Goal: Information Seeking & Learning: Compare options

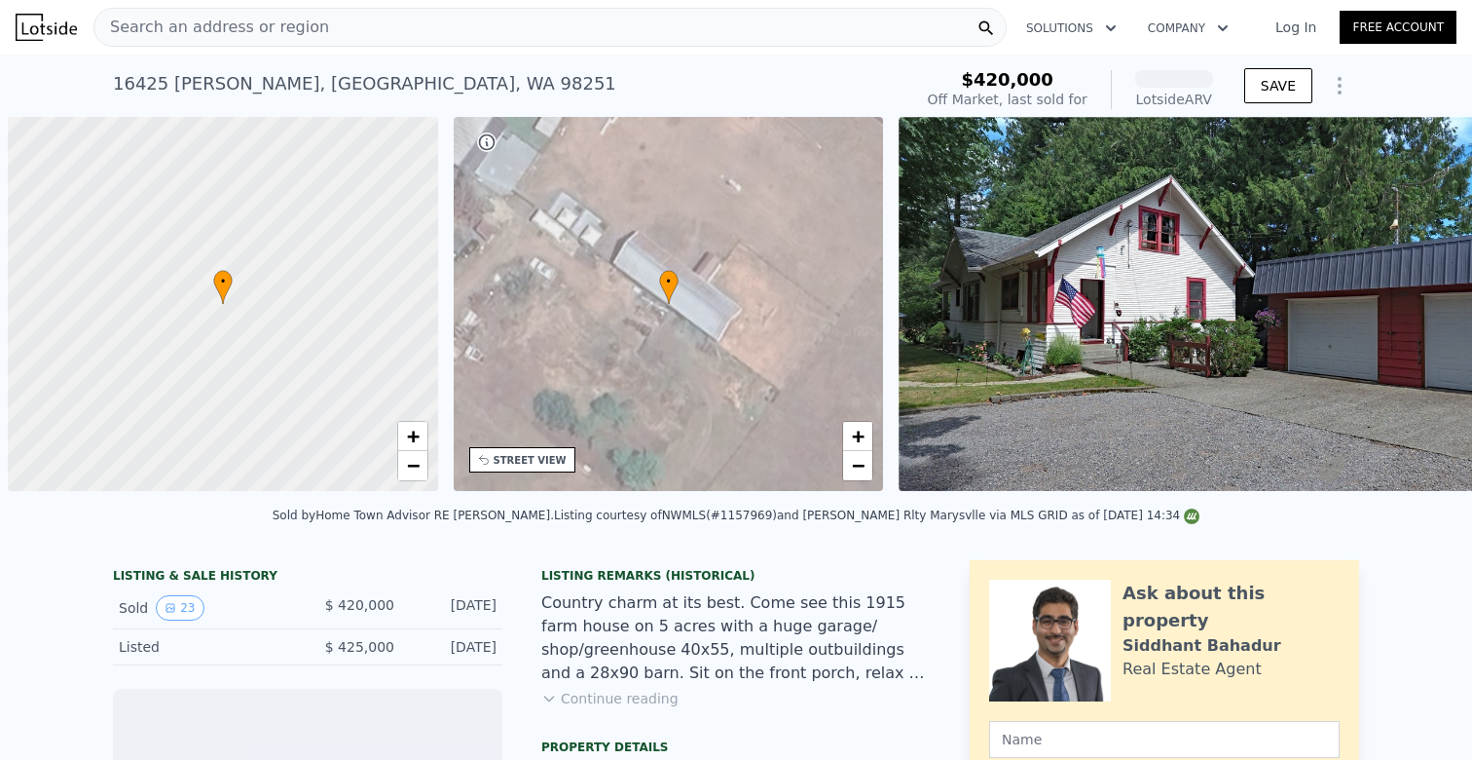
scroll to position [0, 8]
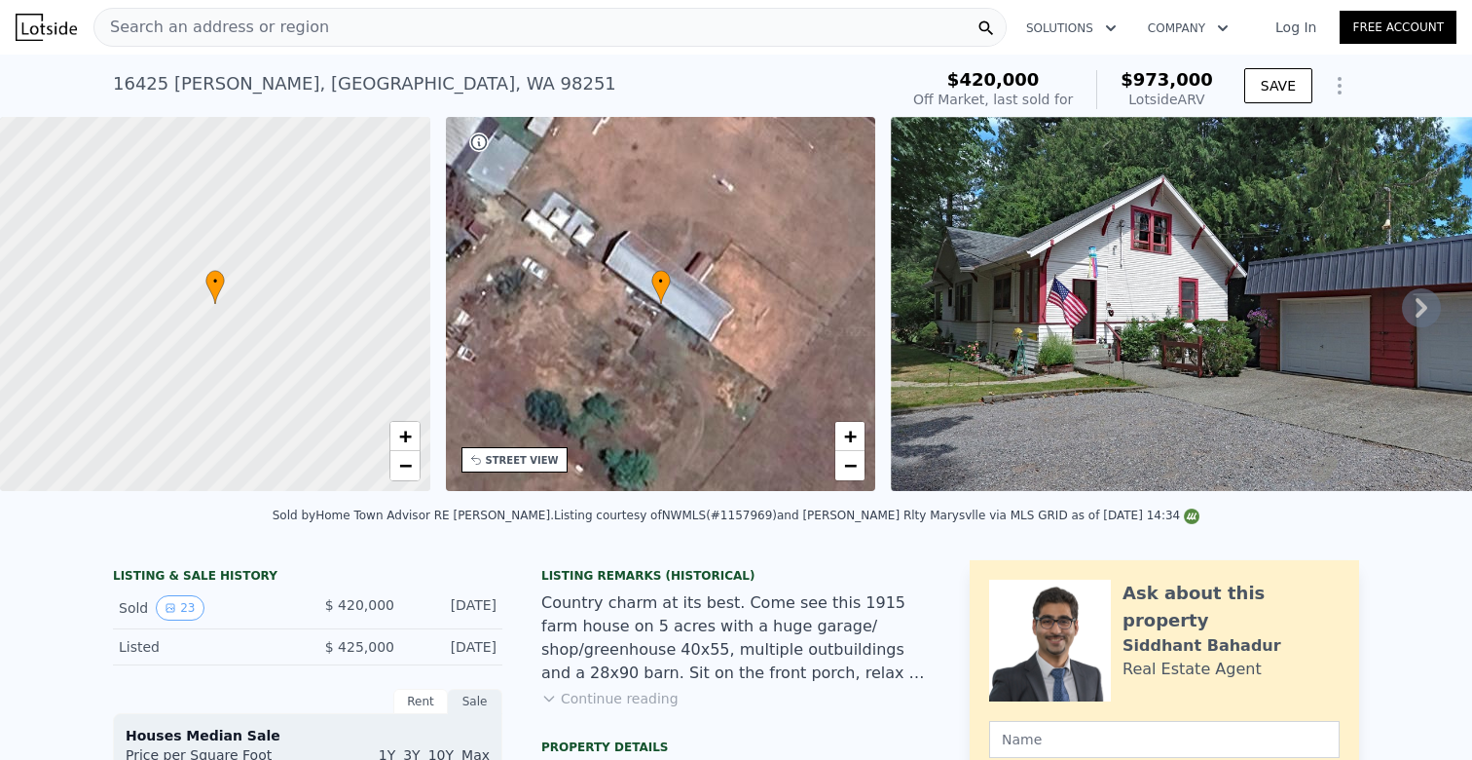
click at [1412, 295] on icon at bounding box center [1421, 307] width 39 height 39
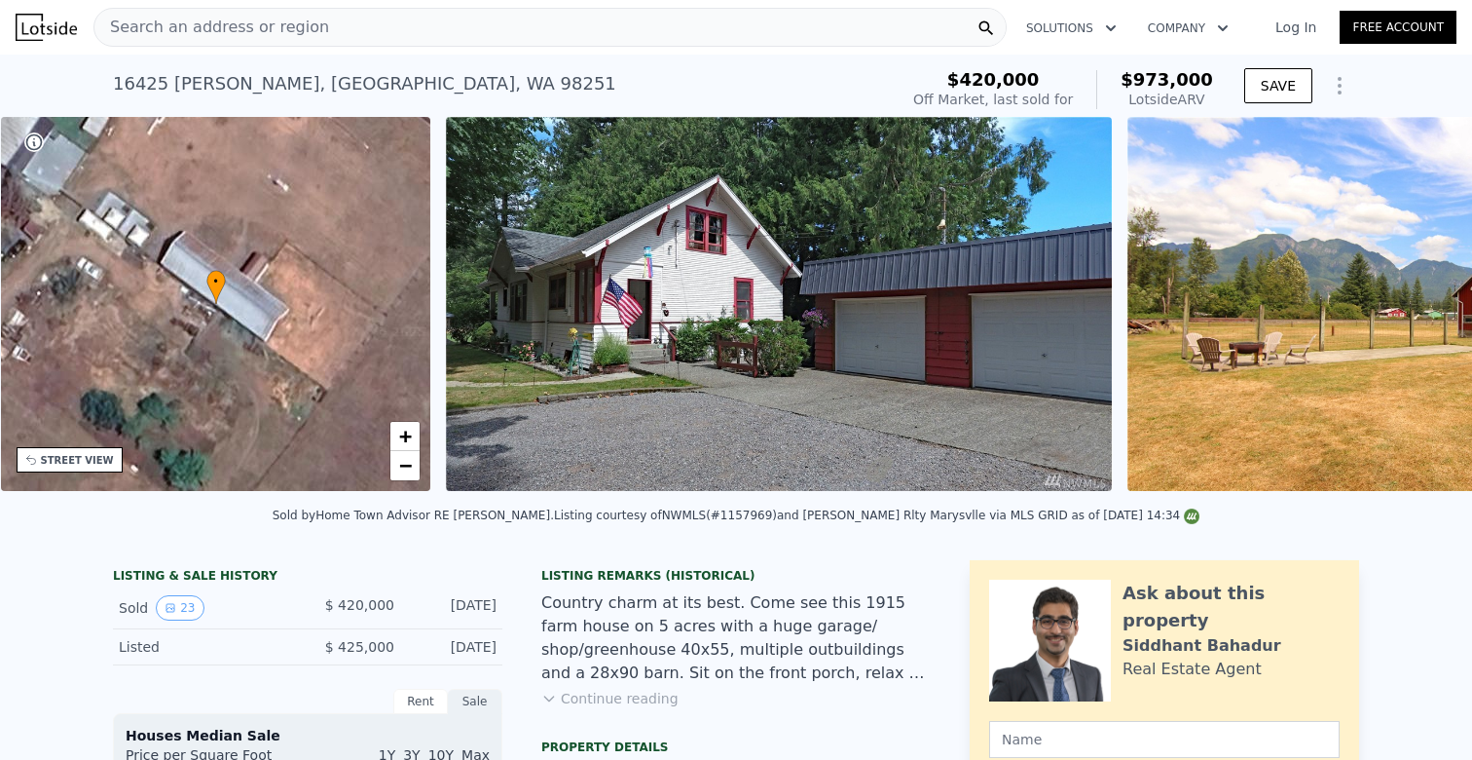
scroll to position [0, 453]
click at [1412, 295] on div "• + − • + − STREET VIEW Loading... SATELLITE VIEW" at bounding box center [736, 307] width 1472 height 381
click at [1412, 295] on icon at bounding box center [1421, 307] width 39 height 39
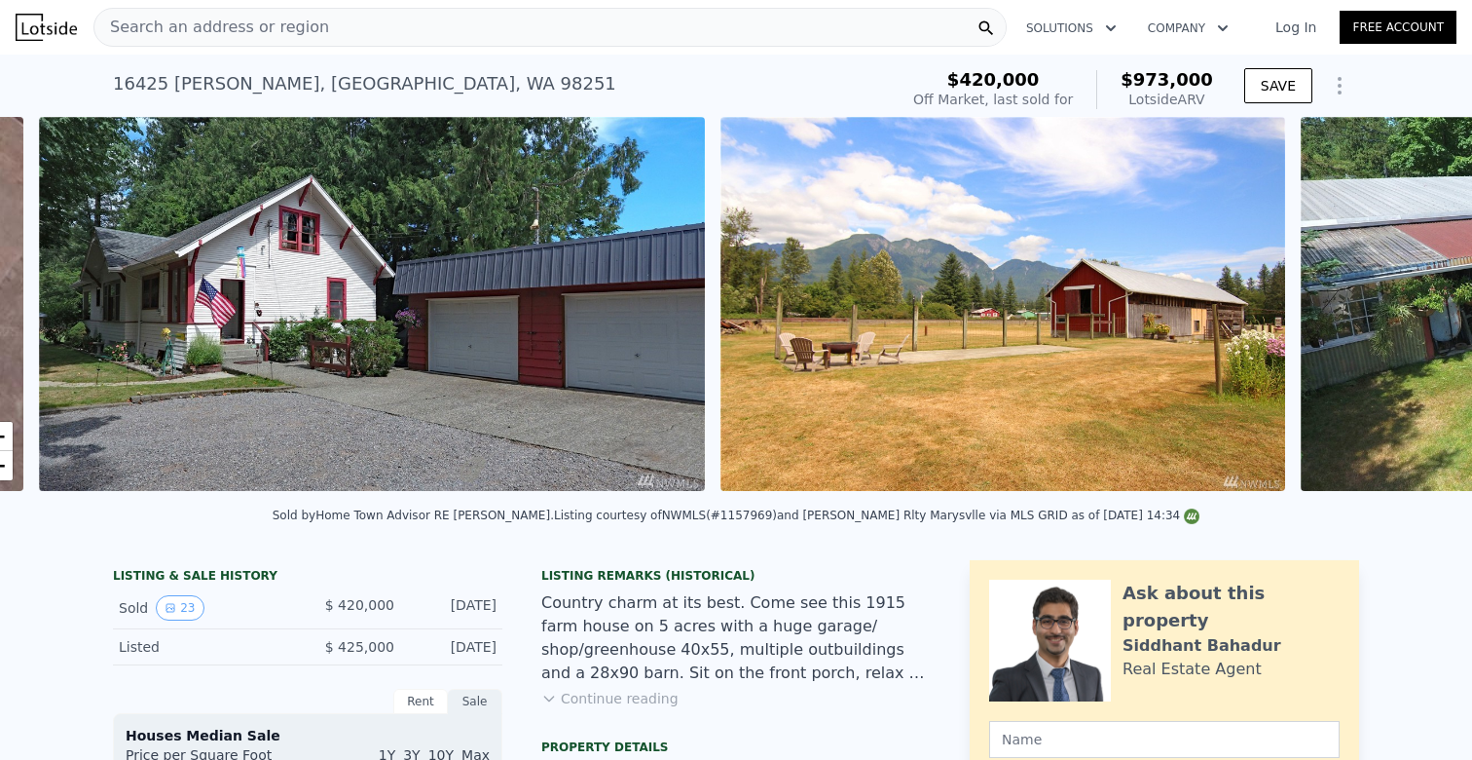
scroll to position [0, 891]
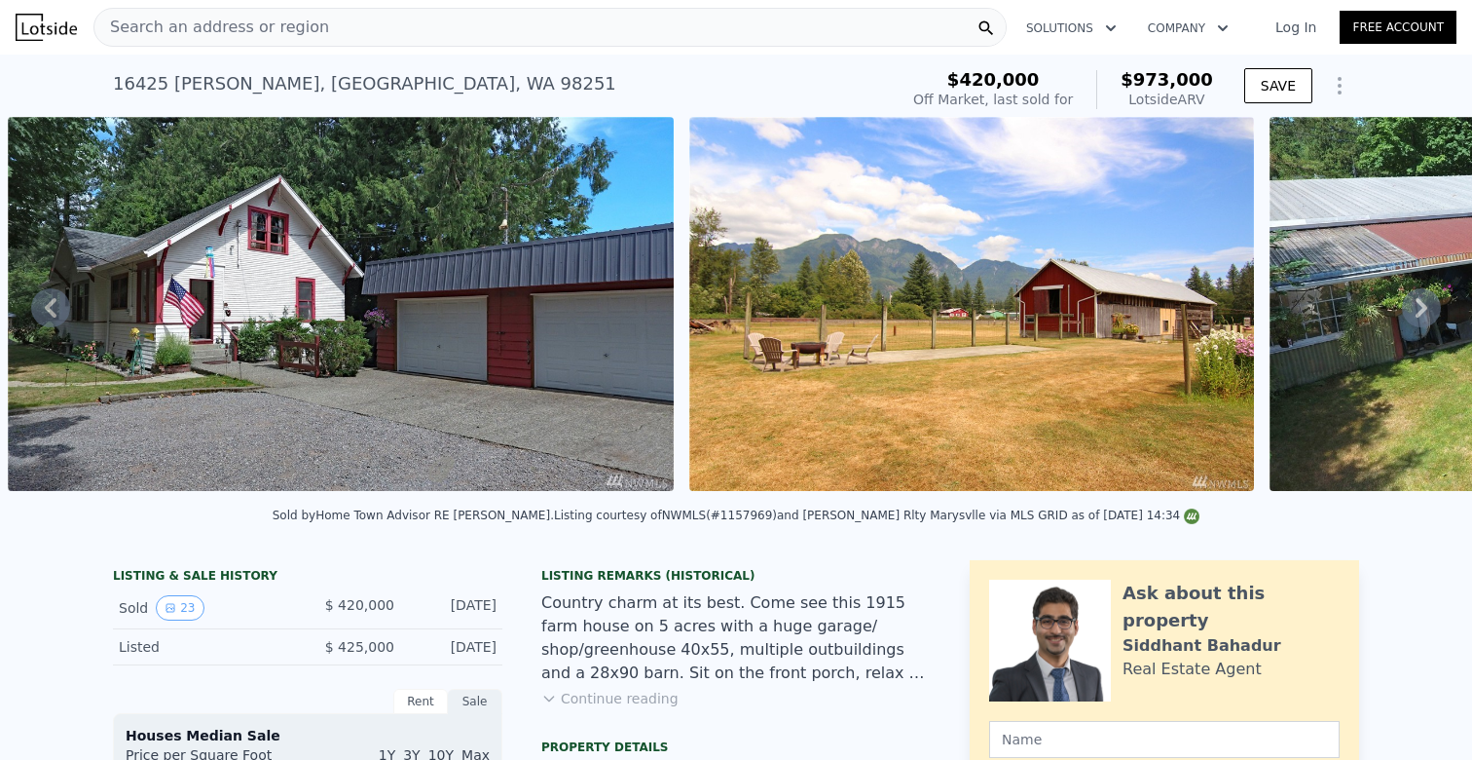
click at [1412, 295] on div "• + − • + − STREET VIEW Loading... SATELLITE VIEW" at bounding box center [736, 307] width 1472 height 381
click at [1412, 295] on icon at bounding box center [1421, 307] width 39 height 39
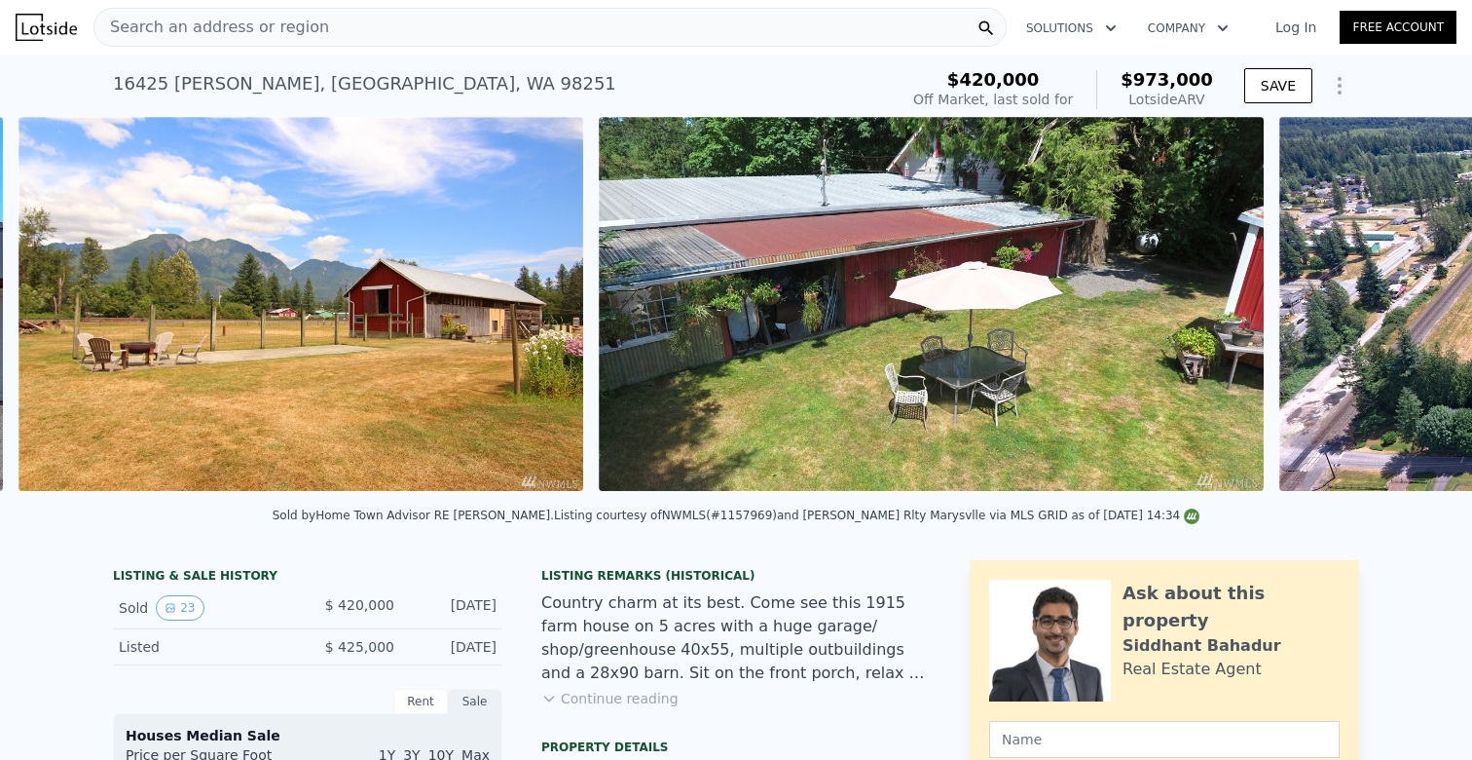
scroll to position [0, 1573]
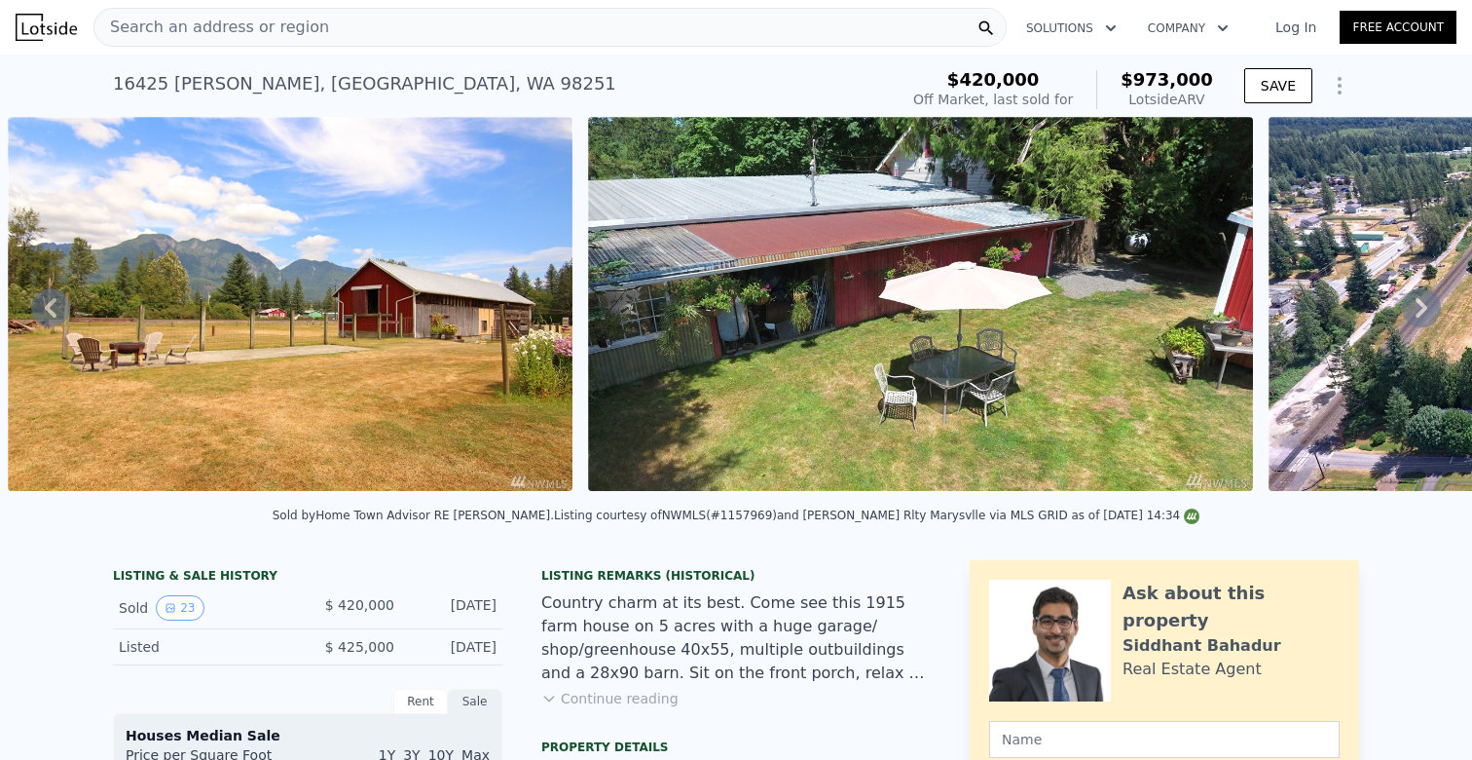
click at [1412, 295] on icon at bounding box center [1421, 307] width 39 height 39
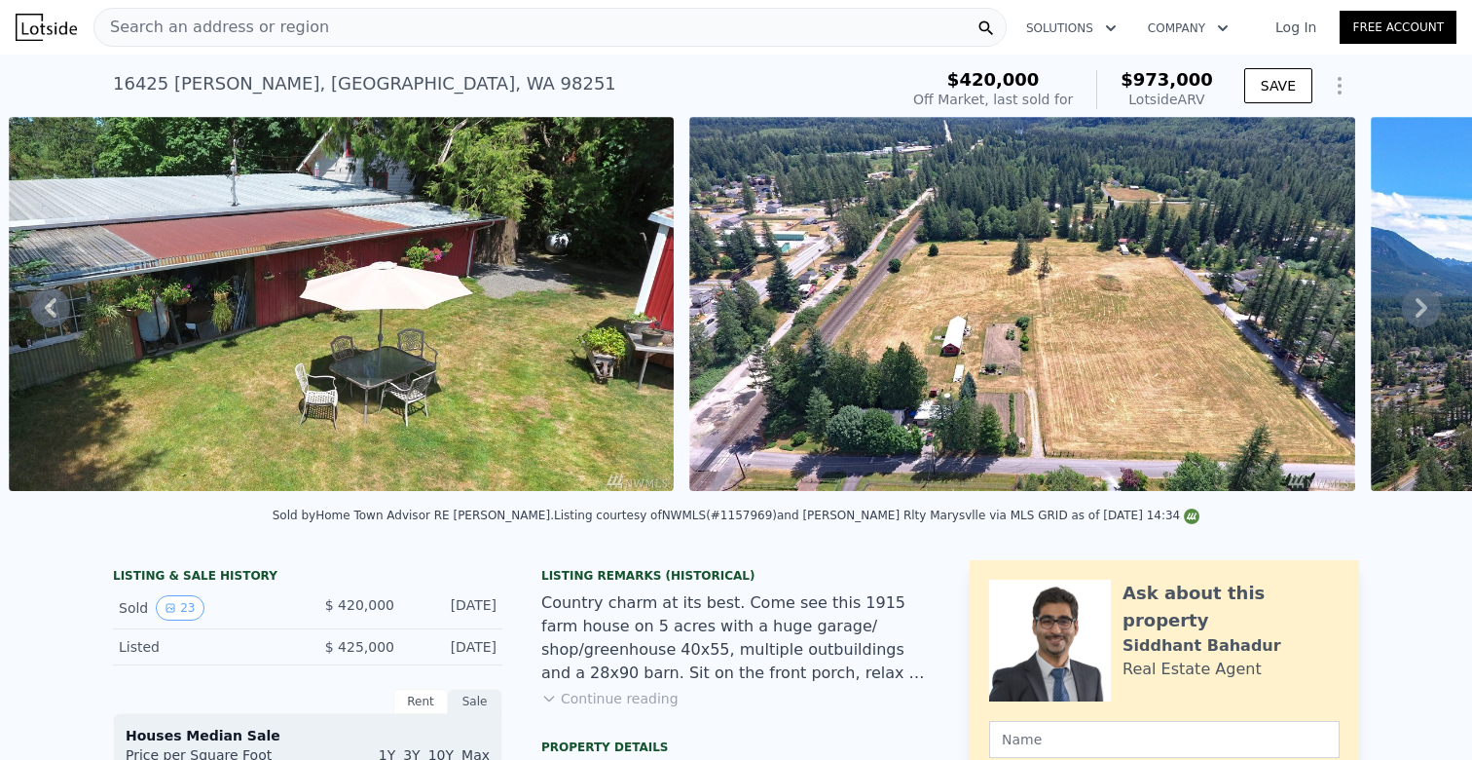
click at [1412, 295] on icon at bounding box center [1421, 307] width 39 height 39
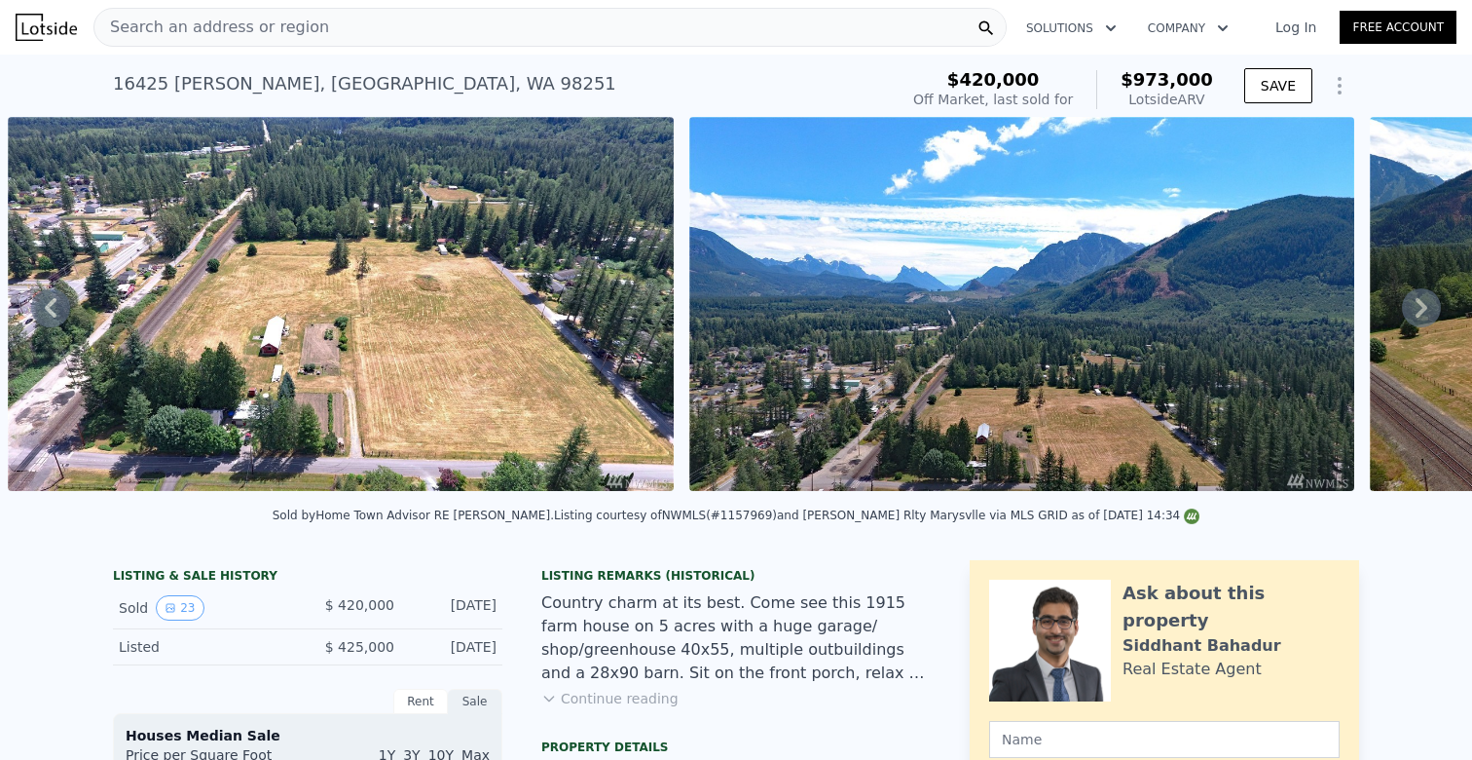
click at [1412, 295] on icon at bounding box center [1421, 307] width 39 height 39
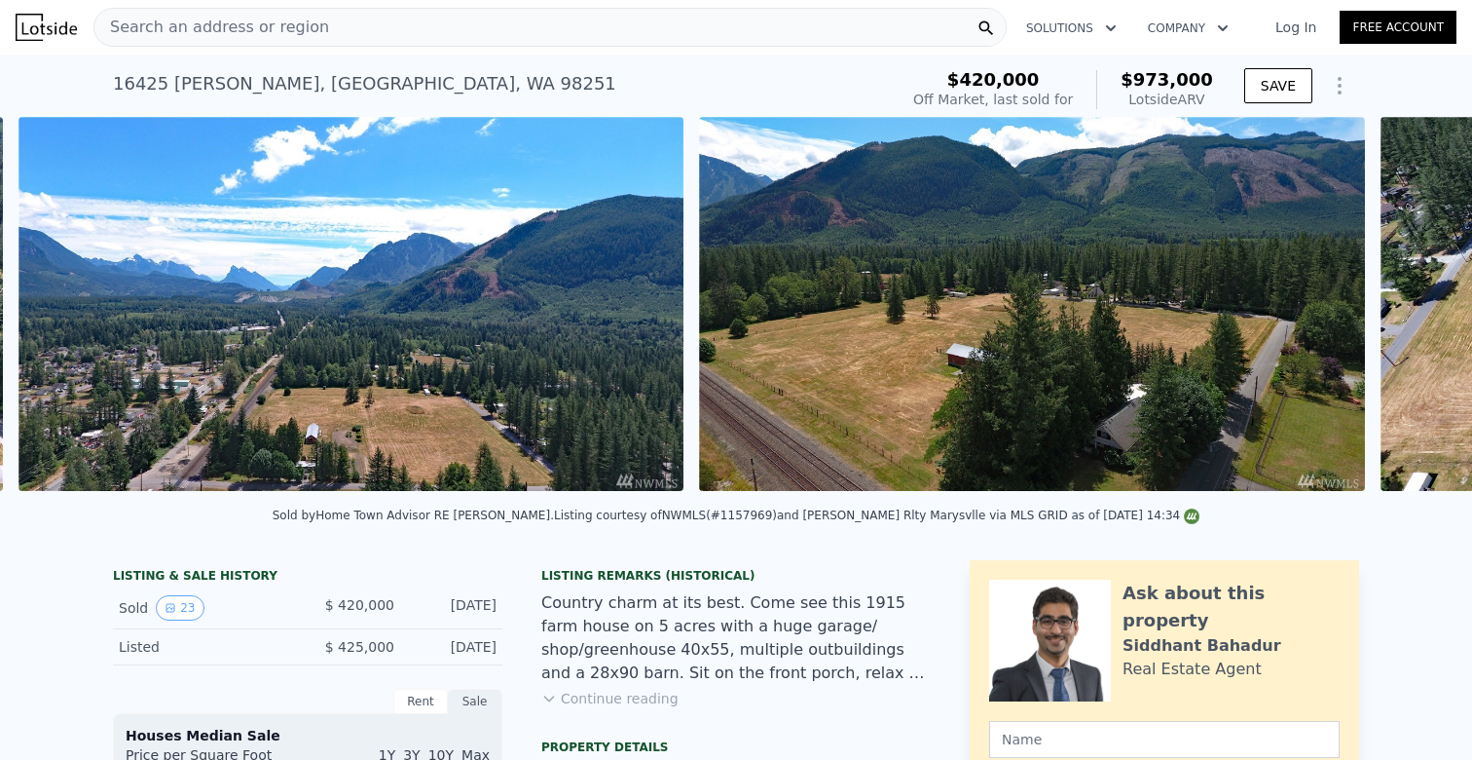
scroll to position [0, 3515]
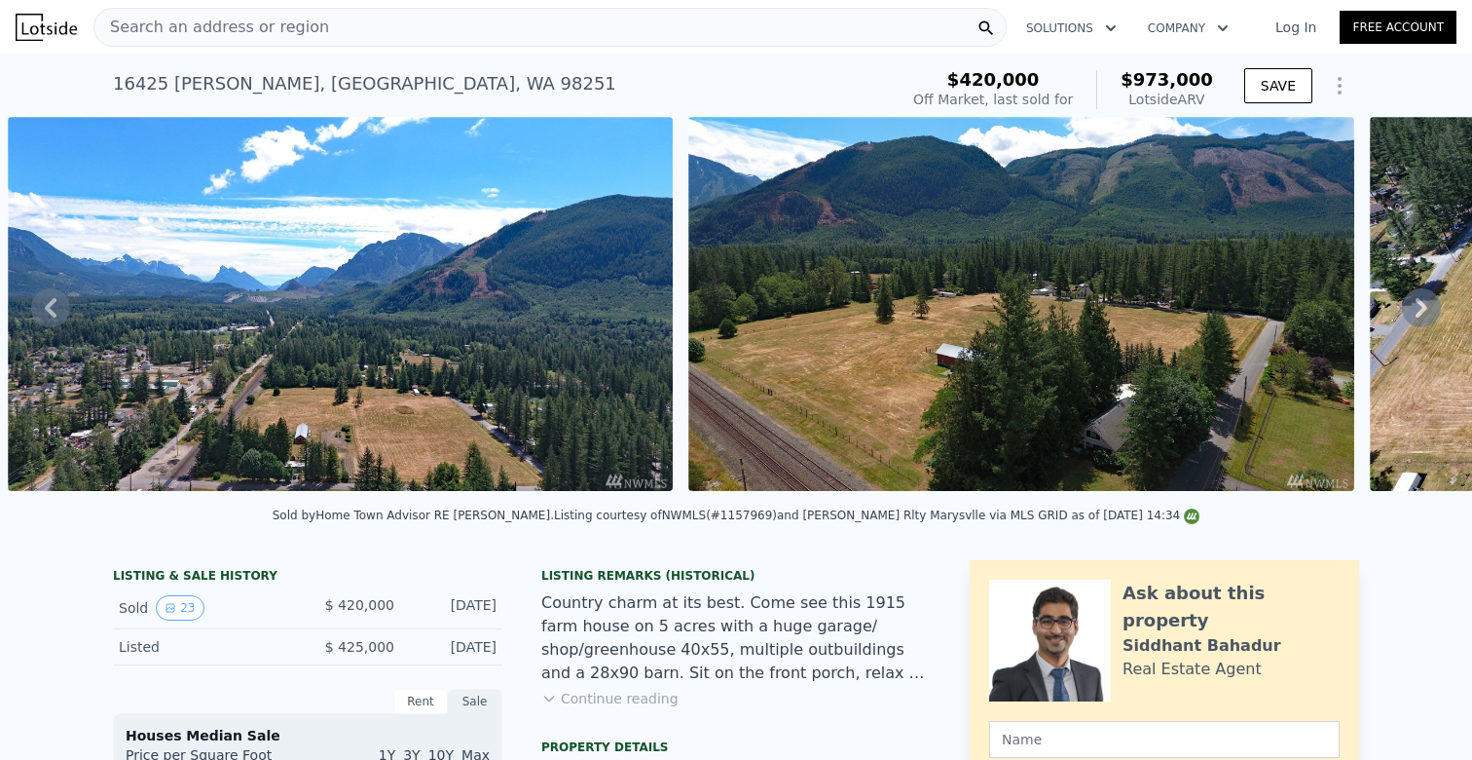
click at [1412, 295] on div "• + − • + − STREET VIEW Loading... SATELLITE VIEW" at bounding box center [736, 307] width 1472 height 381
click at [1412, 295] on icon at bounding box center [1421, 307] width 39 height 39
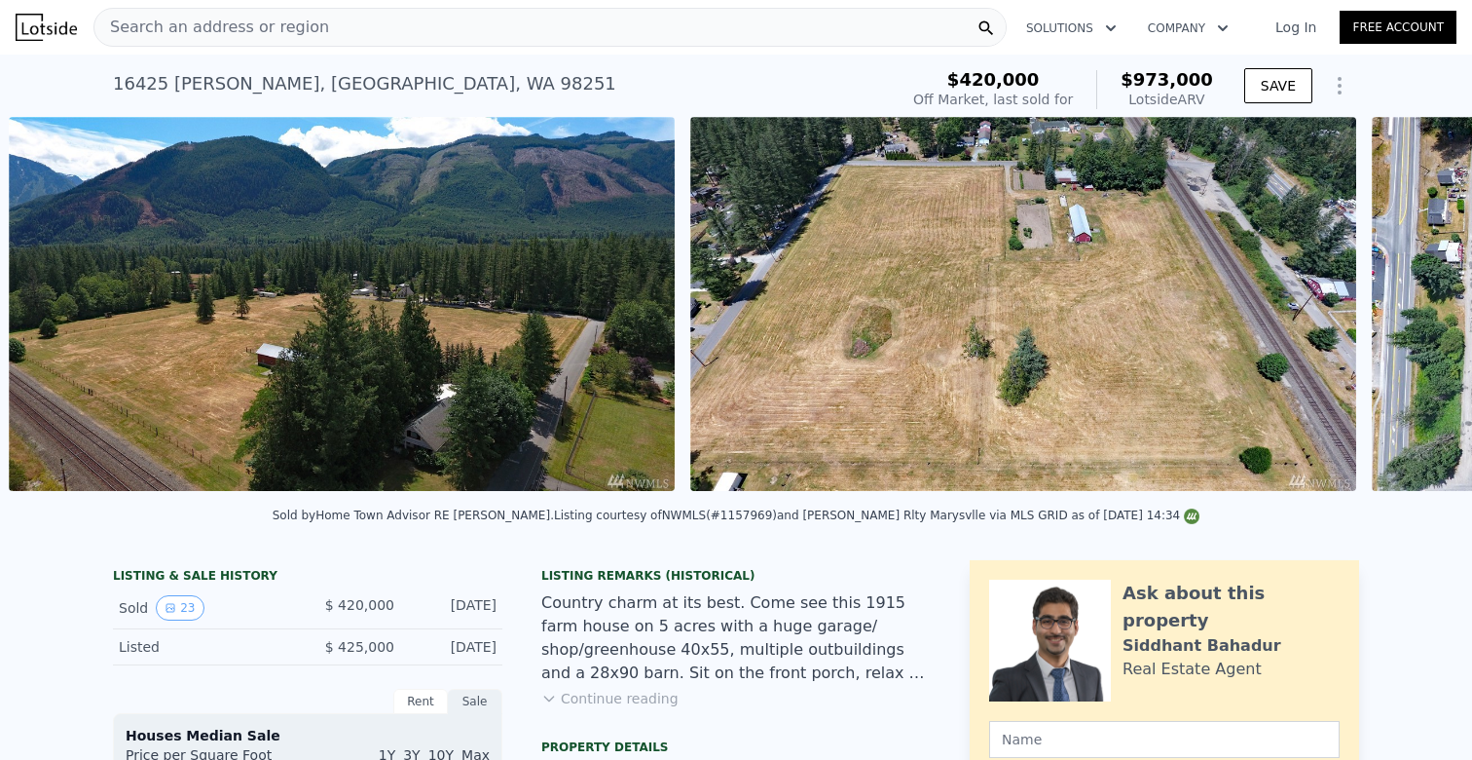
scroll to position [0, 4196]
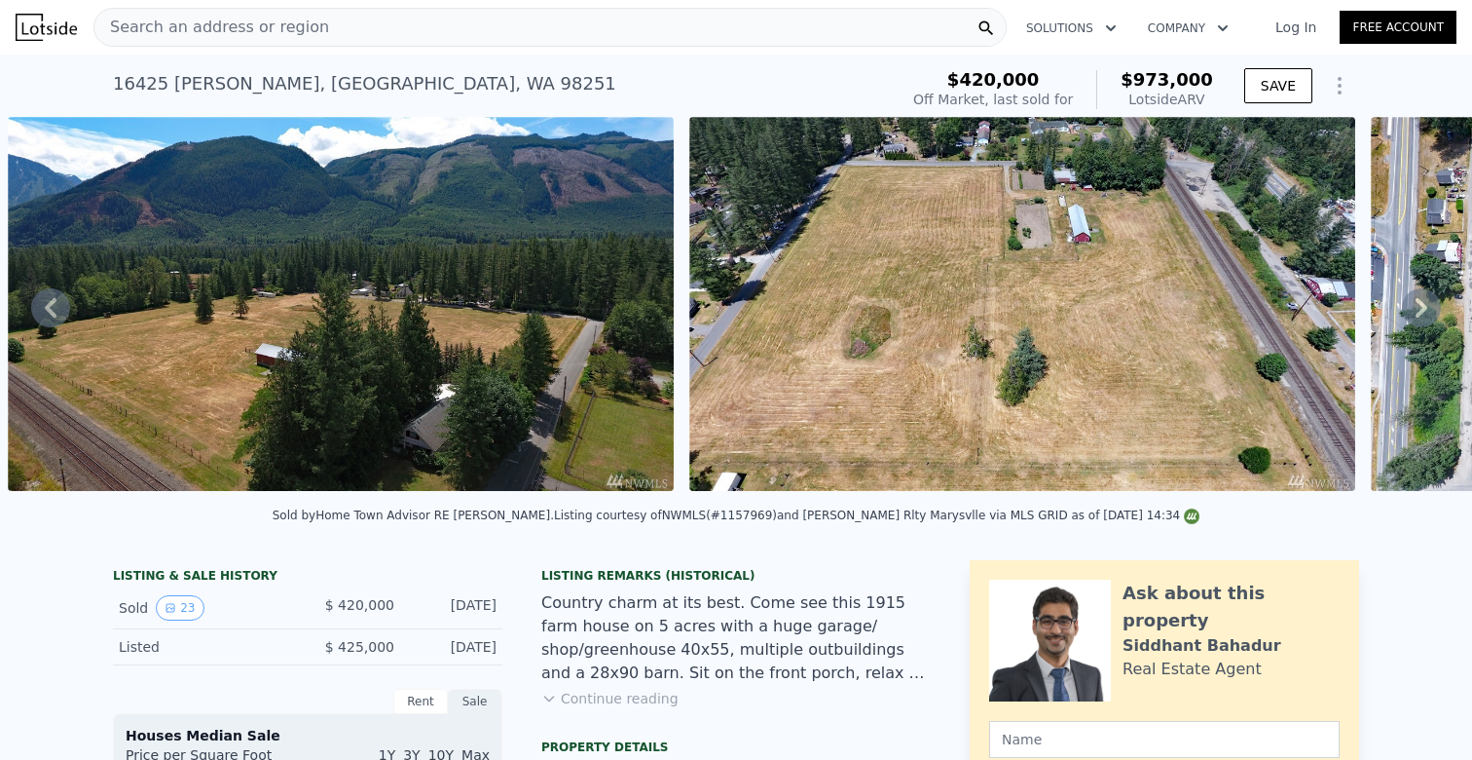
click at [1412, 295] on icon at bounding box center [1421, 307] width 39 height 39
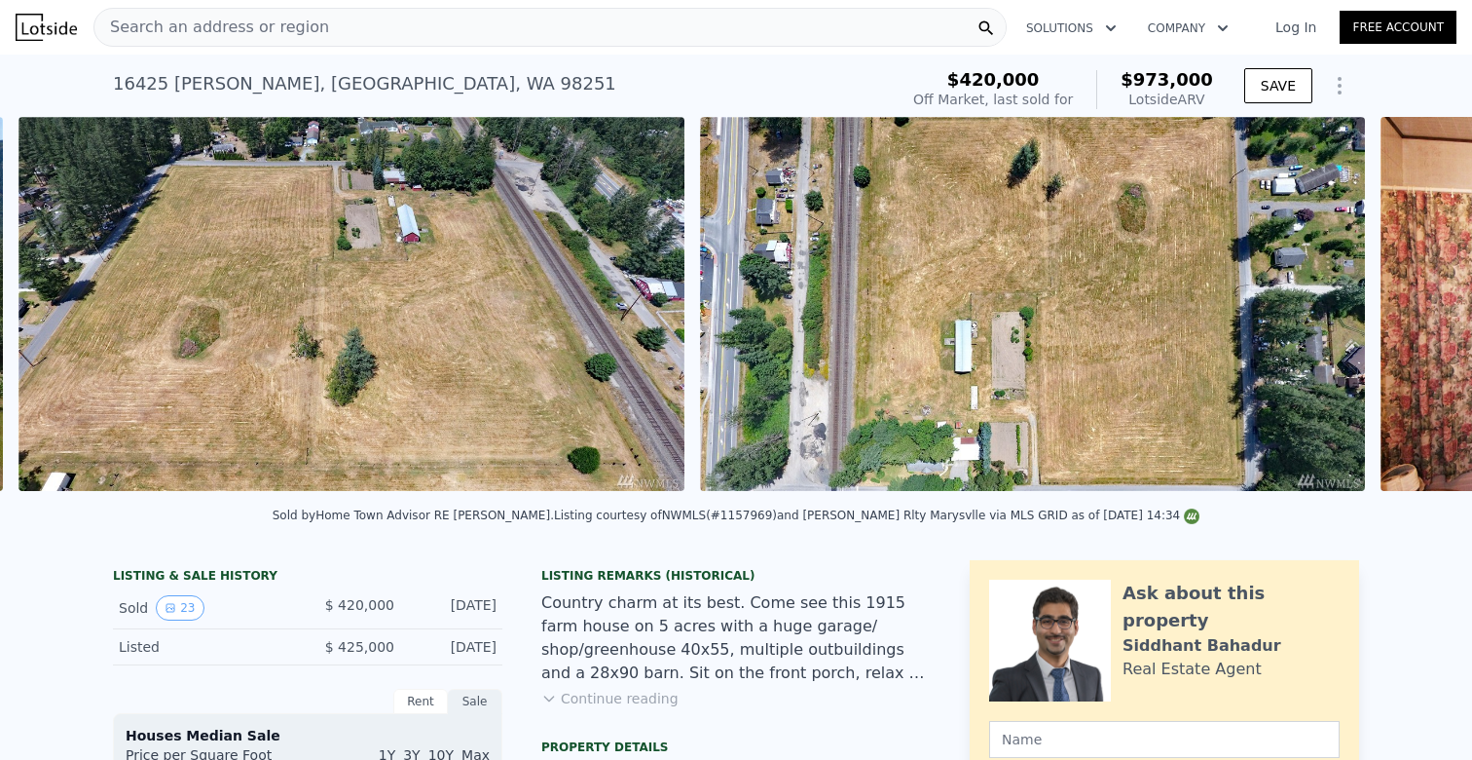
scroll to position [0, 4878]
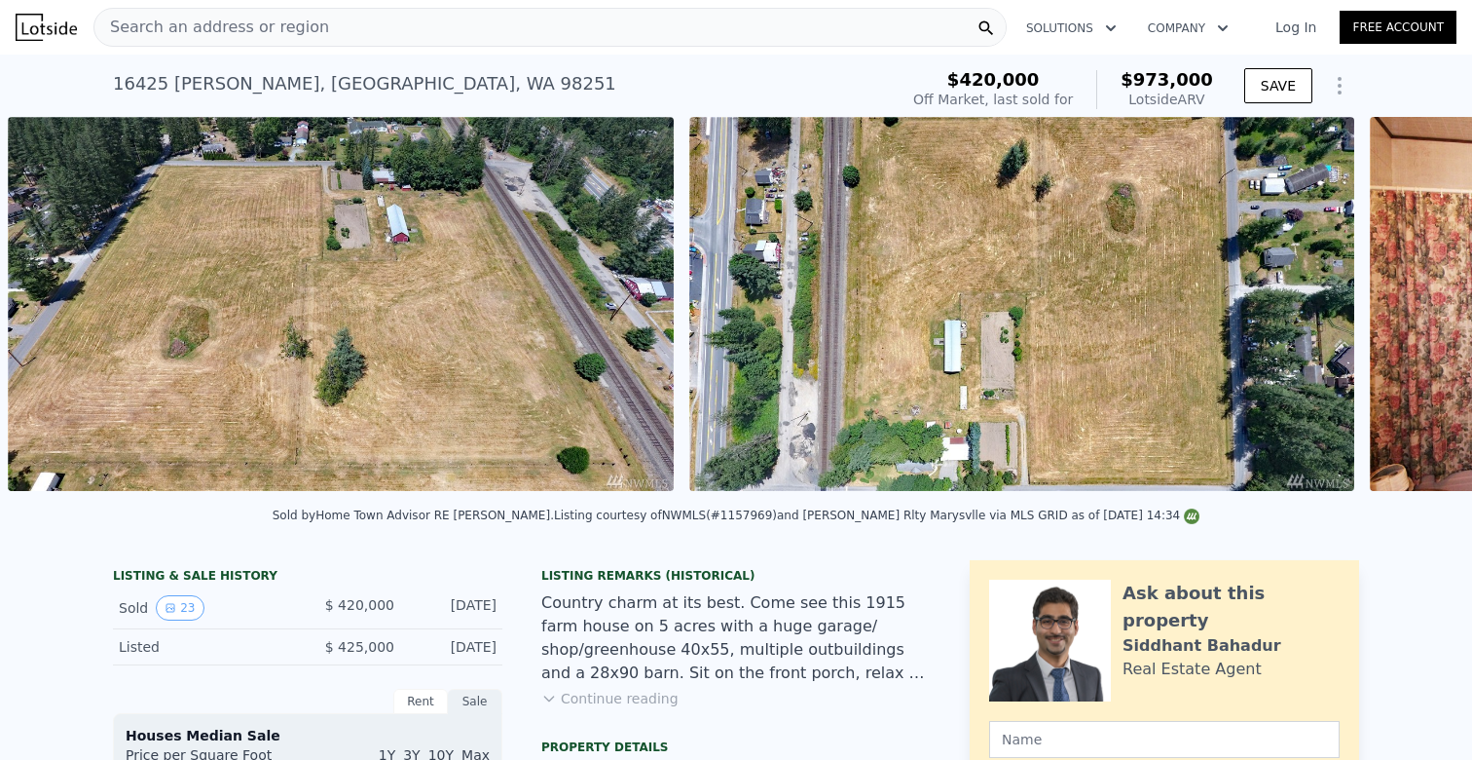
click at [1412, 295] on div "• + − • + − STREET VIEW Loading... SATELLITE VIEW" at bounding box center [736, 307] width 1472 height 381
click at [1412, 295] on icon at bounding box center [1421, 307] width 39 height 39
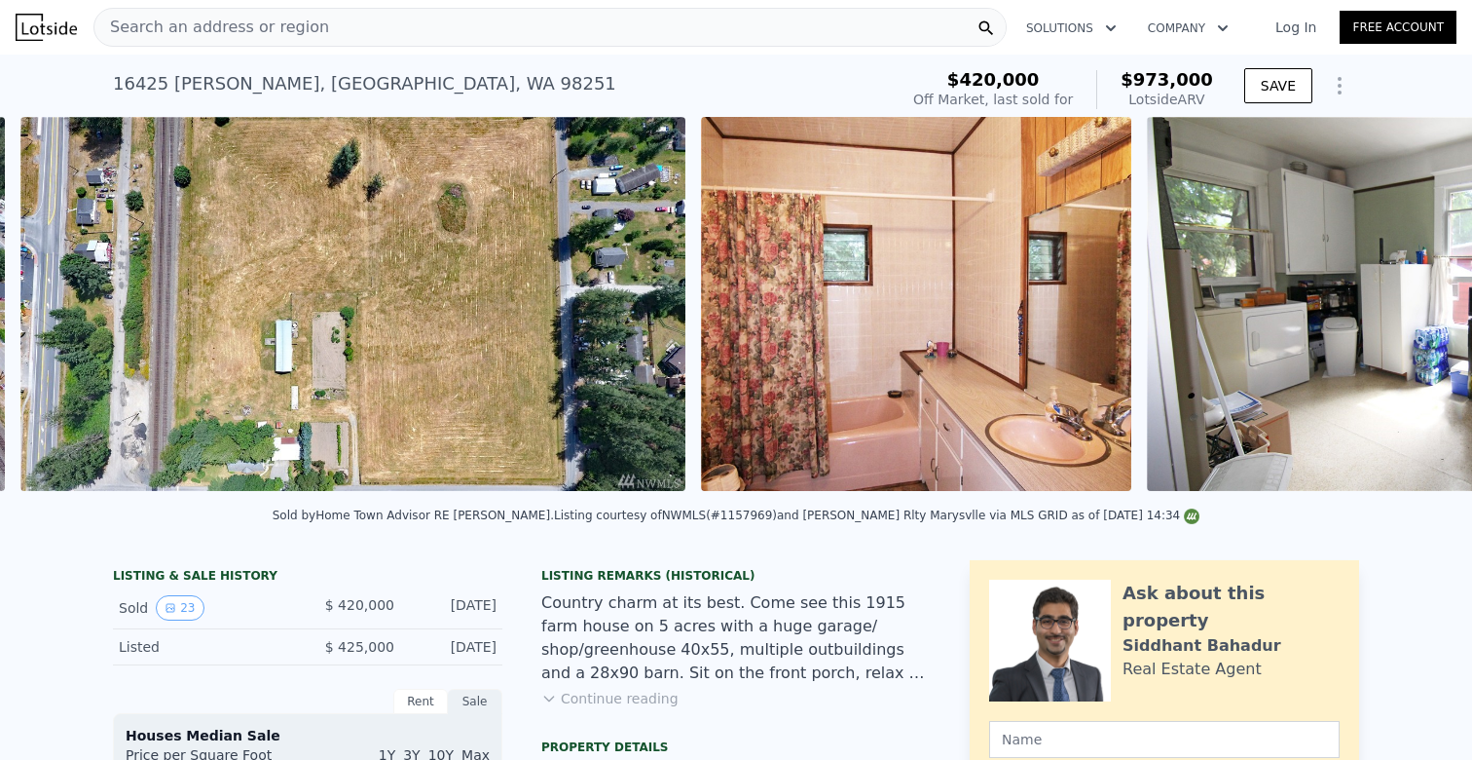
scroll to position [0, 5558]
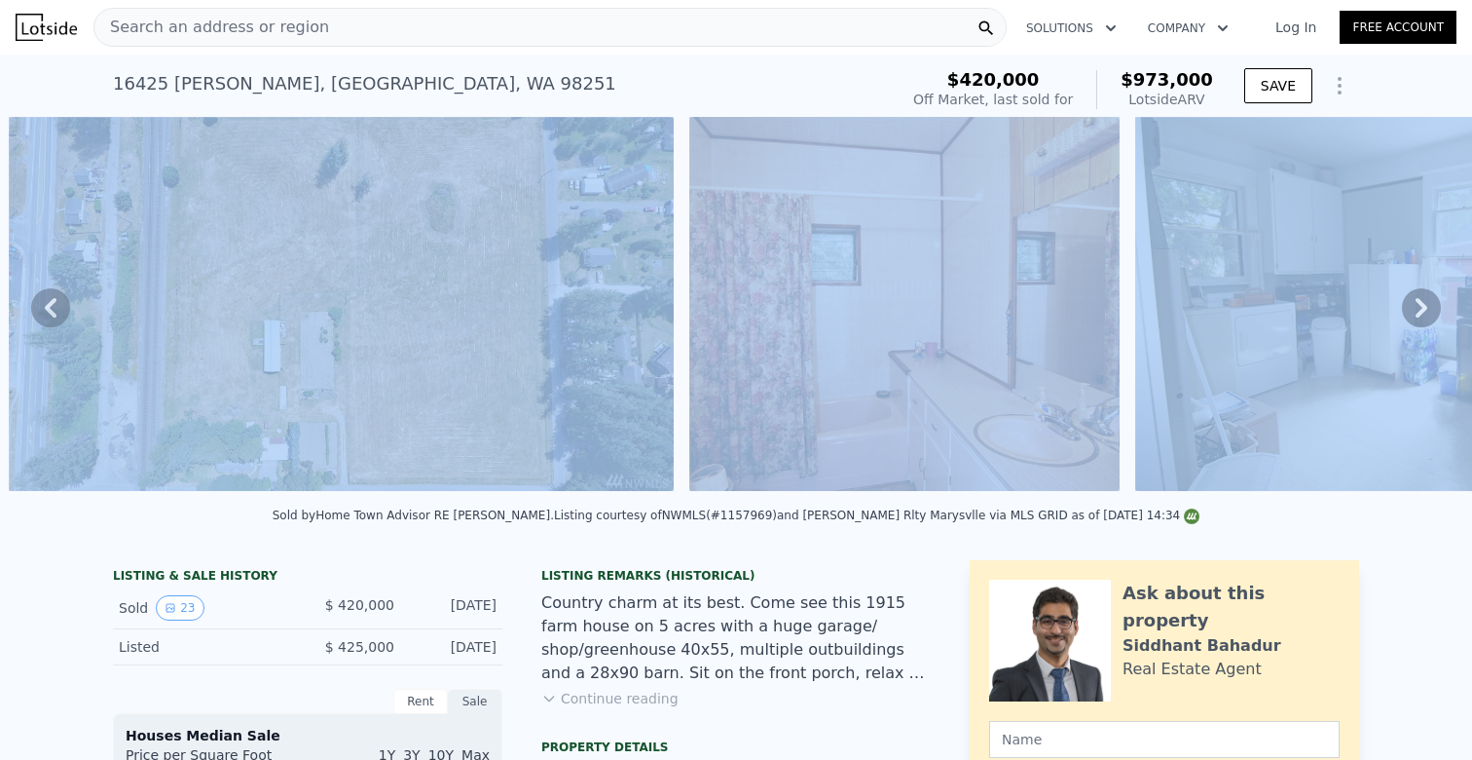
click at [1405, 293] on div "• + − • + − STREET VIEW Loading... SATELLITE VIEW" at bounding box center [736, 307] width 1472 height 381
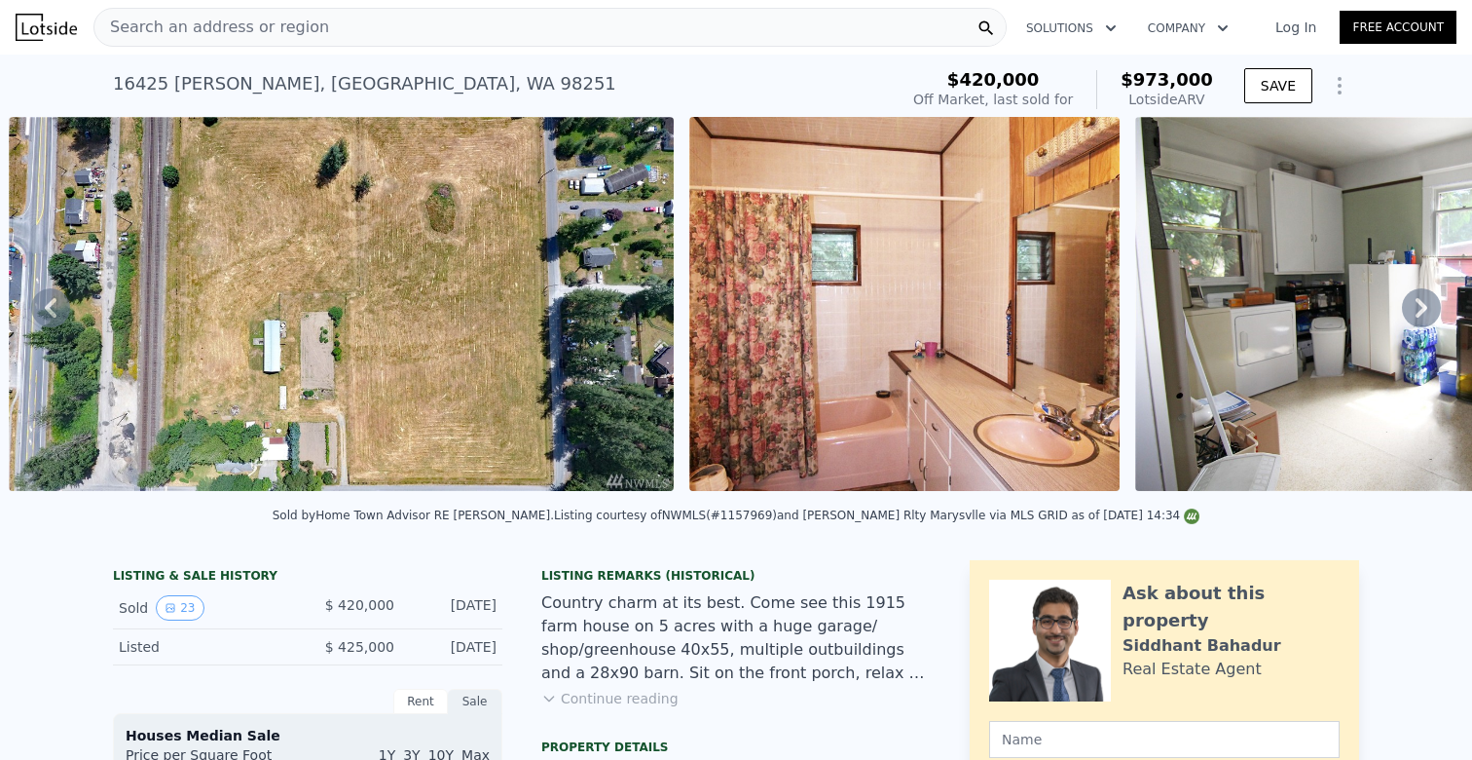
click at [1409, 295] on icon at bounding box center [1421, 307] width 39 height 39
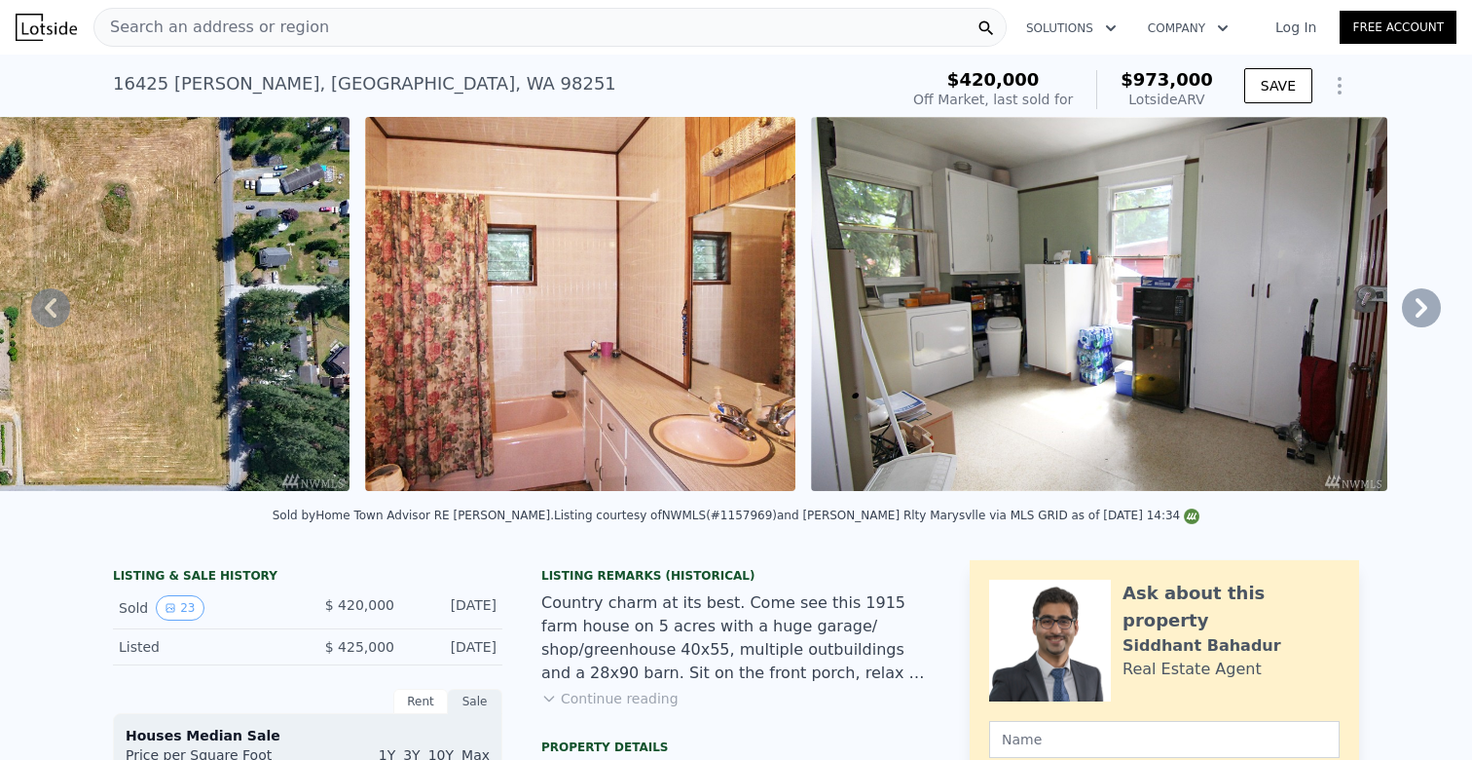
click at [1409, 295] on div "• + − • + − STREET VIEW Loading... SATELLITE VIEW" at bounding box center [736, 307] width 1472 height 381
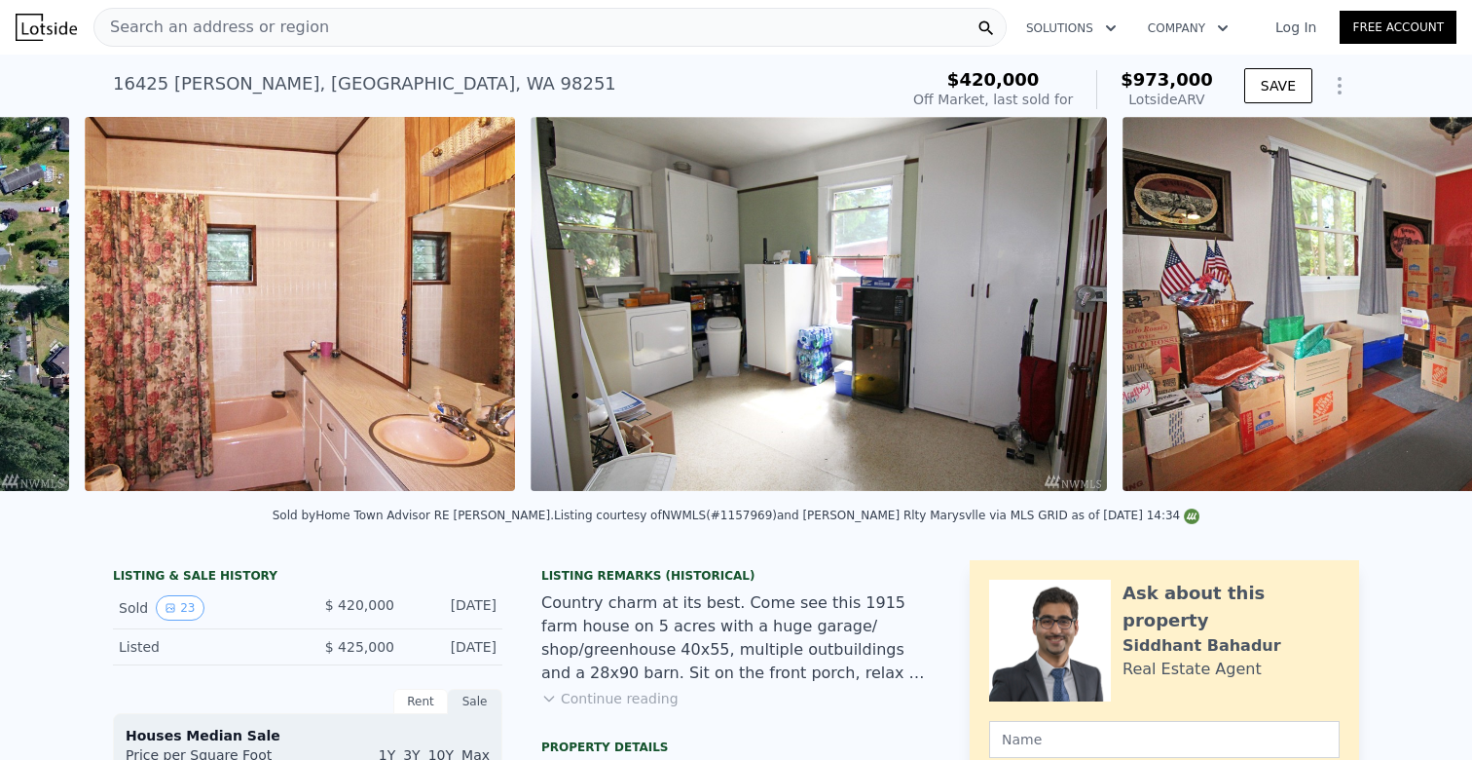
click at [1409, 295] on img at bounding box center [1403, 304] width 561 height 374
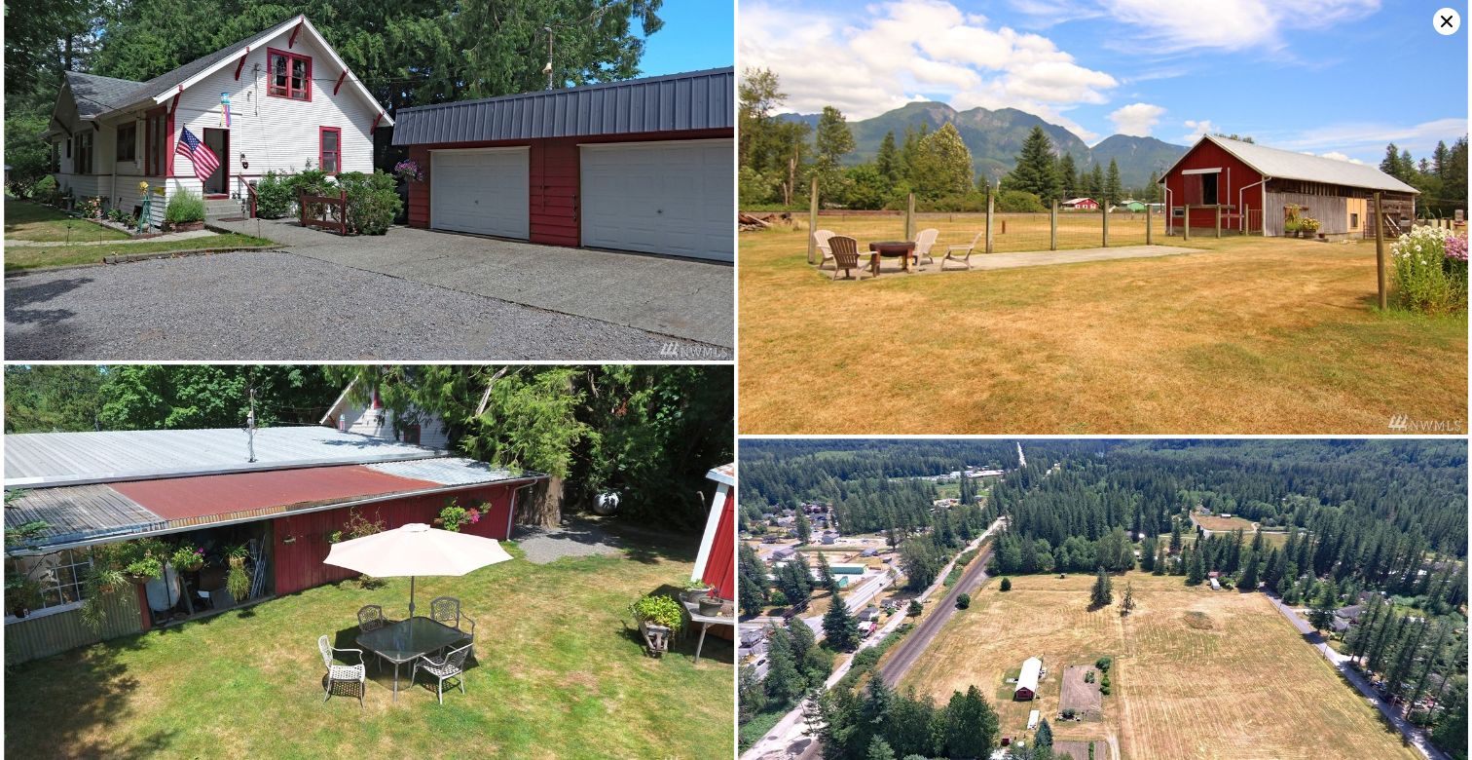
scroll to position [0, 6240]
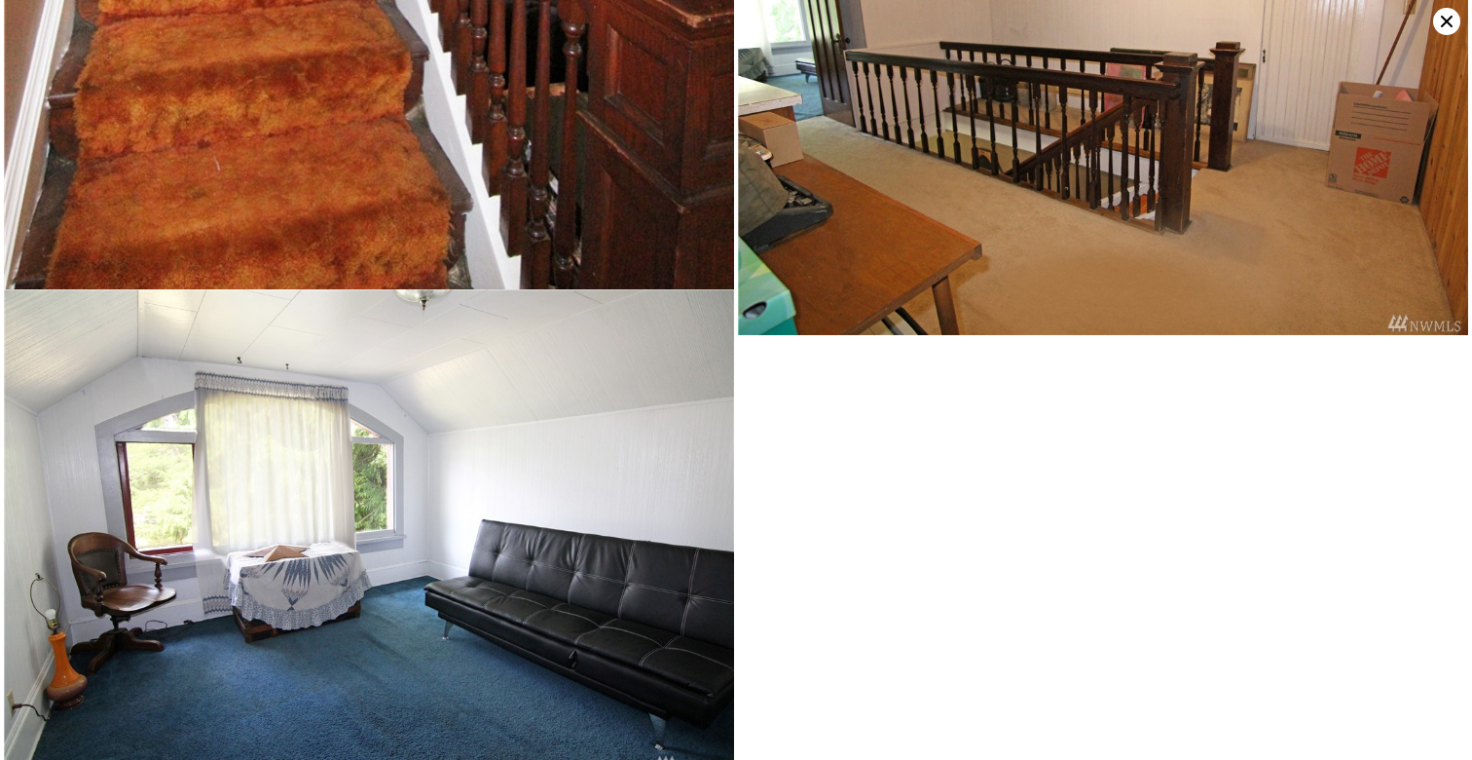
scroll to position [5966, 0]
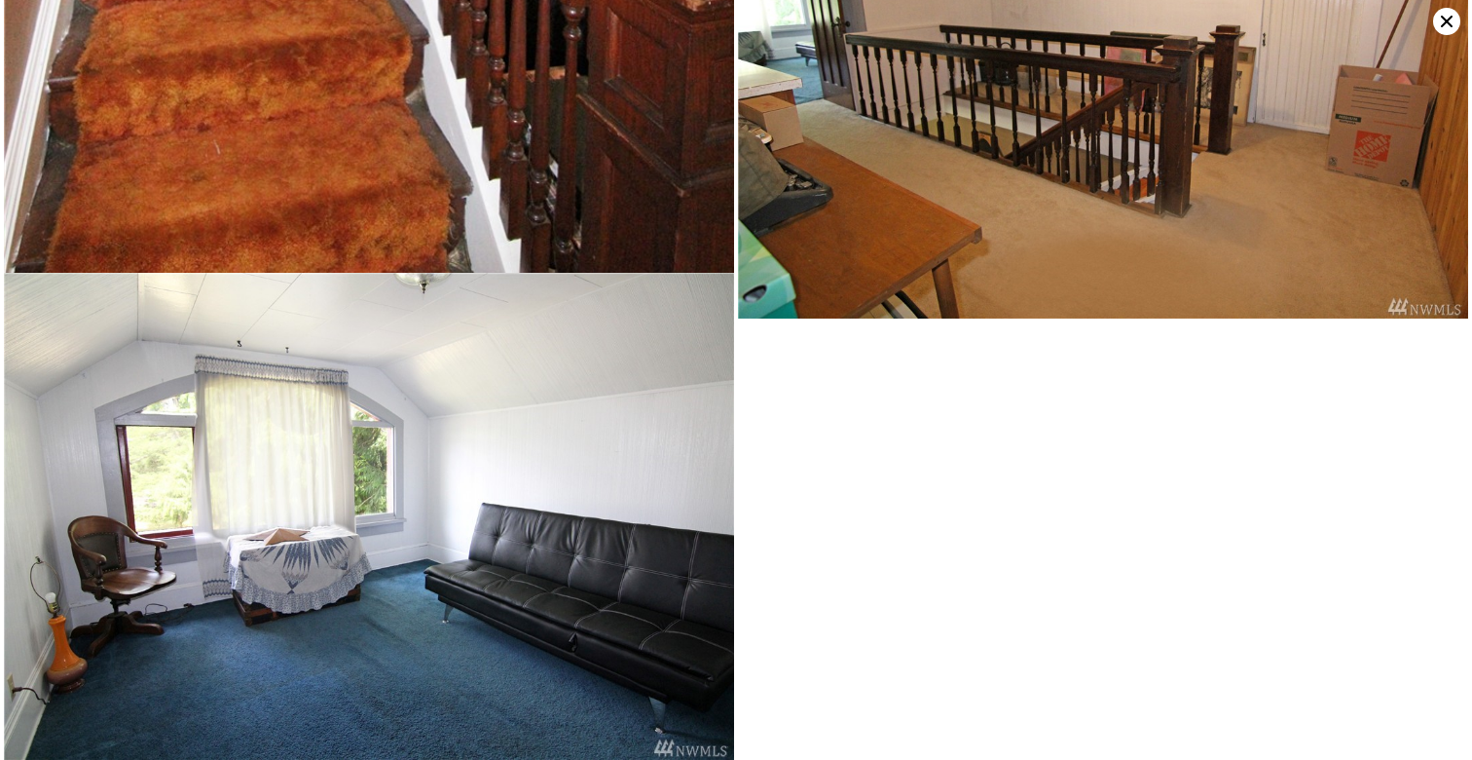
click at [1438, 35] on img at bounding box center [1103, 75] width 730 height 487
click at [1454, 21] on icon at bounding box center [1446, 21] width 27 height 27
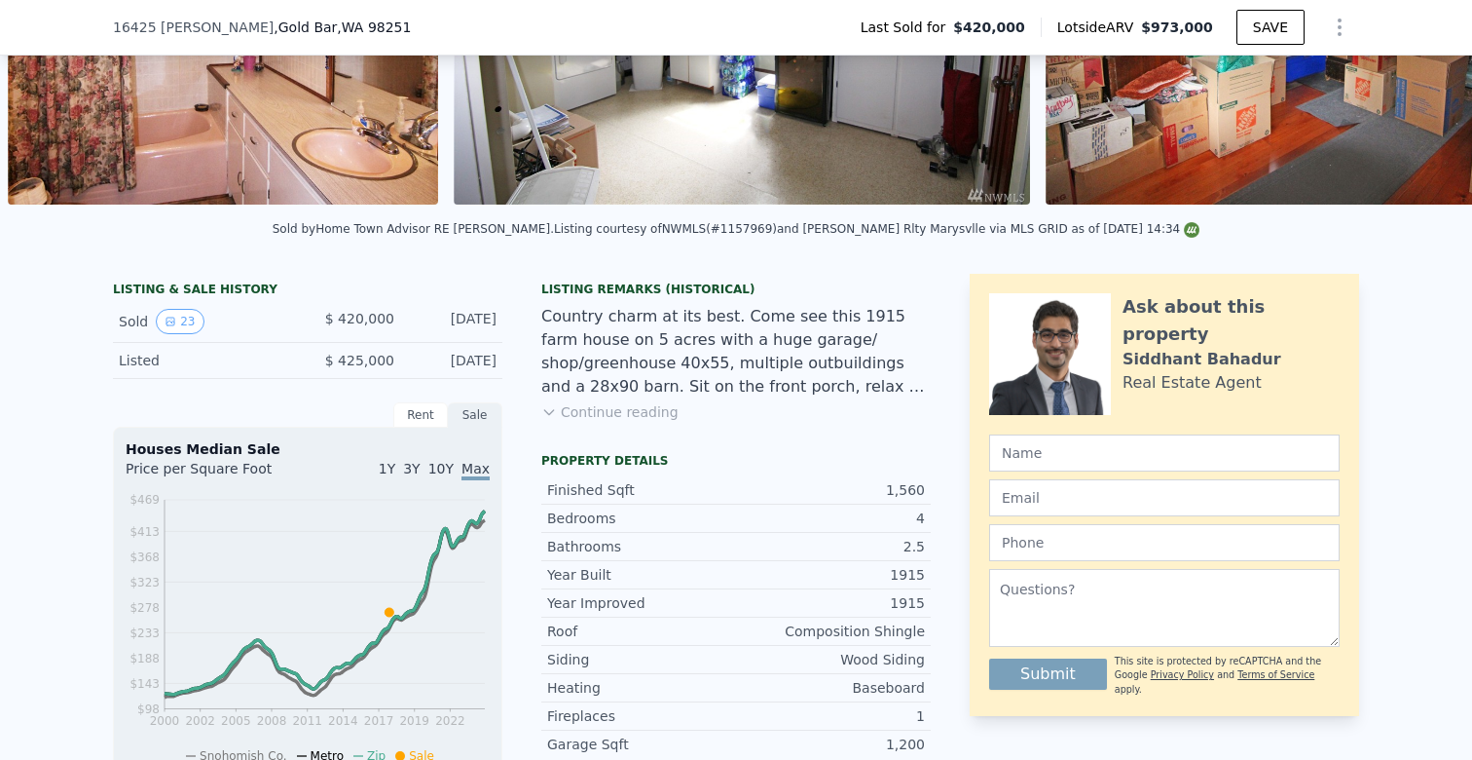
scroll to position [297, 0]
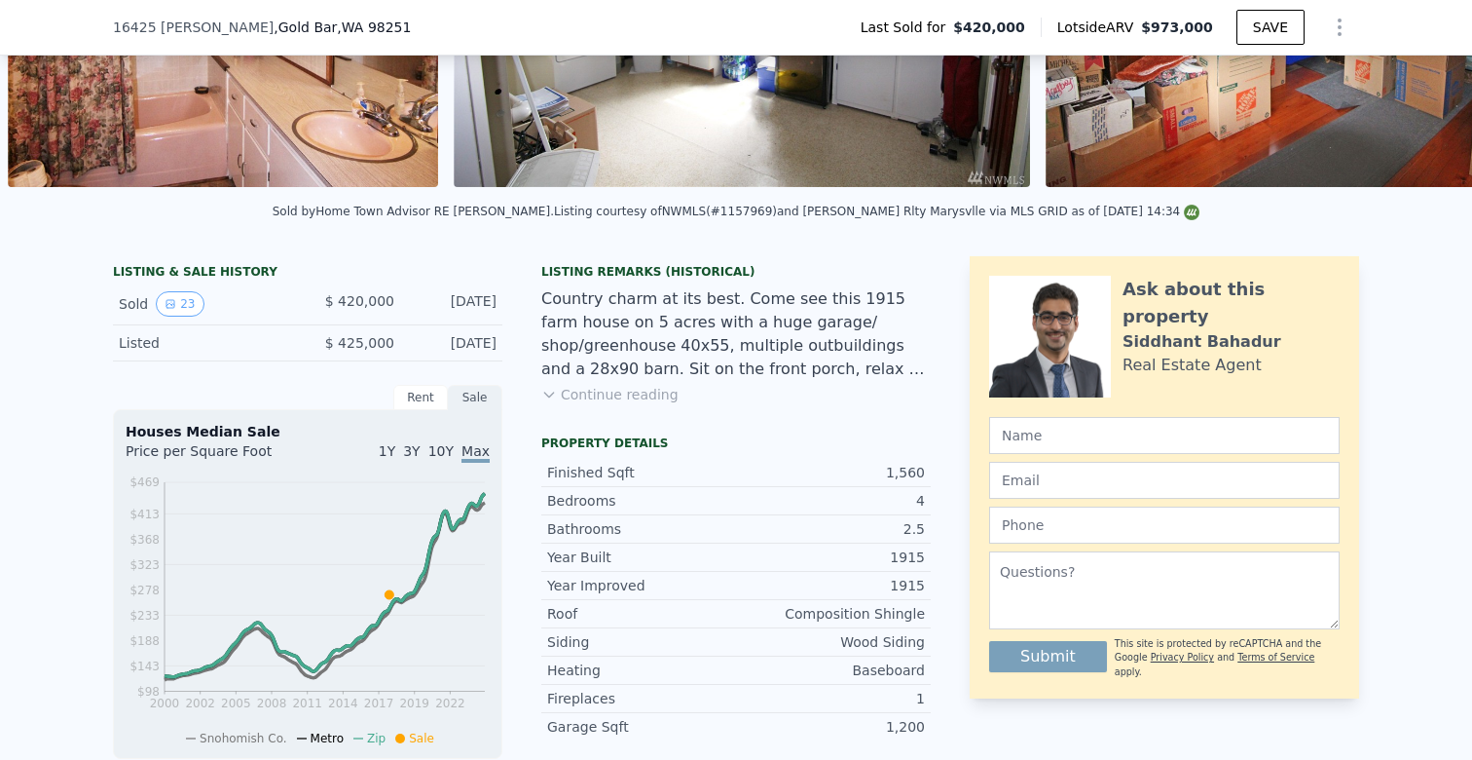
click at [648, 392] on button "Continue reading" at bounding box center [609, 394] width 137 height 19
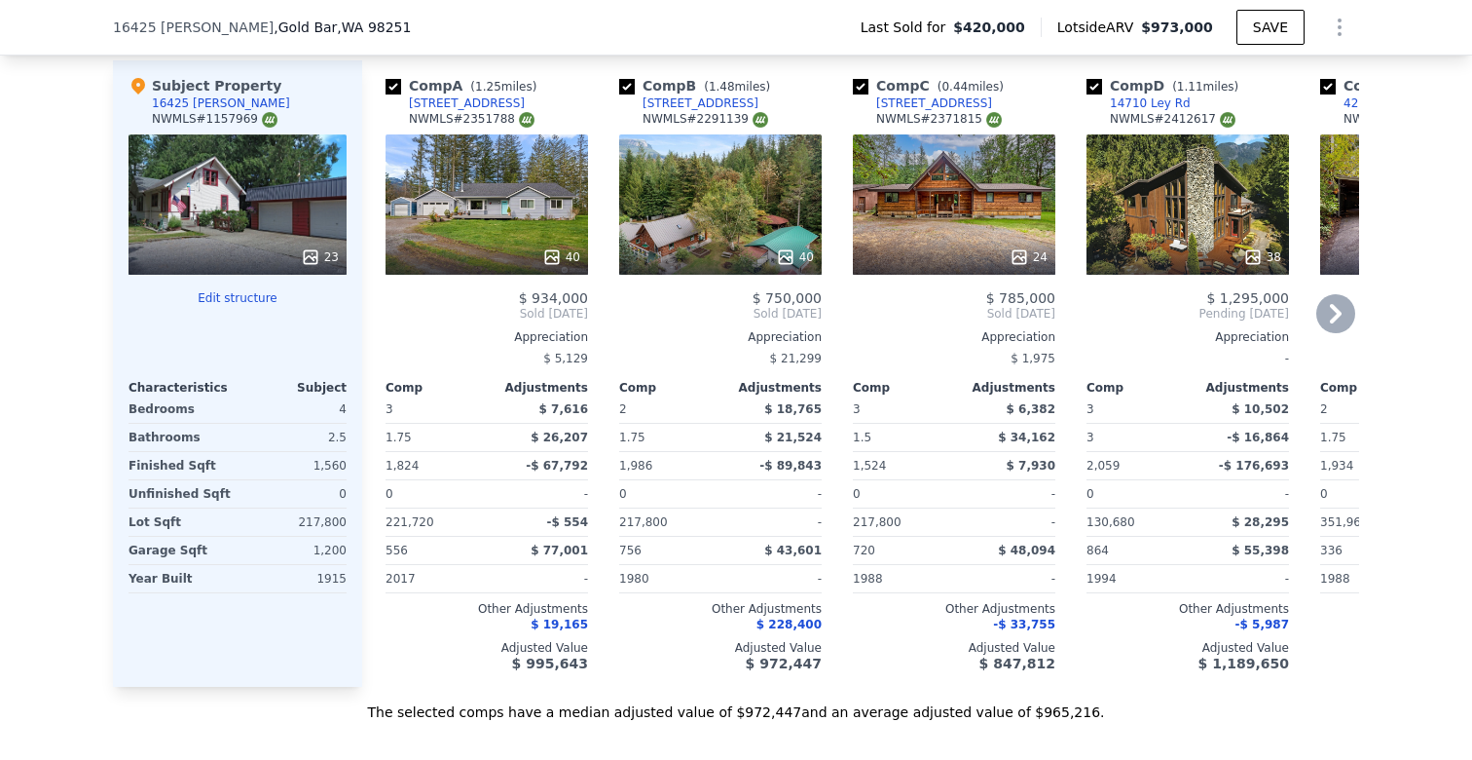
scroll to position [2130, 0]
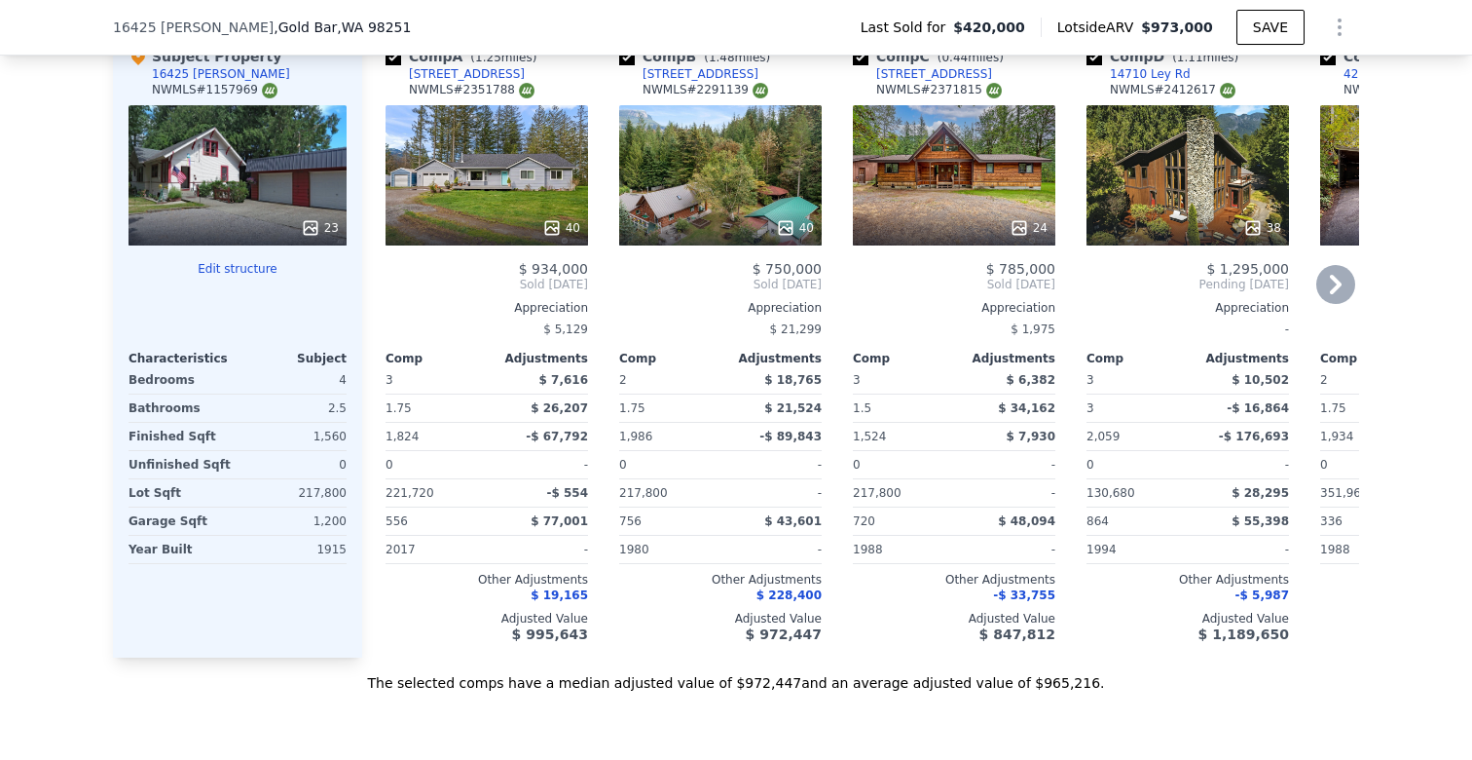
click at [1341, 265] on icon at bounding box center [1336, 284] width 39 height 39
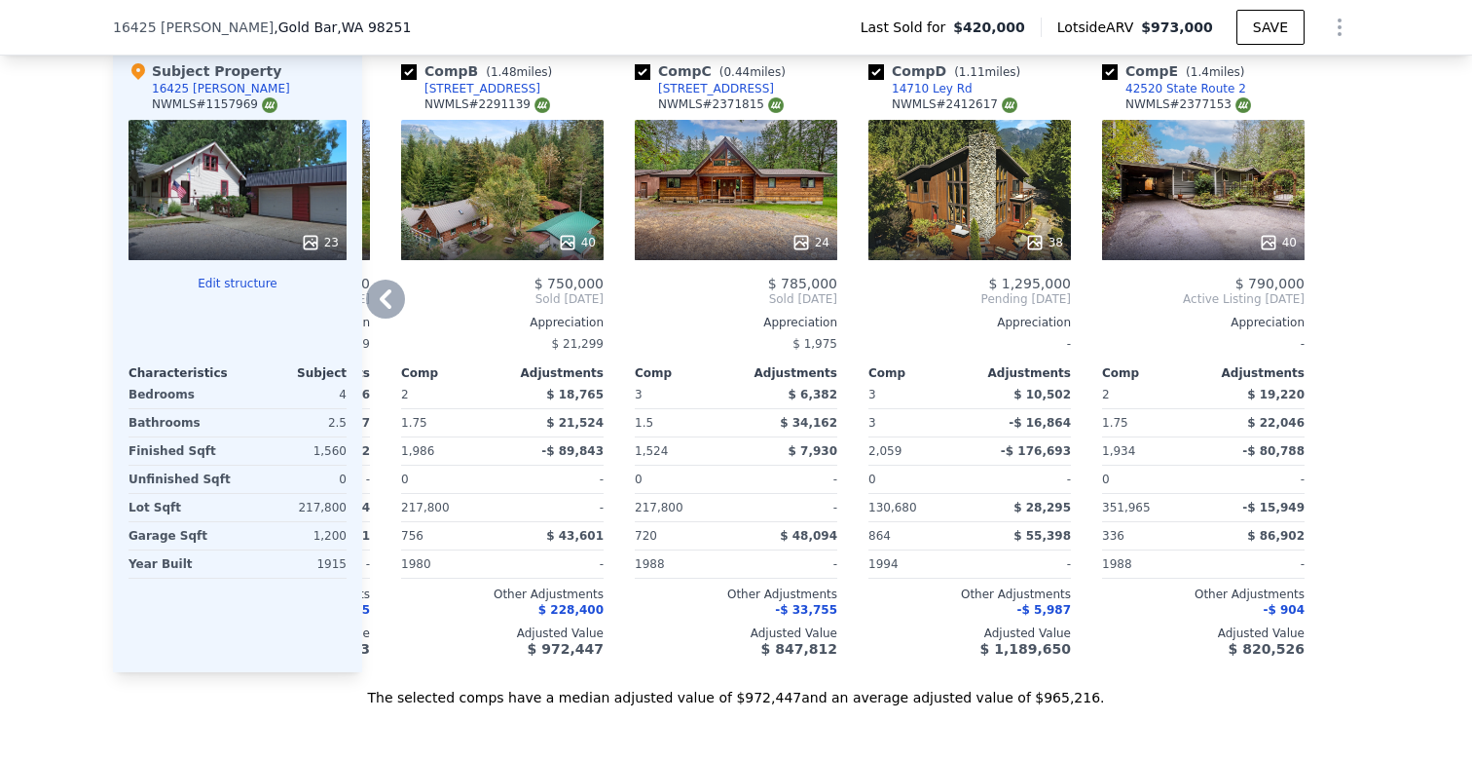
scroll to position [2108, 0]
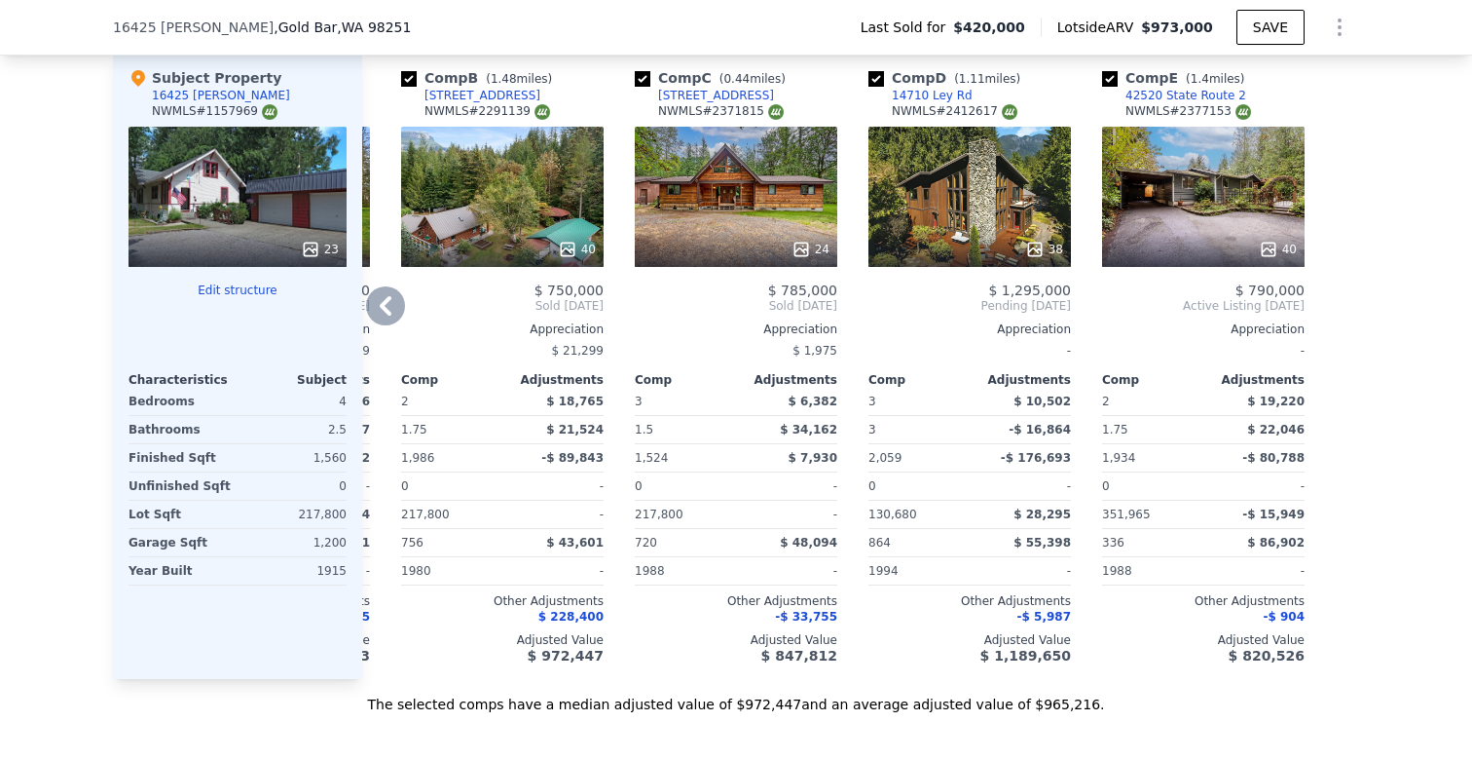
click at [390, 291] on icon at bounding box center [385, 305] width 39 height 39
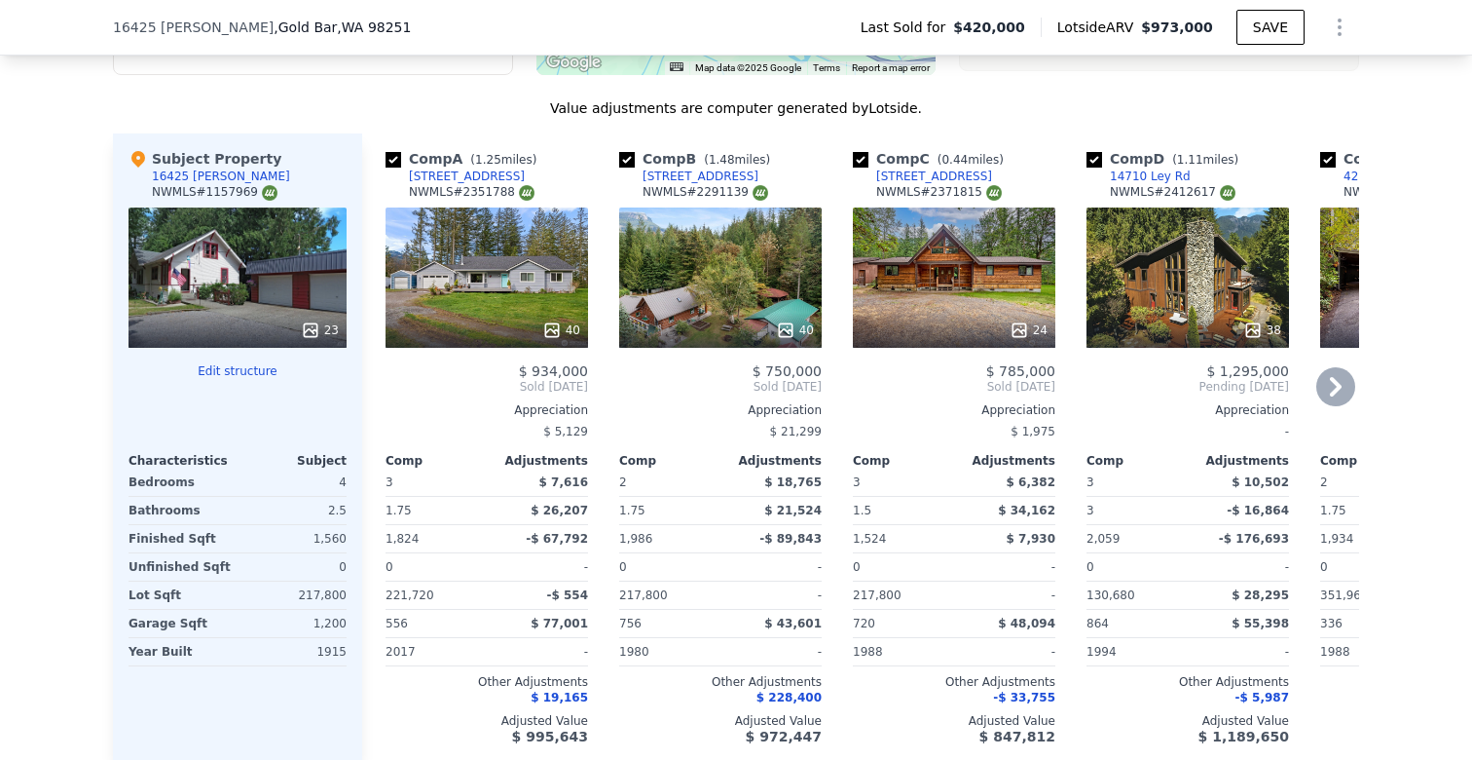
scroll to position [2019, 0]
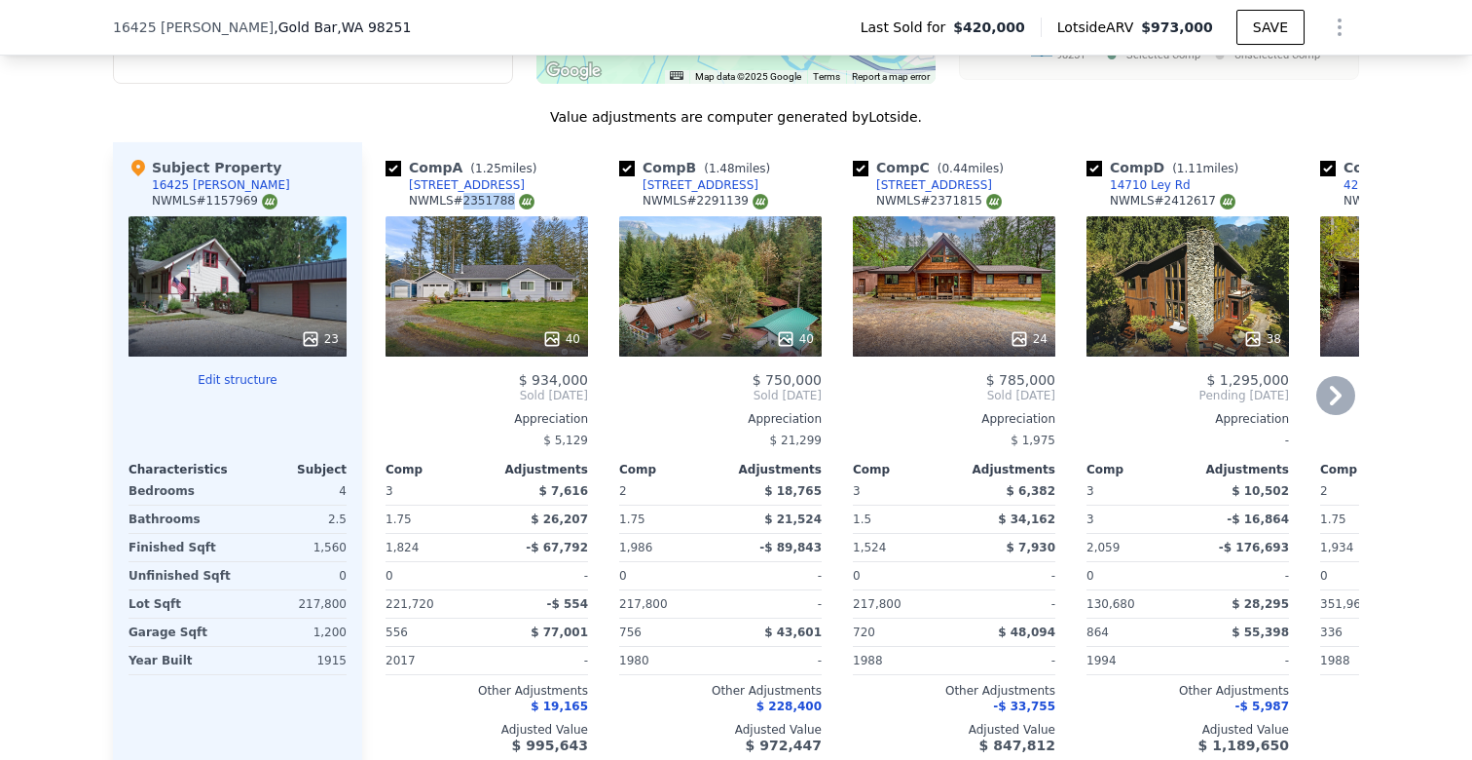
drag, startPoint x: 511, startPoint y: 176, endPoint x: 464, endPoint y: 176, distance: 47.7
click at [464, 193] on div "NWMLS # 2351788" at bounding box center [472, 201] width 126 height 17
copy div "2351788"
drag, startPoint x: 742, startPoint y: 175, endPoint x: 698, endPoint y: 181, distance: 44.2
click at [698, 193] on div "NWMLS # 2291139" at bounding box center [706, 201] width 126 height 17
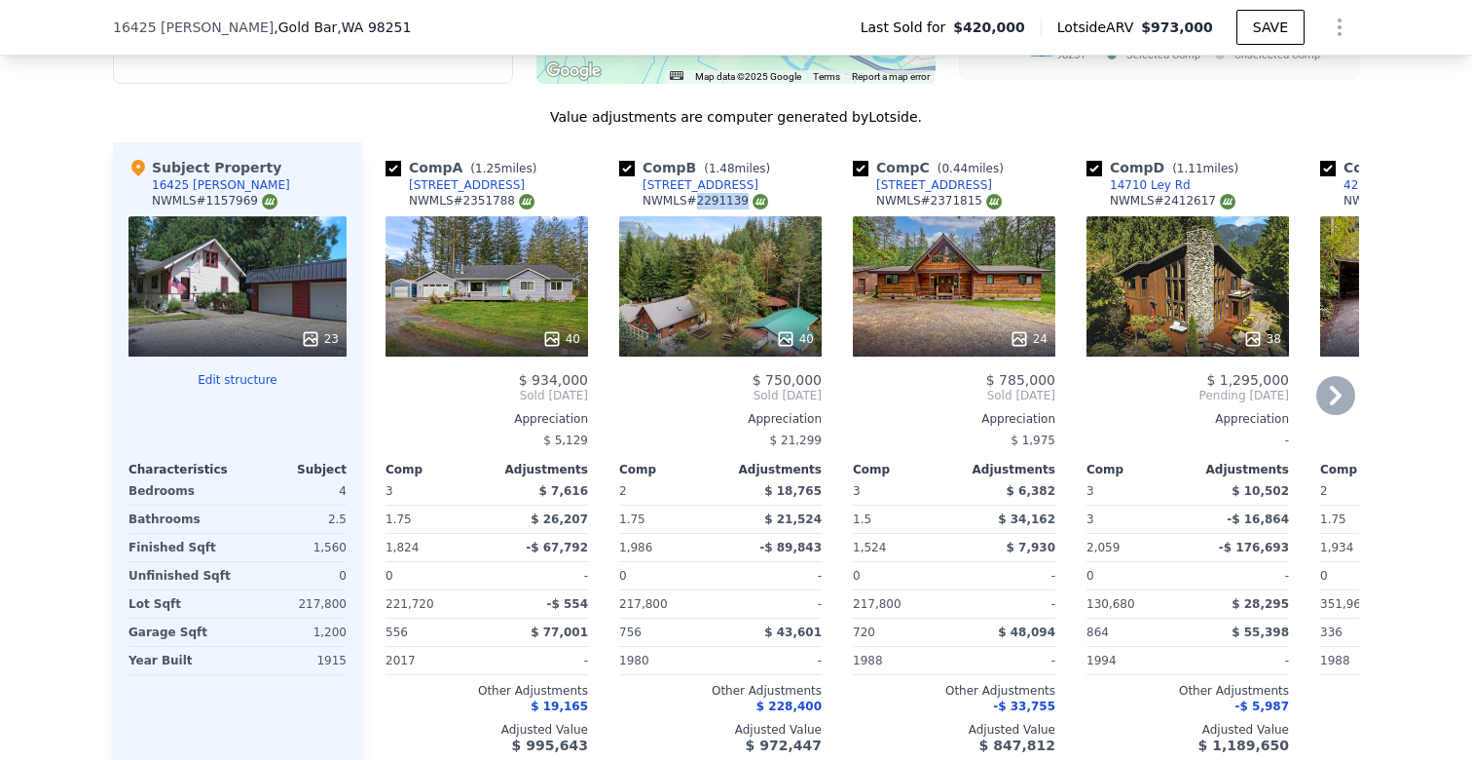
copy div "2291139"
drag, startPoint x: 975, startPoint y: 173, endPoint x: 930, endPoint y: 171, distance: 44.8
click at [930, 193] on div "NWMLS # 2371815" at bounding box center [939, 201] width 126 height 17
copy div "2371815"
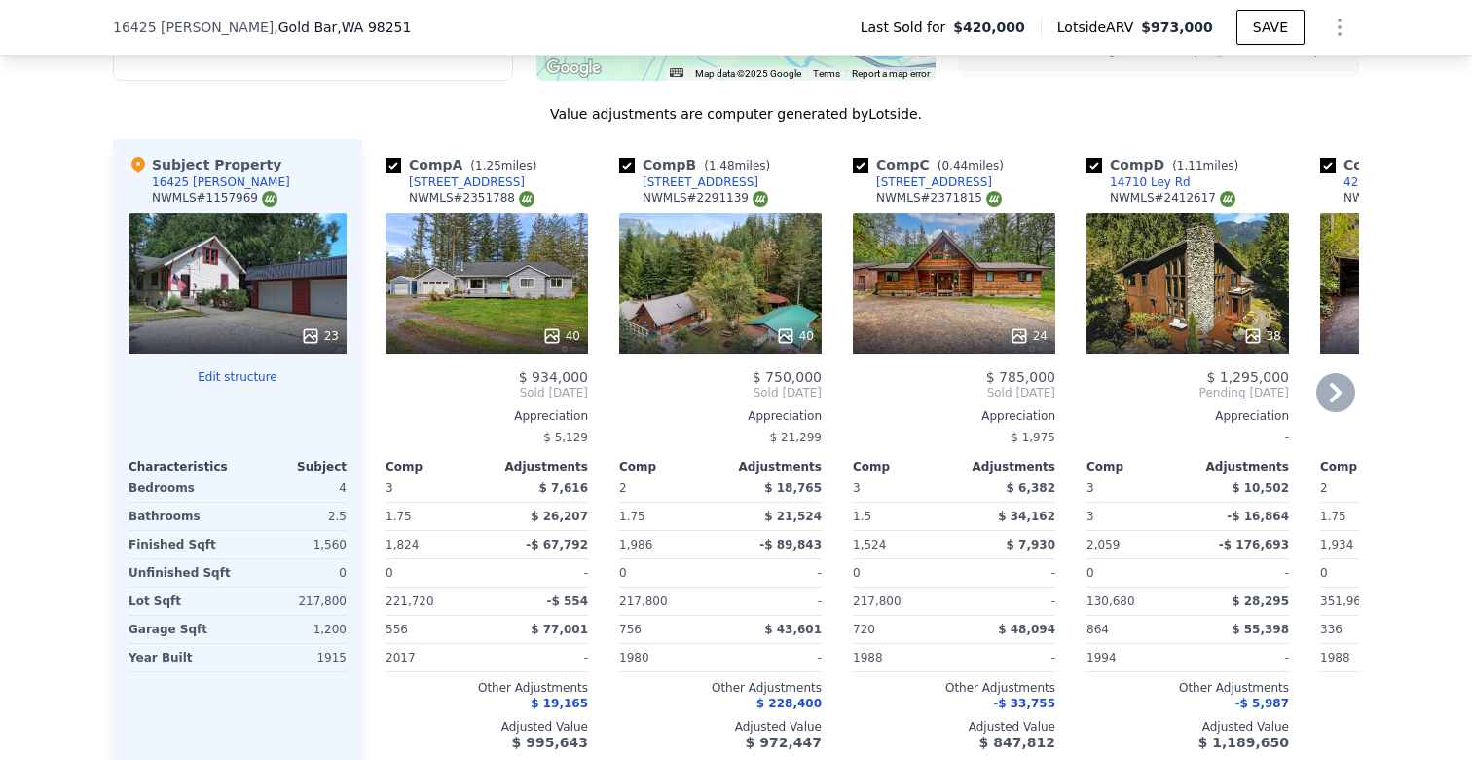
click at [1343, 373] on icon at bounding box center [1336, 392] width 39 height 39
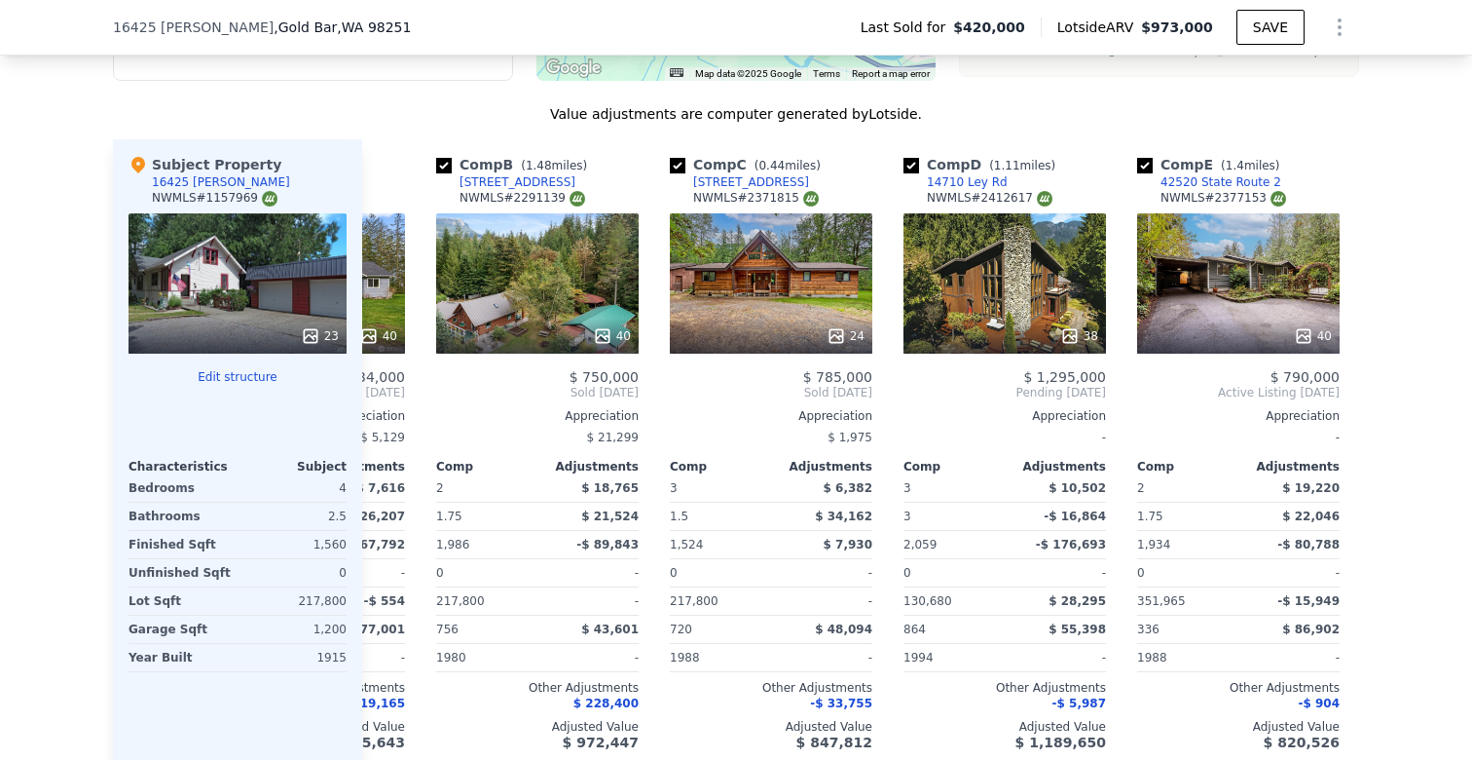
scroll to position [0, 218]
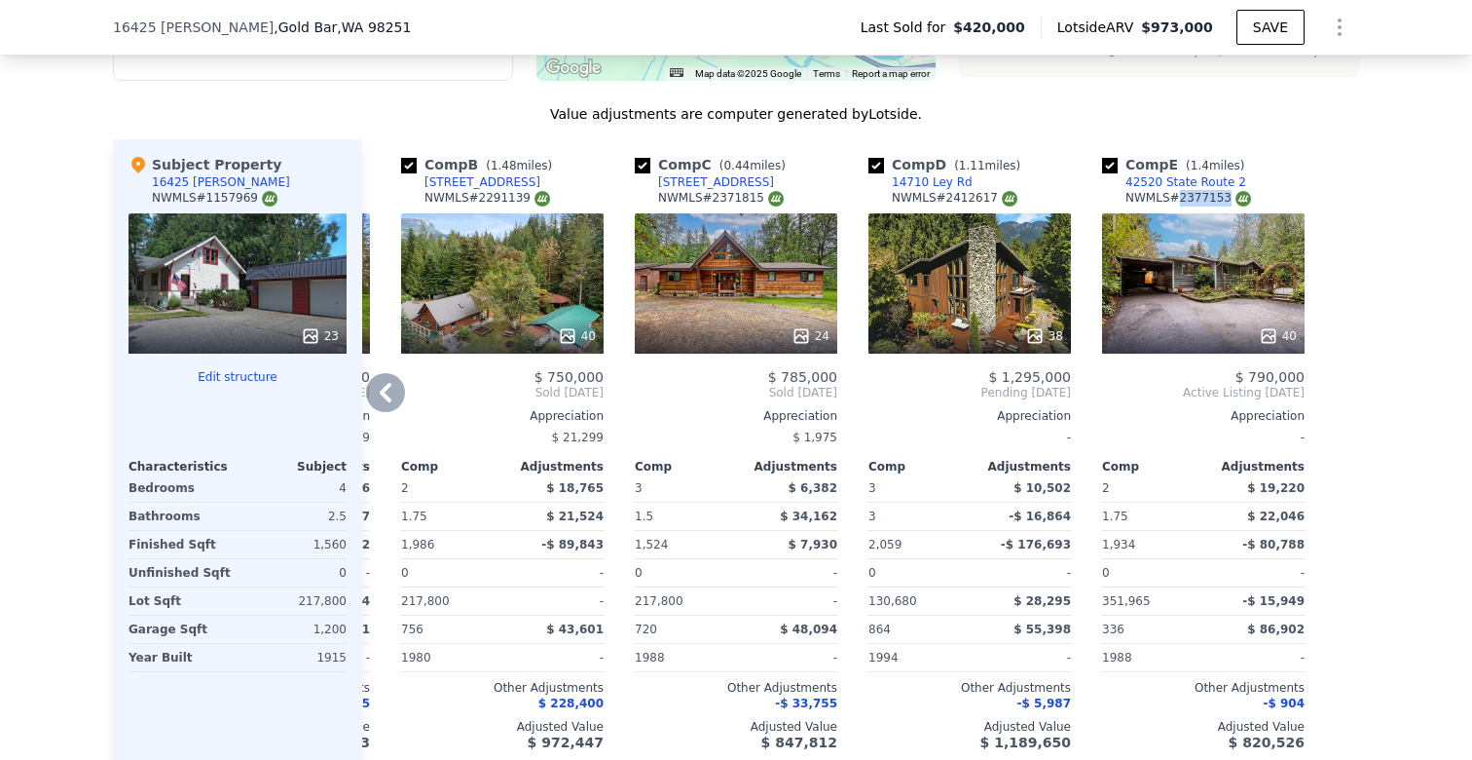
drag, startPoint x: 1225, startPoint y: 171, endPoint x: 1178, endPoint y: 171, distance: 46.7
click at [1178, 190] on div "NWMLS # 2377153" at bounding box center [1189, 198] width 126 height 17
copy div "2377153"
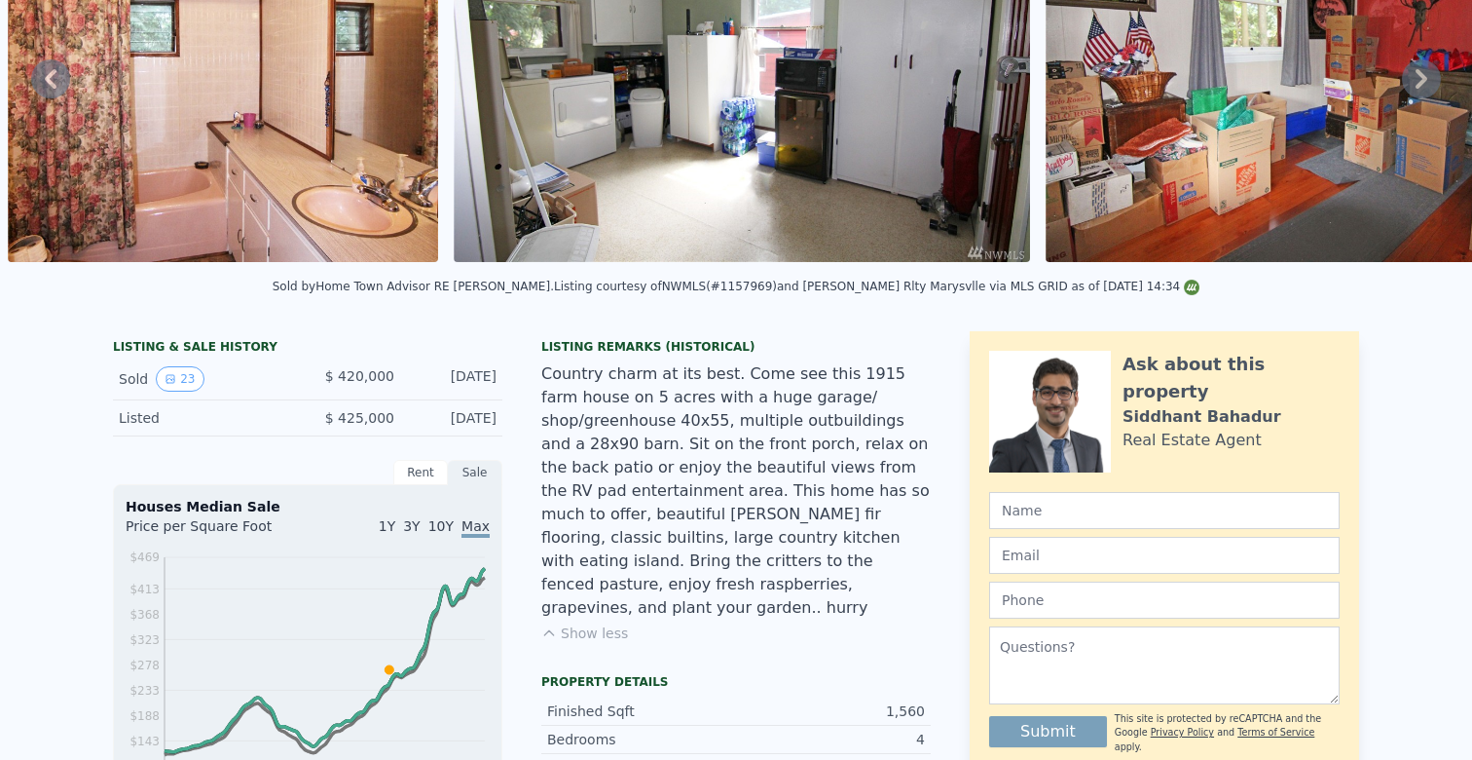
scroll to position [0, 0]
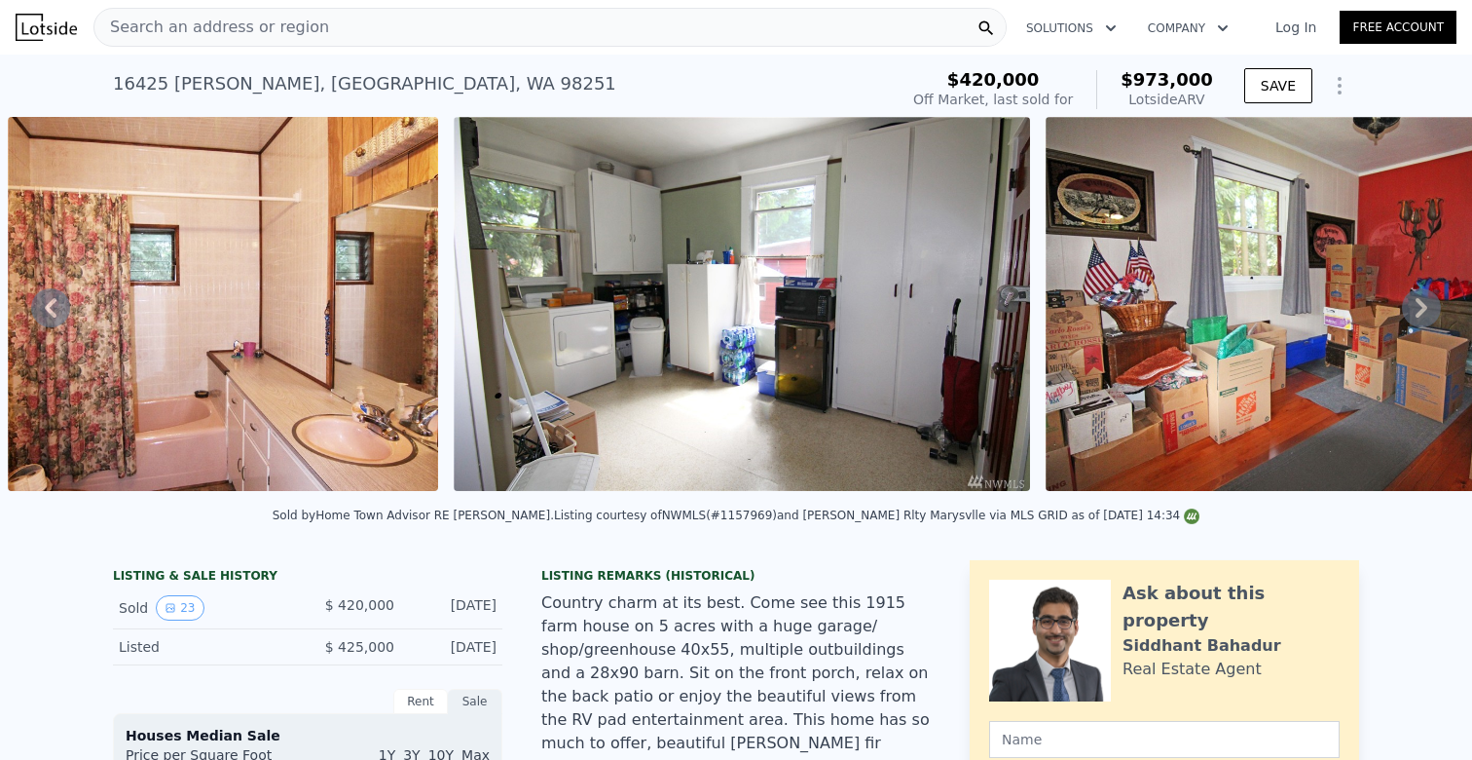
click at [904, 29] on div "Search an address or region" at bounding box center [549, 27] width 913 height 39
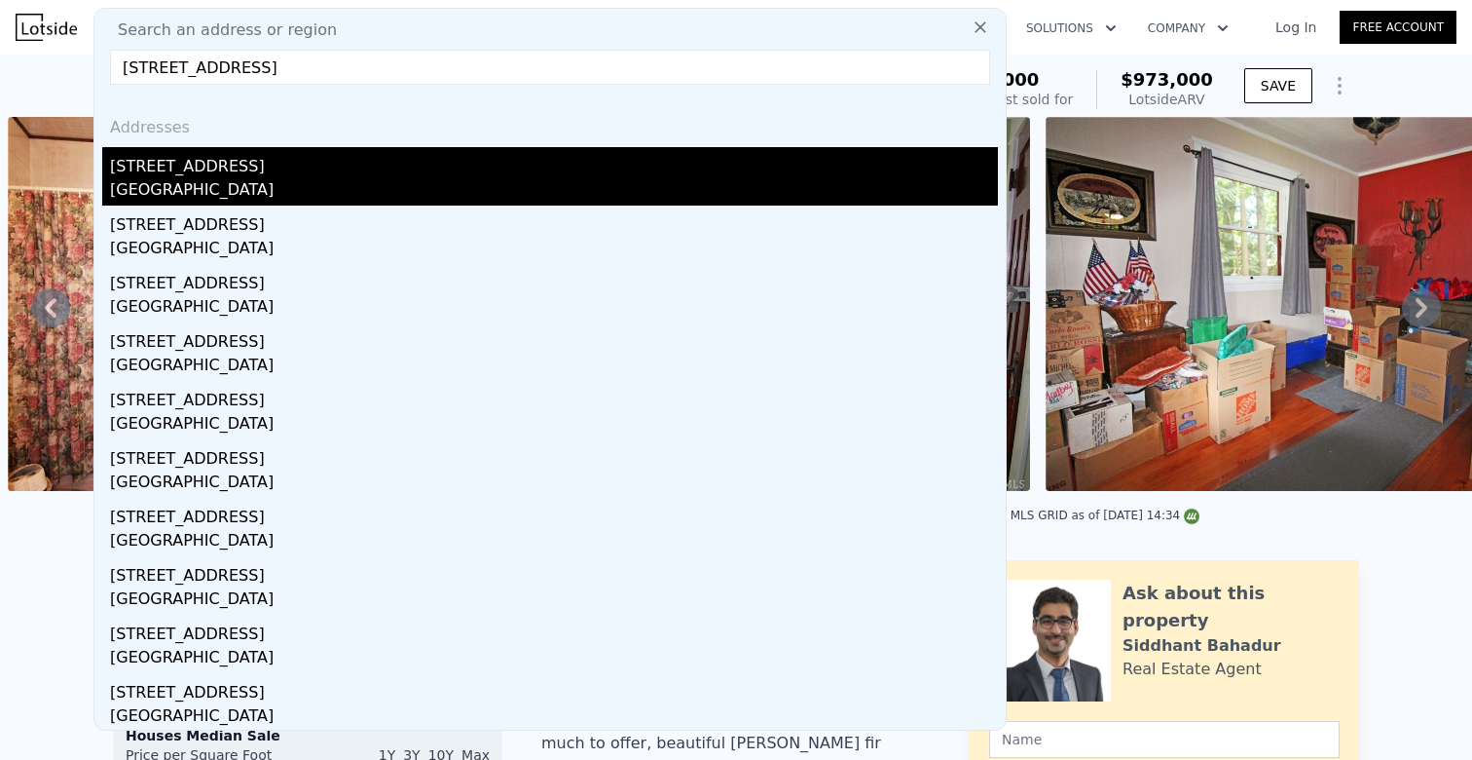
type input "[STREET_ADDRESS]"
click at [347, 167] on div "[STREET_ADDRESS]" at bounding box center [554, 162] width 888 height 31
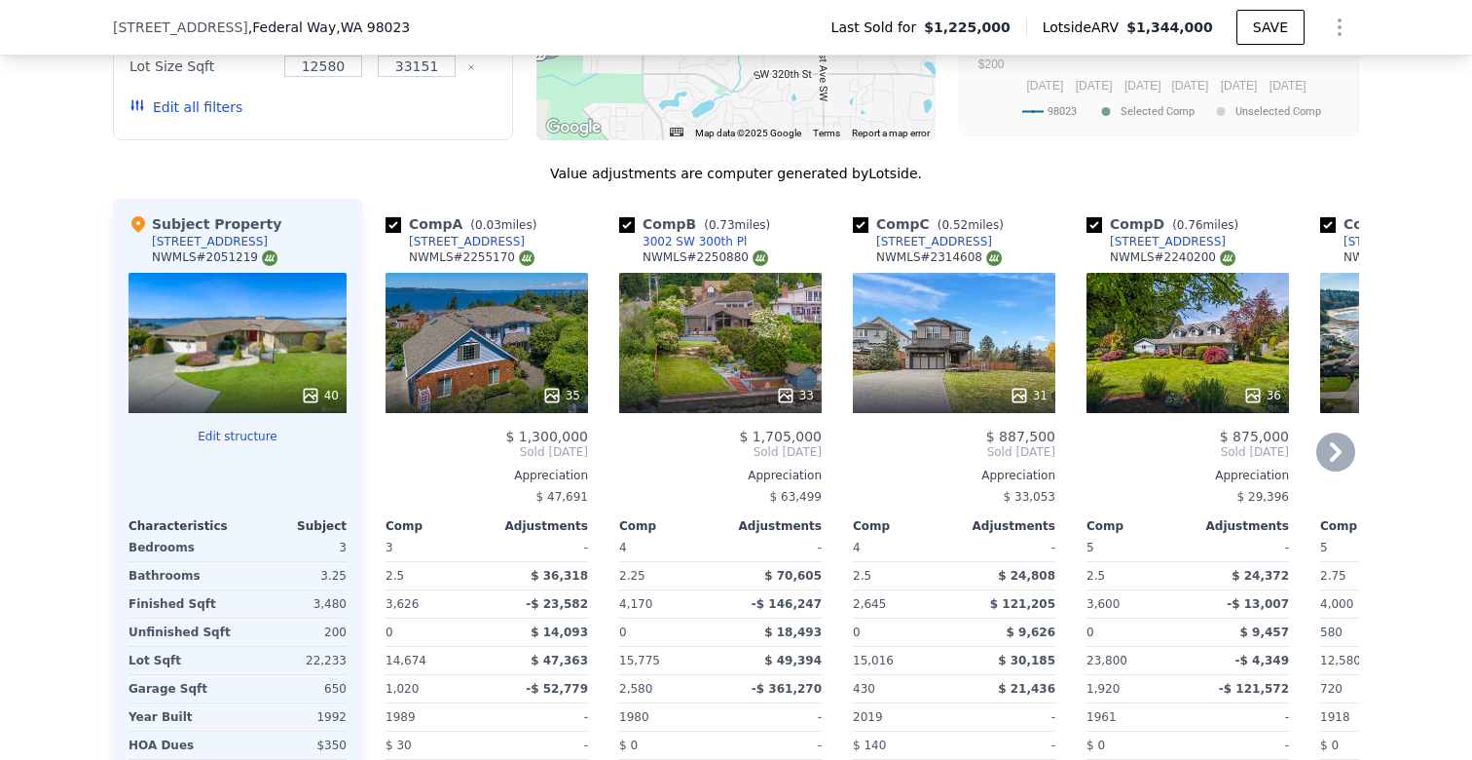
scroll to position [2197, 0]
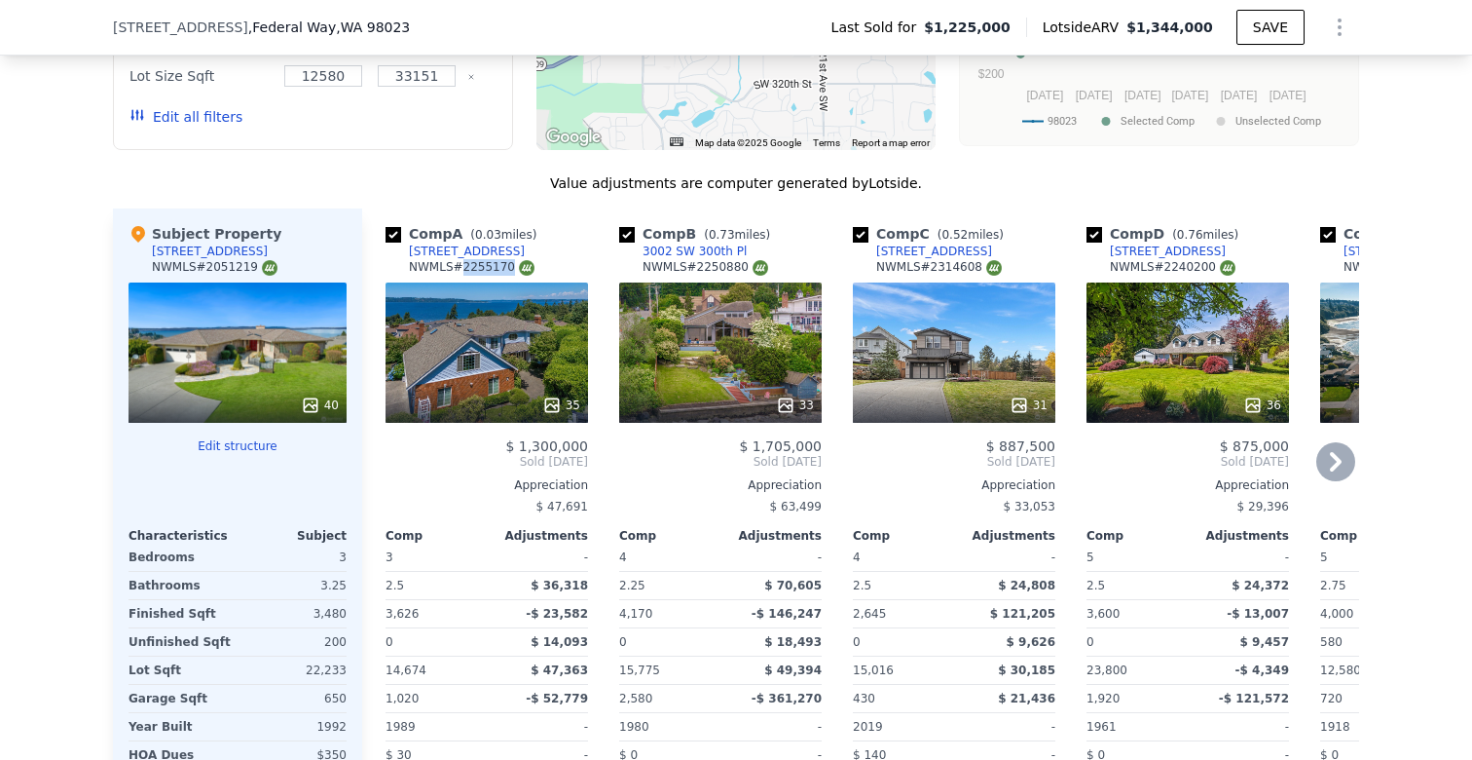
drag, startPoint x: 509, startPoint y: 174, endPoint x: 465, endPoint y: 176, distance: 44.8
click at [465, 259] on div "NWMLS # 2255170" at bounding box center [472, 267] width 126 height 17
copy div "2255170"
drag, startPoint x: 748, startPoint y: 172, endPoint x: 694, endPoint y: 177, distance: 53.8
click at [694, 259] on div "NWMLS # 2250880" at bounding box center [706, 267] width 126 height 17
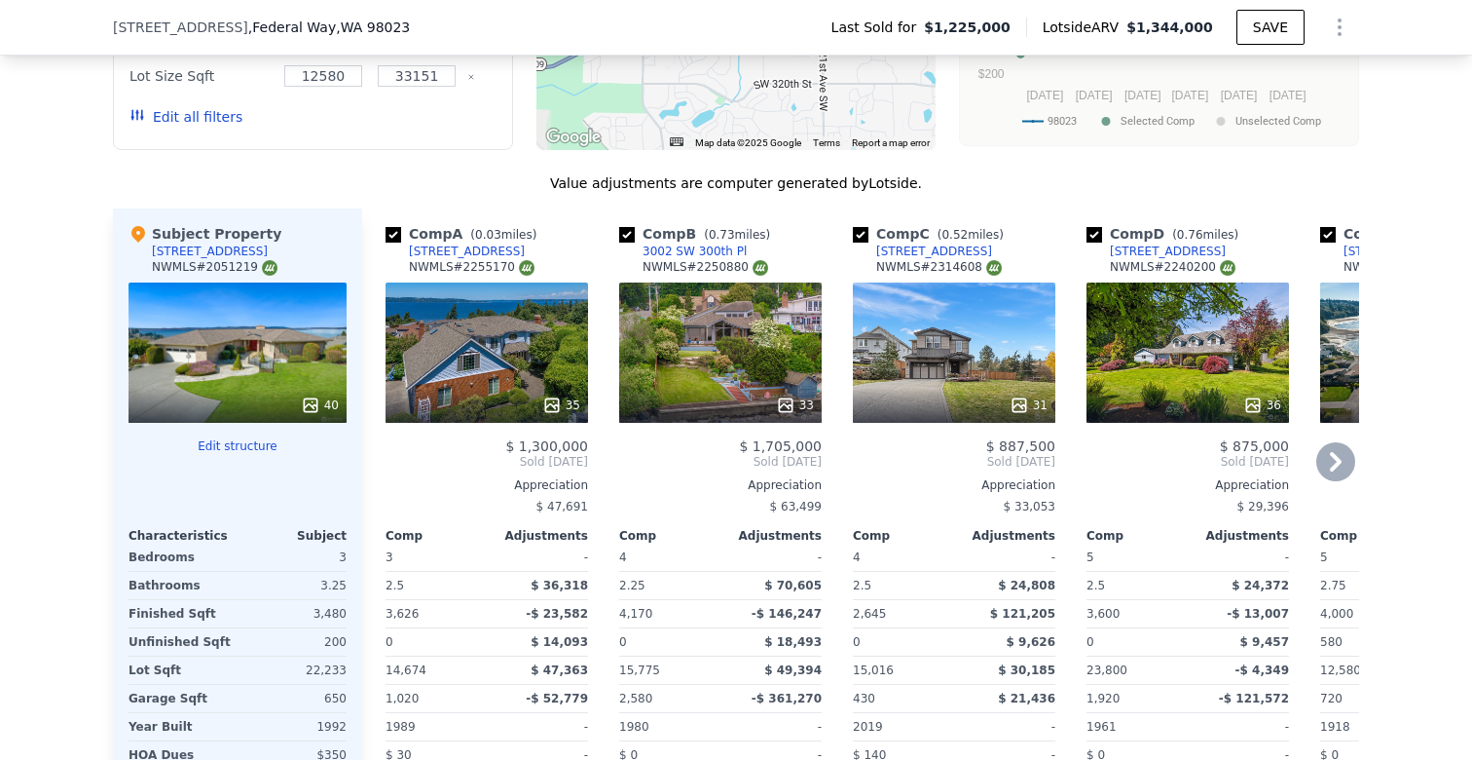
click at [750, 388] on div at bounding box center [720, 405] width 203 height 35
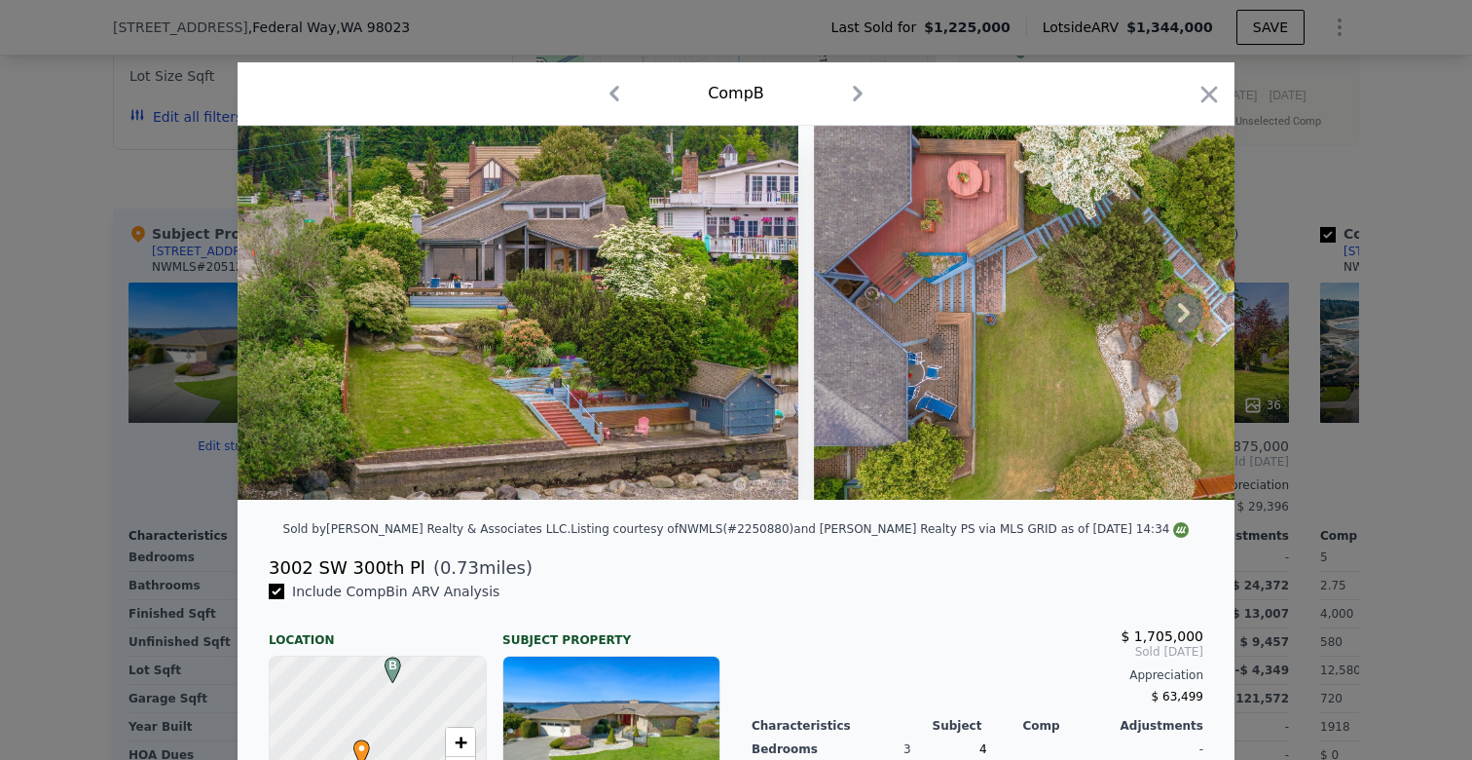
click at [1172, 315] on icon at bounding box center [1184, 312] width 39 height 39
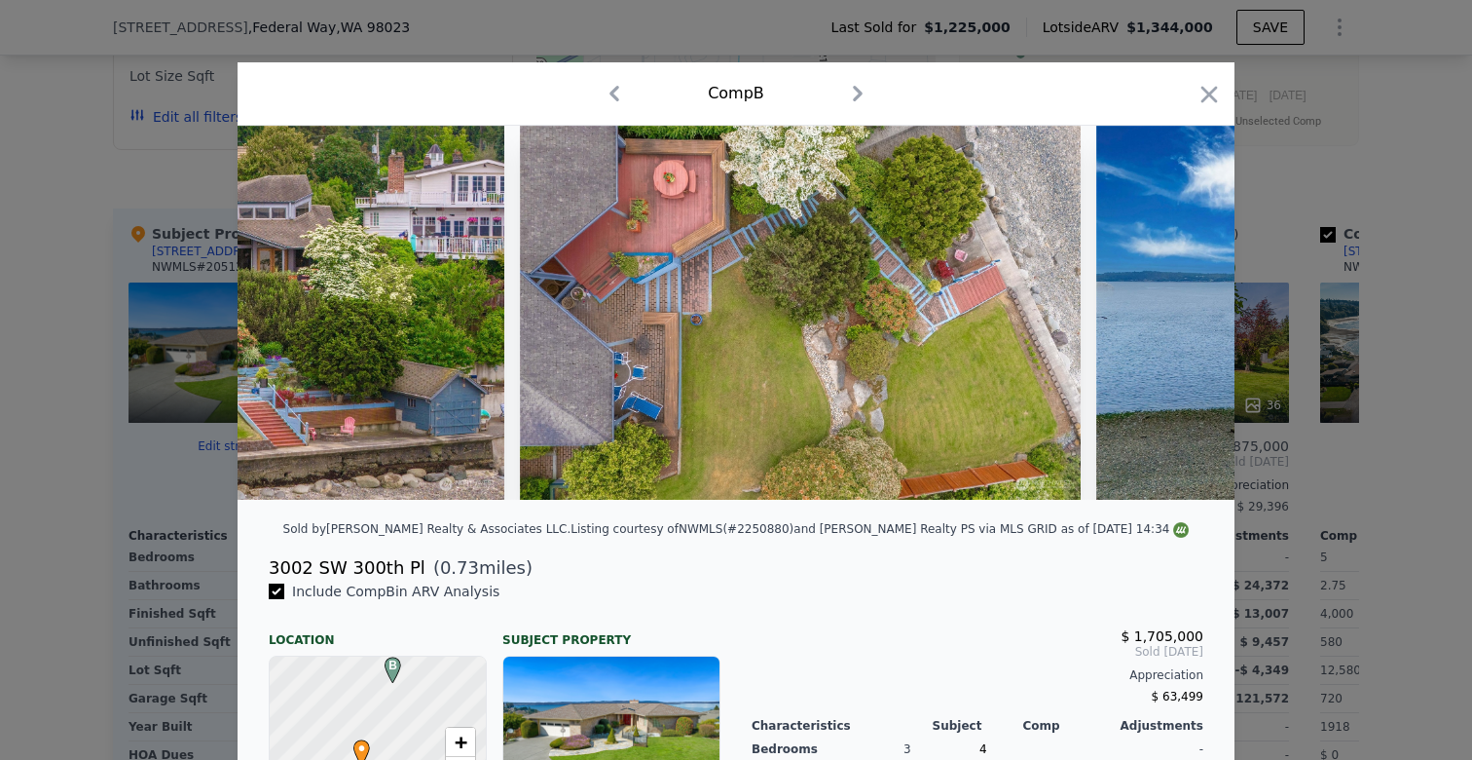
click at [1172, 315] on div at bounding box center [736, 313] width 997 height 374
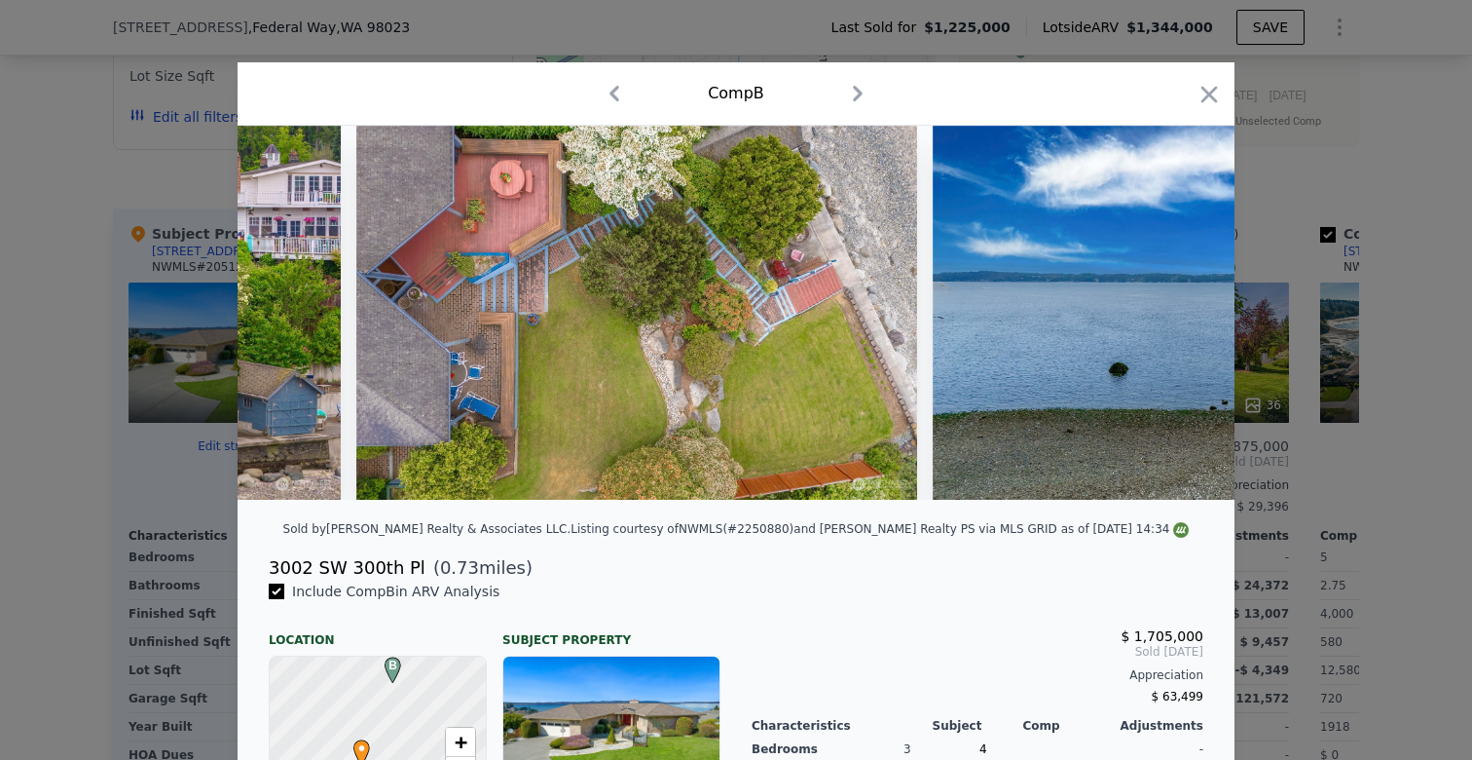
click at [1172, 315] on img at bounding box center [1213, 313] width 561 height 374
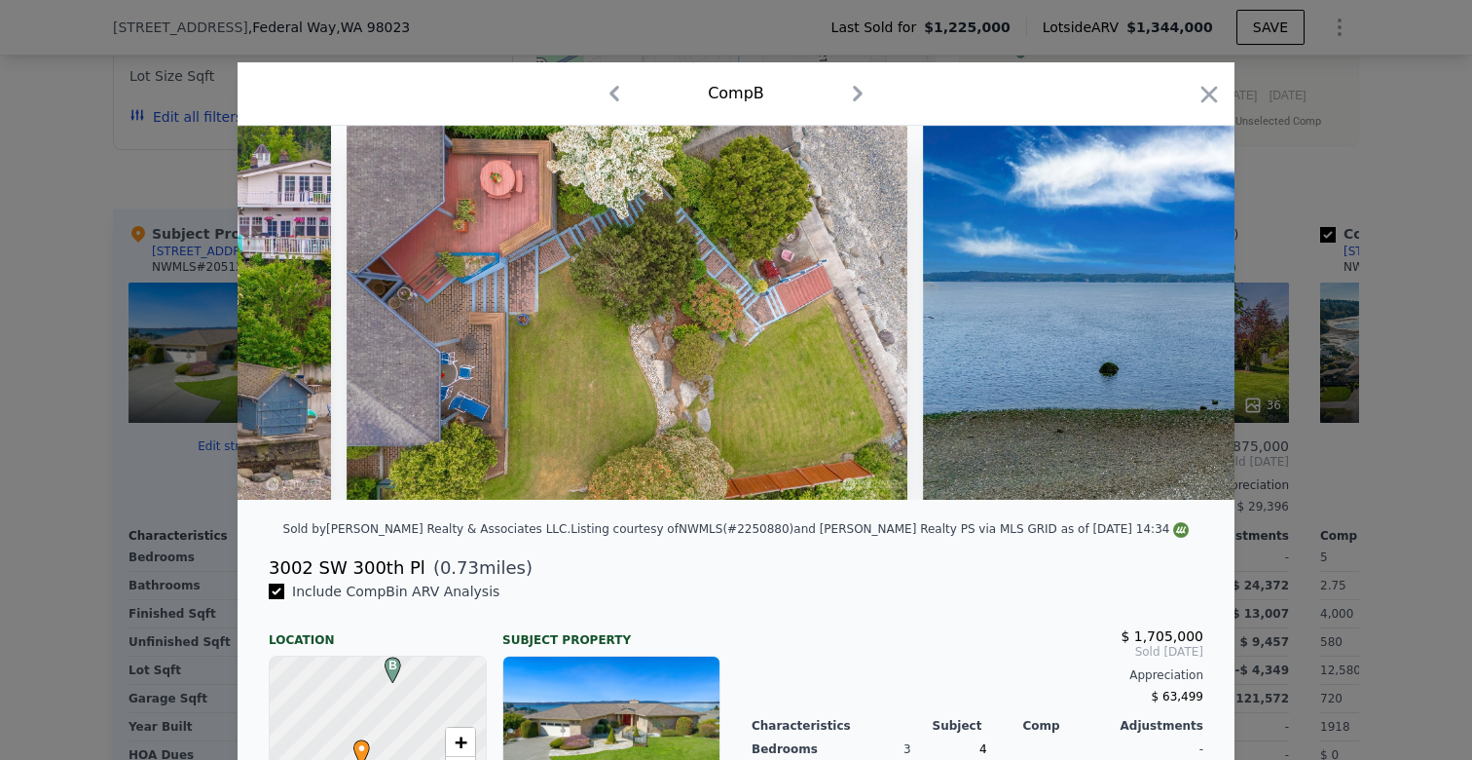
click at [1172, 315] on img at bounding box center [1203, 313] width 561 height 374
click at [1172, 315] on div at bounding box center [736, 313] width 997 height 374
click at [1172, 315] on icon at bounding box center [1184, 312] width 39 height 39
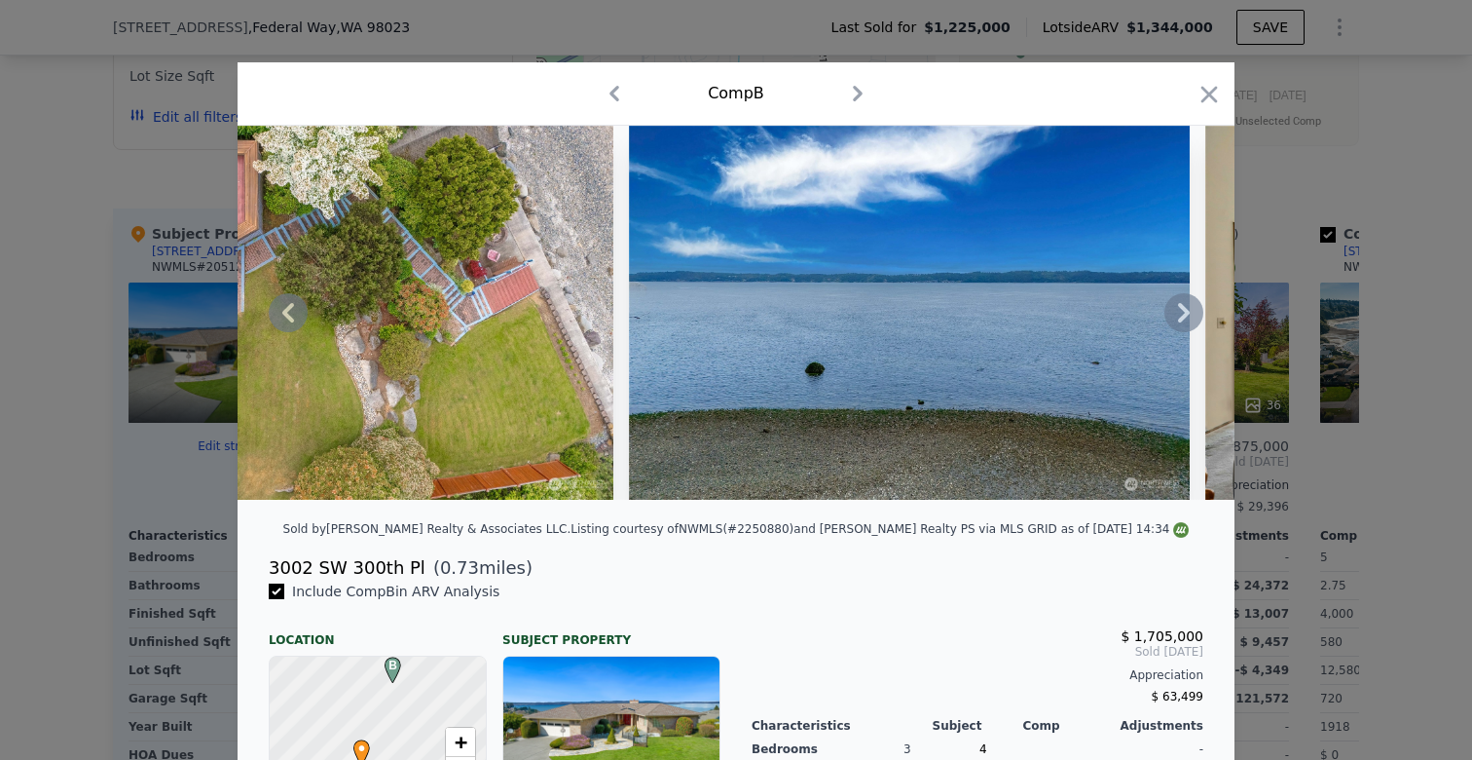
click at [1172, 315] on div at bounding box center [736, 313] width 997 height 374
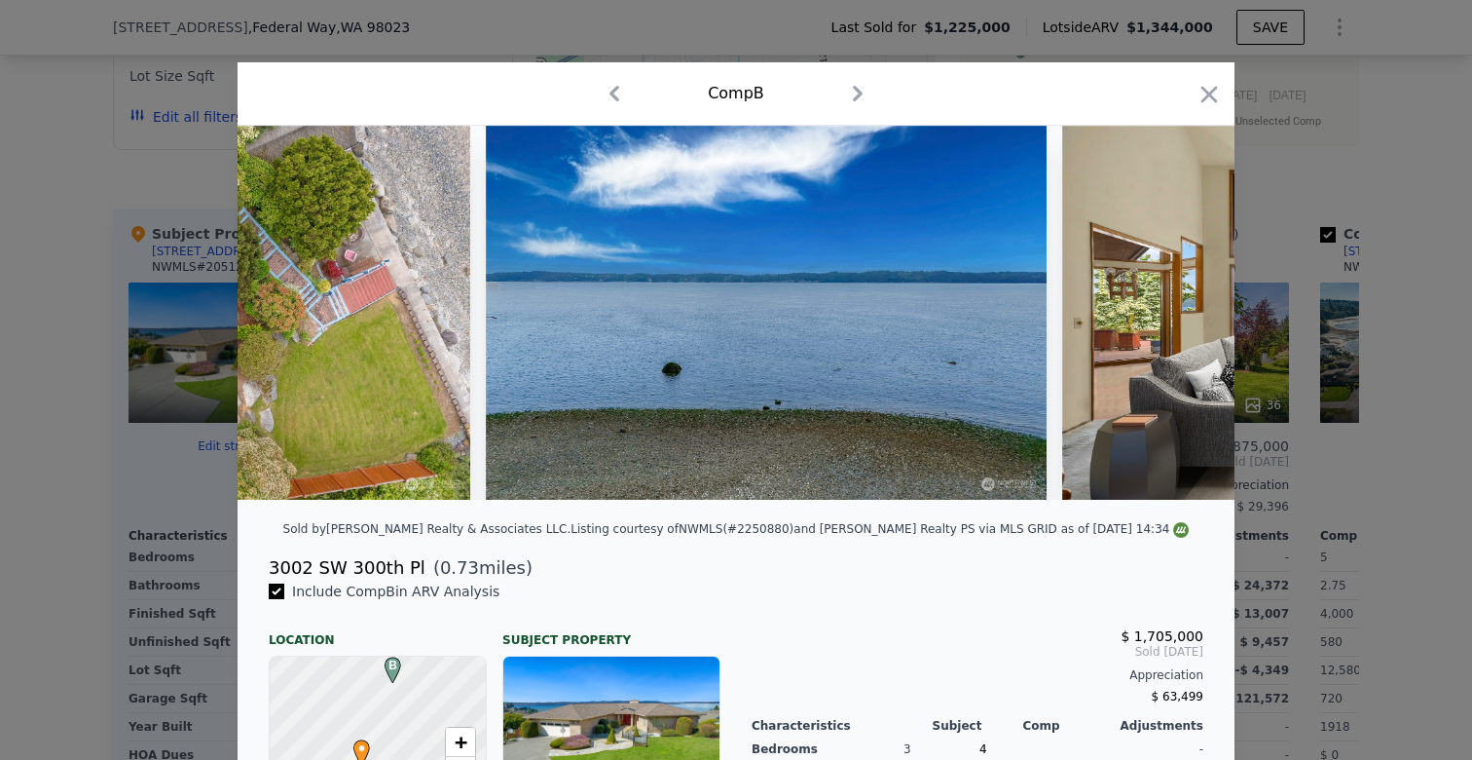
click at [1172, 315] on img at bounding box center [1342, 313] width 561 height 374
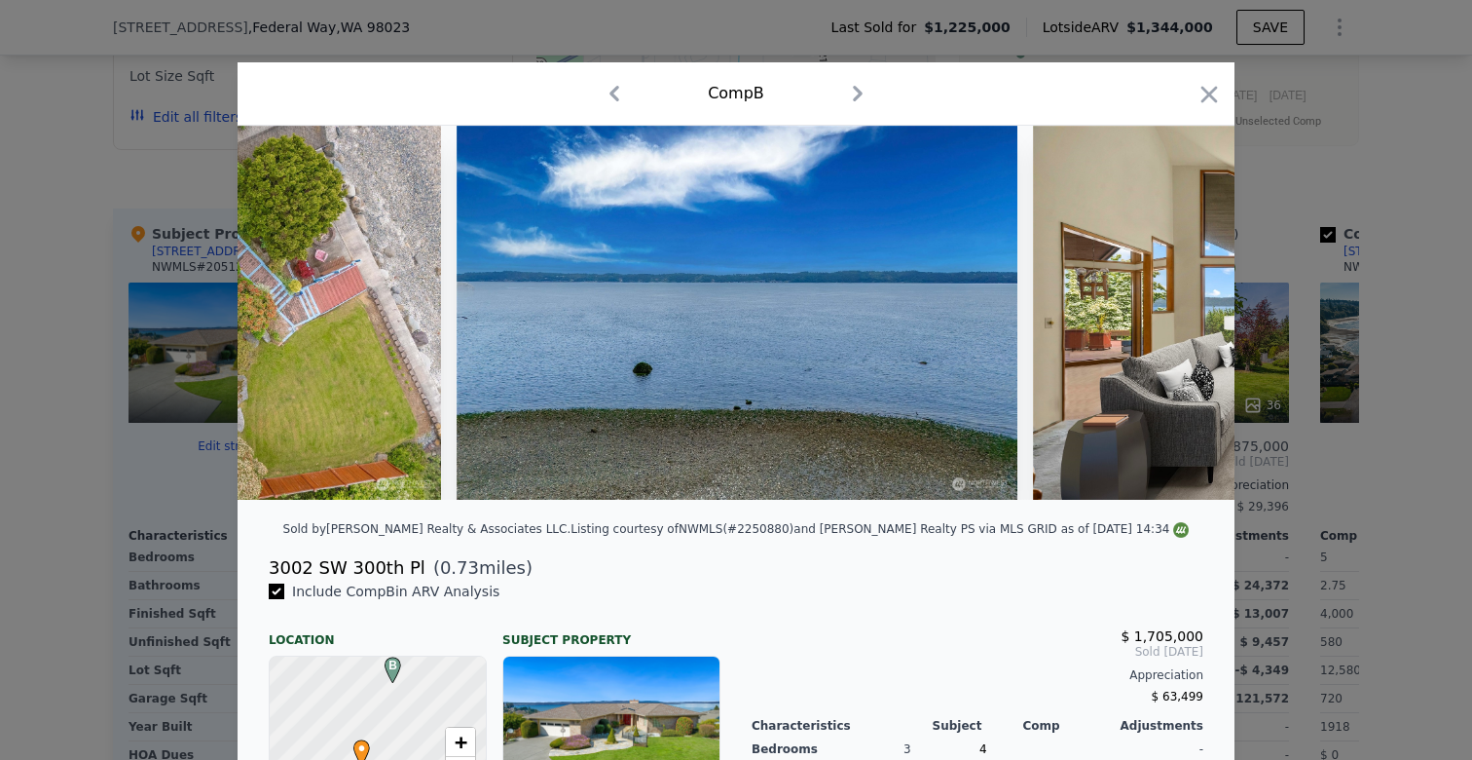
click at [1172, 315] on img at bounding box center [1313, 313] width 561 height 374
click at [1172, 315] on img at bounding box center [1312, 313] width 561 height 374
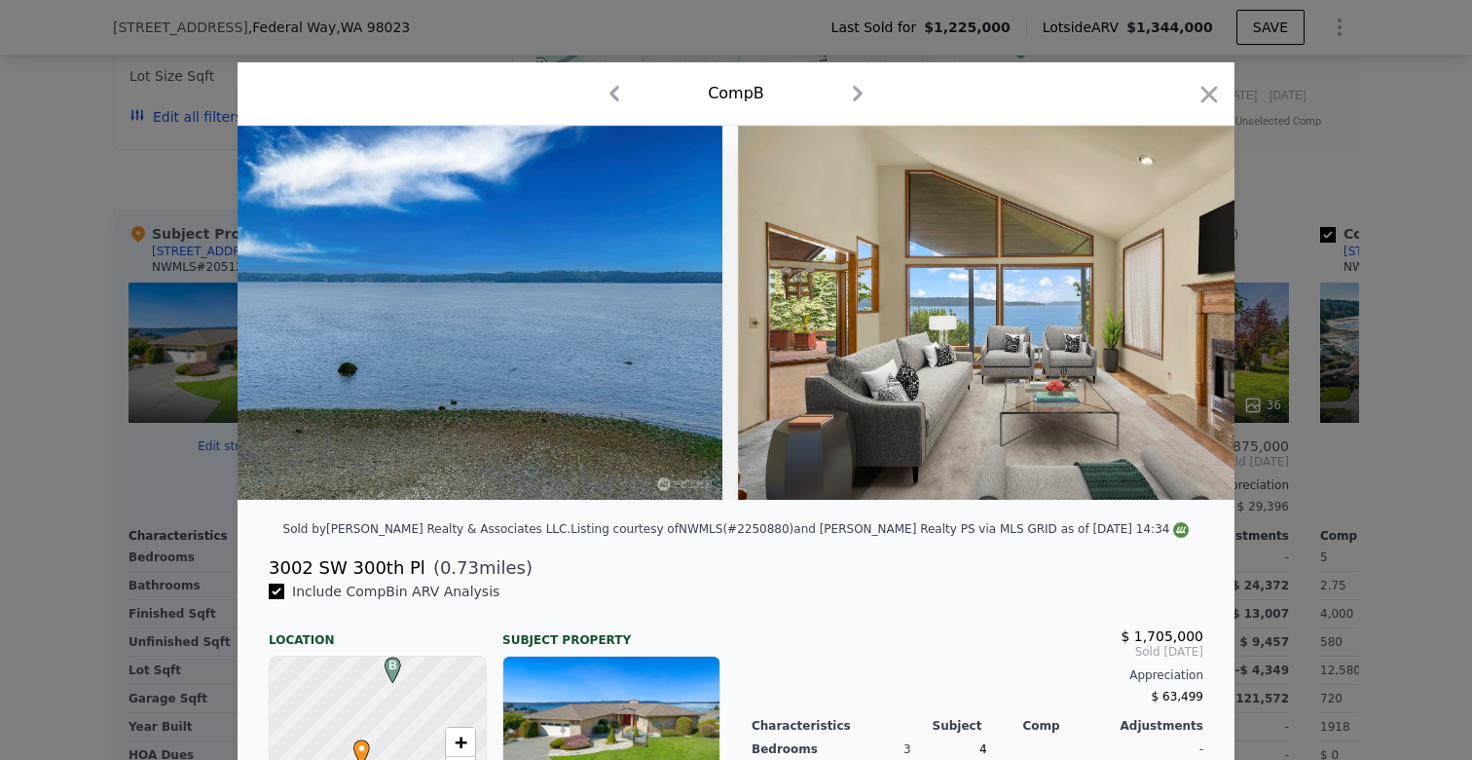
click at [1172, 315] on img at bounding box center [1018, 313] width 561 height 374
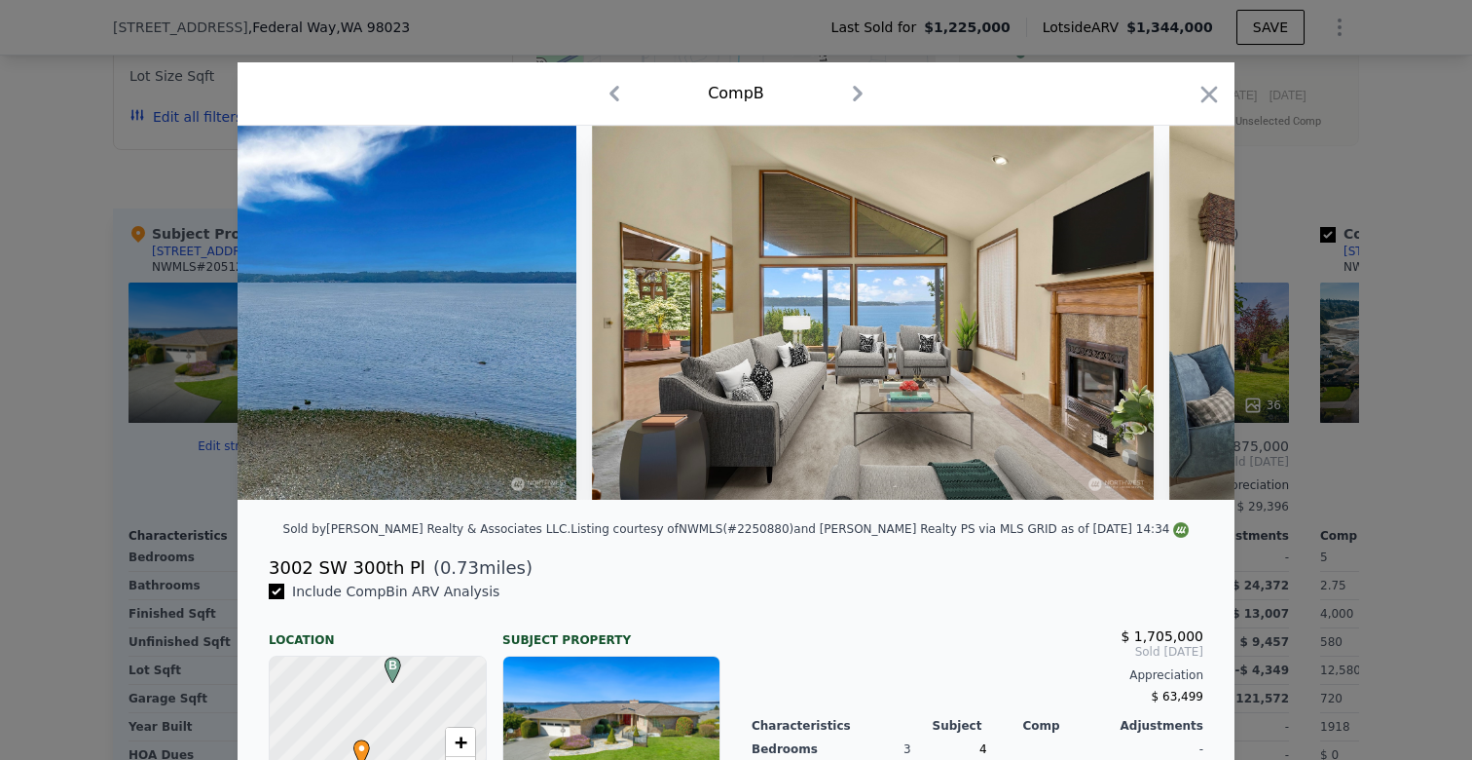
click at [1172, 315] on div at bounding box center [736, 313] width 997 height 374
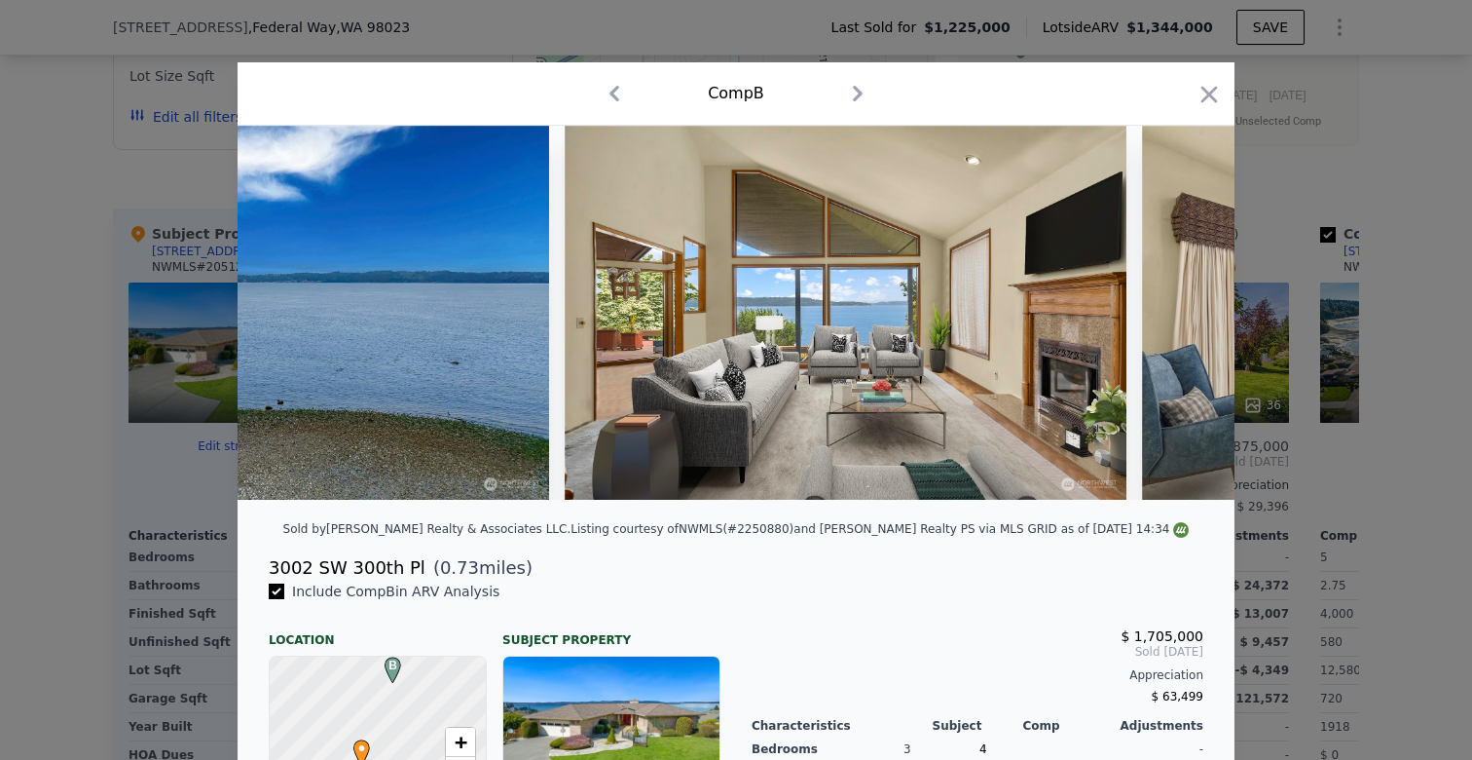
click at [1172, 315] on img at bounding box center [1422, 313] width 561 height 374
click at [1172, 315] on div at bounding box center [736, 313] width 997 height 374
click at [1172, 315] on icon at bounding box center [1184, 312] width 39 height 39
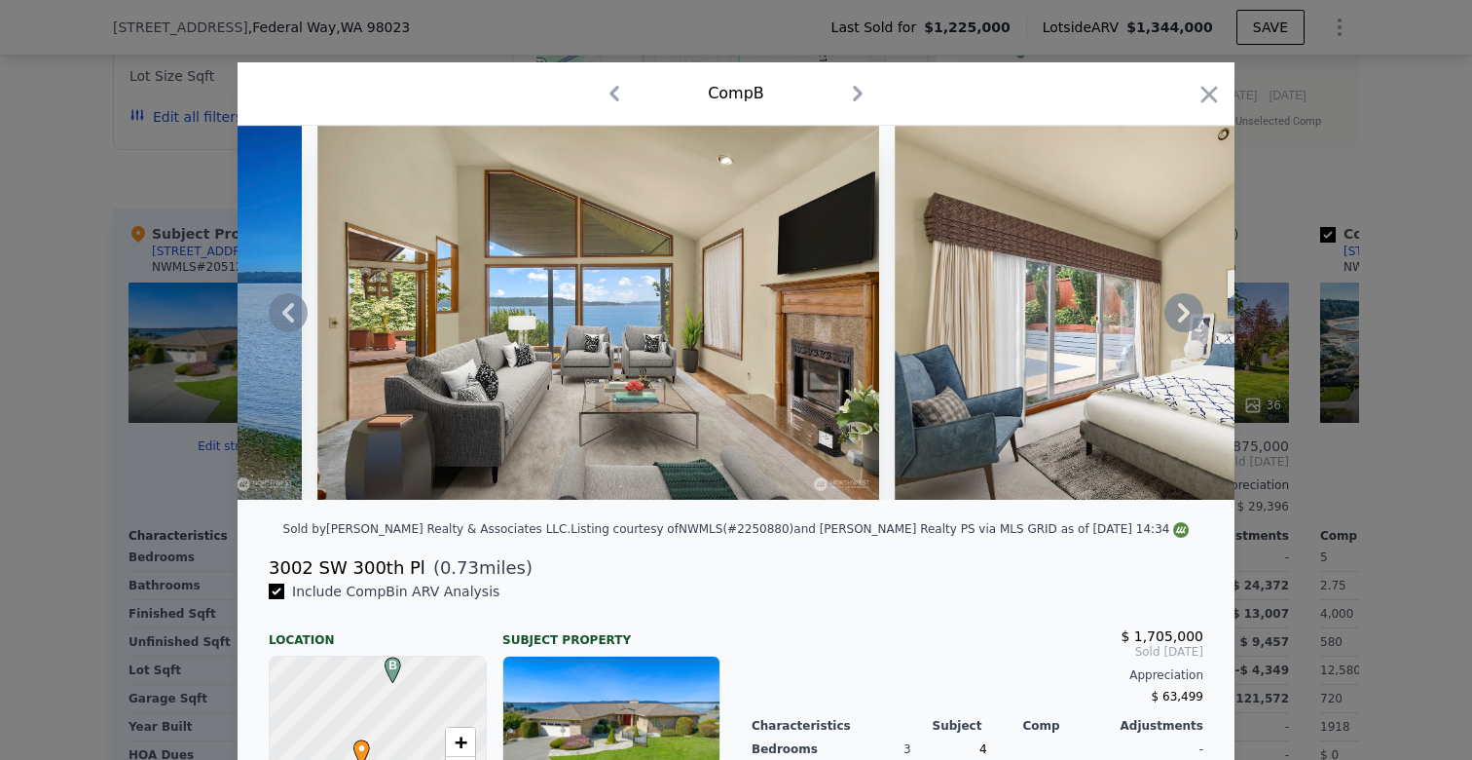
click at [1172, 315] on img at bounding box center [1175, 313] width 561 height 374
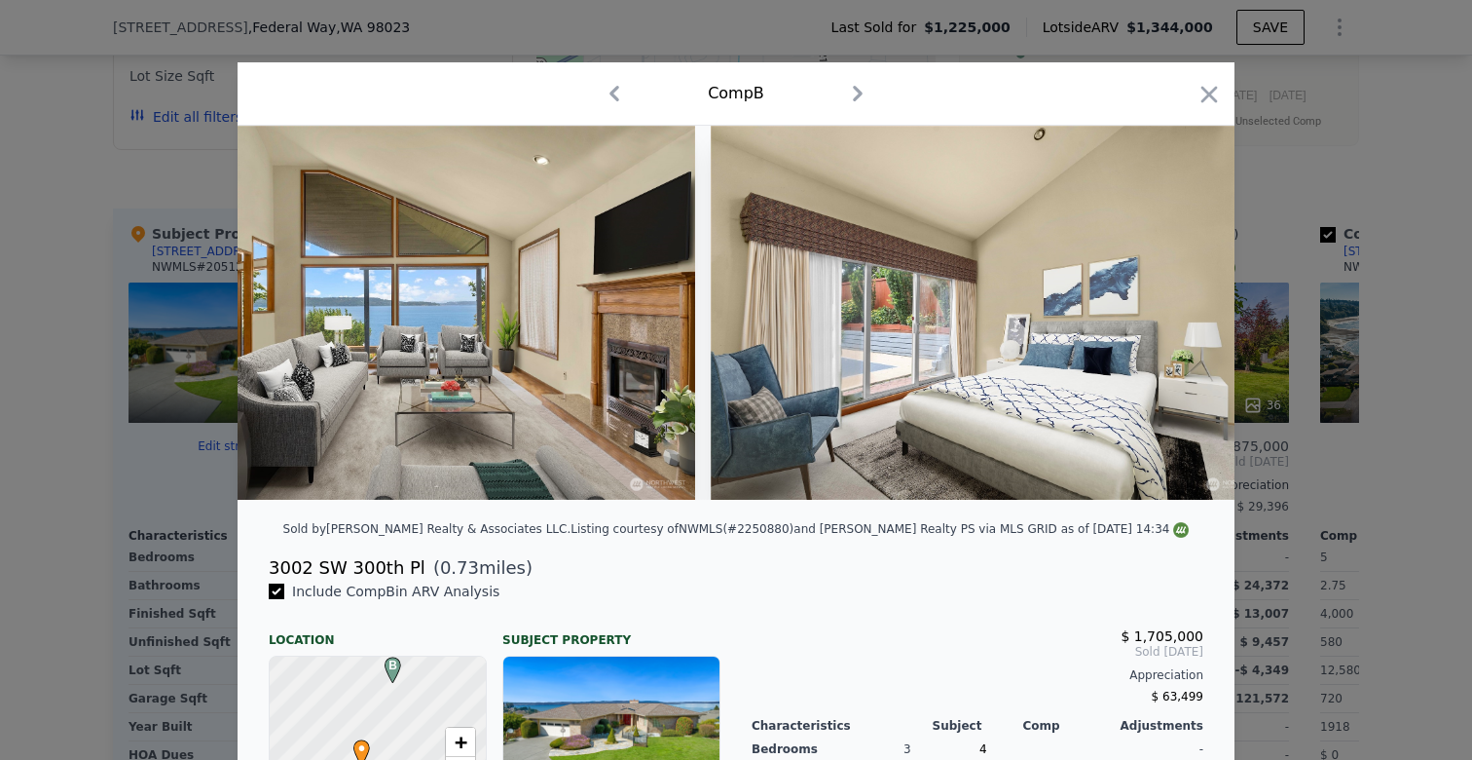
click at [1172, 315] on img at bounding box center [991, 313] width 561 height 374
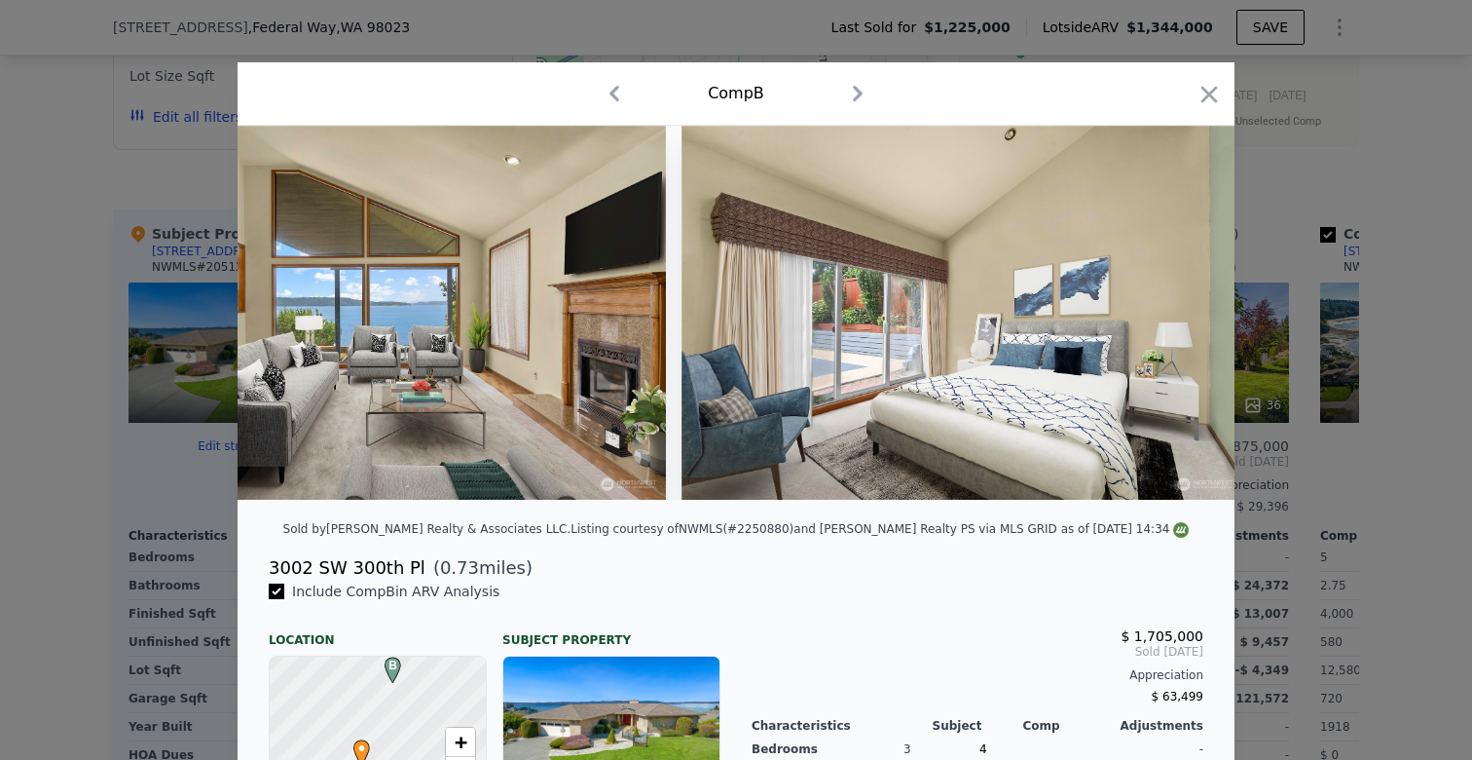
scroll to position [0, 1870]
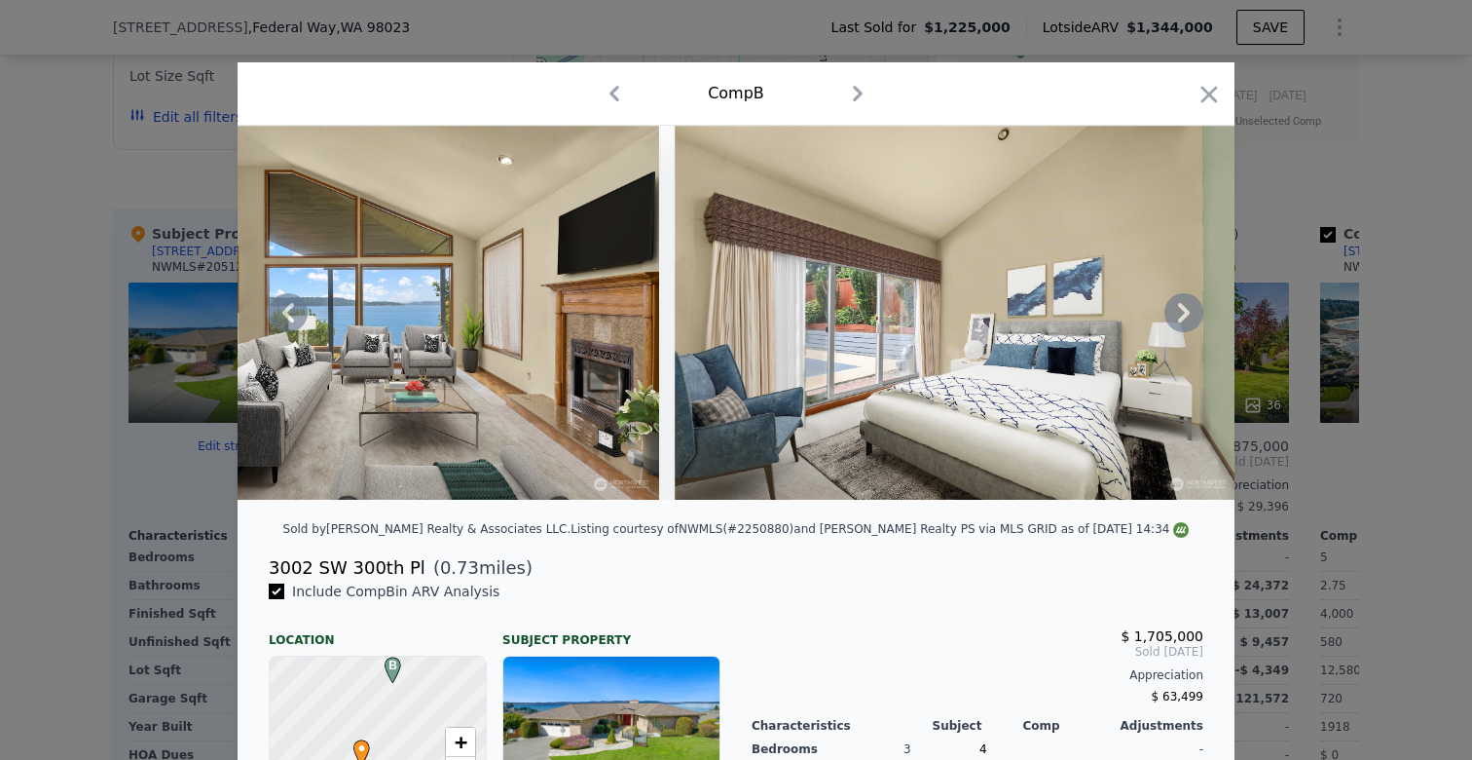
click at [1195, 299] on icon at bounding box center [1184, 312] width 39 height 39
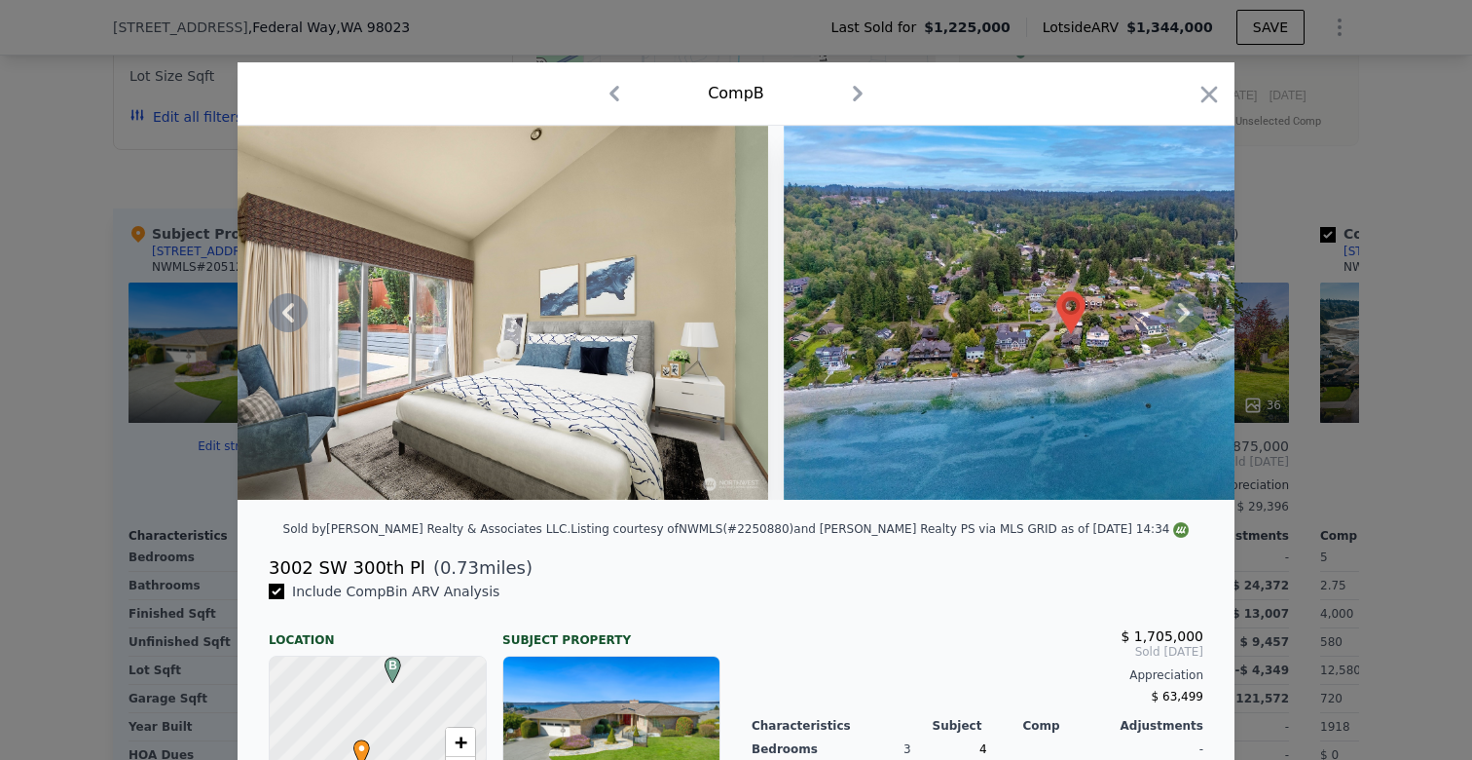
click at [1195, 299] on icon at bounding box center [1184, 312] width 39 height 39
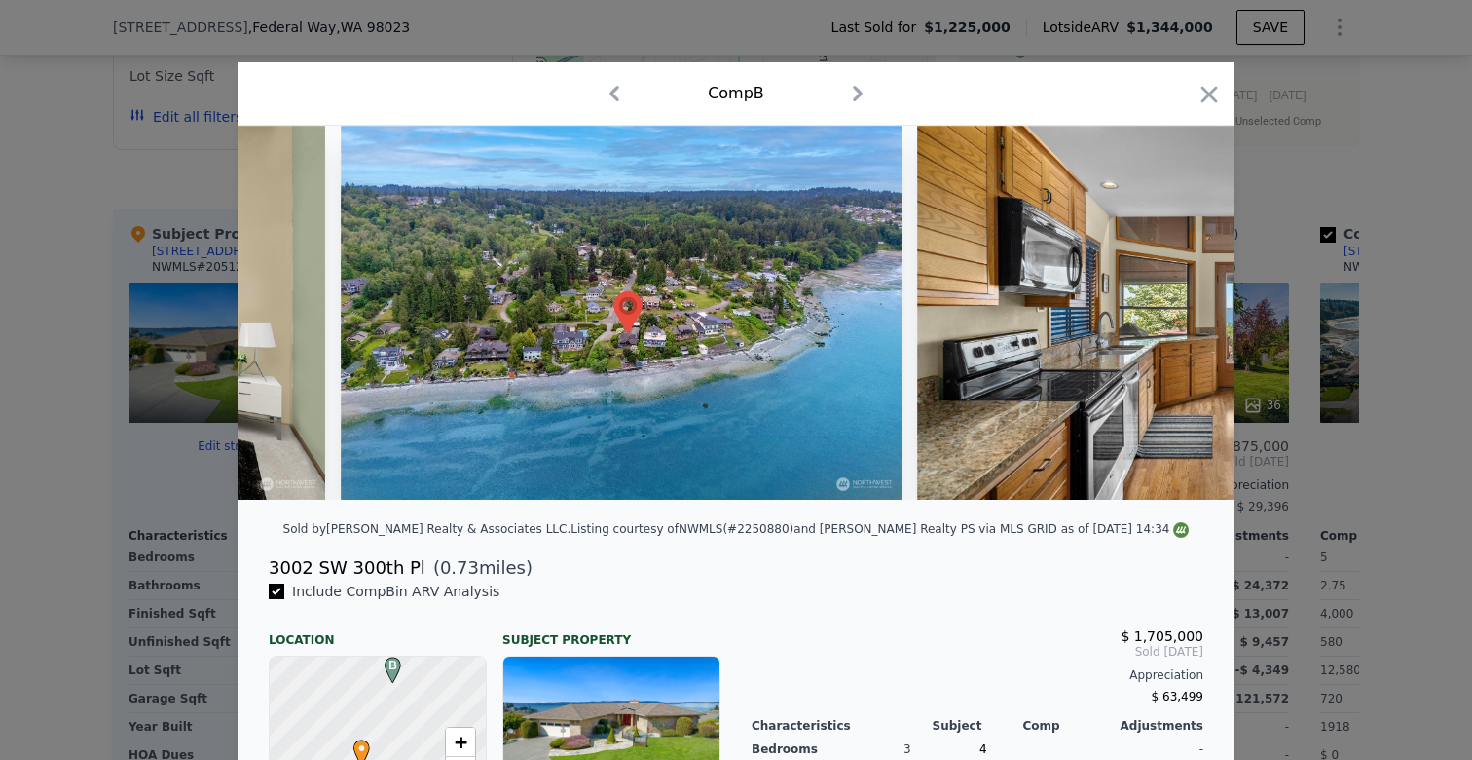
scroll to position [0, 2805]
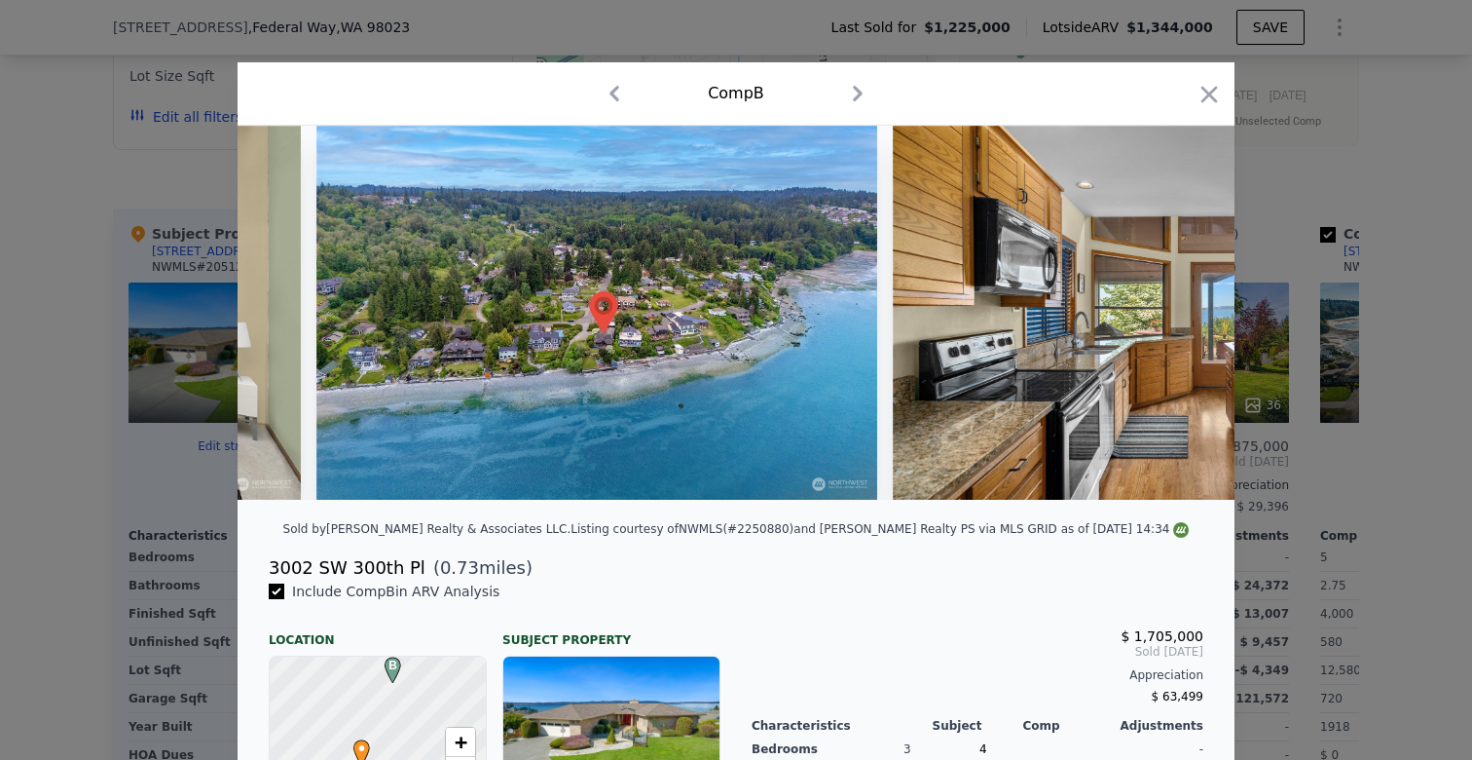
click at [1195, 299] on div at bounding box center [736, 313] width 997 height 374
click at [1195, 299] on icon at bounding box center [1184, 312] width 39 height 39
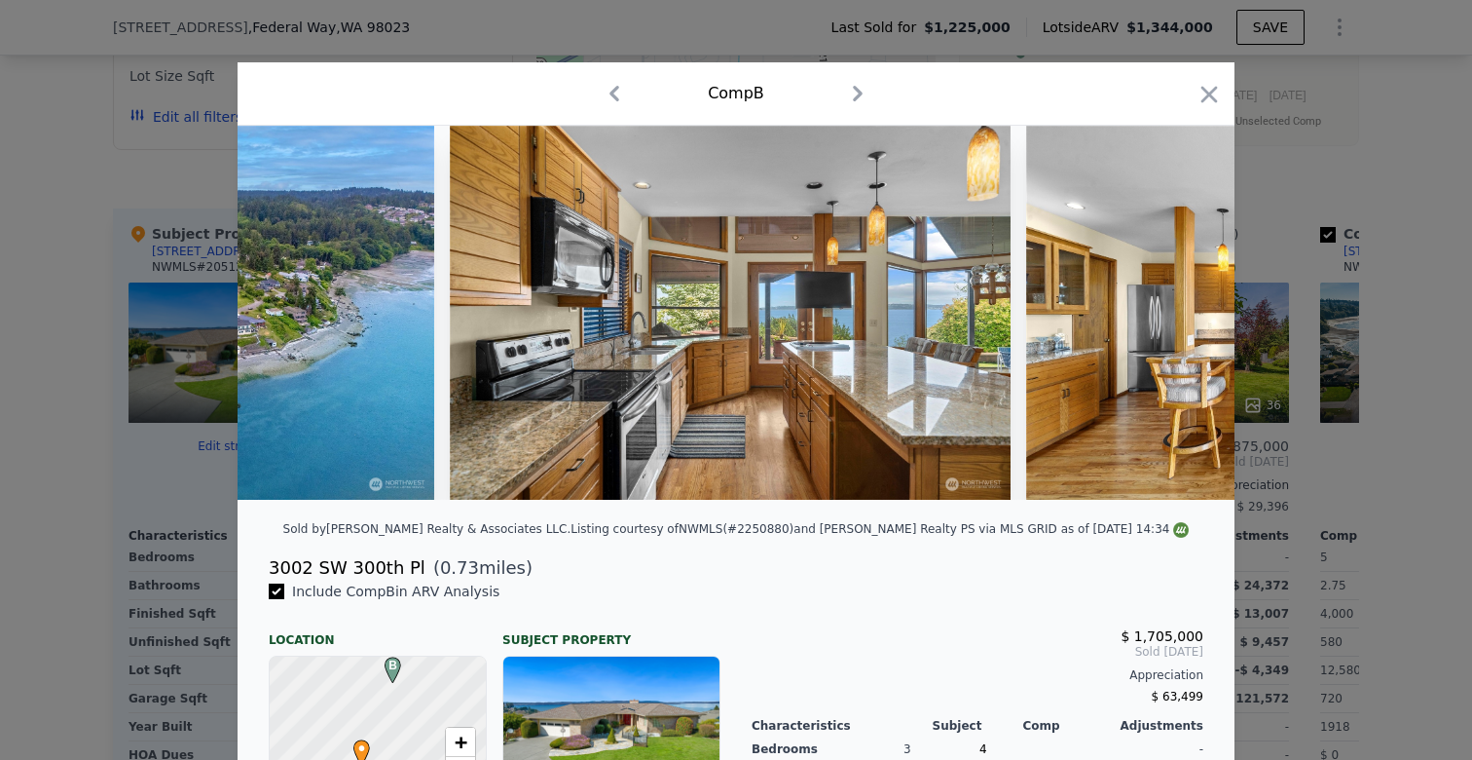
scroll to position [0, 3272]
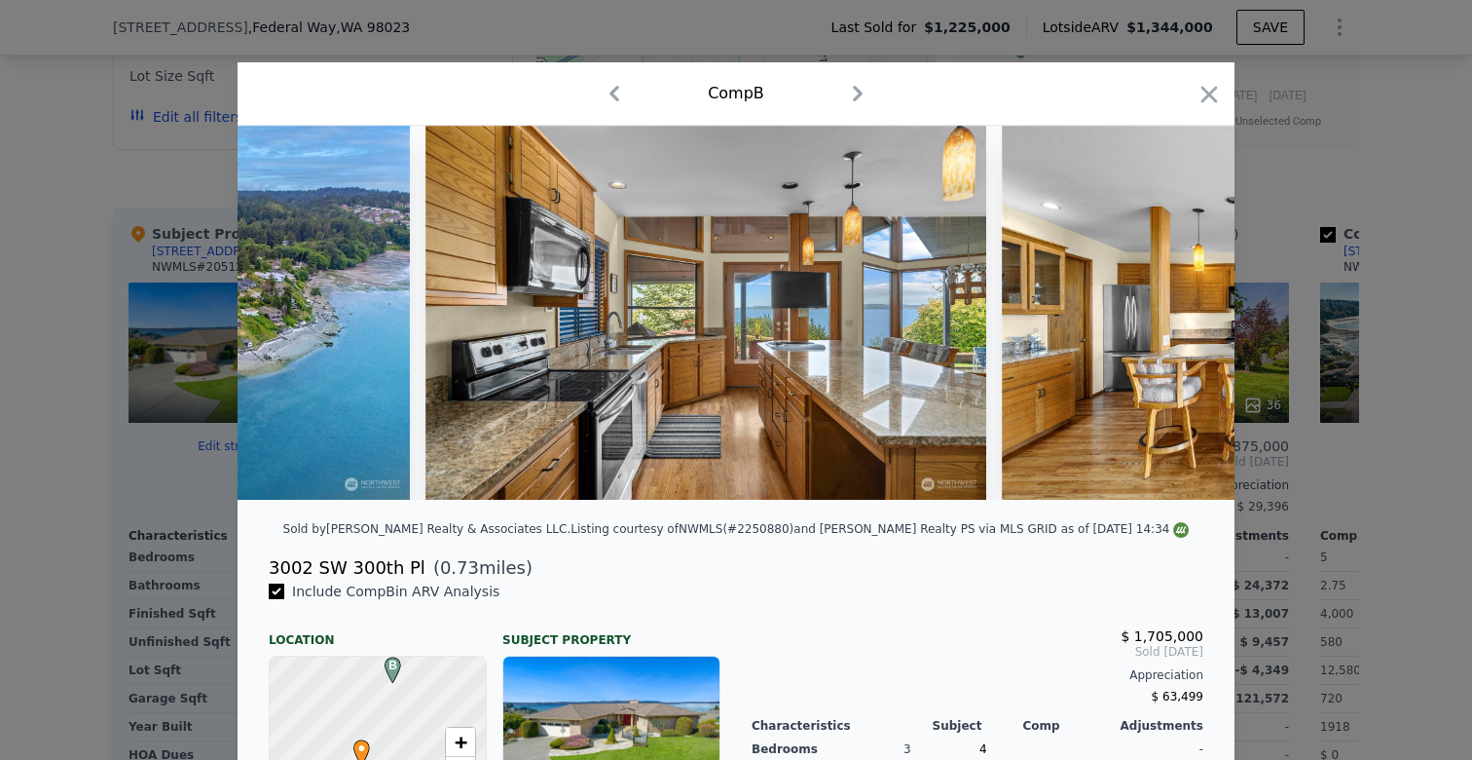
click at [1199, 109] on div at bounding box center [1209, 98] width 27 height 34
click at [1214, 96] on icon "button" at bounding box center [1209, 94] width 27 height 27
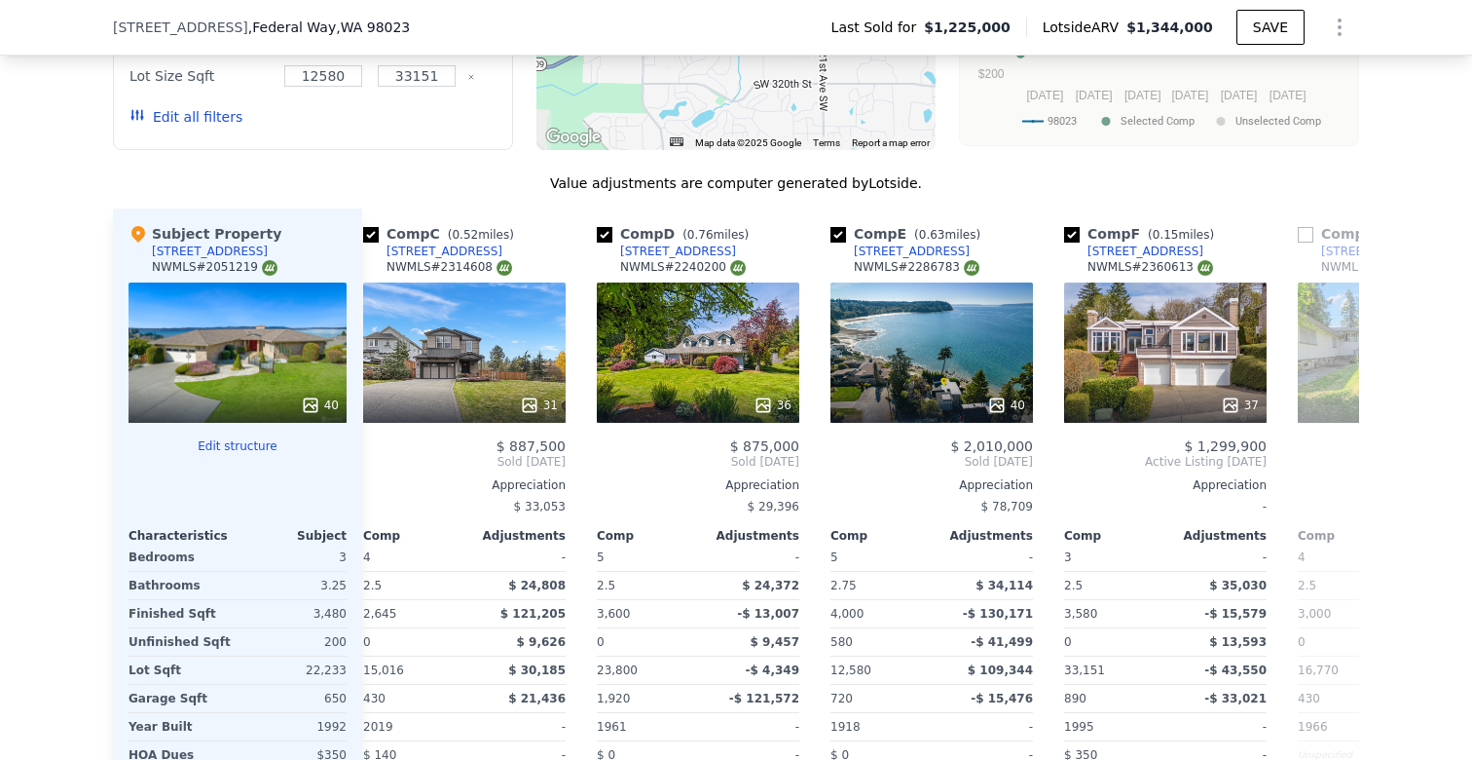
scroll to position [0, 534]
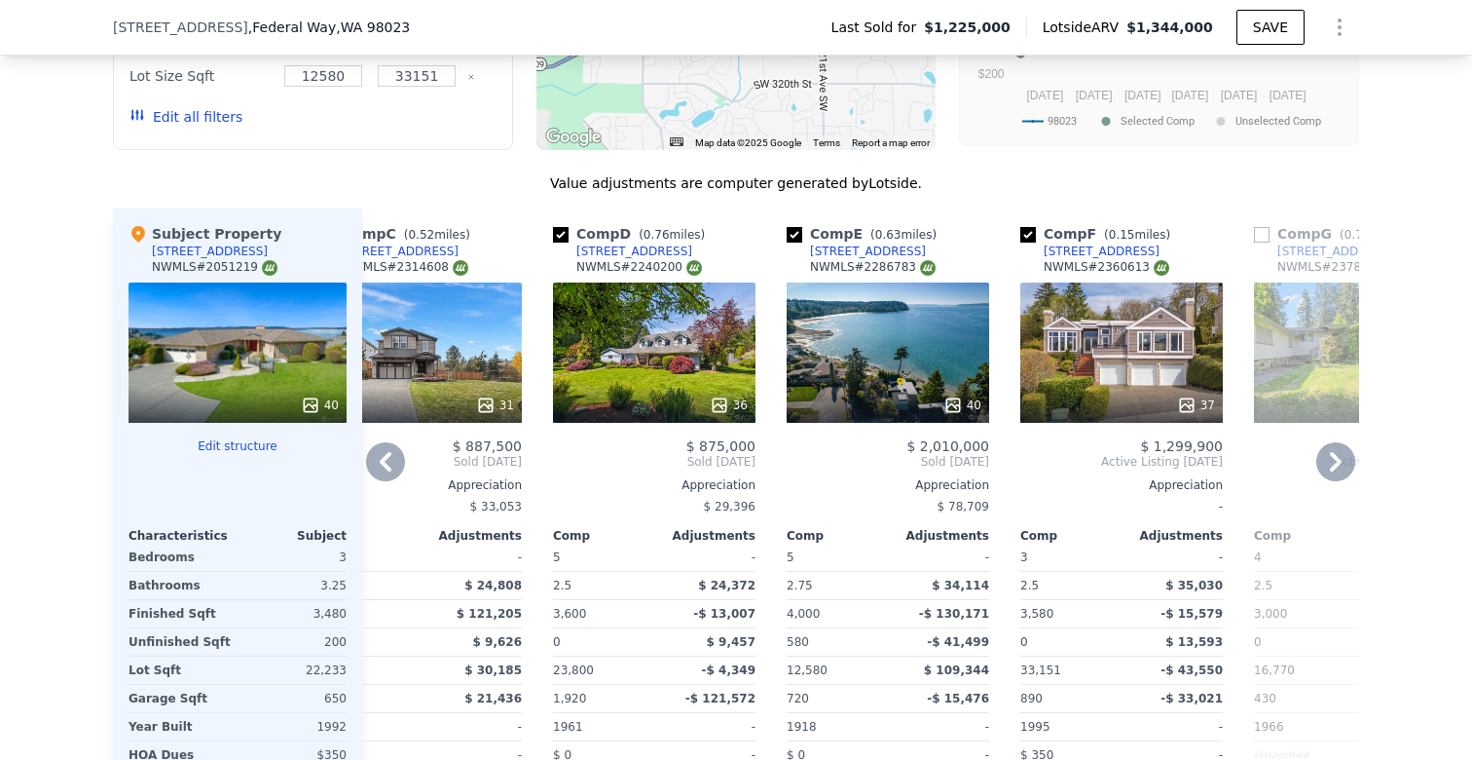
click at [865, 282] on div "40" at bounding box center [888, 352] width 203 height 140
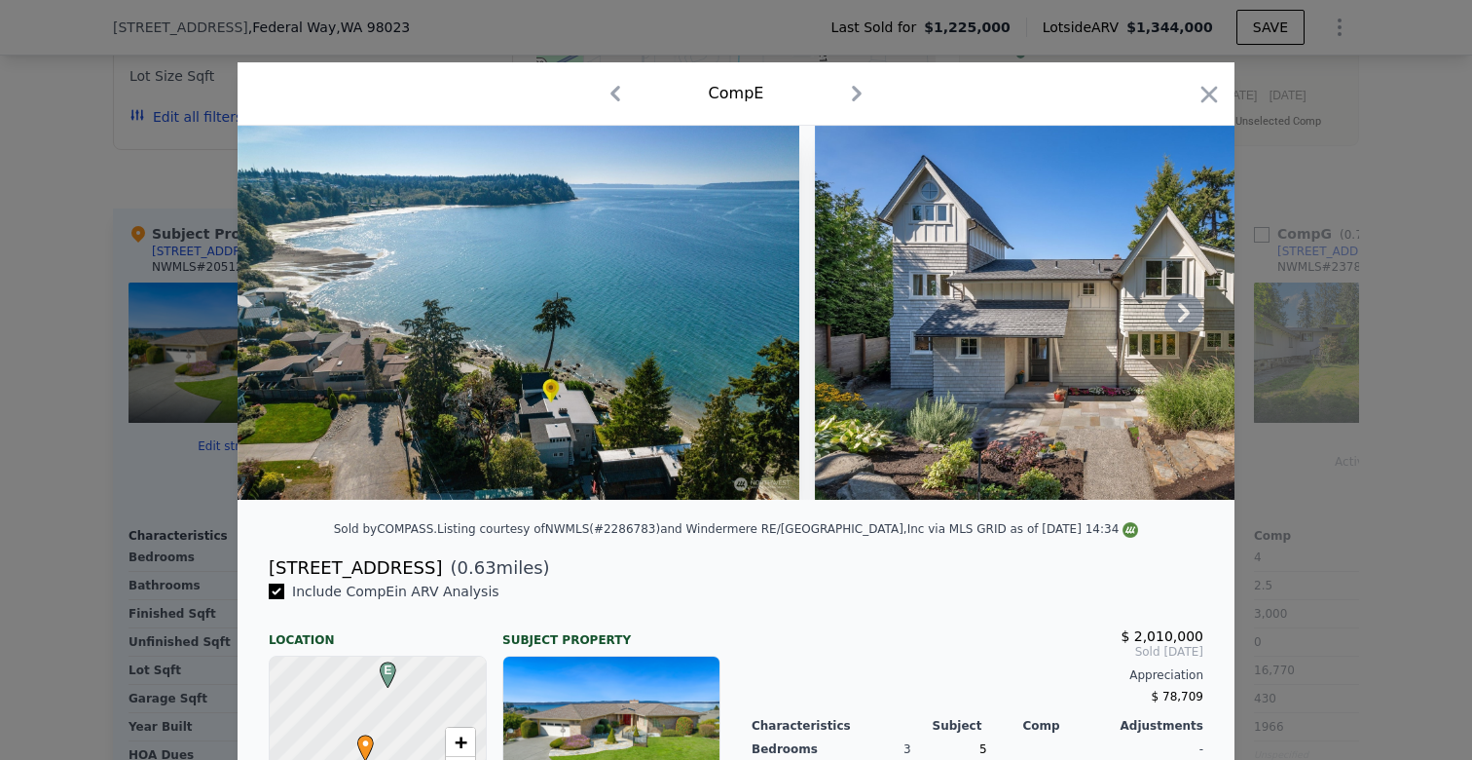
click at [1182, 315] on icon at bounding box center [1184, 312] width 39 height 39
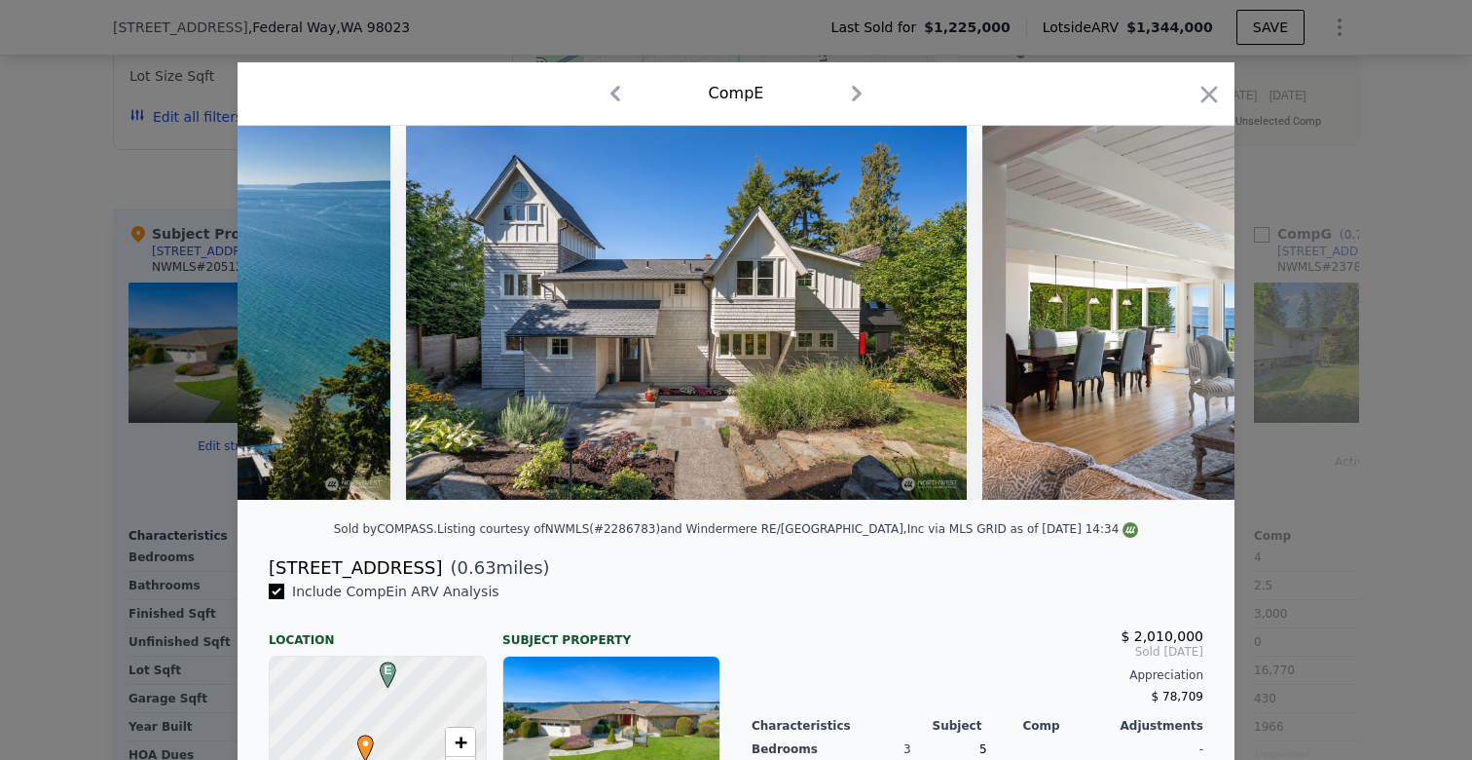
click at [1182, 315] on img at bounding box center [1263, 313] width 561 height 374
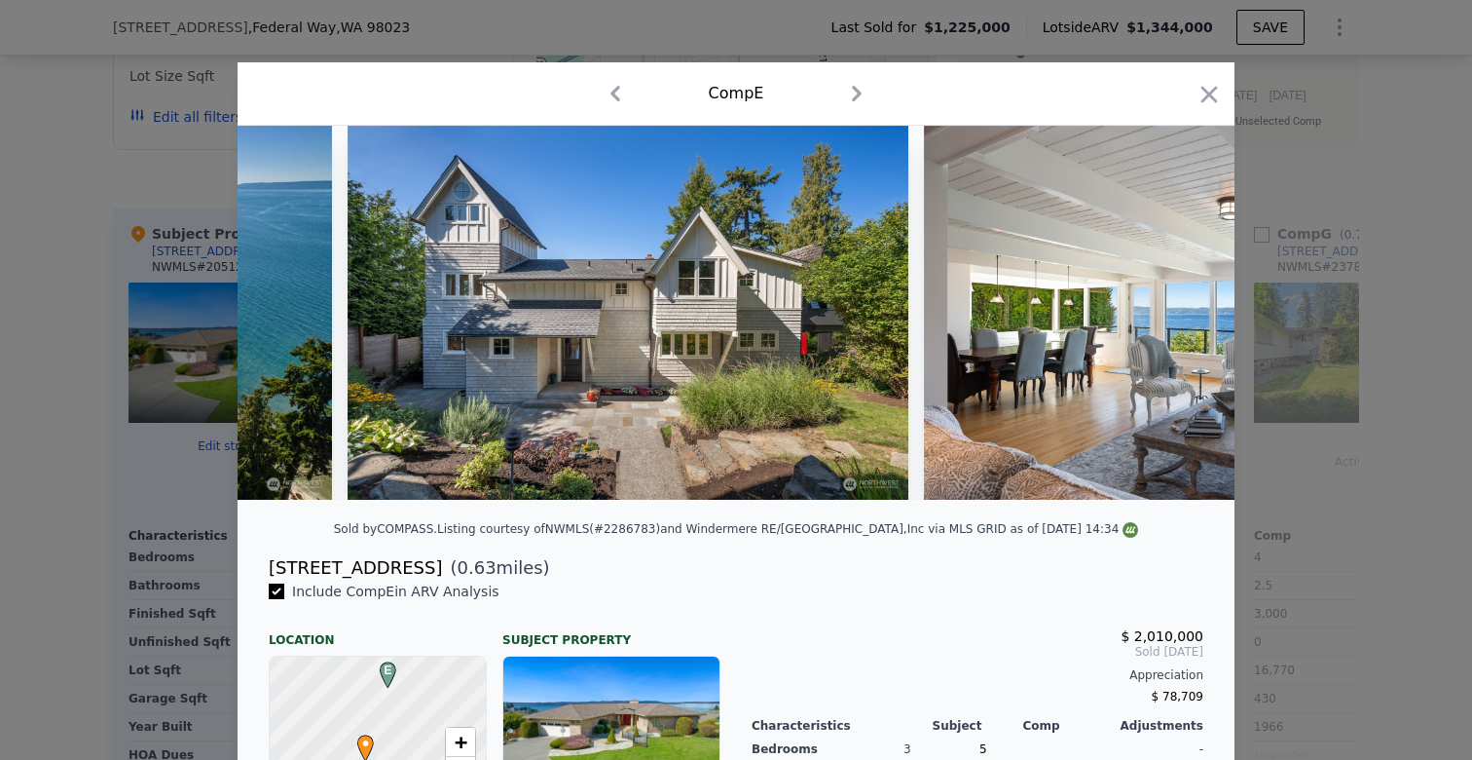
click at [1182, 315] on img at bounding box center [1204, 313] width 561 height 374
click at [1182, 315] on icon at bounding box center [1184, 312] width 39 height 39
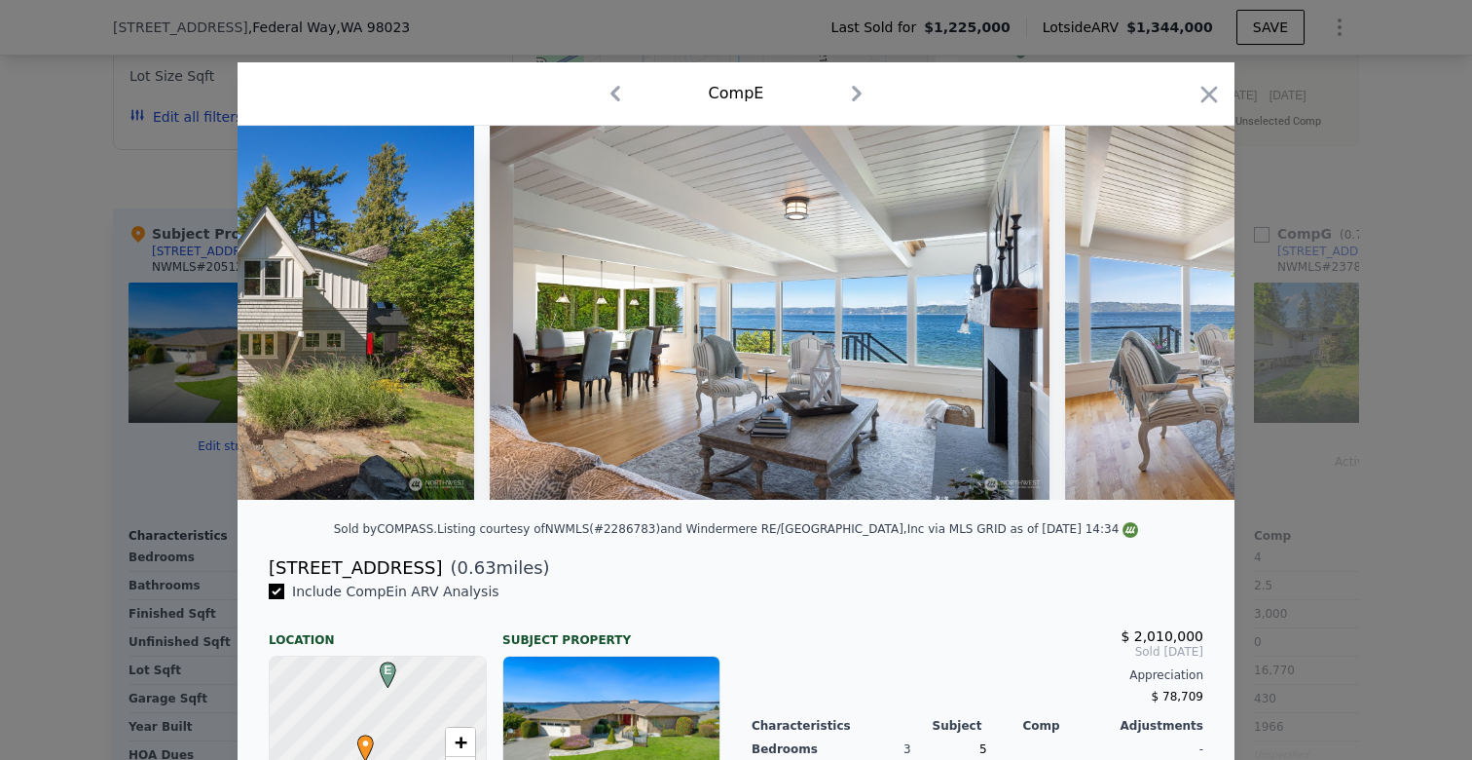
click at [1182, 315] on img at bounding box center [1345, 313] width 561 height 374
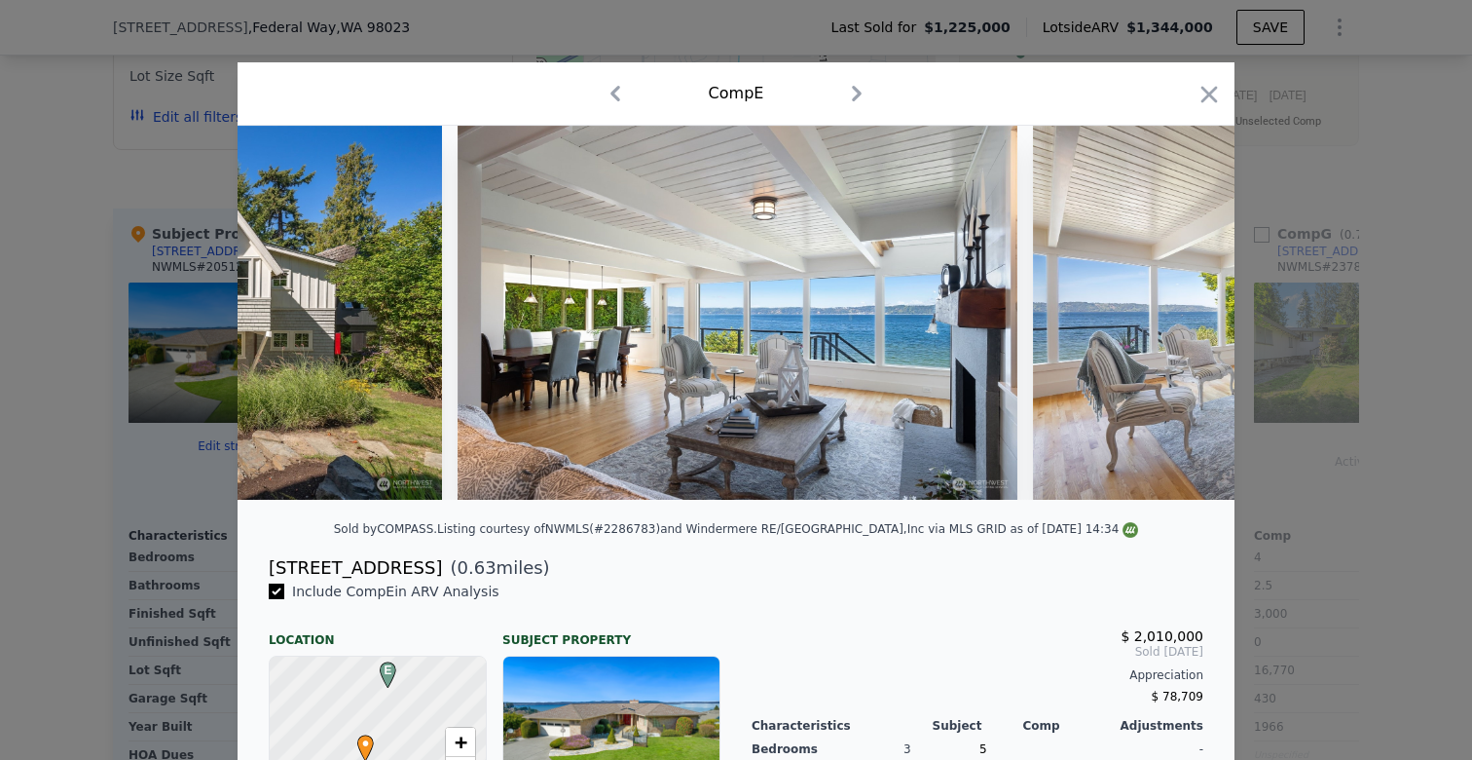
scroll to position [0, 935]
click at [1182, 315] on div at bounding box center [736, 313] width 997 height 374
click at [1182, 315] on icon at bounding box center [1184, 312] width 39 height 39
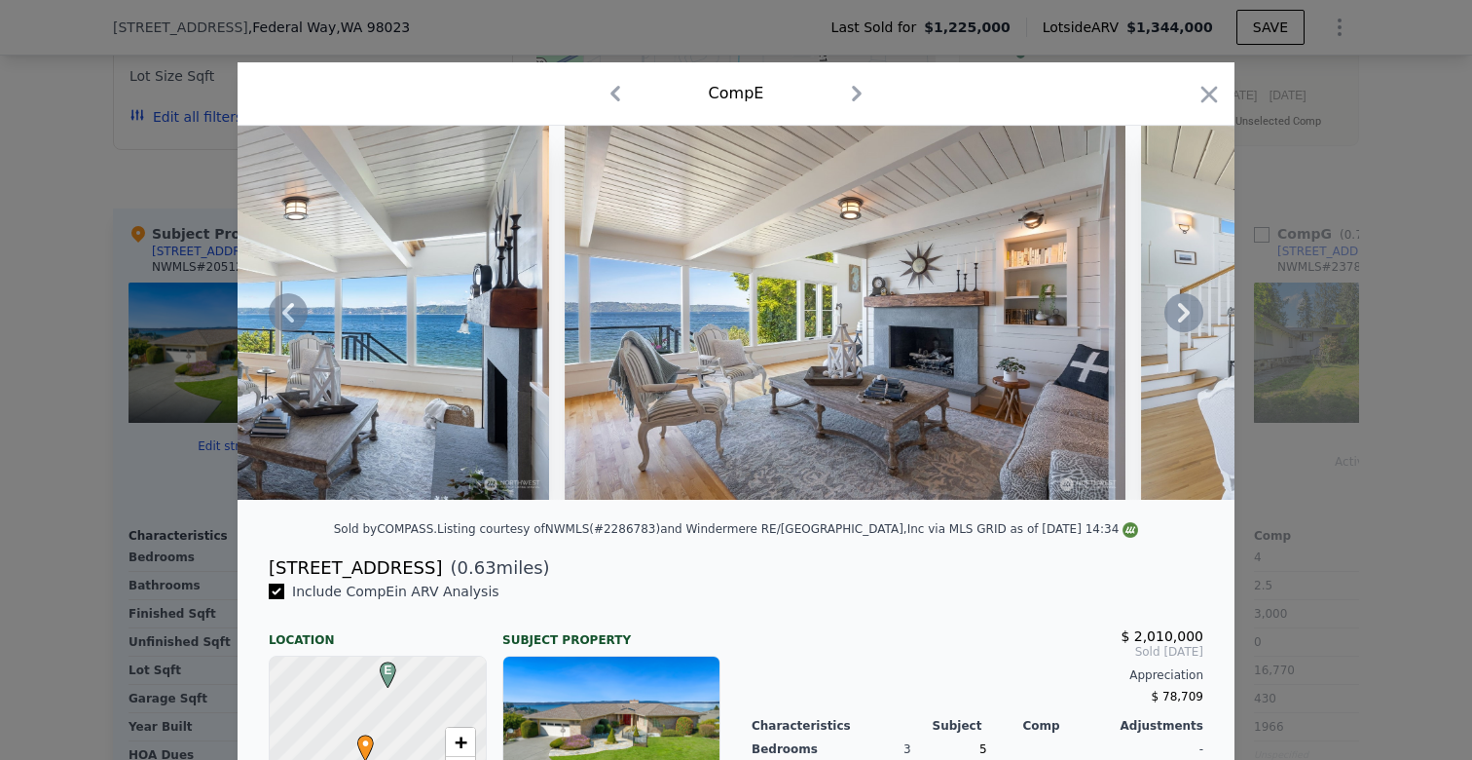
click at [1182, 315] on icon at bounding box center [1184, 312] width 39 height 39
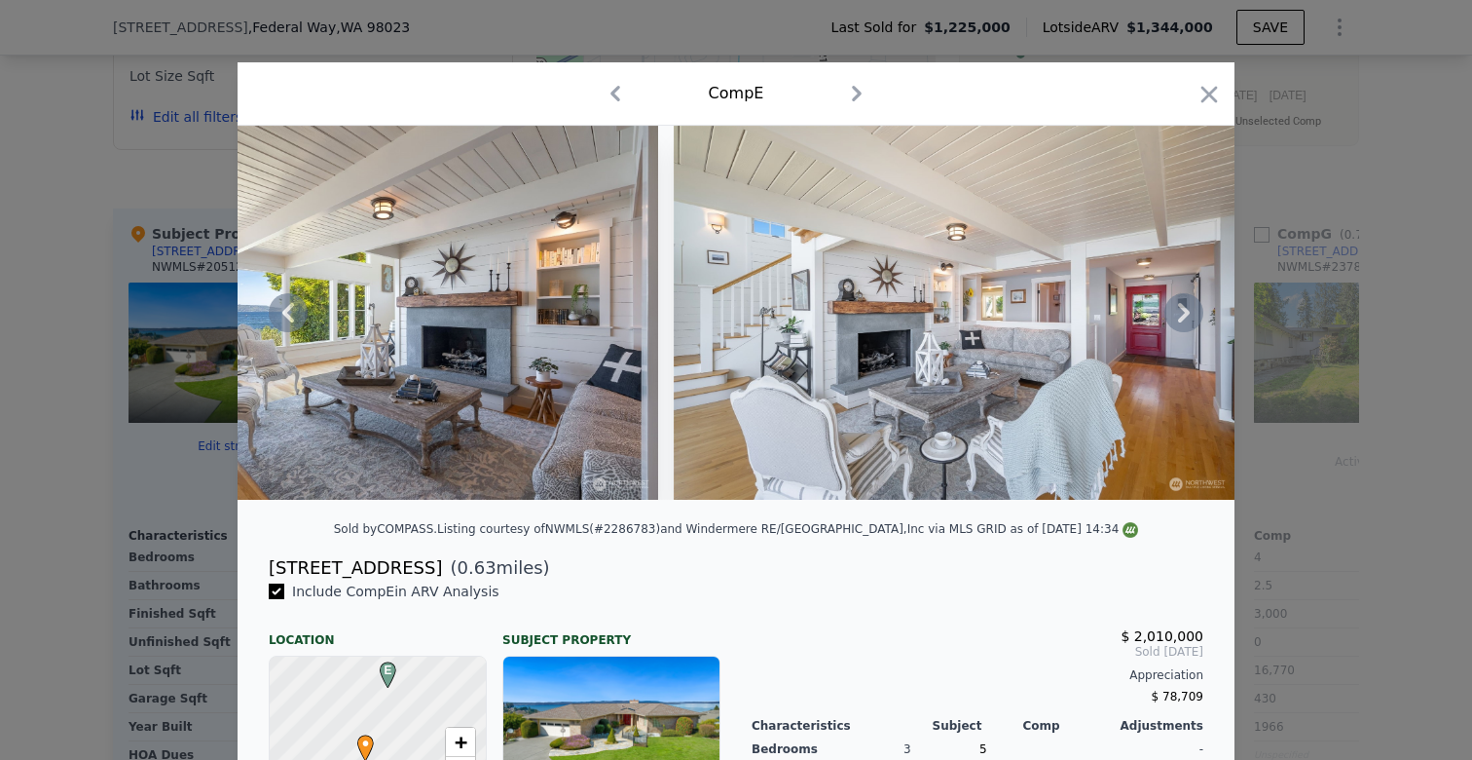
click at [1182, 315] on icon at bounding box center [1184, 312] width 39 height 39
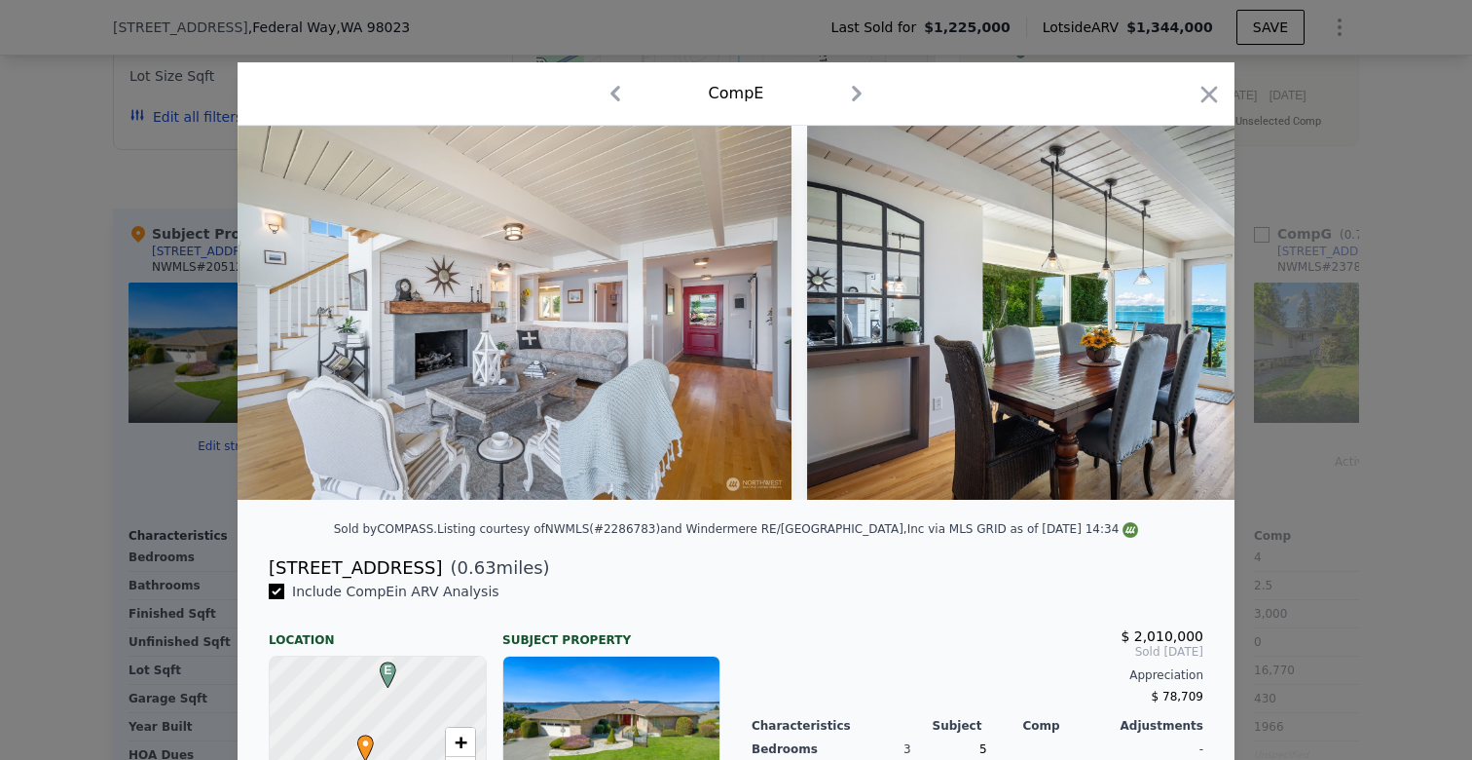
scroll to position [0, 2337]
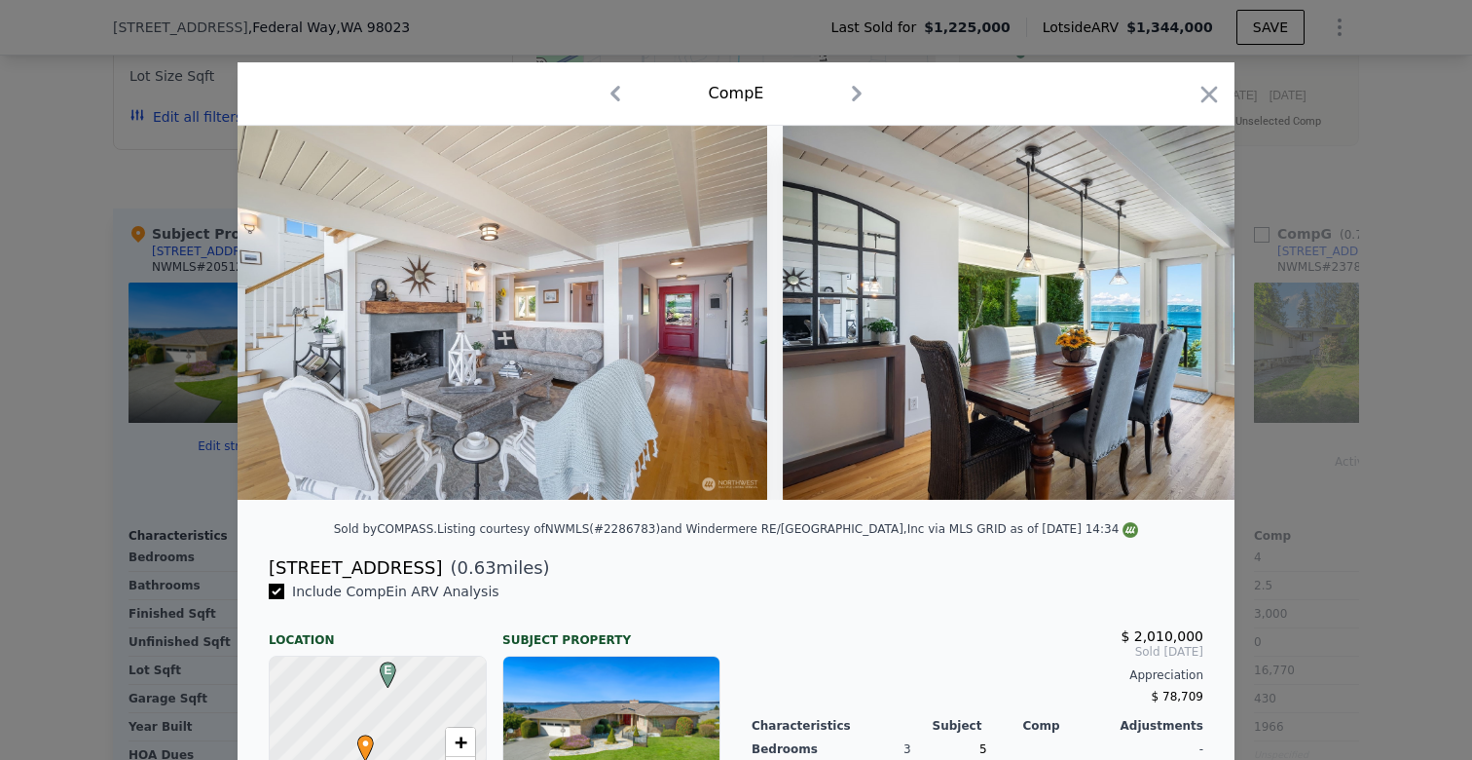
click at [1182, 315] on div at bounding box center [736, 313] width 997 height 374
click at [1182, 315] on icon at bounding box center [1184, 312] width 39 height 39
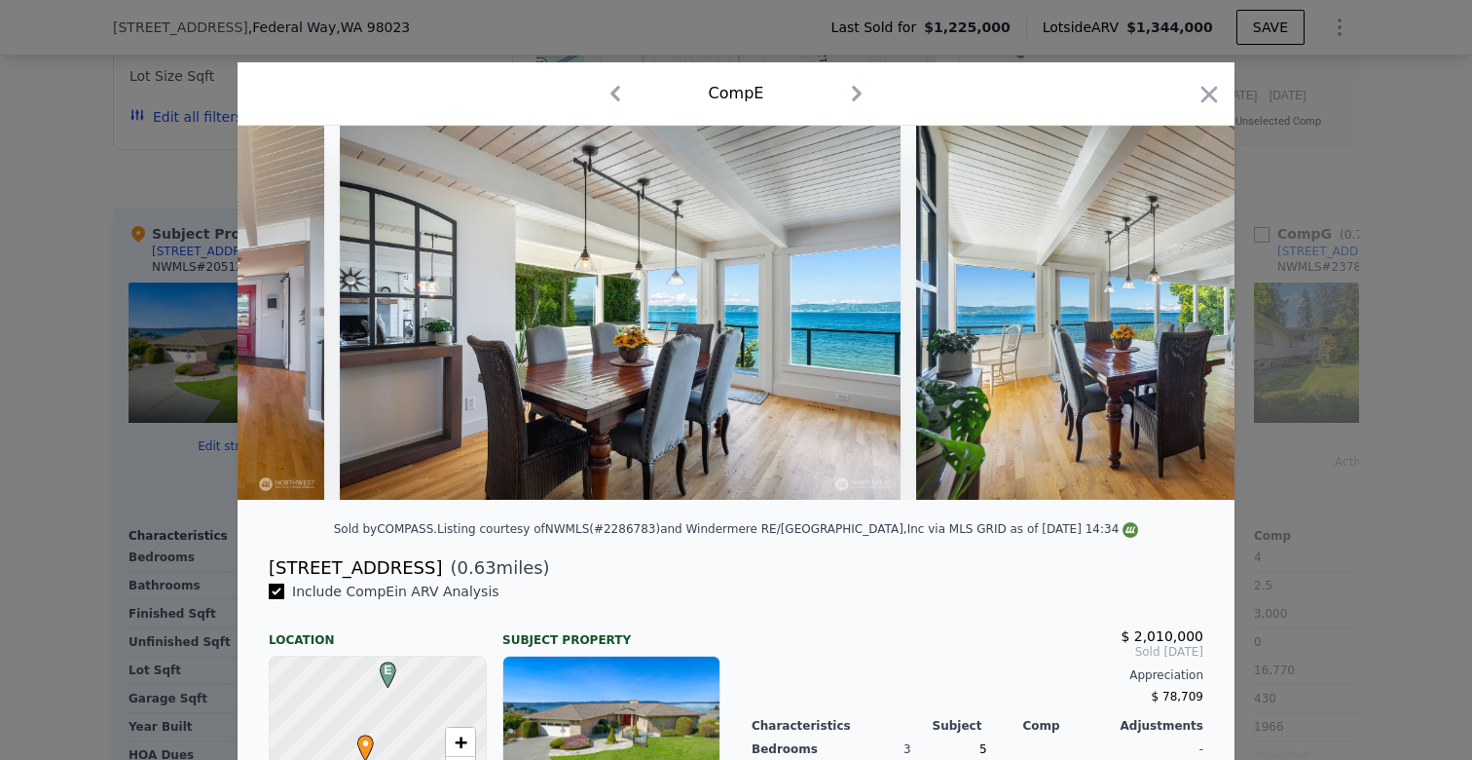
scroll to position [0, 2805]
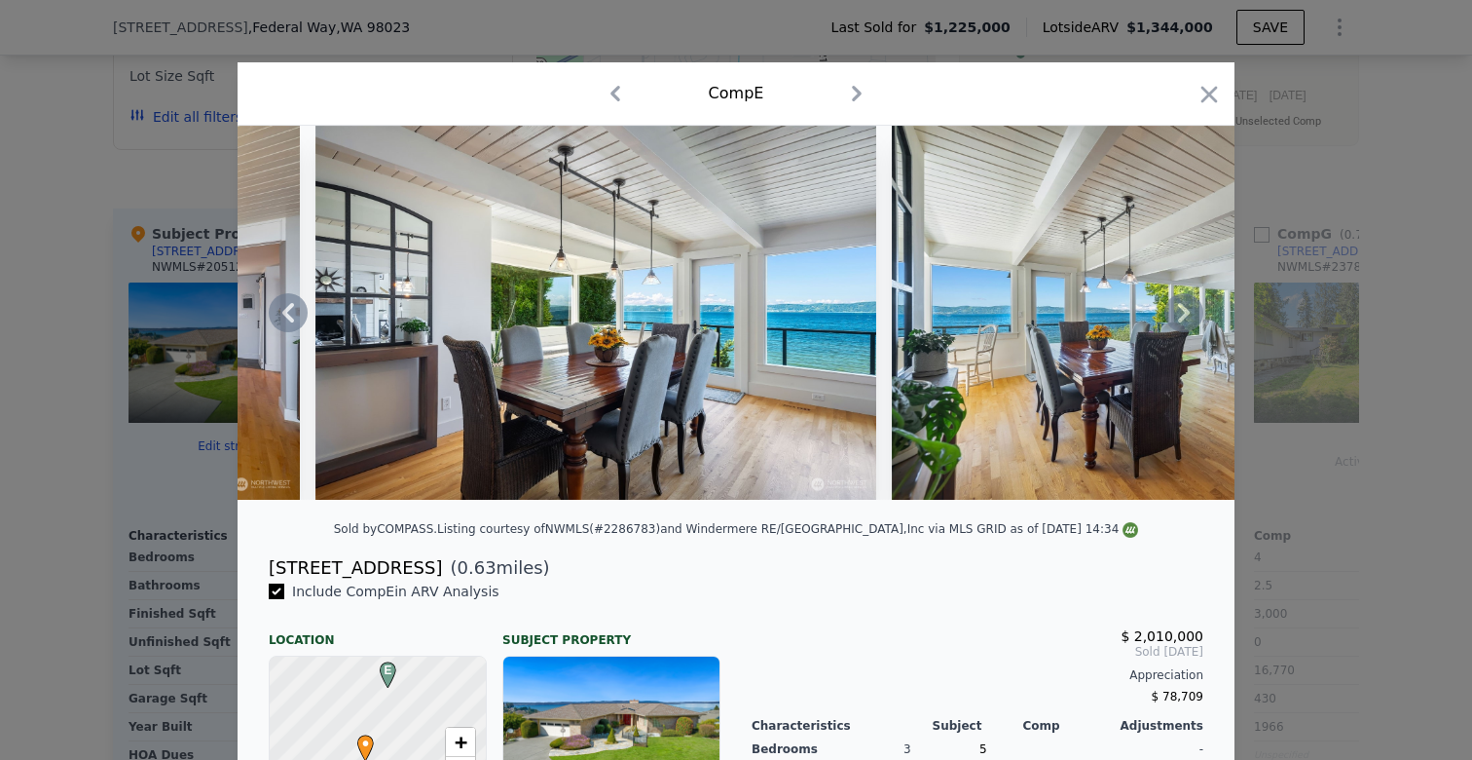
click at [1182, 315] on icon at bounding box center [1184, 312] width 39 height 39
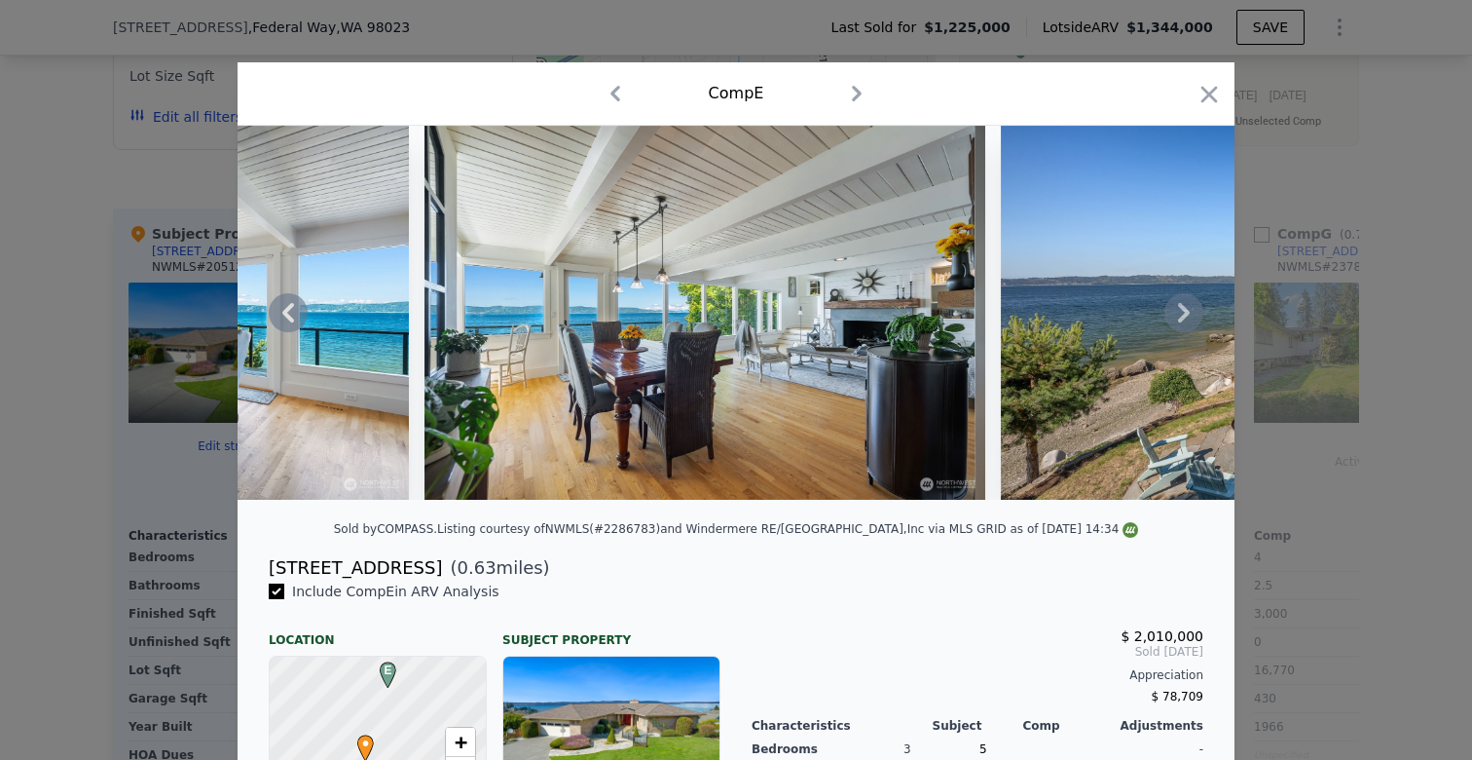
click at [1182, 315] on icon at bounding box center [1184, 312] width 39 height 39
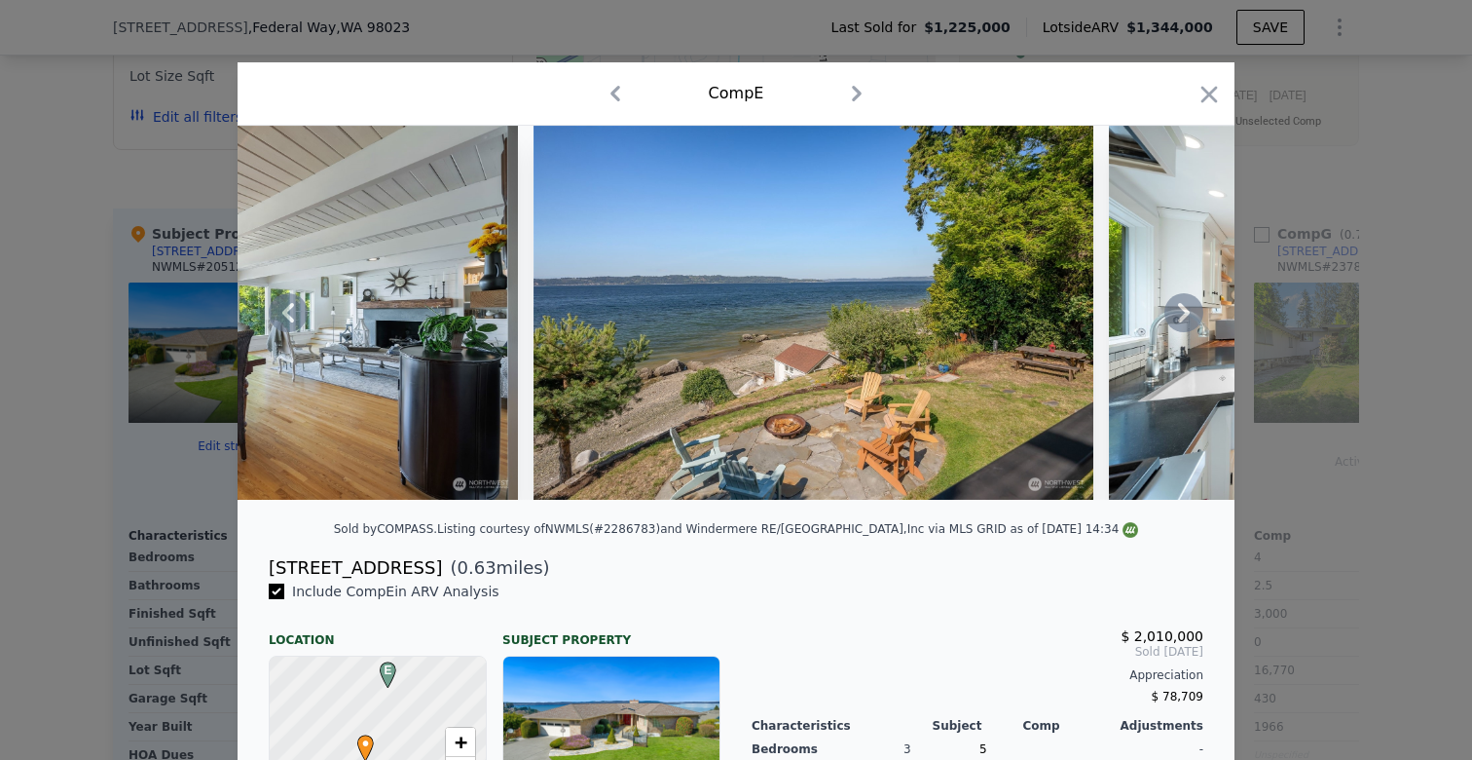
click at [1182, 315] on icon at bounding box center [1184, 312] width 39 height 39
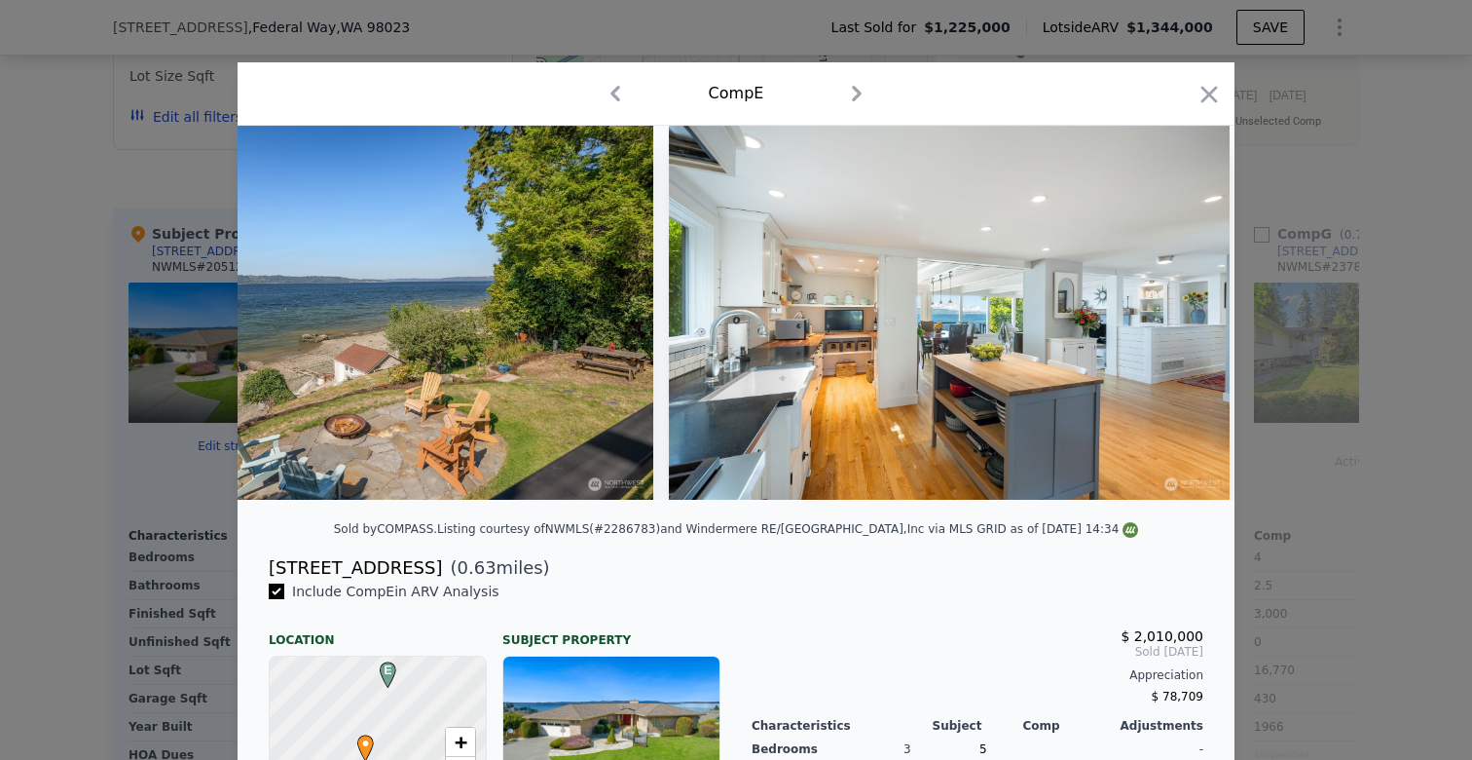
scroll to position [0, 4207]
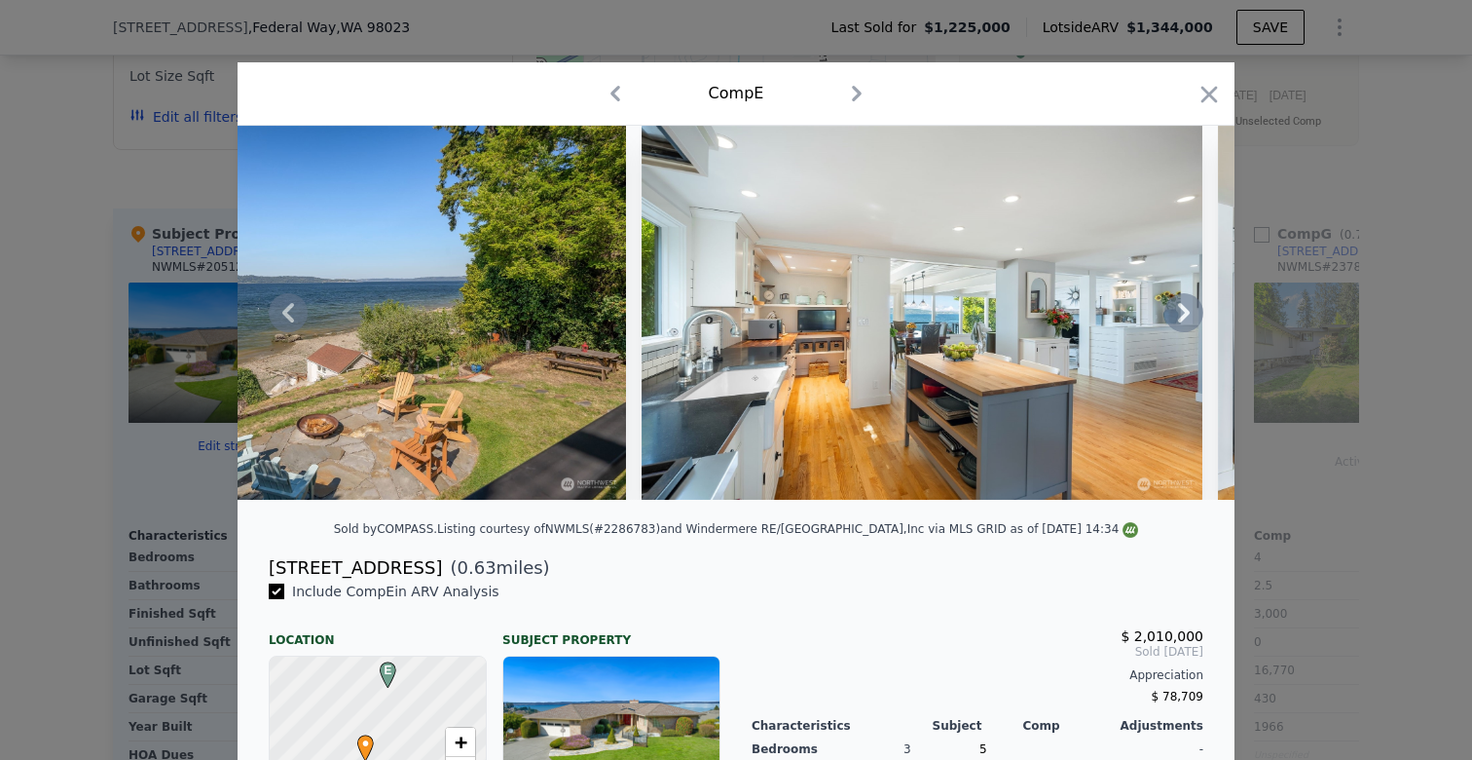
click at [1182, 315] on icon at bounding box center [1184, 312] width 39 height 39
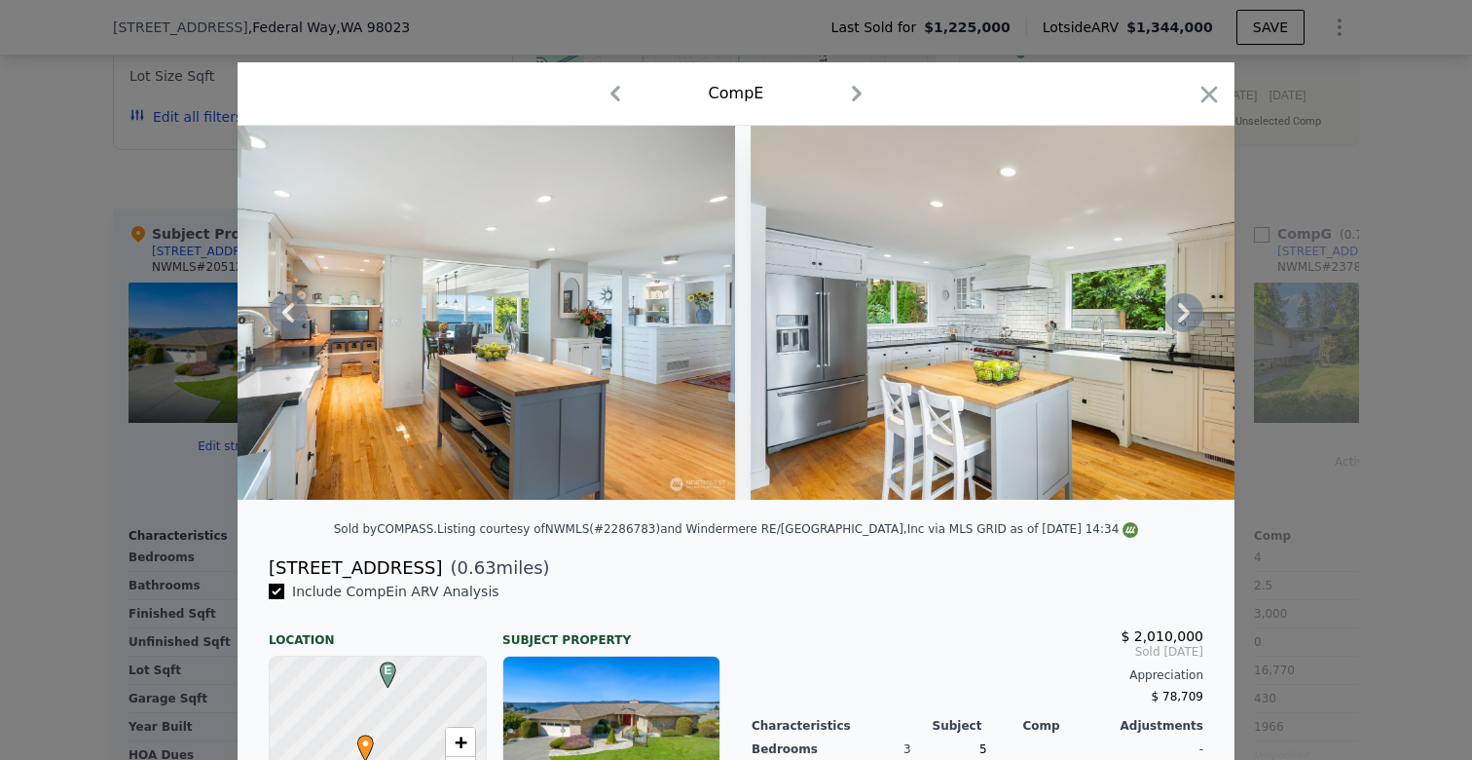
click at [1182, 315] on icon at bounding box center [1184, 312] width 39 height 39
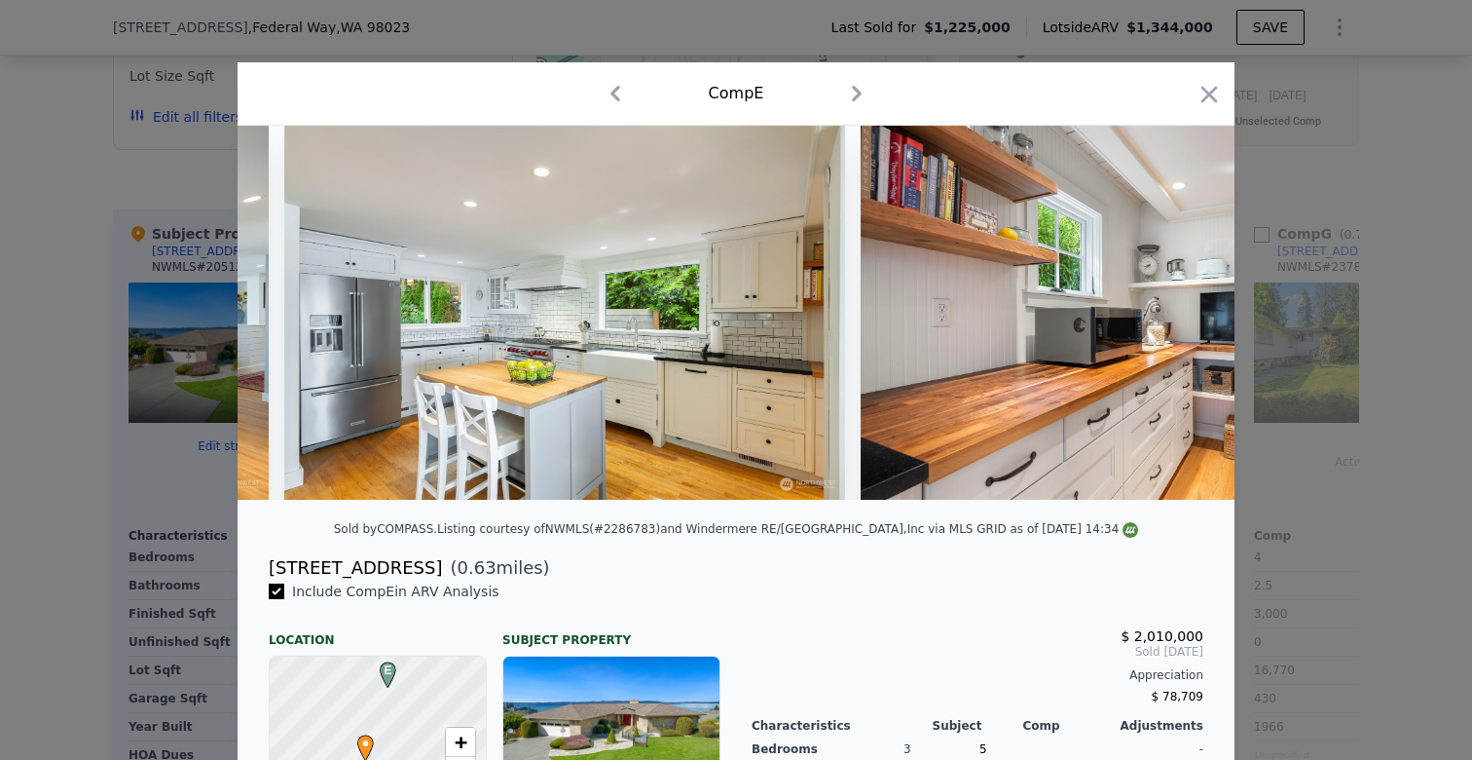
scroll to position [0, 5142]
click at [1217, 68] on div "Comp E" at bounding box center [736, 93] width 997 height 63
click at [1214, 94] on icon "button" at bounding box center [1209, 94] width 27 height 27
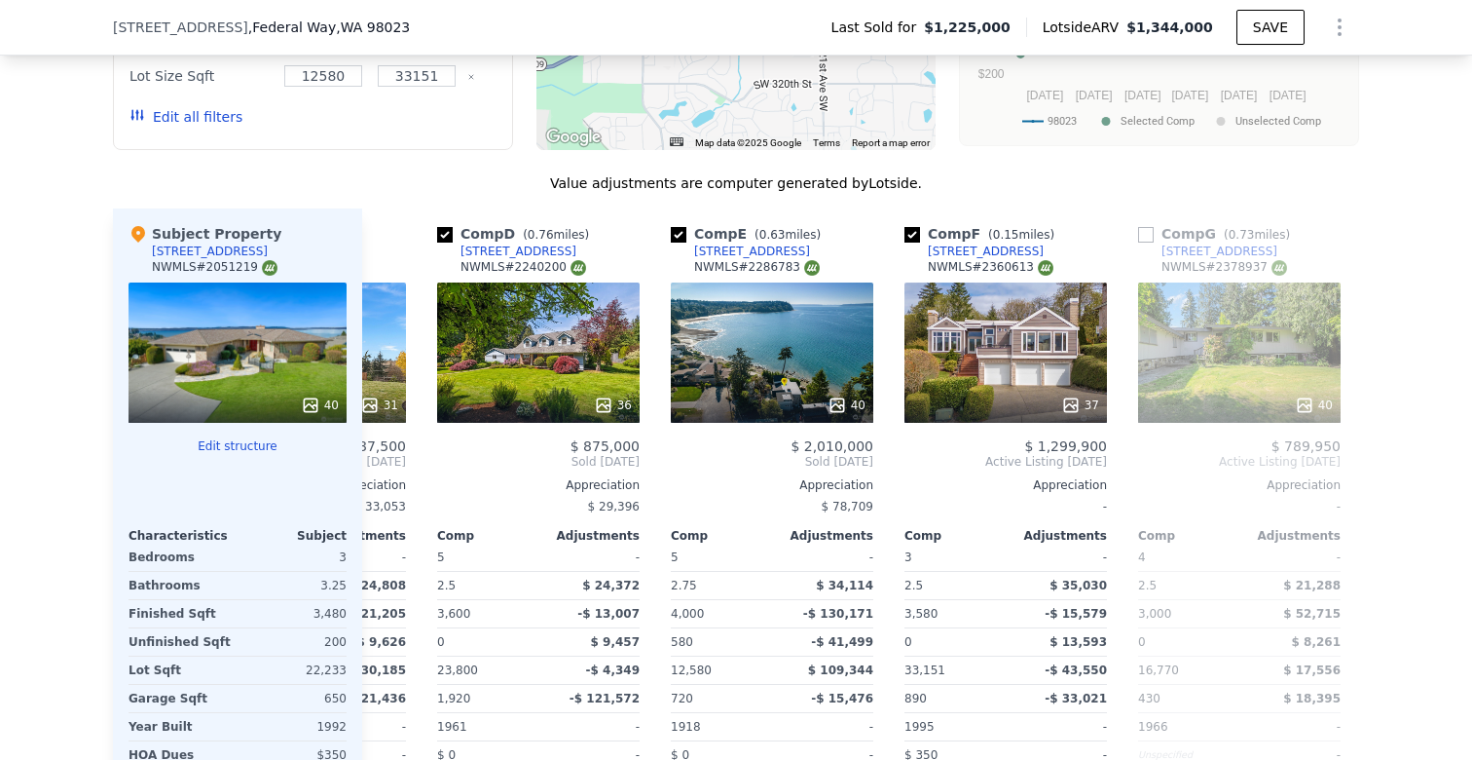
scroll to position [0, 686]
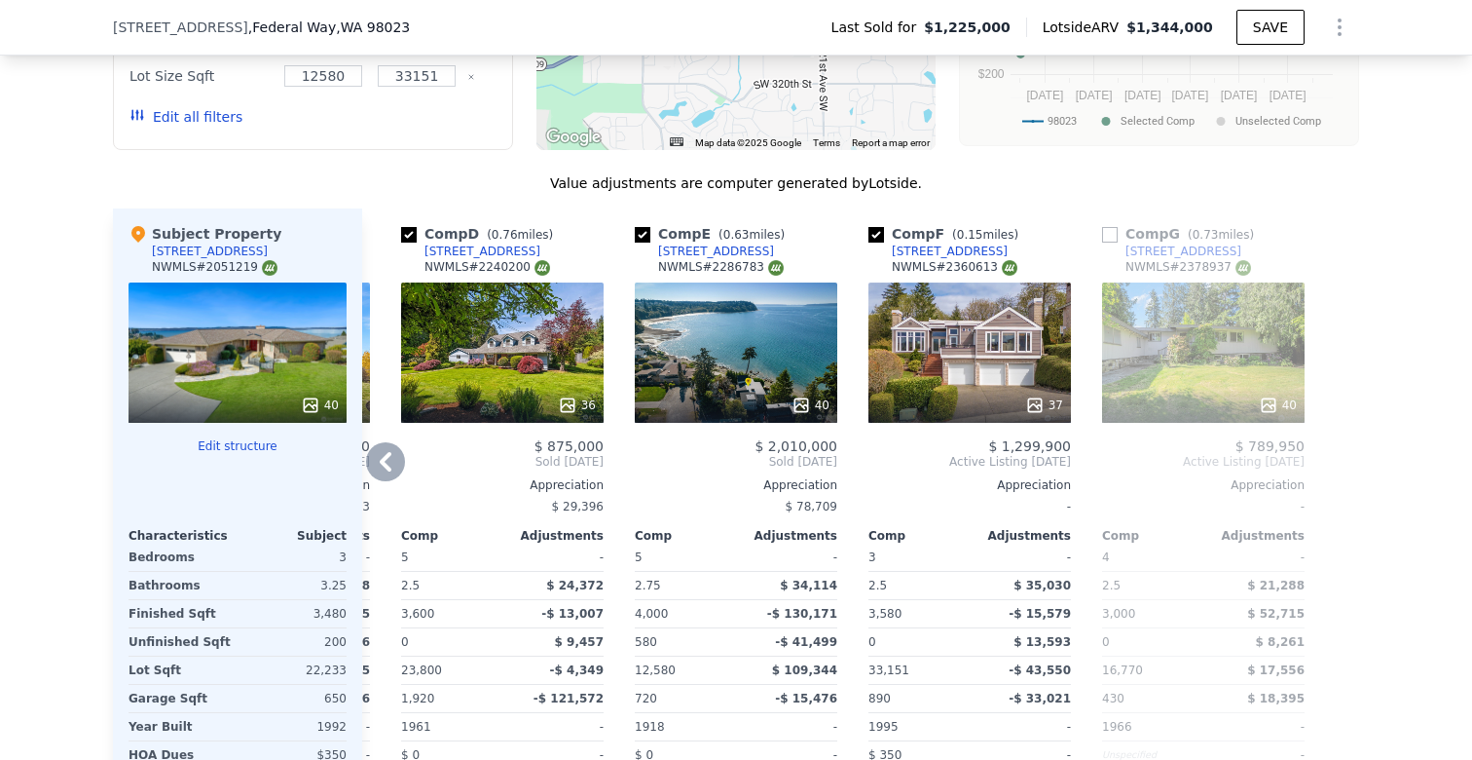
click at [1059, 282] on div "37" at bounding box center [970, 352] width 203 height 140
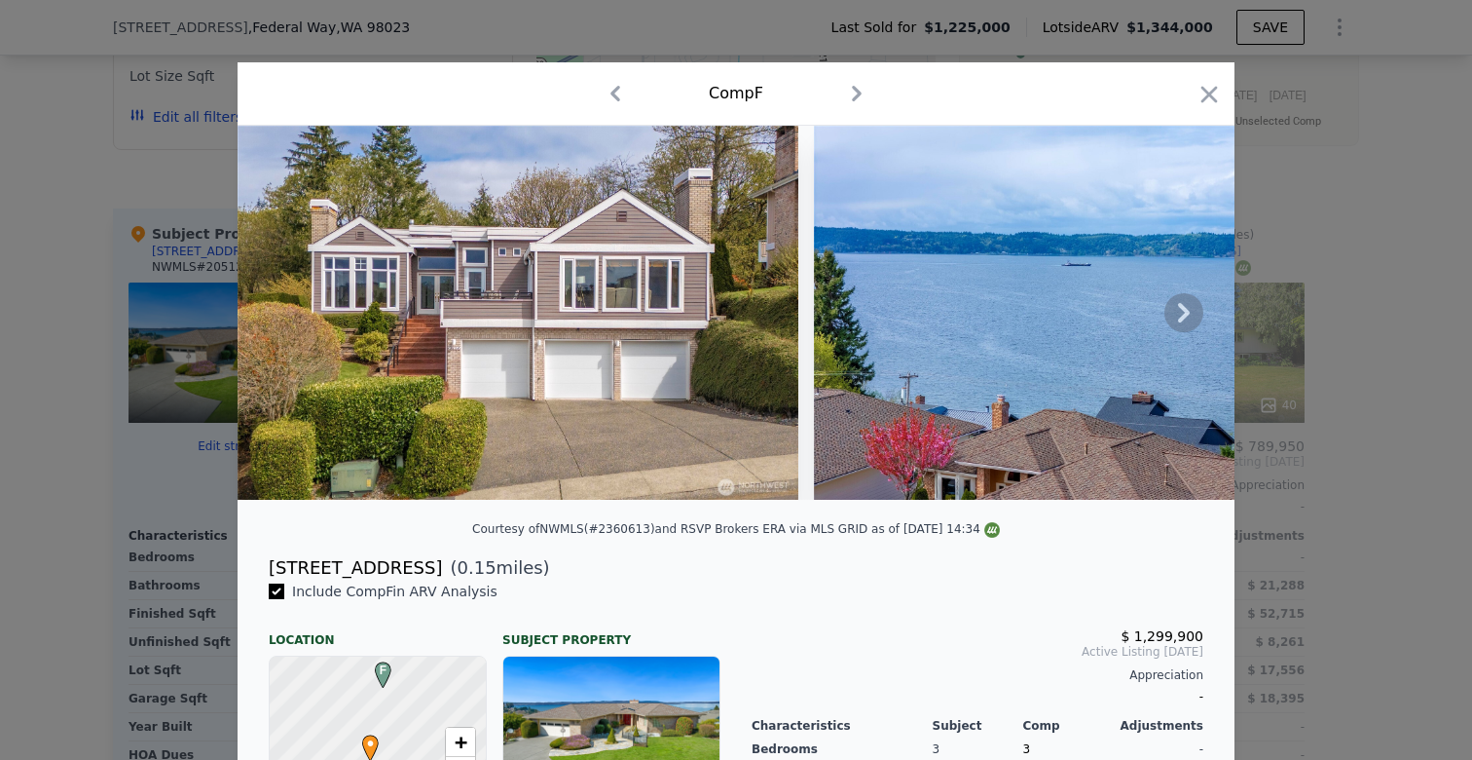
click at [1182, 310] on icon at bounding box center [1184, 312] width 39 height 39
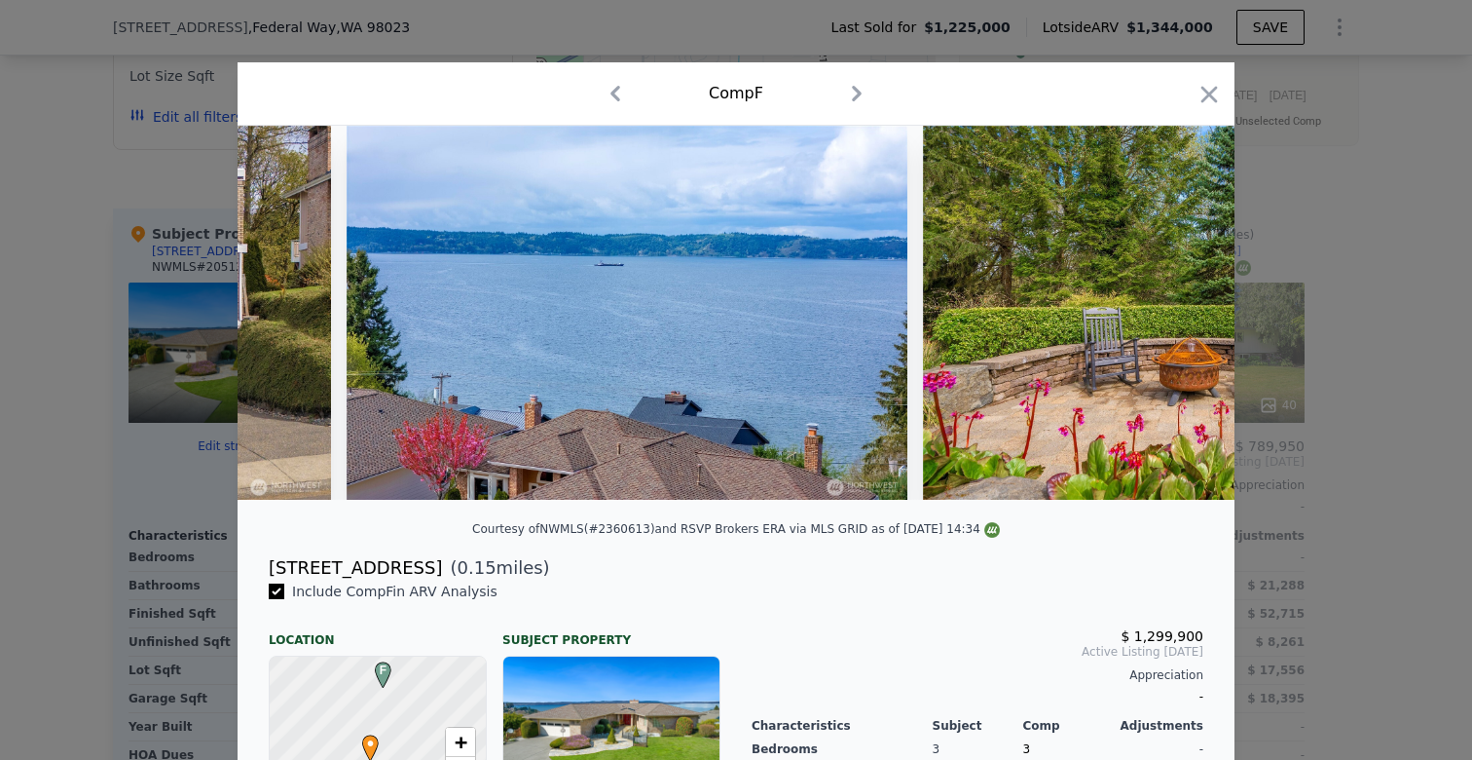
click at [1182, 310] on img at bounding box center [1203, 313] width 561 height 374
click at [1182, 310] on icon at bounding box center [1184, 312] width 39 height 39
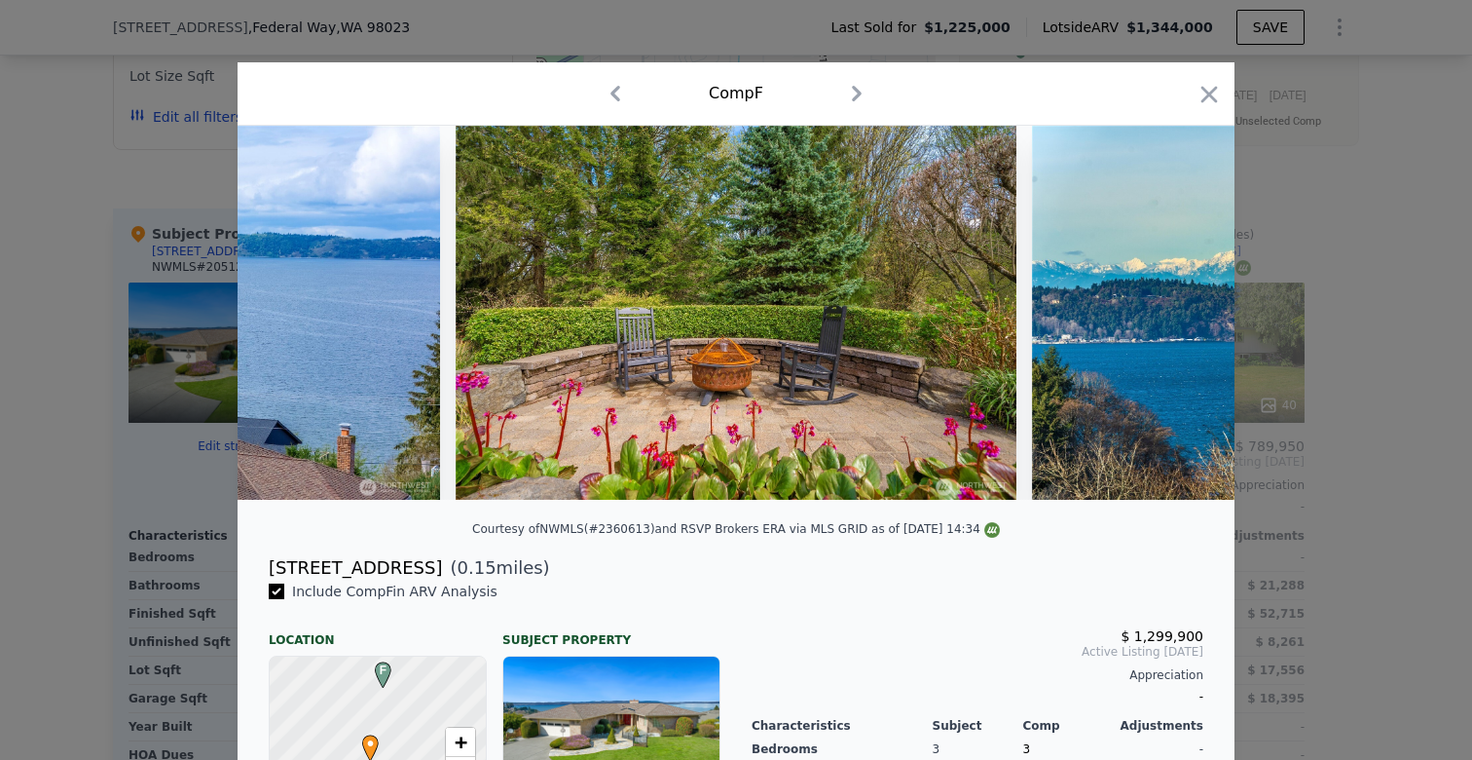
click at [1182, 310] on div at bounding box center [736, 313] width 997 height 374
click at [1182, 310] on icon at bounding box center [1184, 312] width 39 height 39
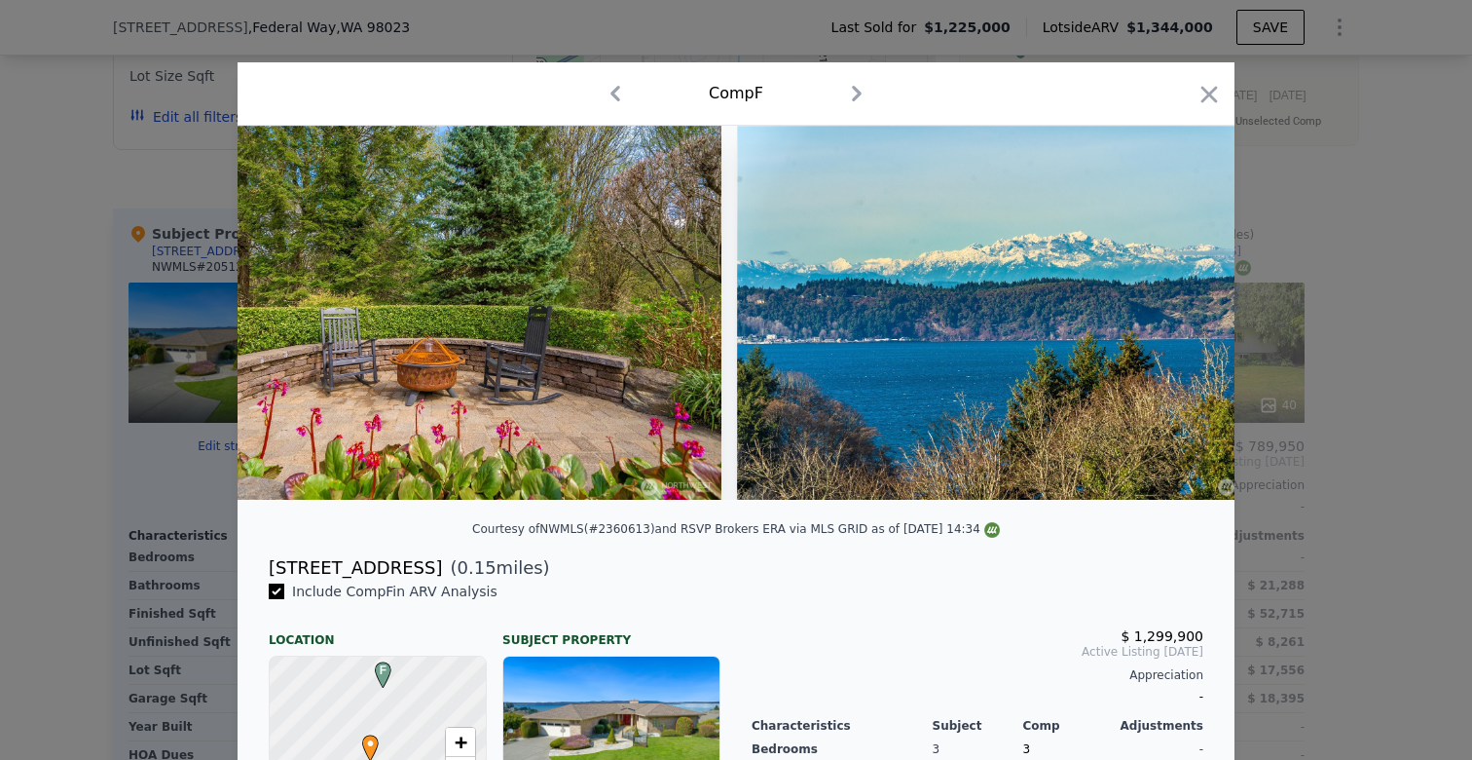
click at [1182, 310] on img at bounding box center [1017, 313] width 561 height 374
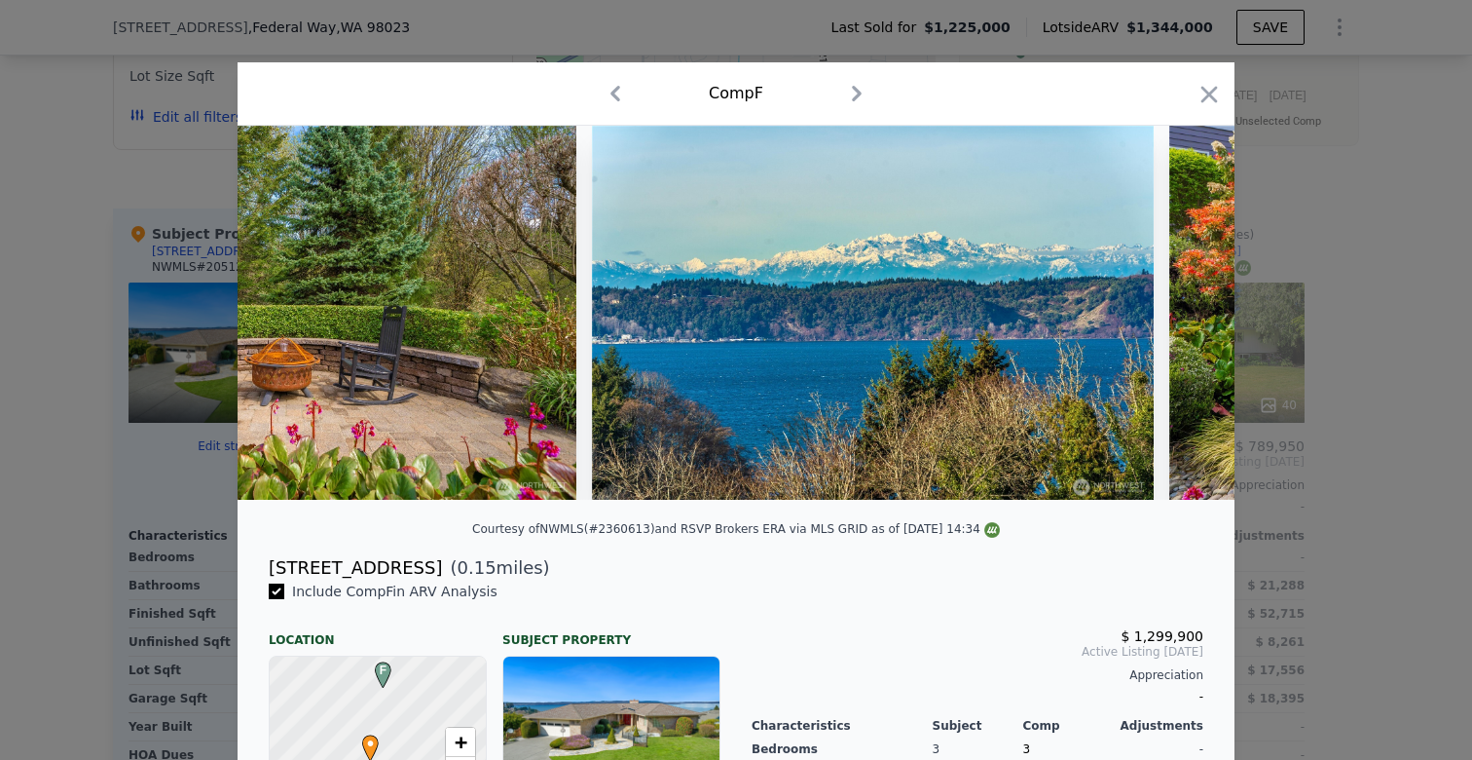
click at [1182, 310] on img at bounding box center [1450, 313] width 561 height 374
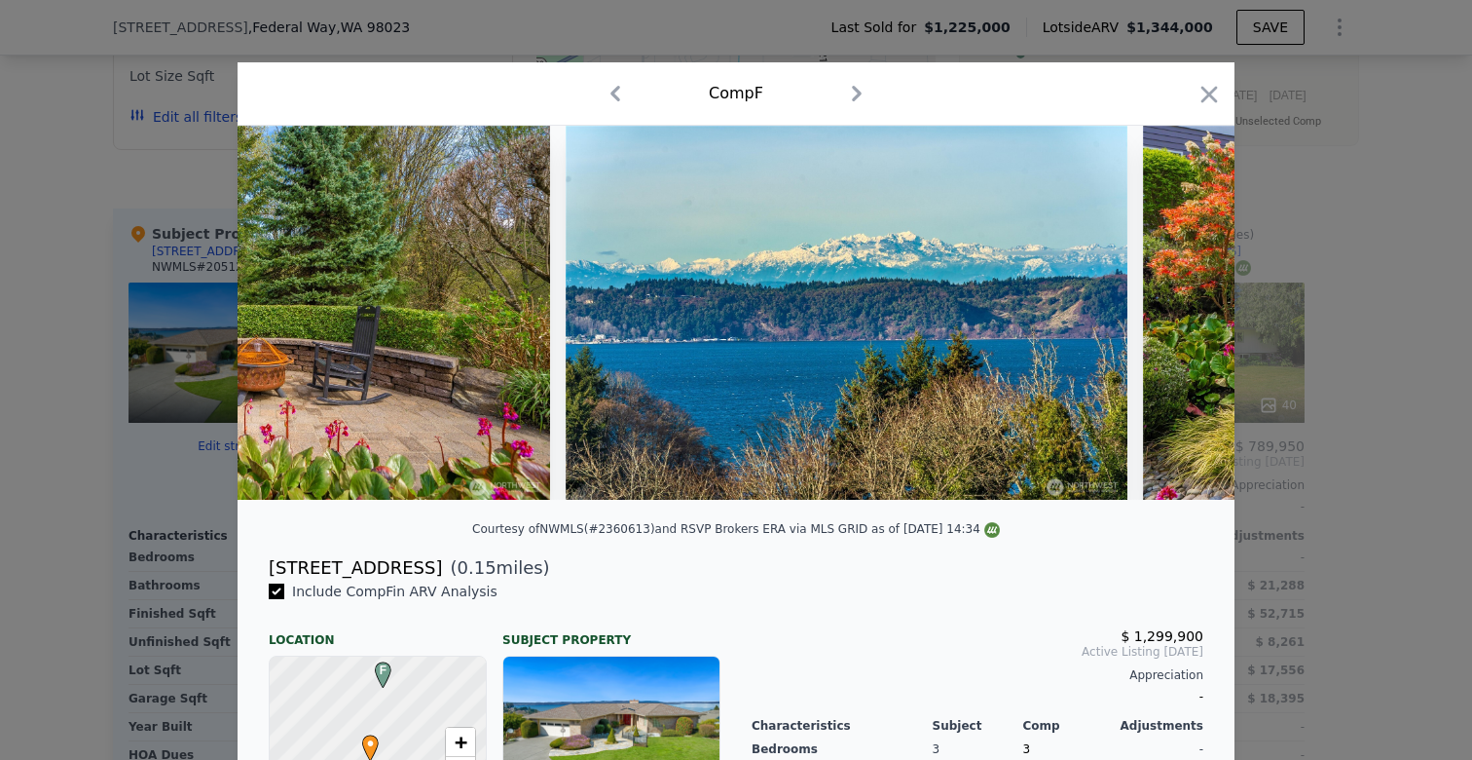
click at [1182, 310] on img at bounding box center [1423, 313] width 561 height 374
click at [1182, 310] on img at bounding box center [1422, 313] width 561 height 374
click at [1182, 310] on div at bounding box center [736, 313] width 997 height 374
click at [1182, 310] on icon at bounding box center [1184, 312] width 39 height 39
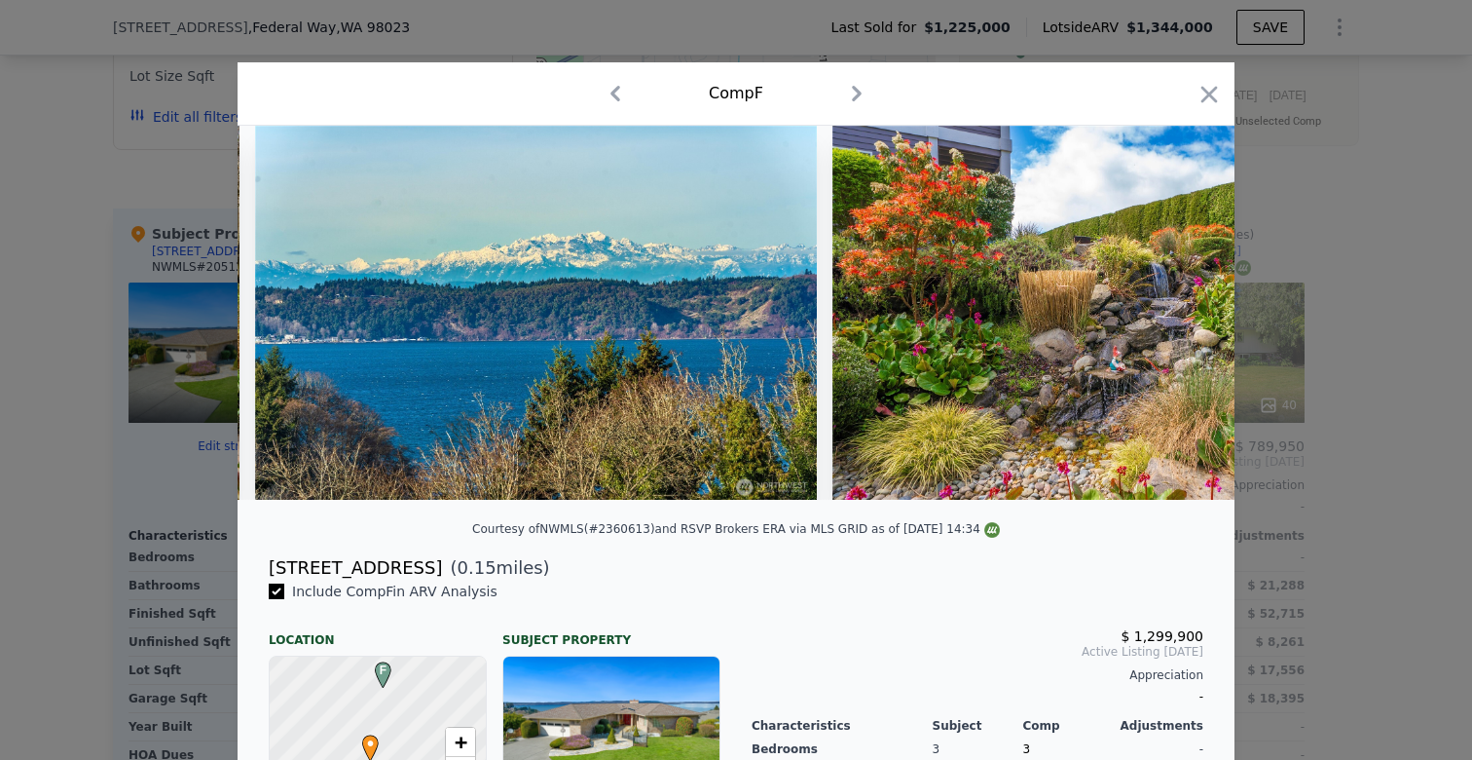
click at [1182, 310] on img at bounding box center [1113, 313] width 561 height 374
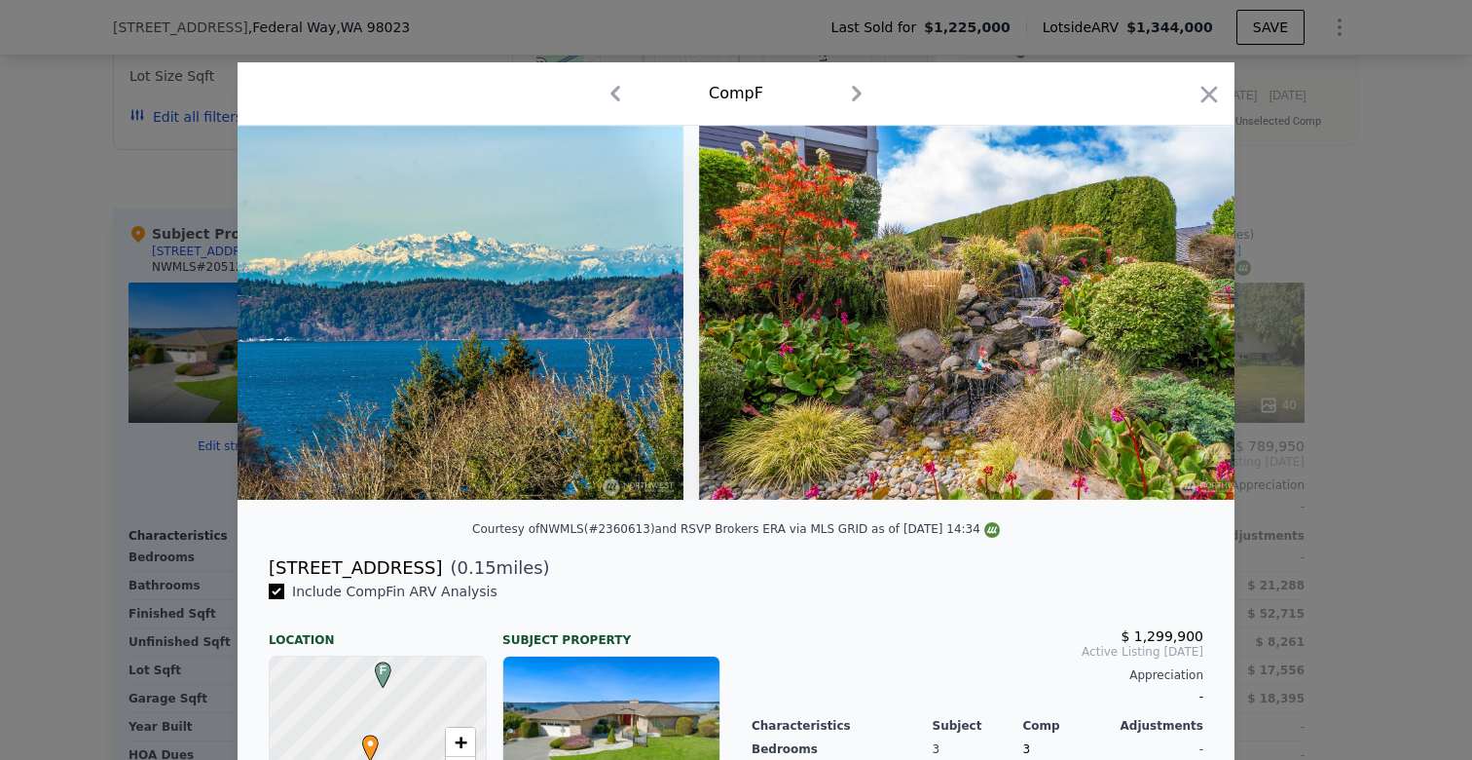
click at [1182, 310] on img at bounding box center [979, 313] width 561 height 374
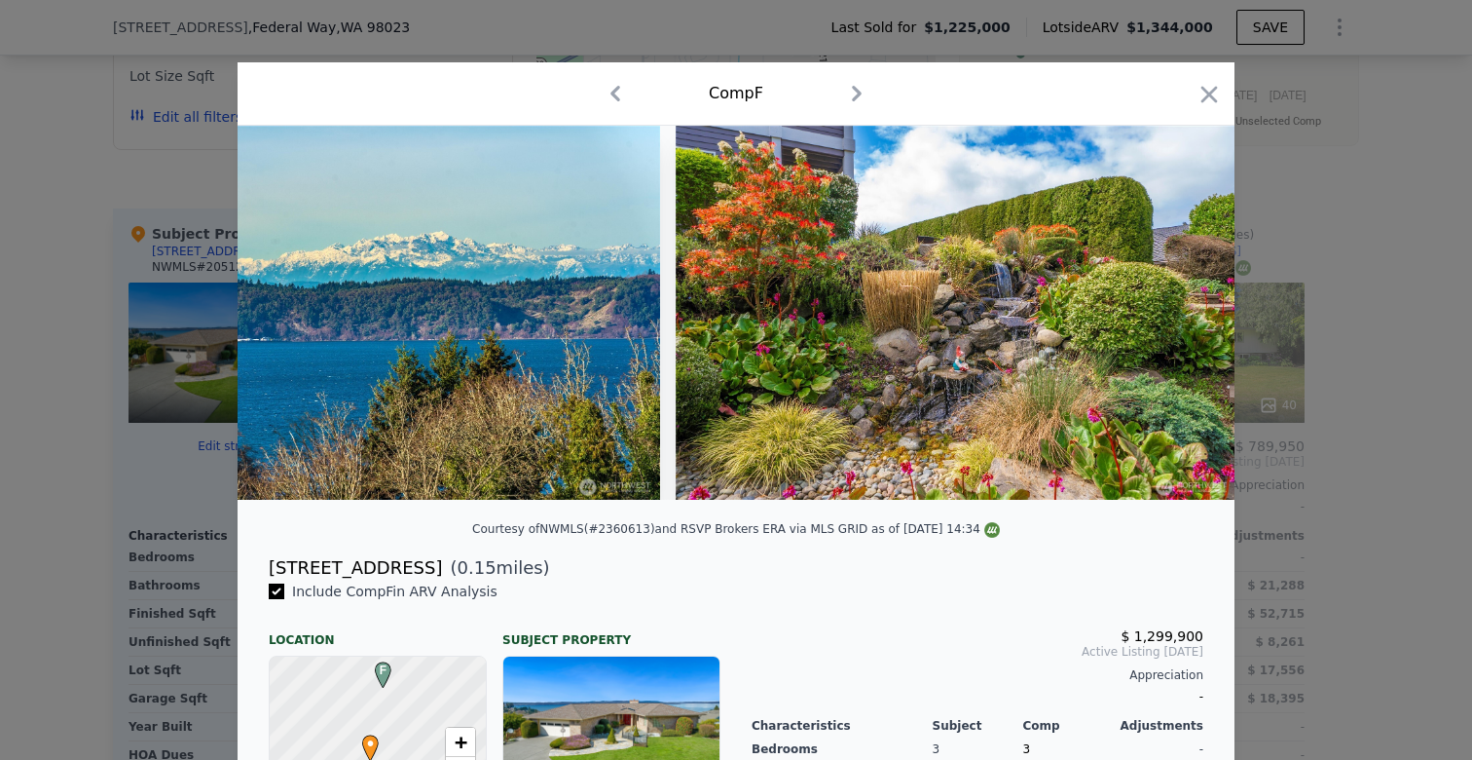
click at [1182, 310] on img at bounding box center [956, 313] width 561 height 374
click at [1182, 310] on img at bounding box center [955, 313] width 561 height 374
click at [1182, 310] on icon at bounding box center [1184, 312] width 39 height 39
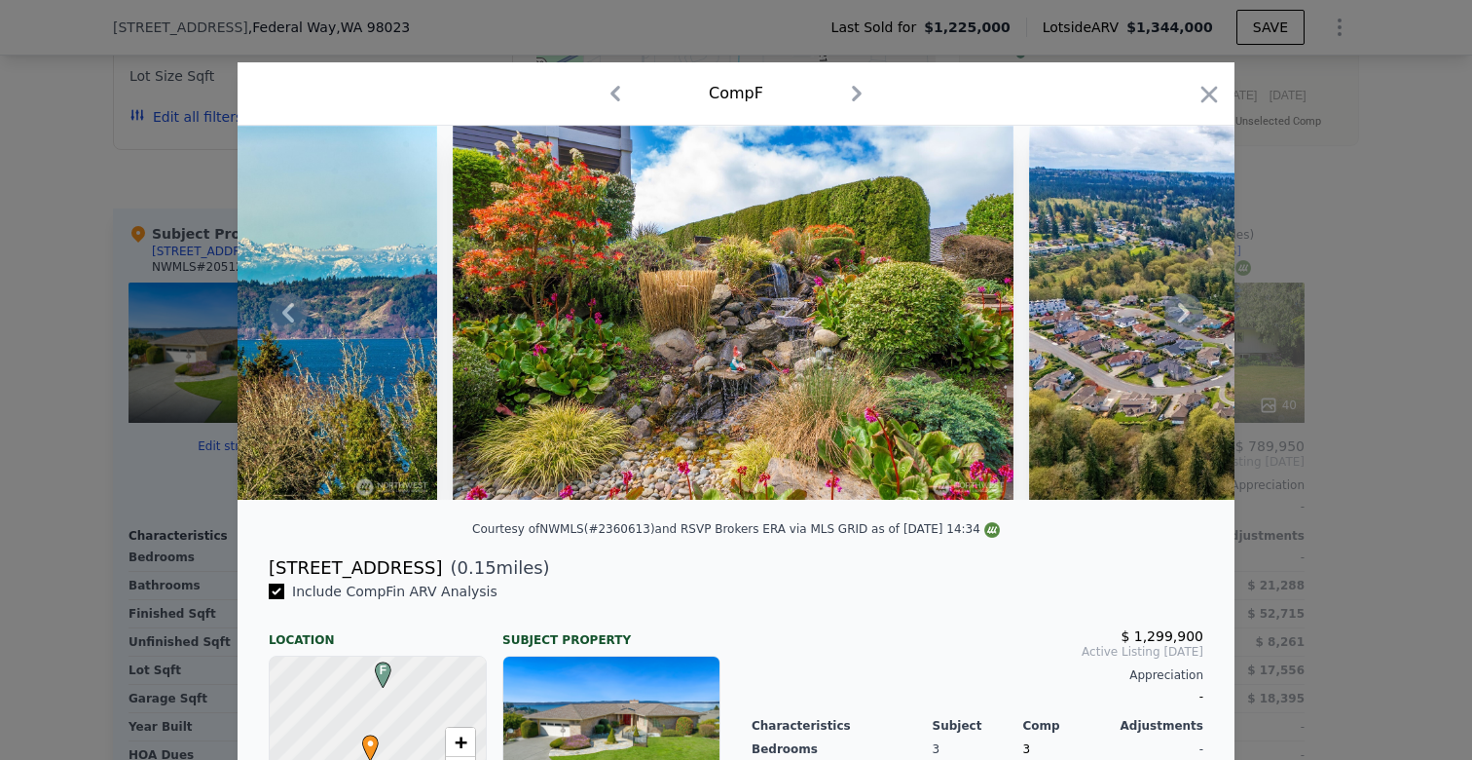
click at [1182, 310] on div at bounding box center [736, 313] width 997 height 374
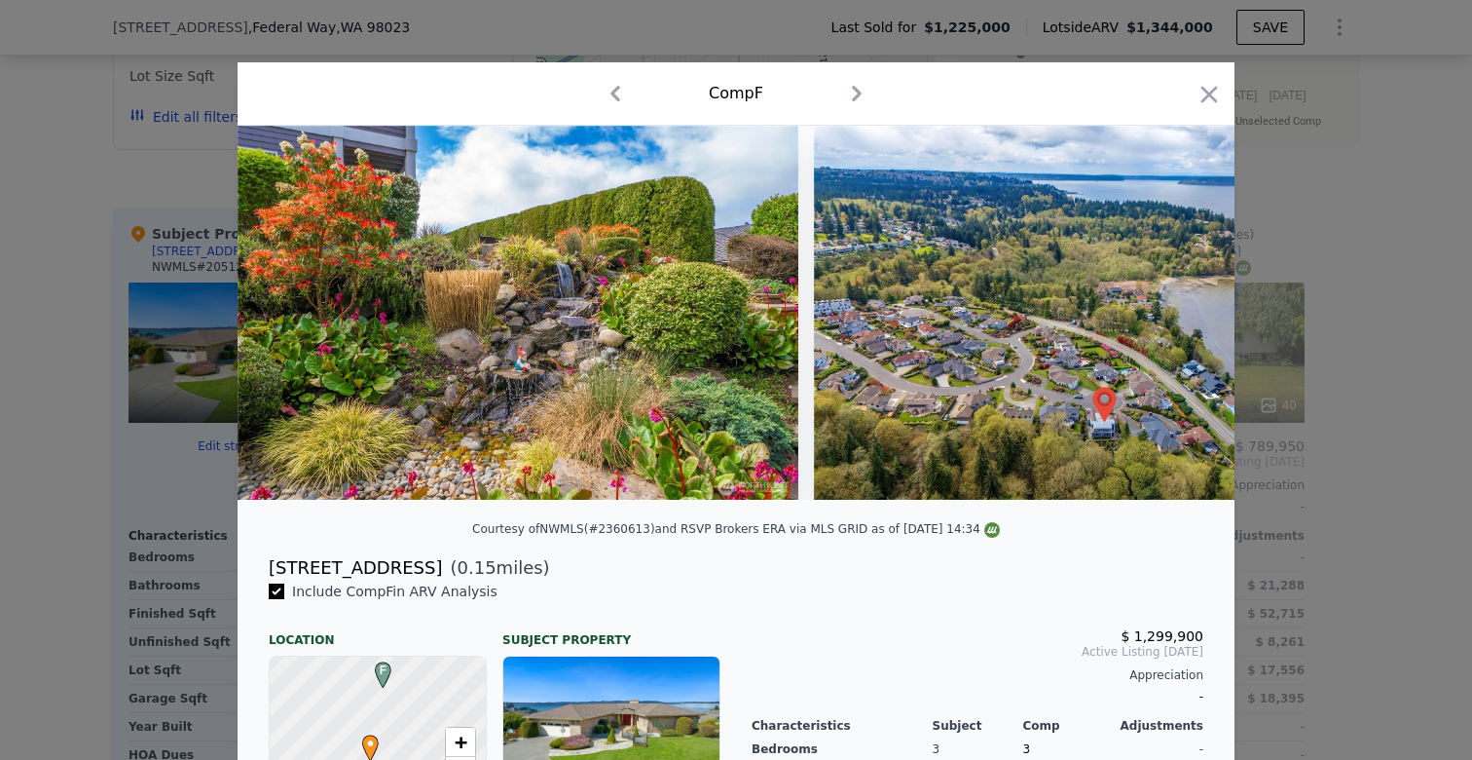
click at [1182, 310] on img at bounding box center [1094, 313] width 561 height 374
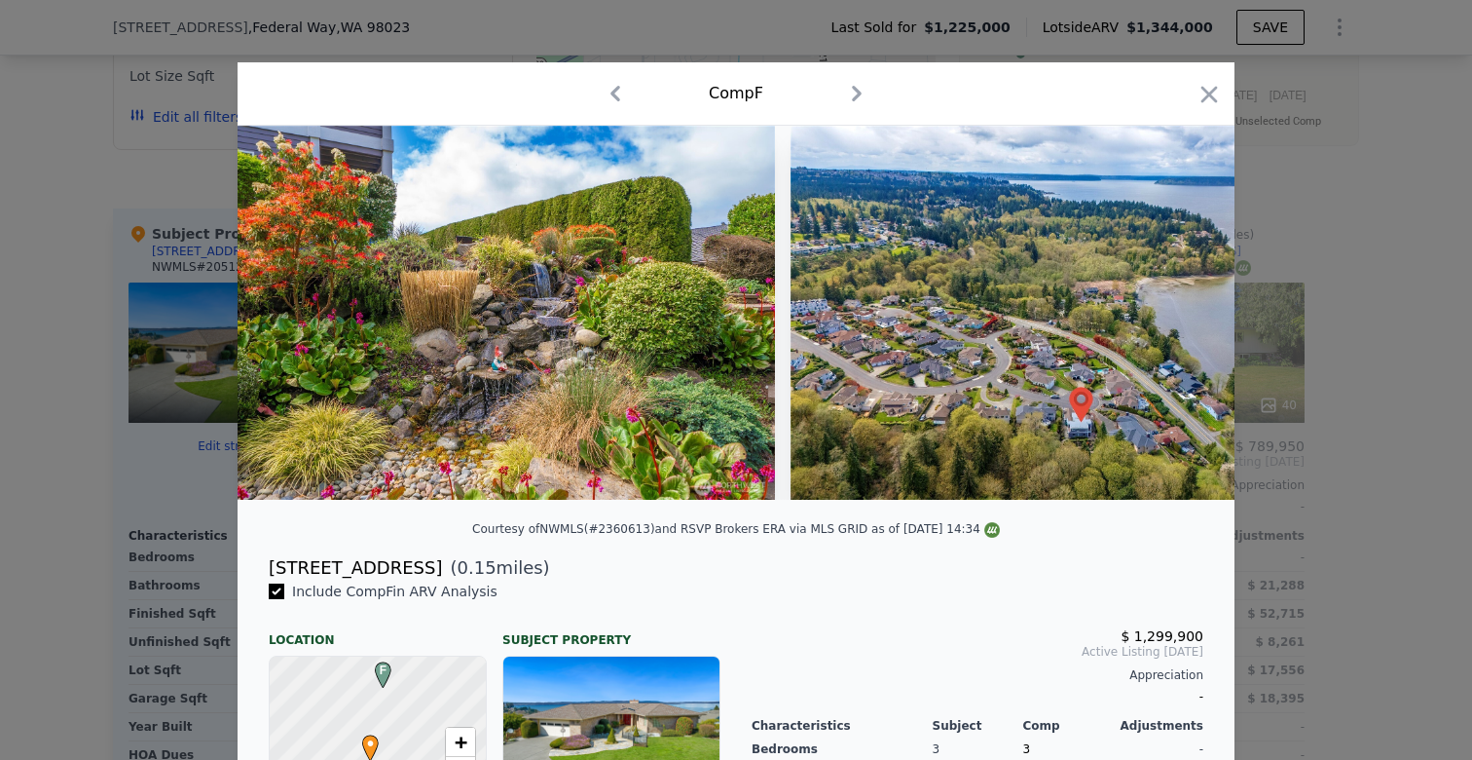
click at [1182, 310] on img at bounding box center [1071, 313] width 561 height 374
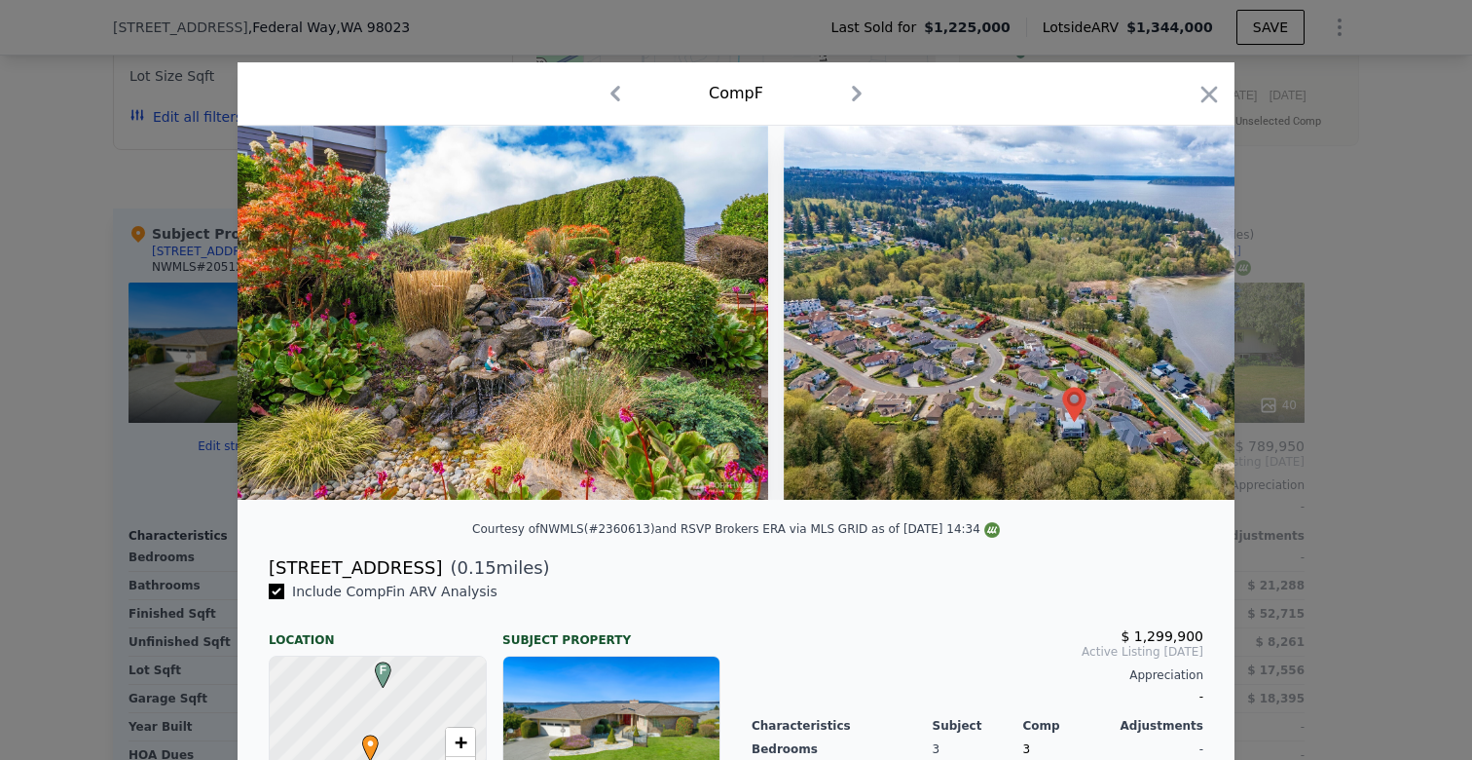
click at [1182, 310] on img at bounding box center [1064, 313] width 561 height 374
click at [1182, 310] on icon at bounding box center [1184, 312] width 39 height 39
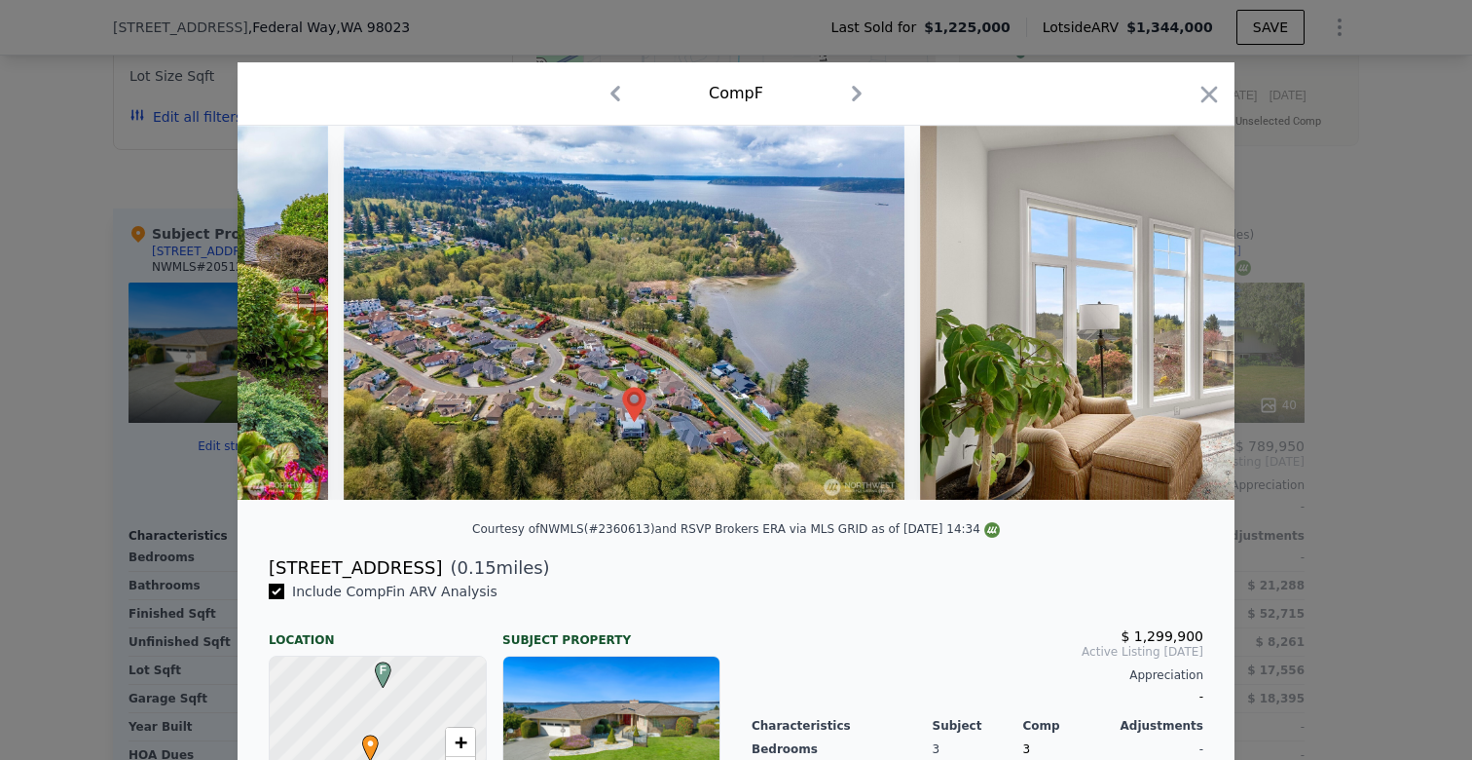
scroll to position [0, 2805]
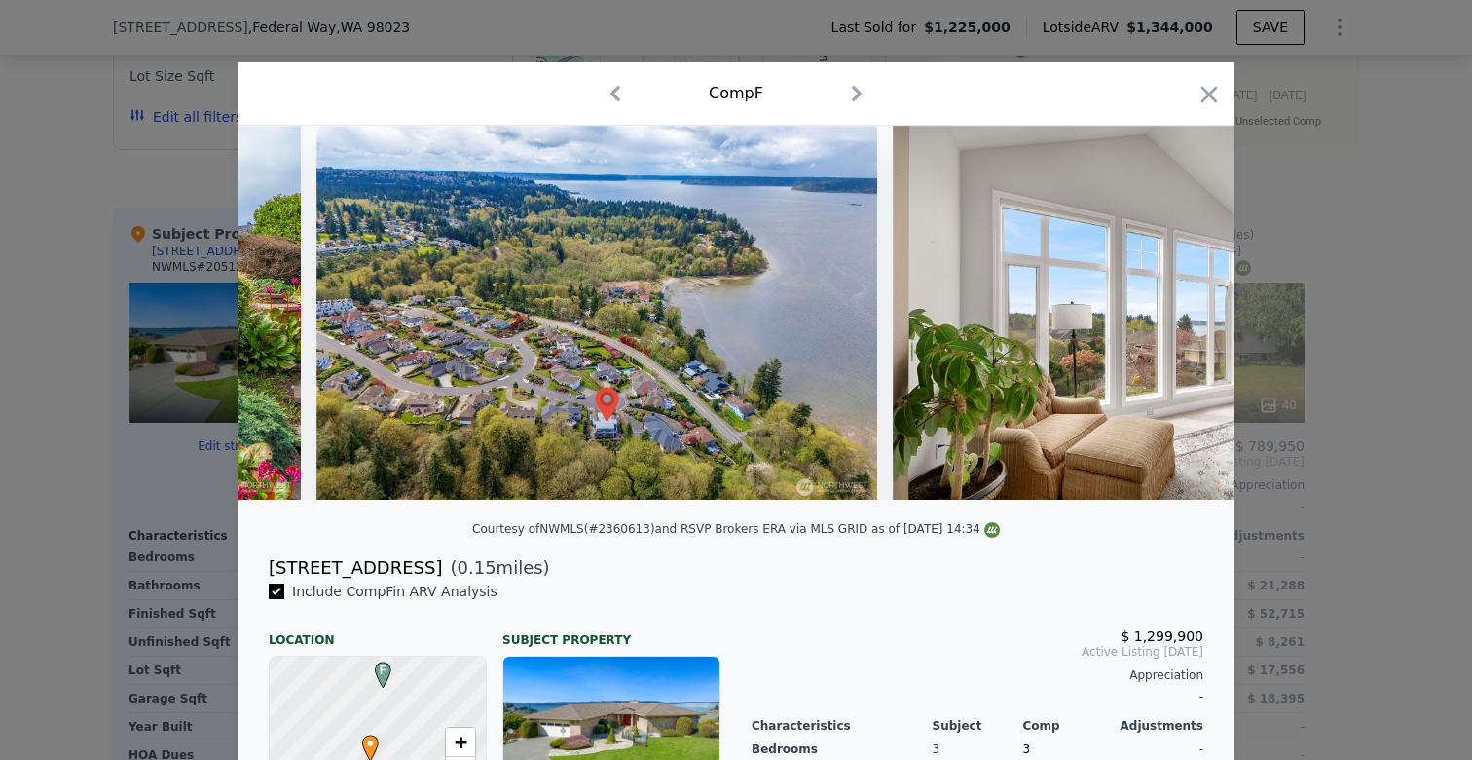
click at [1207, 111] on div at bounding box center [1209, 98] width 27 height 34
click at [1208, 89] on icon "button" at bounding box center [1209, 94] width 27 height 27
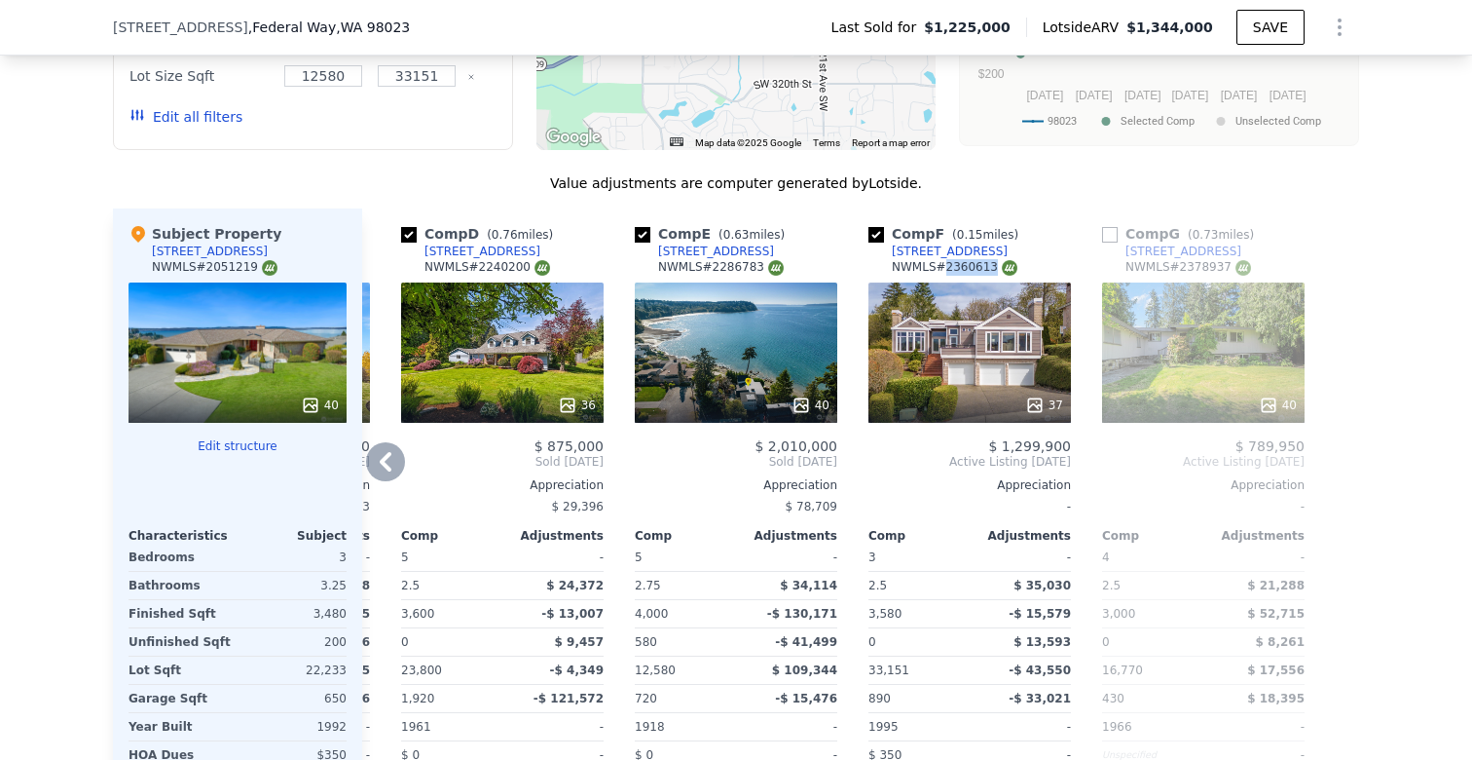
drag, startPoint x: 993, startPoint y: 169, endPoint x: 943, endPoint y: 172, distance: 50.7
click at [943, 259] on div "NWMLS # 2360613" at bounding box center [955, 267] width 126 height 17
copy div "2360613"
click at [1404, 359] on div "We found 7 sales that match your search Listings provided by NWMLS Filters Map …" at bounding box center [736, 325] width 1472 height 1145
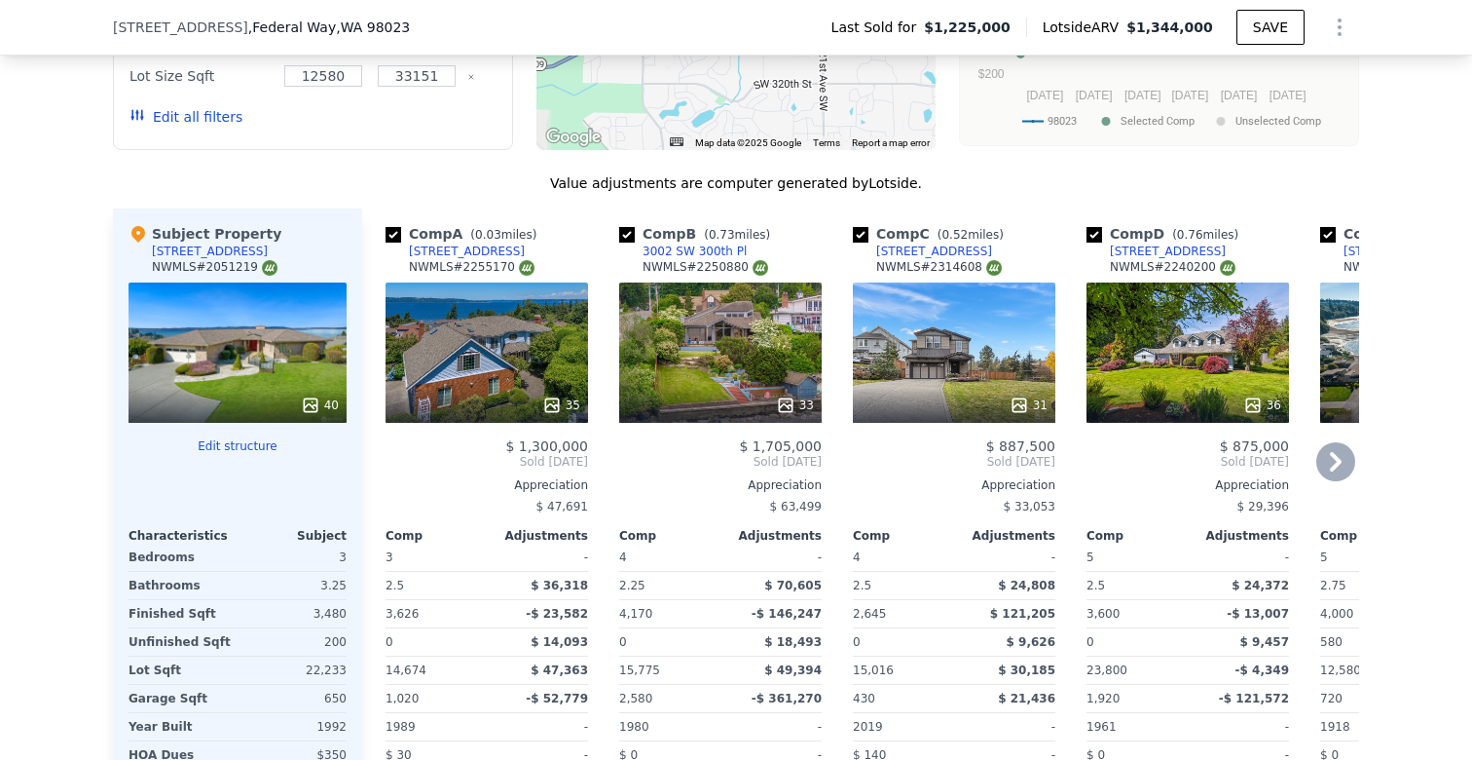
click at [985, 282] on div "31" at bounding box center [954, 352] width 203 height 140
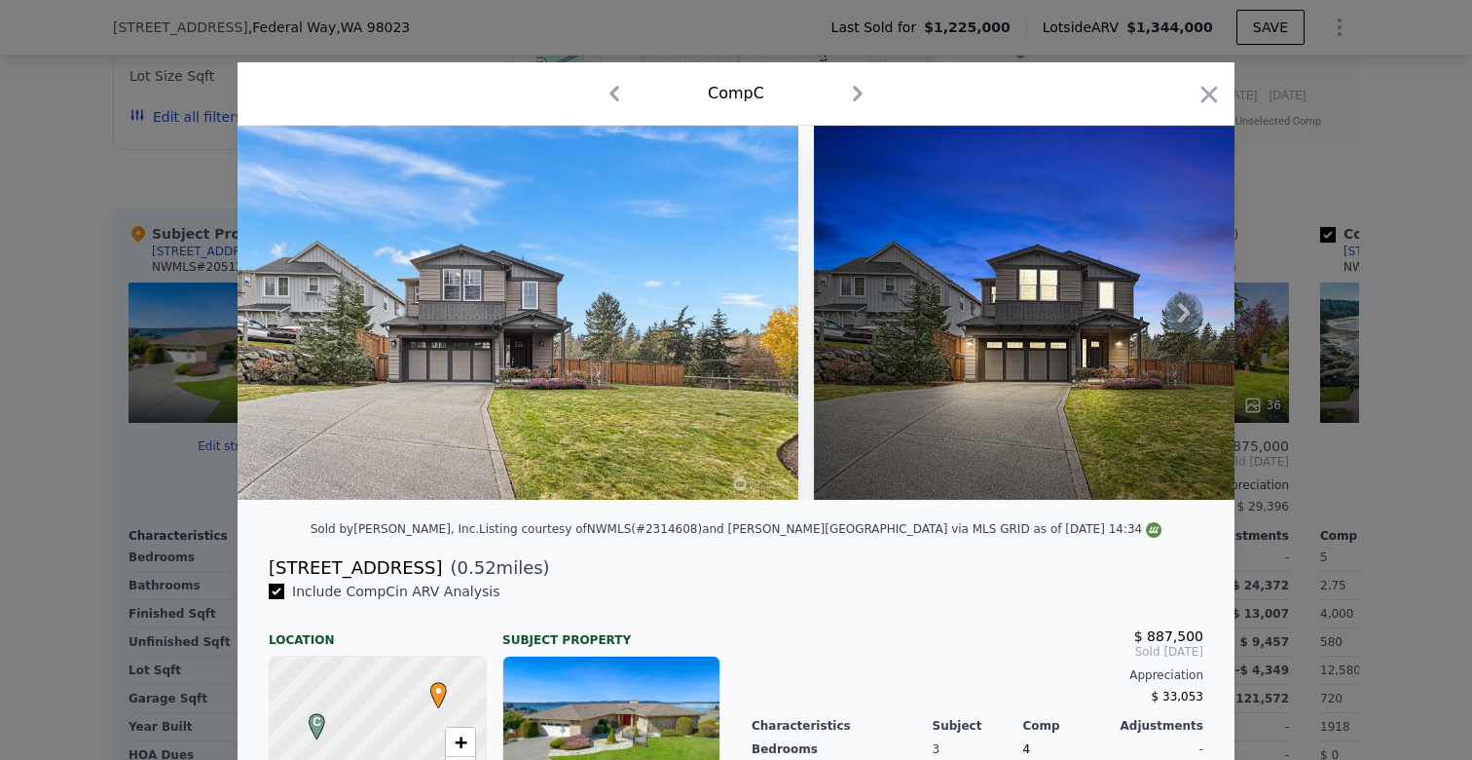
click at [1196, 306] on icon at bounding box center [1184, 312] width 39 height 39
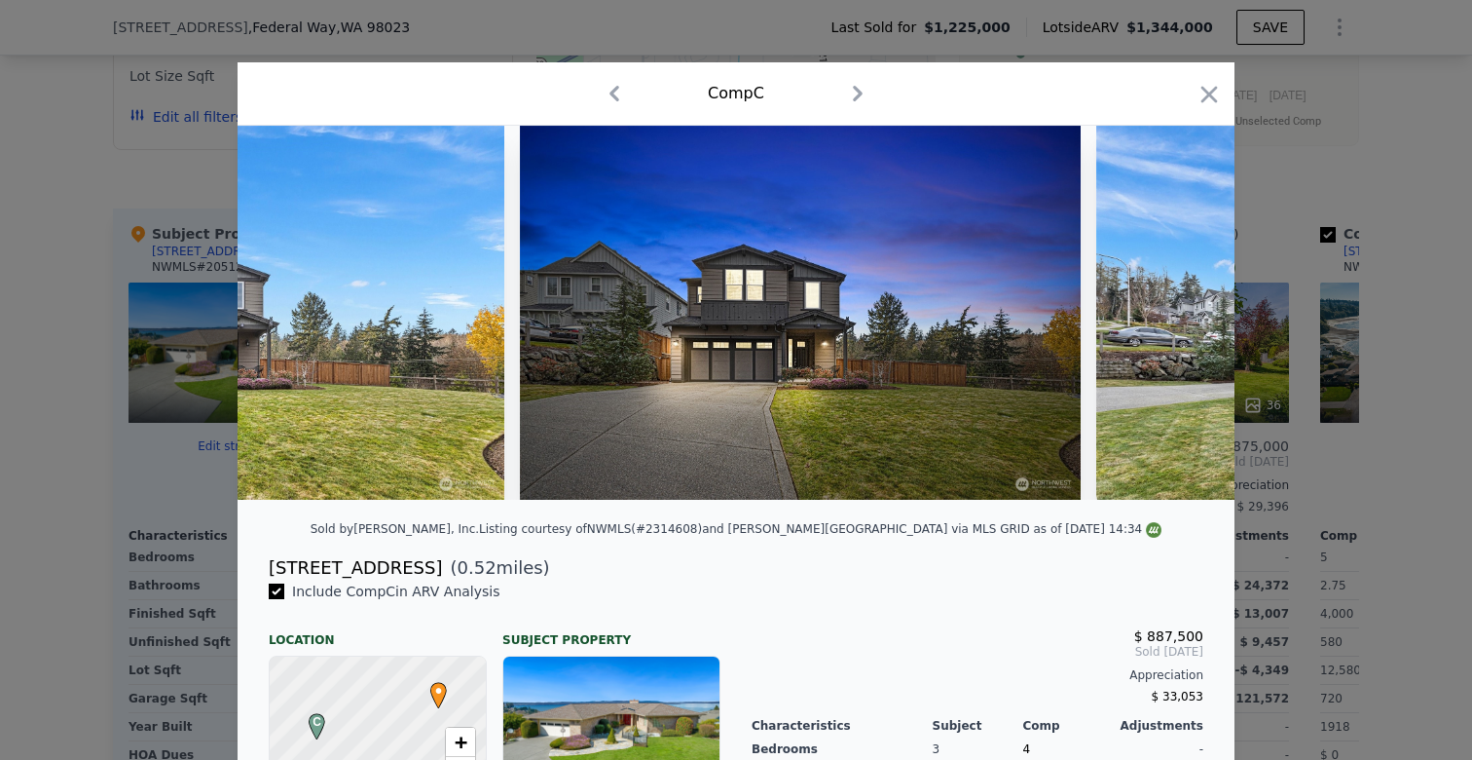
click at [1196, 306] on div at bounding box center [736, 313] width 997 height 374
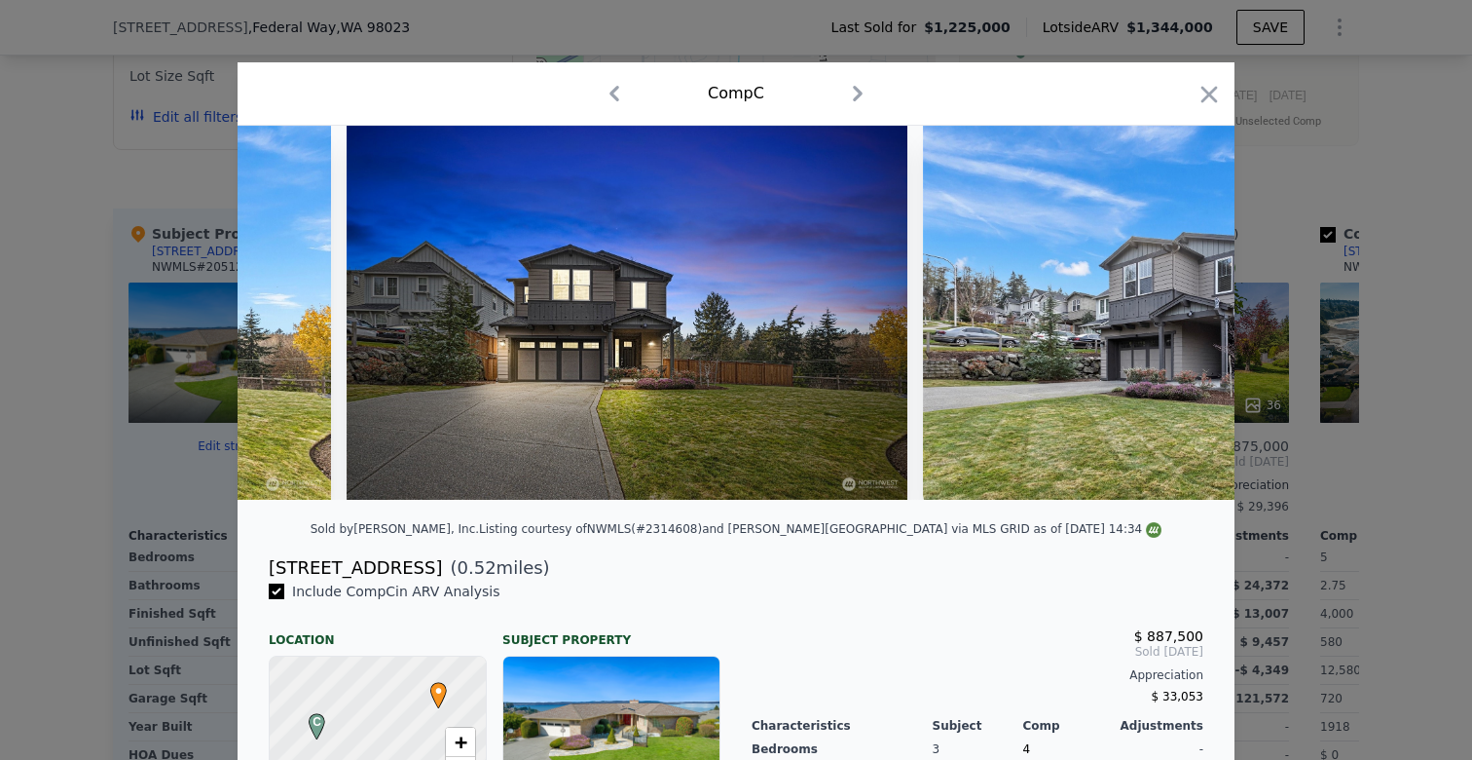
click at [1196, 306] on img at bounding box center [1203, 313] width 561 height 374
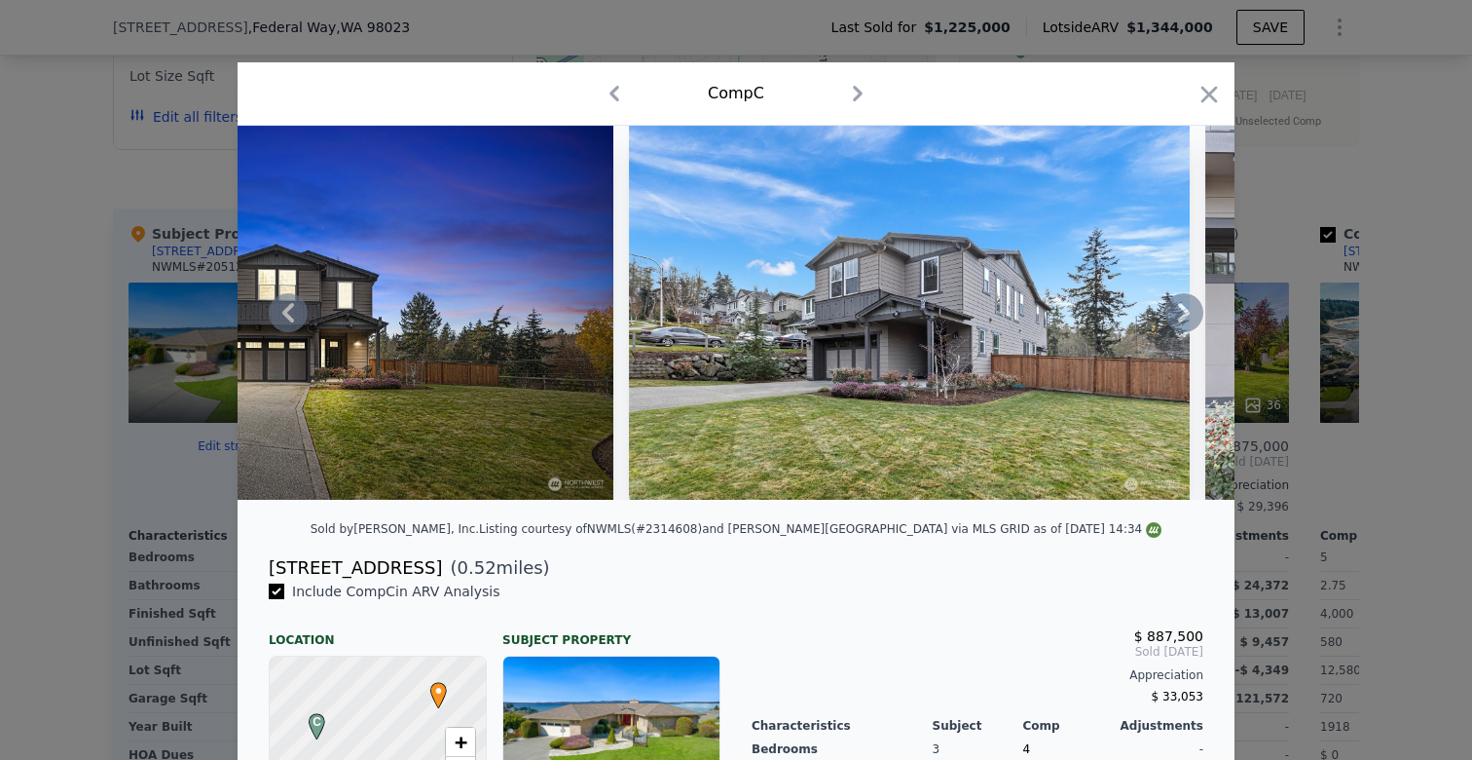
click at [1196, 306] on div at bounding box center [736, 313] width 997 height 374
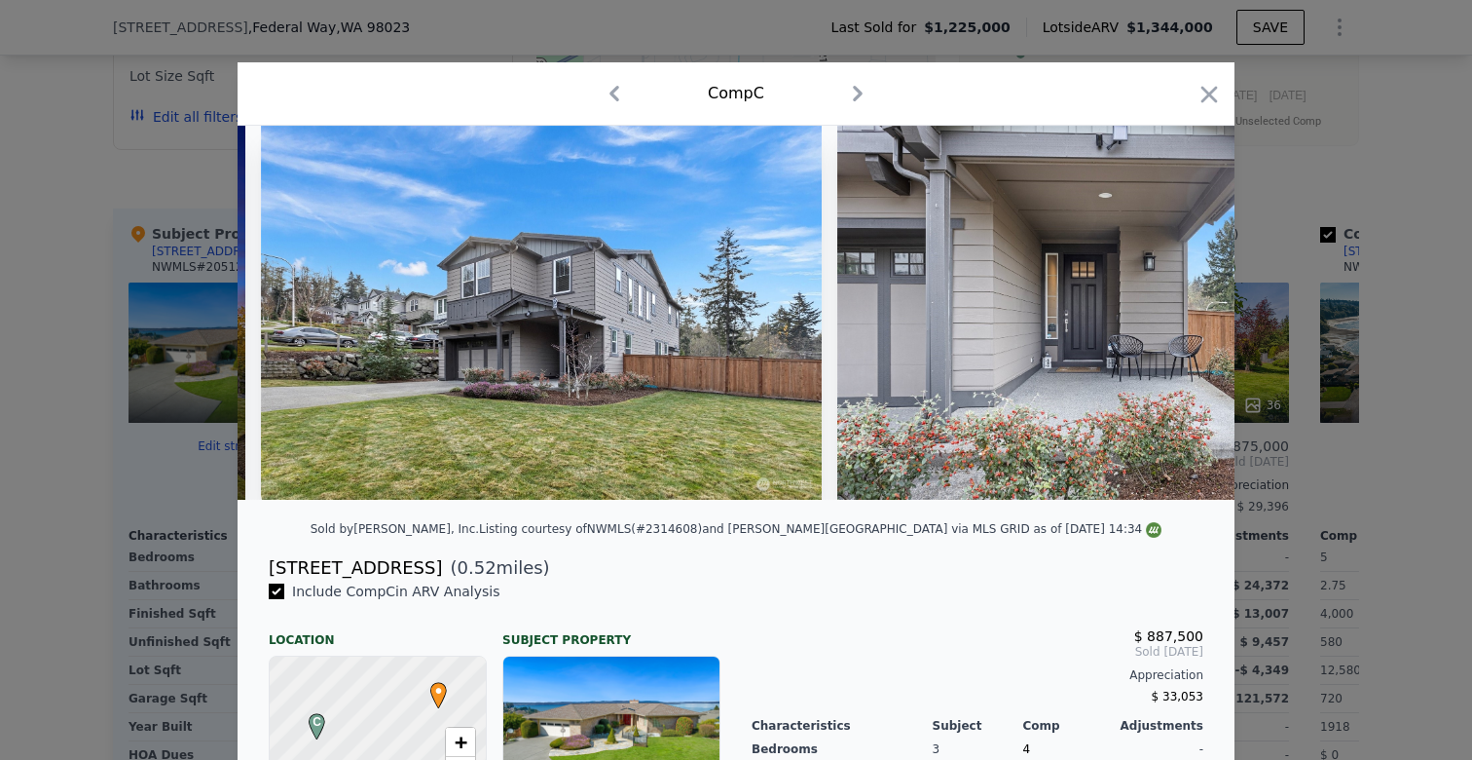
scroll to position [0, 1169]
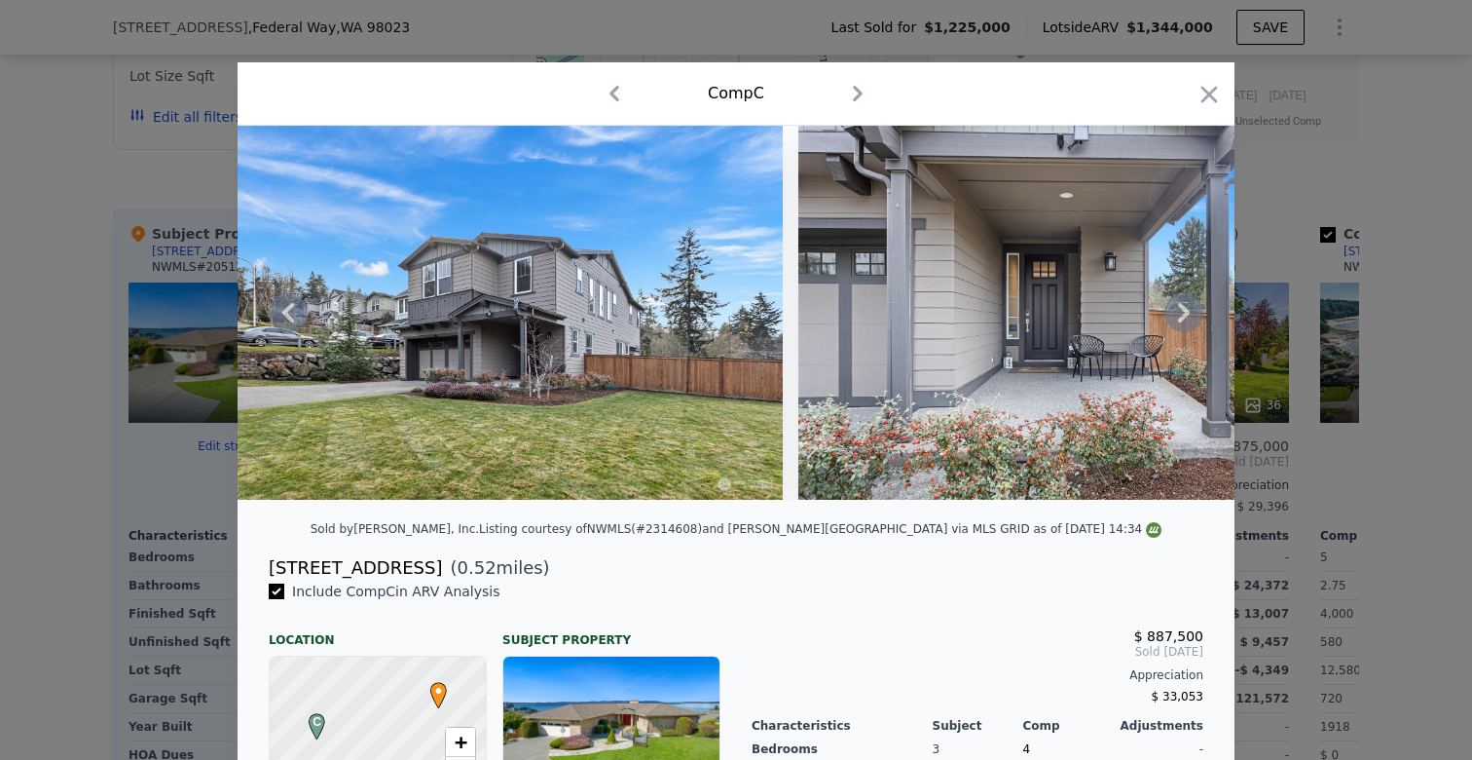
click at [1196, 306] on icon at bounding box center [1184, 312] width 39 height 39
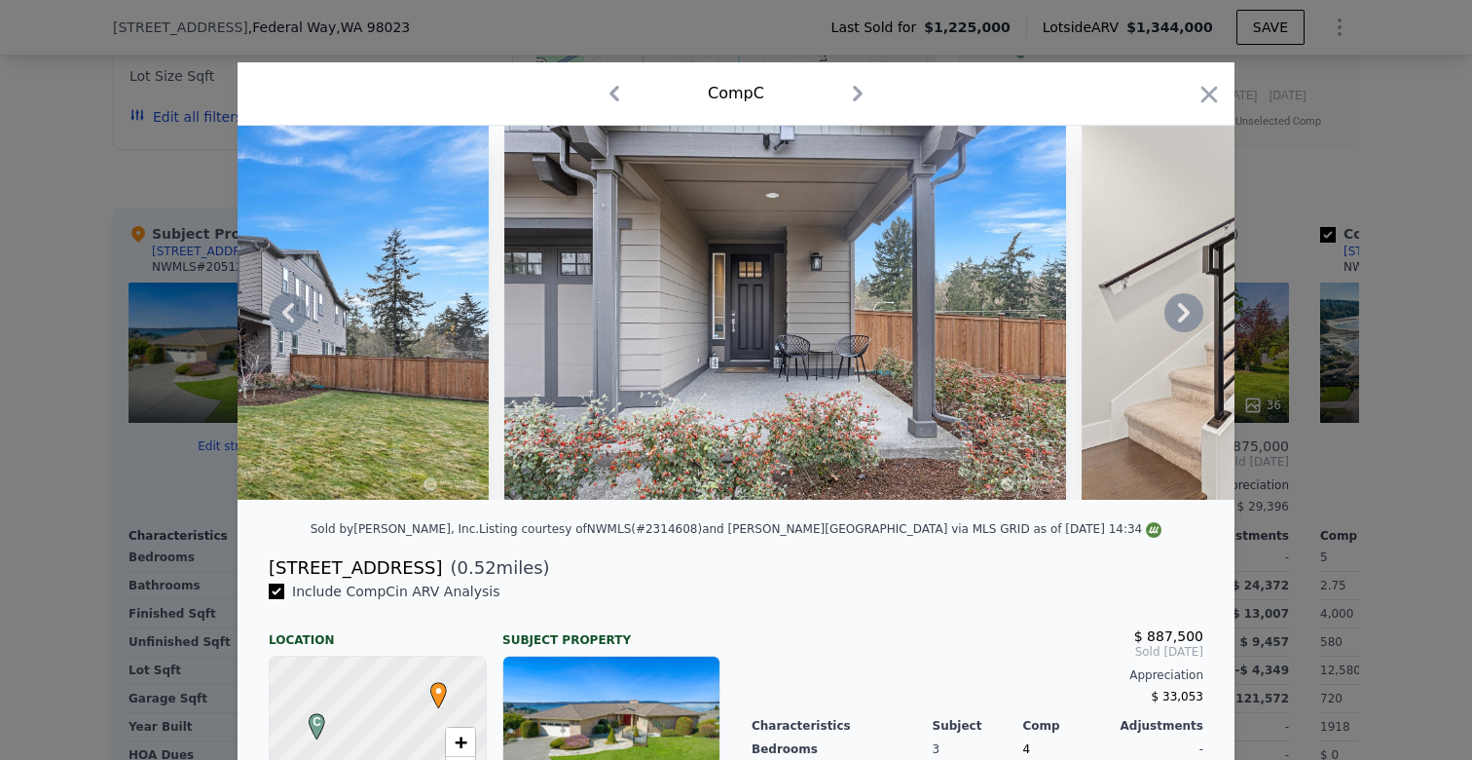
click at [1196, 306] on div at bounding box center [736, 313] width 997 height 374
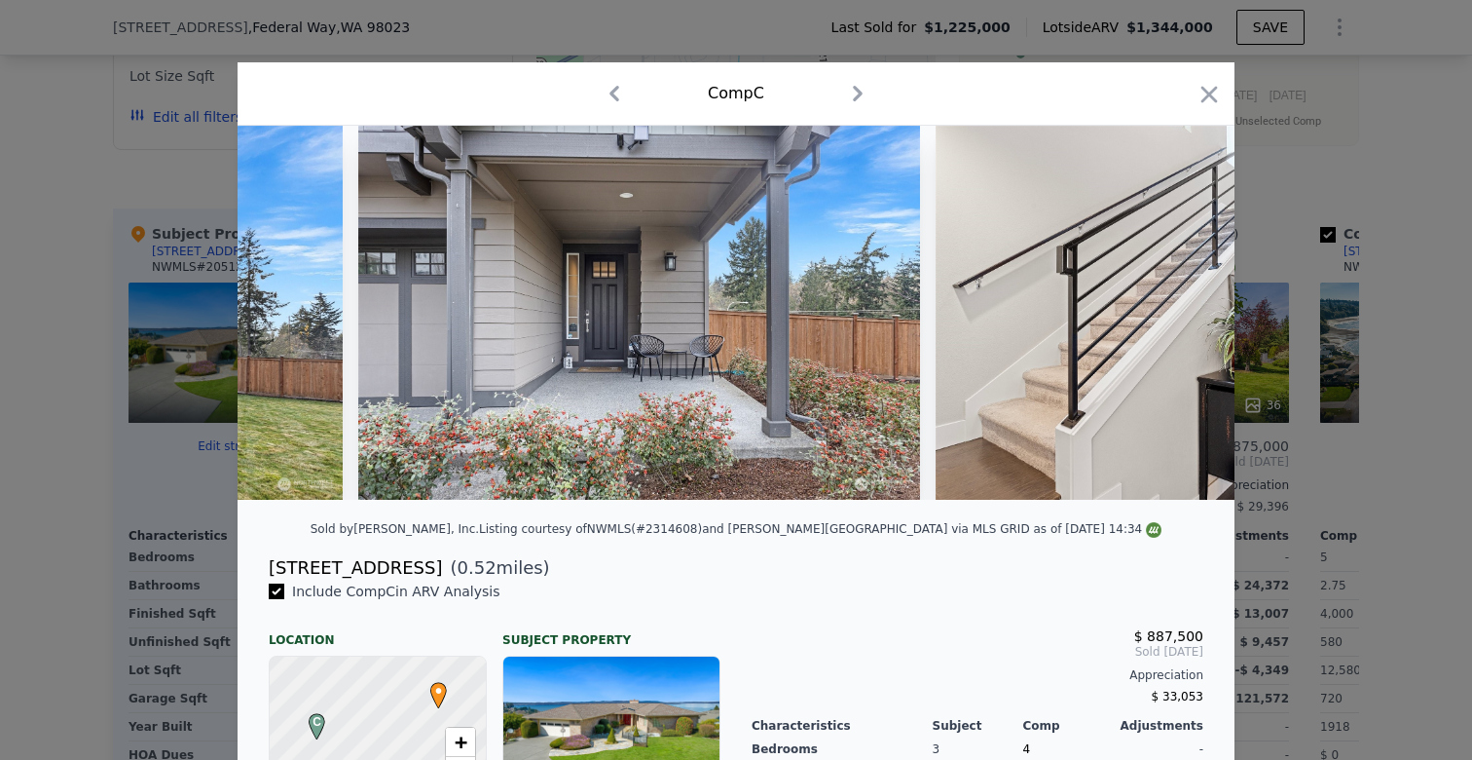
click at [1196, 306] on img at bounding box center [1216, 313] width 561 height 374
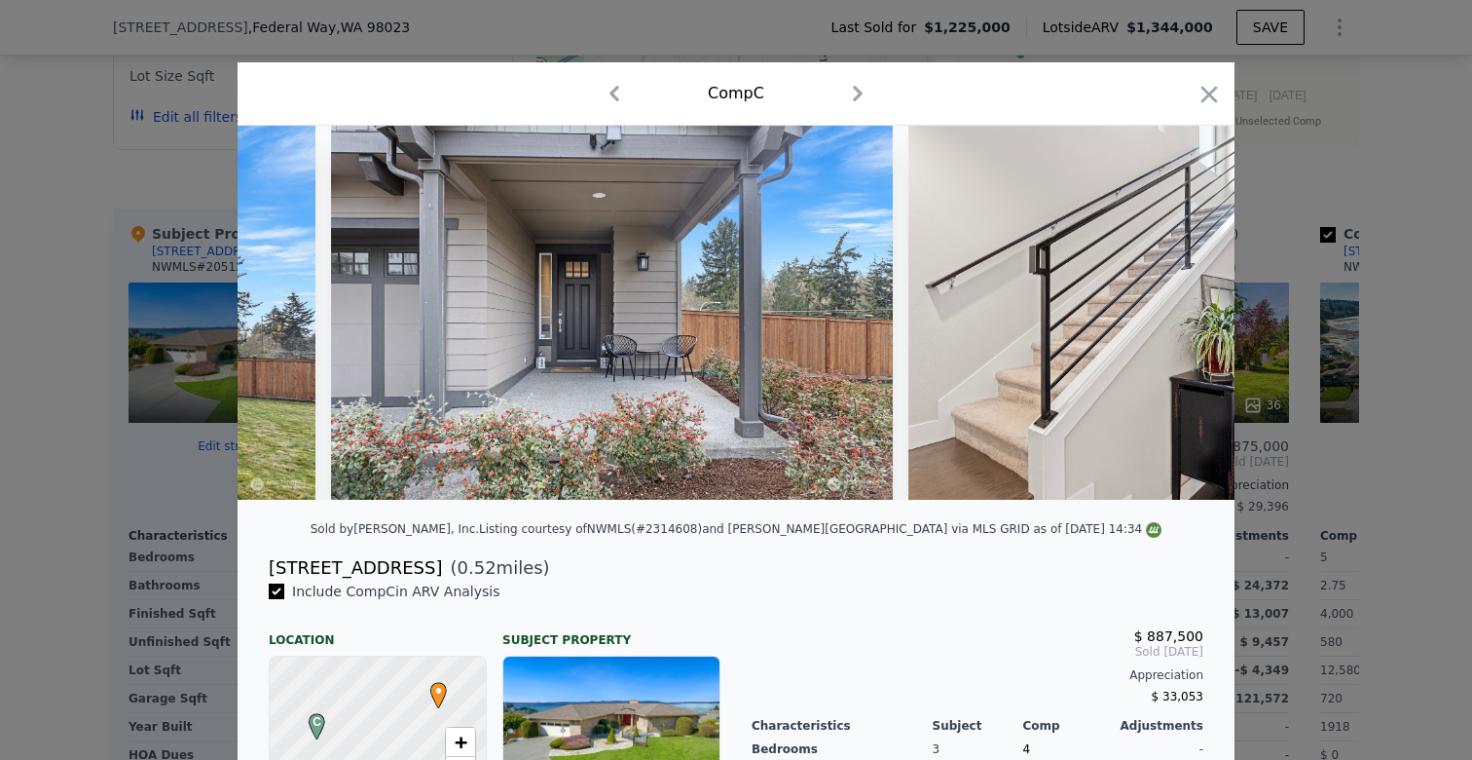
click at [1196, 306] on img at bounding box center [1189, 313] width 561 height 374
click at [1207, 330] on img at bounding box center [1189, 313] width 561 height 374
click at [1186, 313] on icon at bounding box center [1184, 312] width 12 height 19
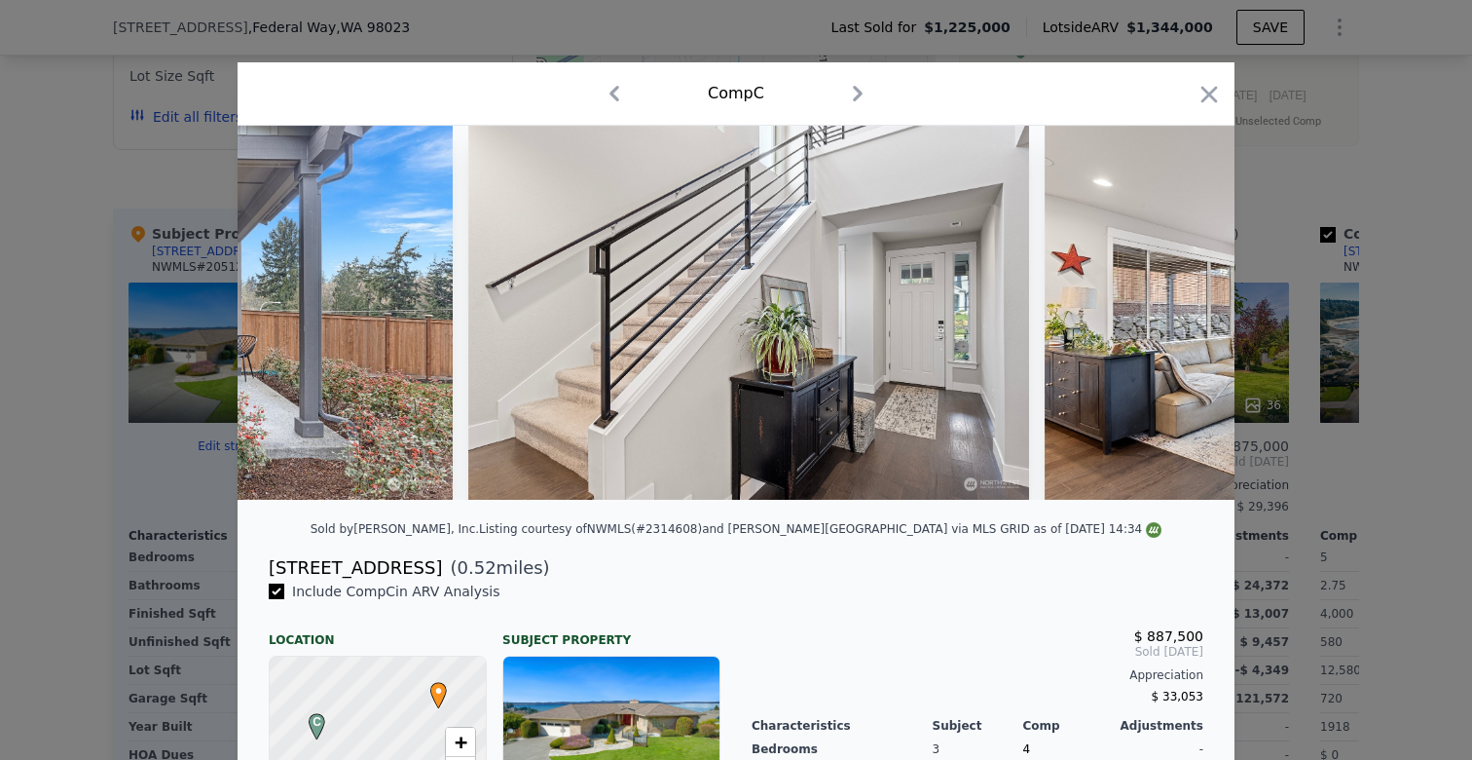
click at [1186, 313] on img at bounding box center [1325, 313] width 561 height 374
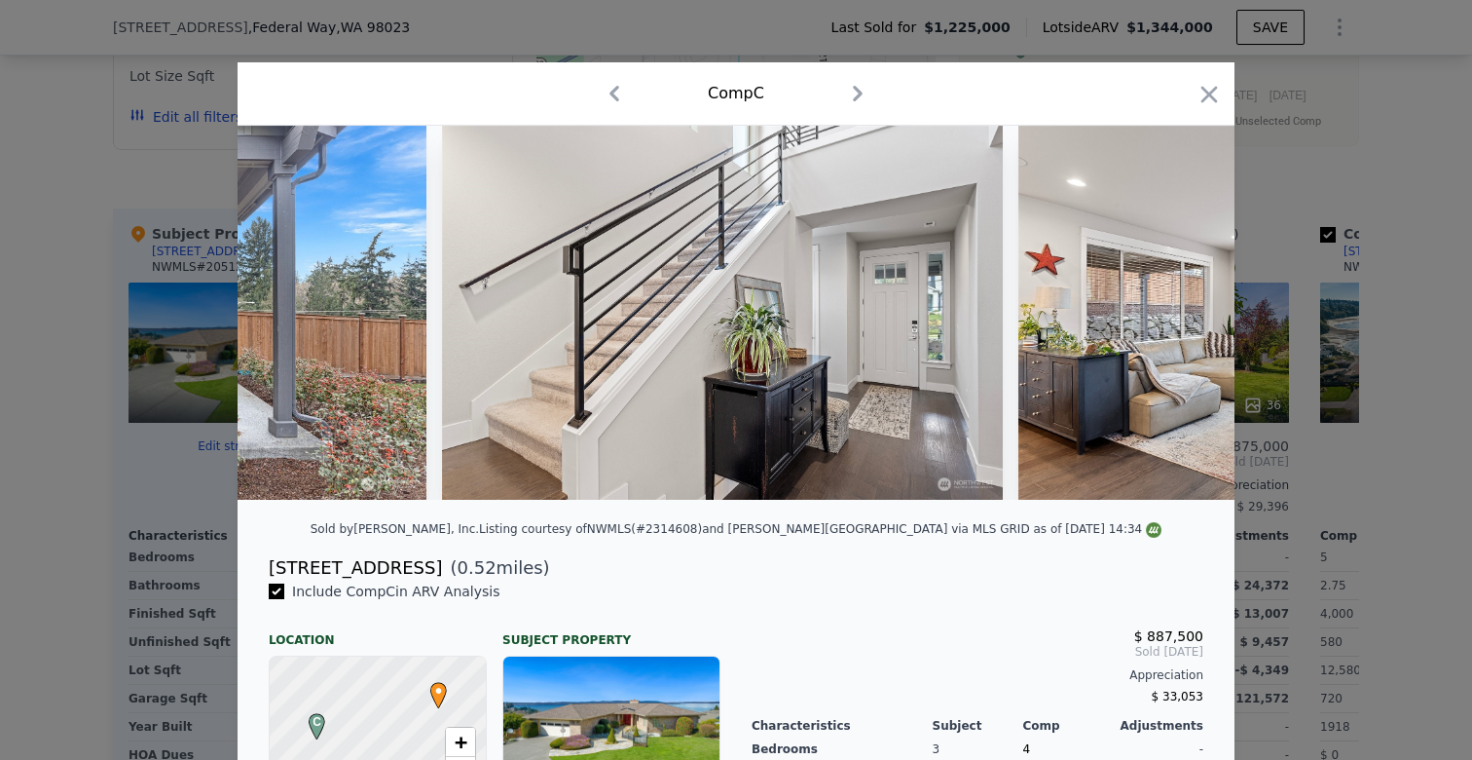
click at [1186, 313] on img at bounding box center [1299, 313] width 561 height 374
click at [1186, 313] on img at bounding box center [1298, 313] width 561 height 374
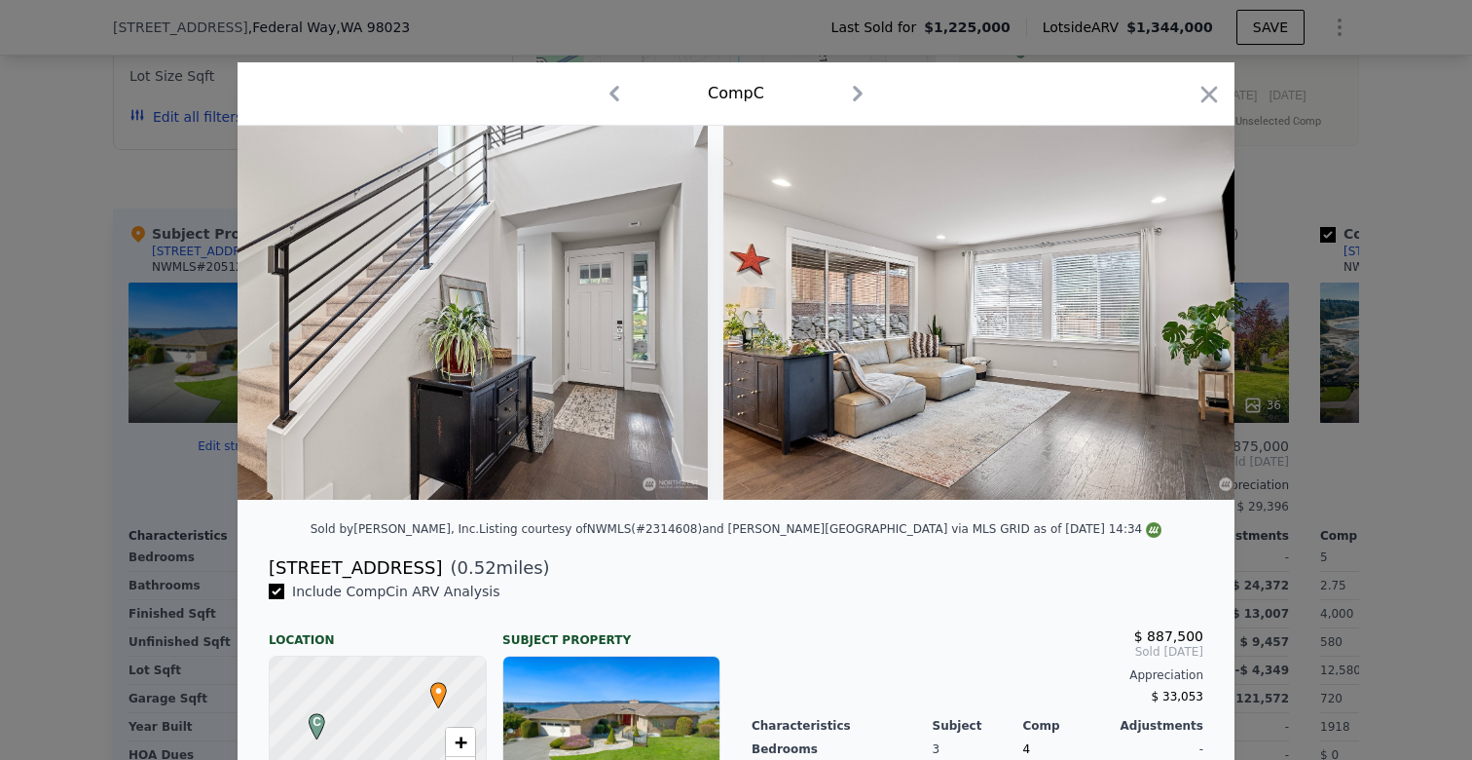
click at [1186, 313] on img at bounding box center [1004, 313] width 561 height 374
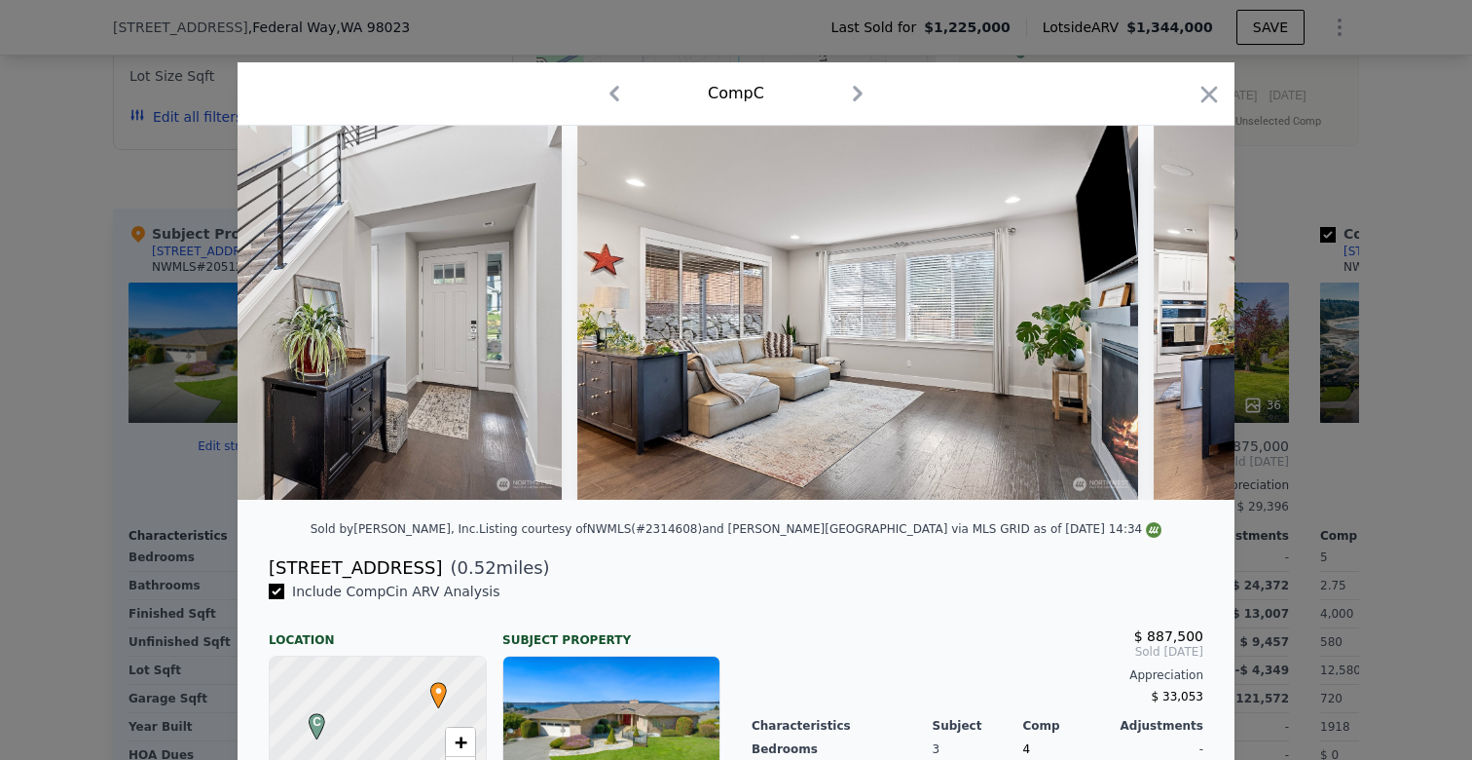
click at [1186, 313] on img at bounding box center [1434, 313] width 561 height 374
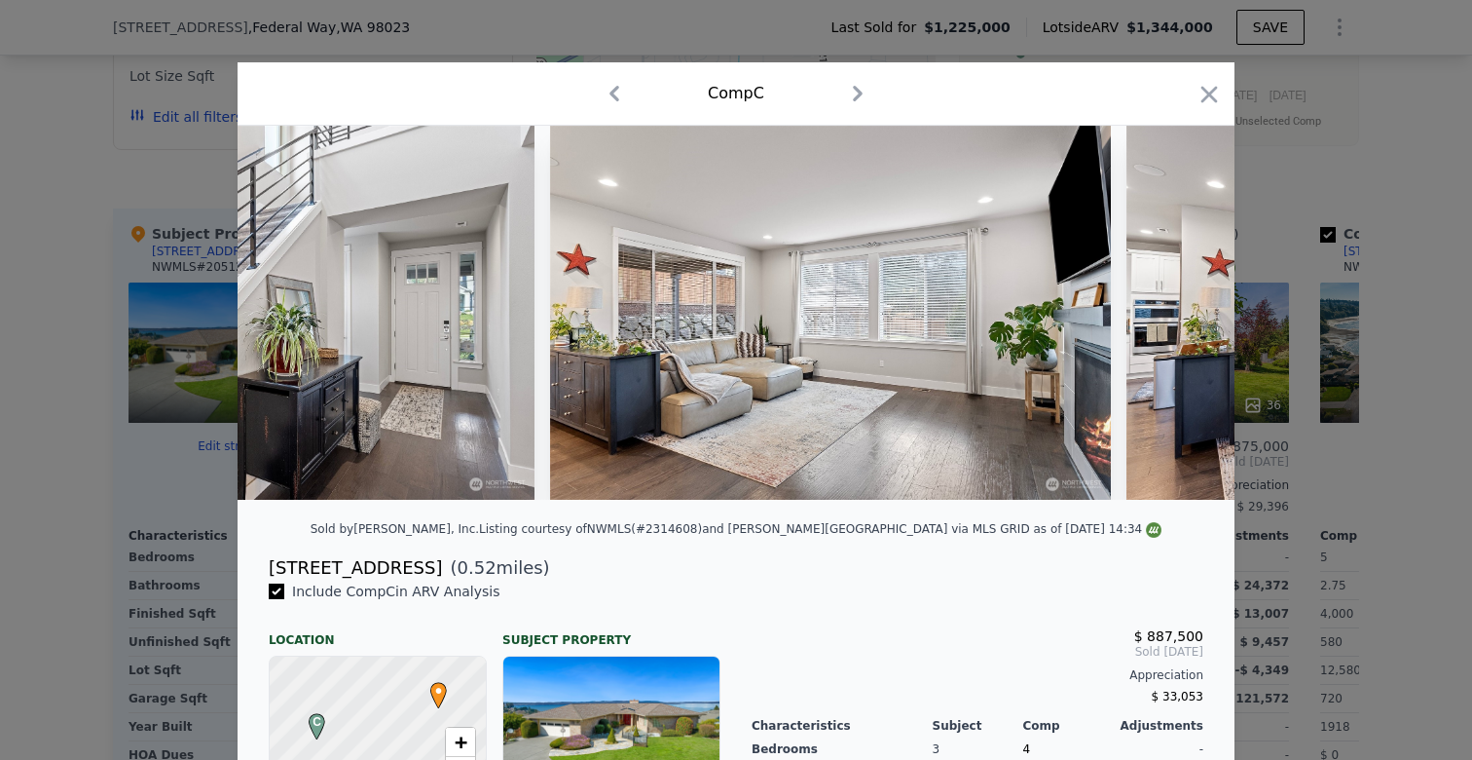
click at [1186, 313] on img at bounding box center [1407, 313] width 561 height 374
click at [1186, 313] on icon at bounding box center [1184, 312] width 12 height 19
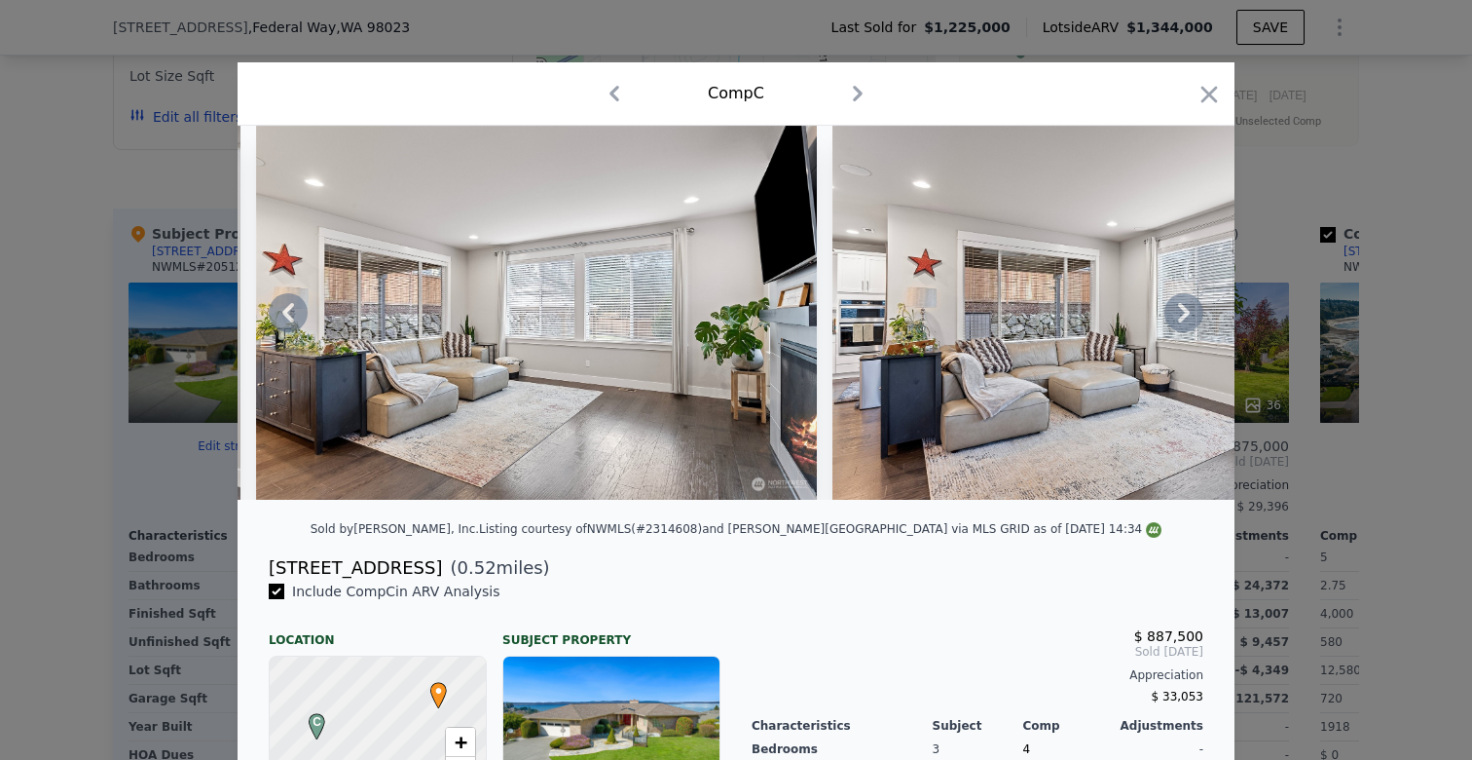
click at [1186, 313] on img at bounding box center [1113, 313] width 561 height 374
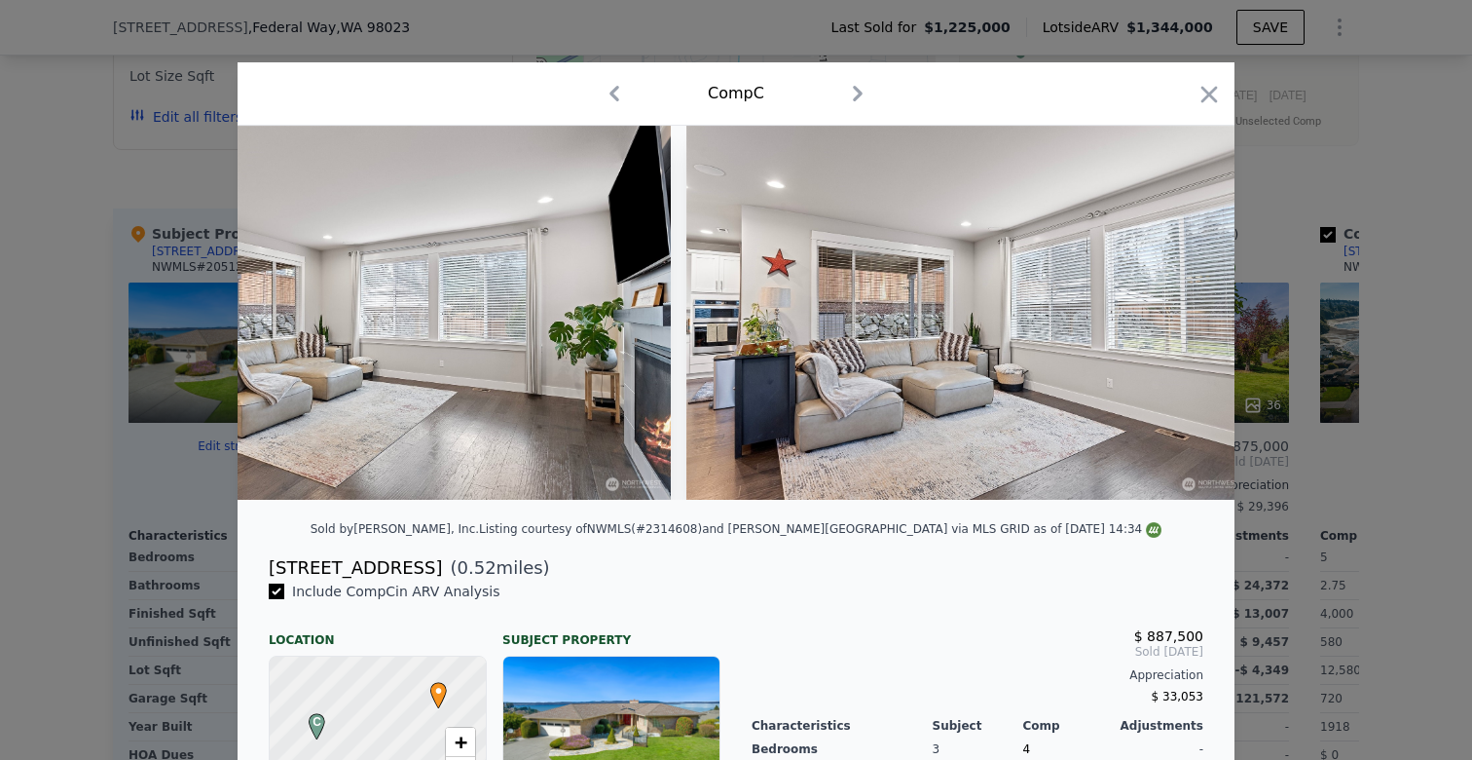
click at [1186, 313] on img at bounding box center [967, 313] width 561 height 374
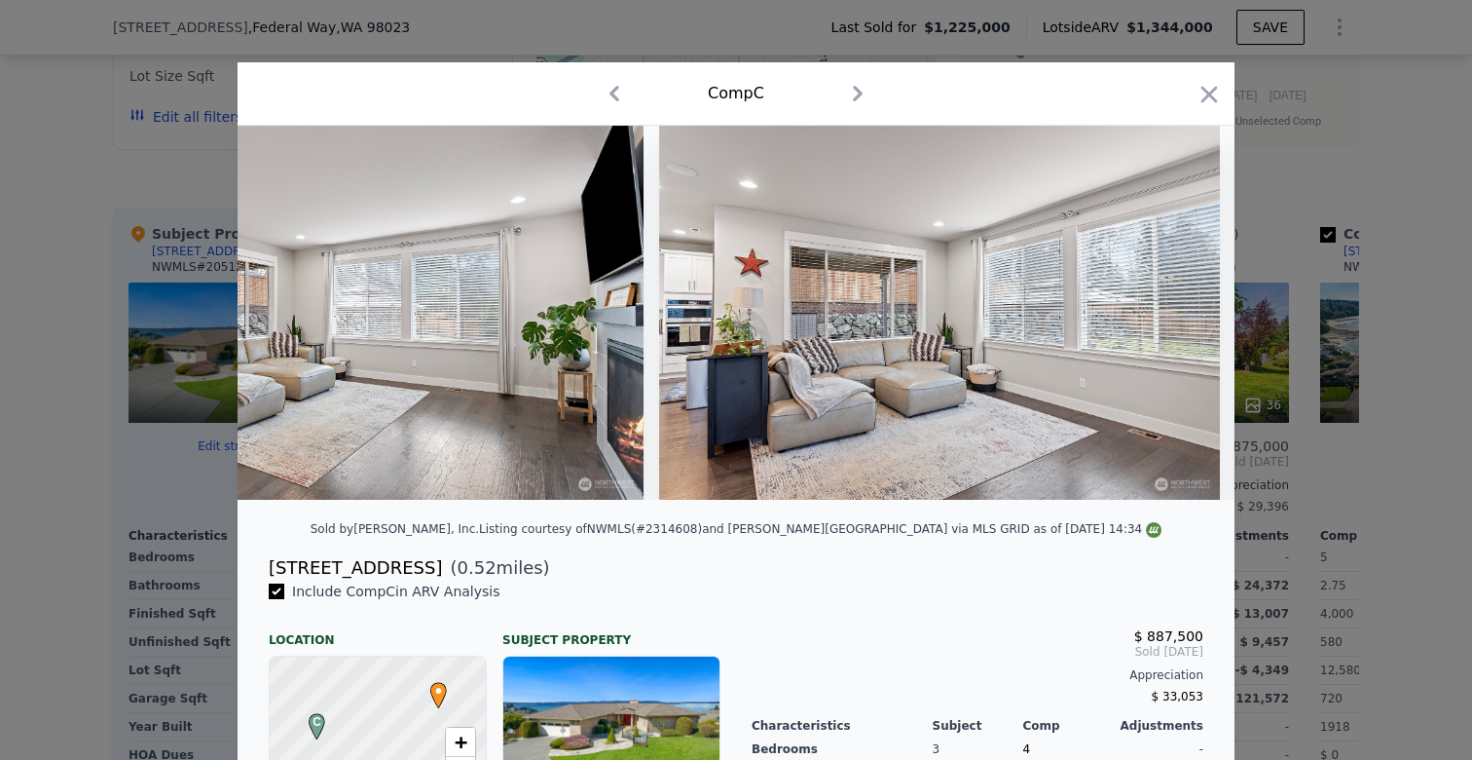
click at [1186, 313] on img at bounding box center [939, 313] width 561 height 374
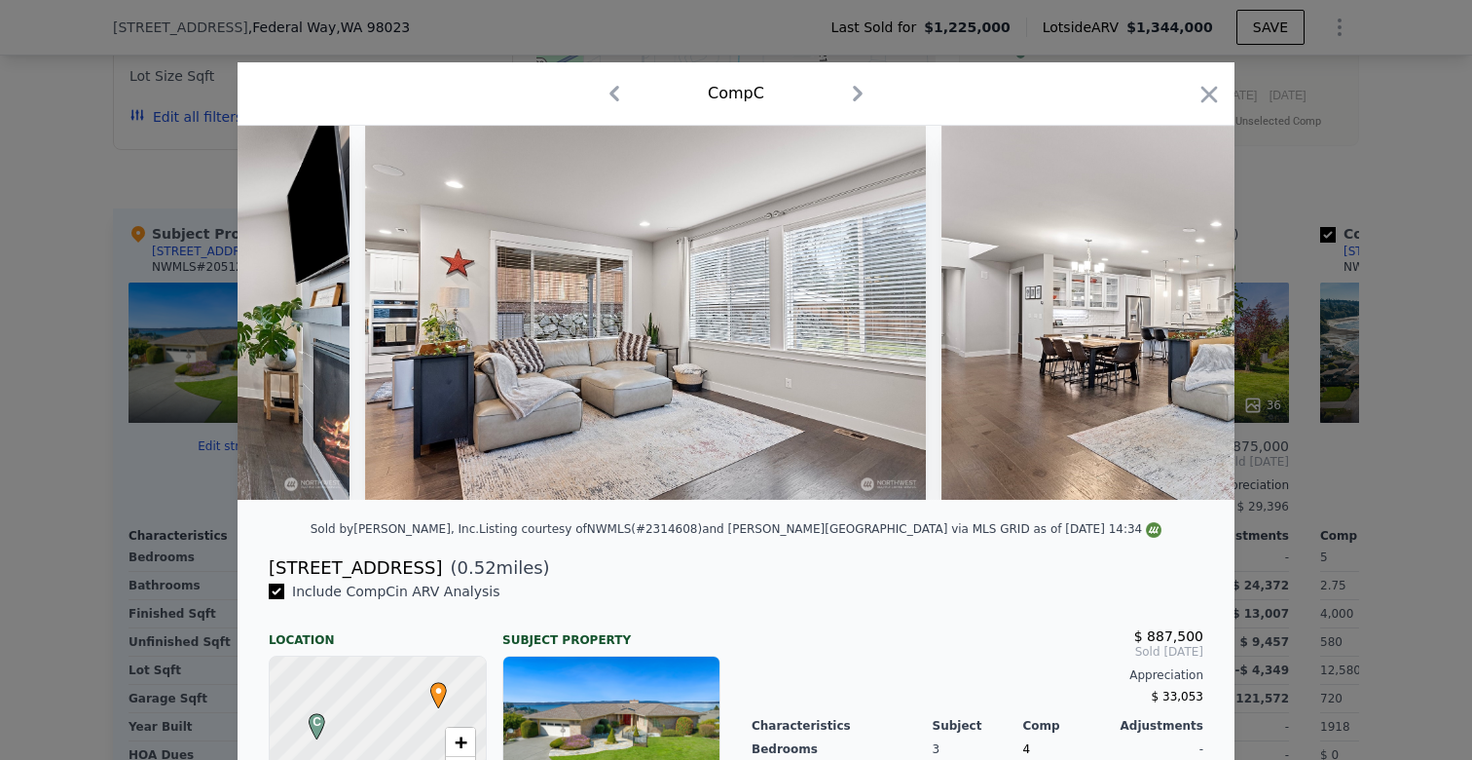
click at [1186, 313] on img at bounding box center [1222, 313] width 561 height 374
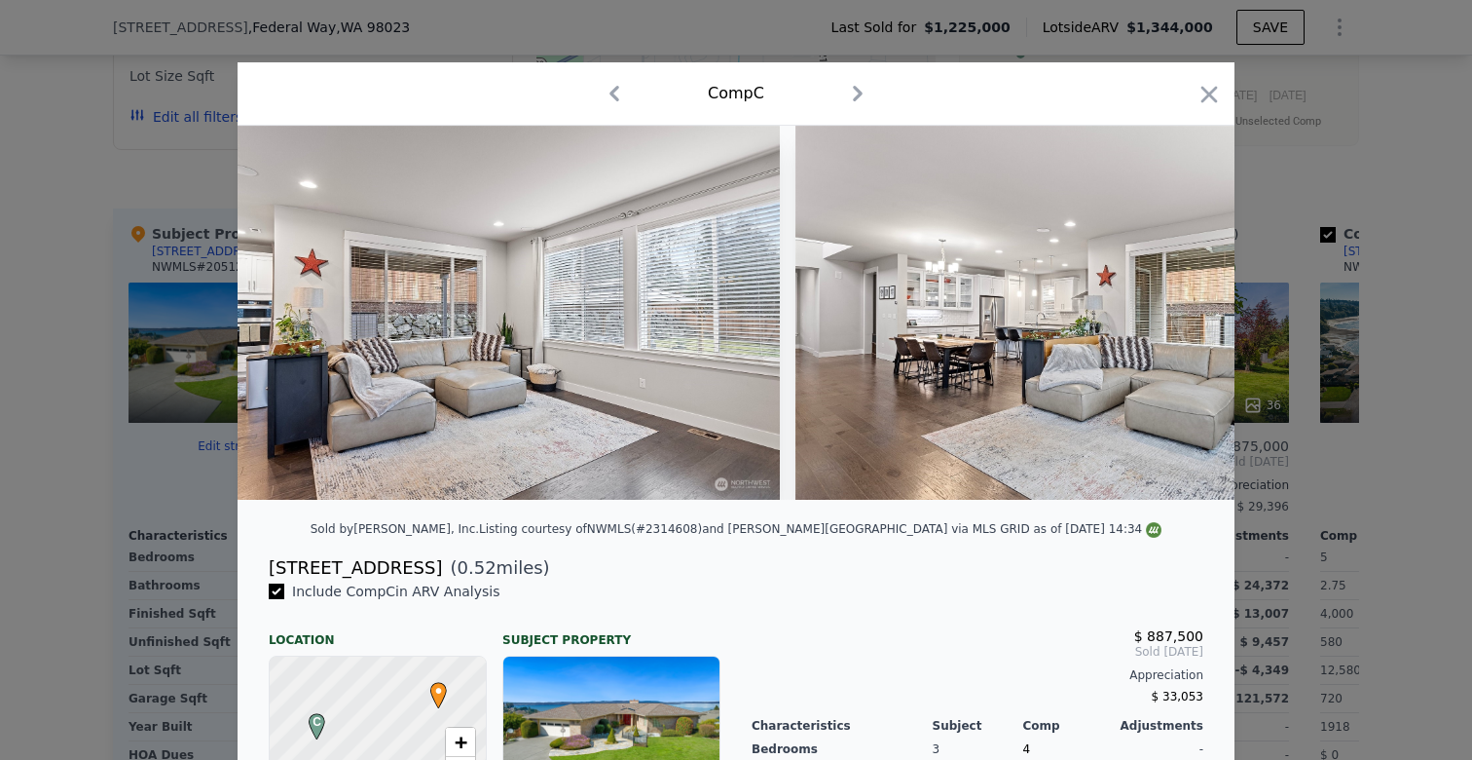
click at [1186, 313] on img at bounding box center [1076, 313] width 561 height 374
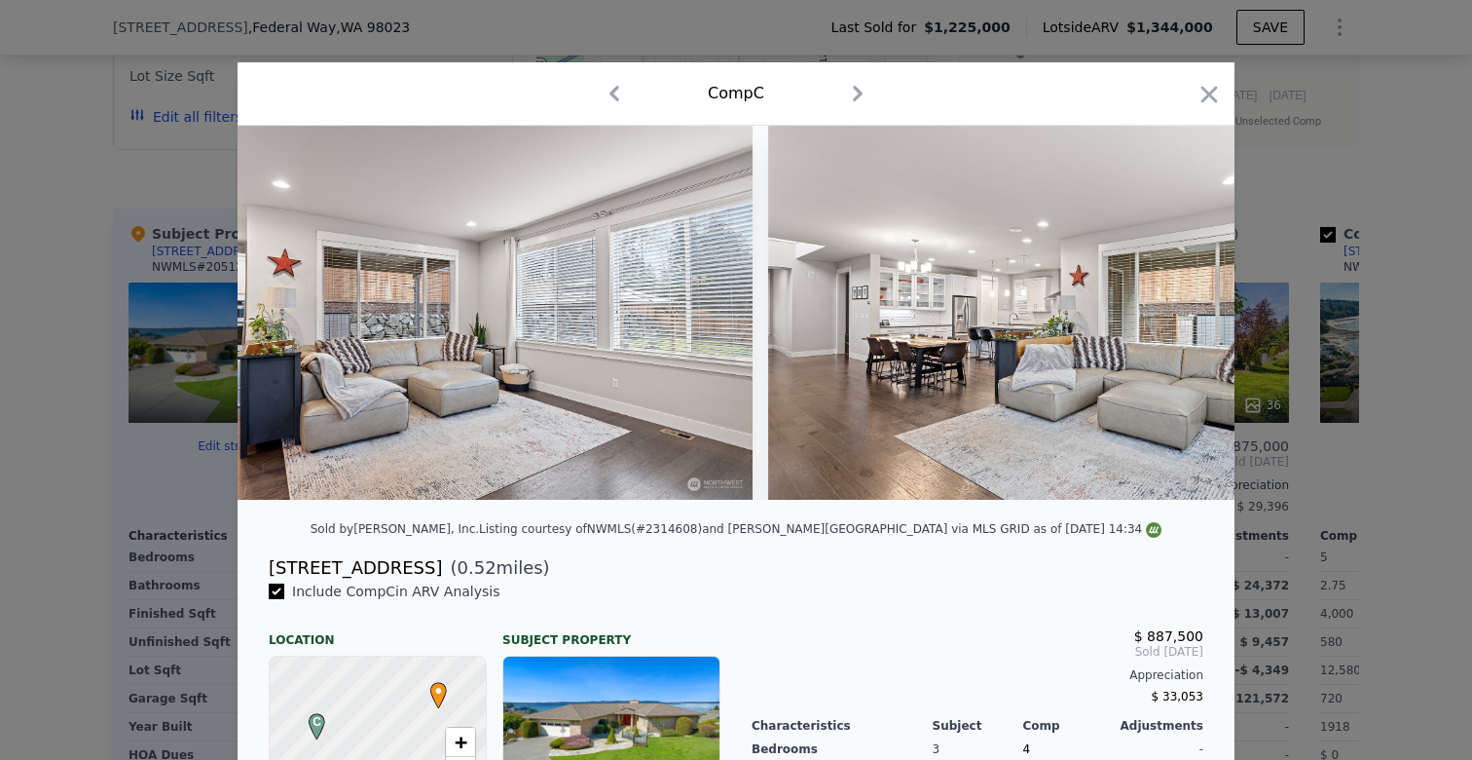
click at [1186, 313] on img at bounding box center [1048, 313] width 561 height 374
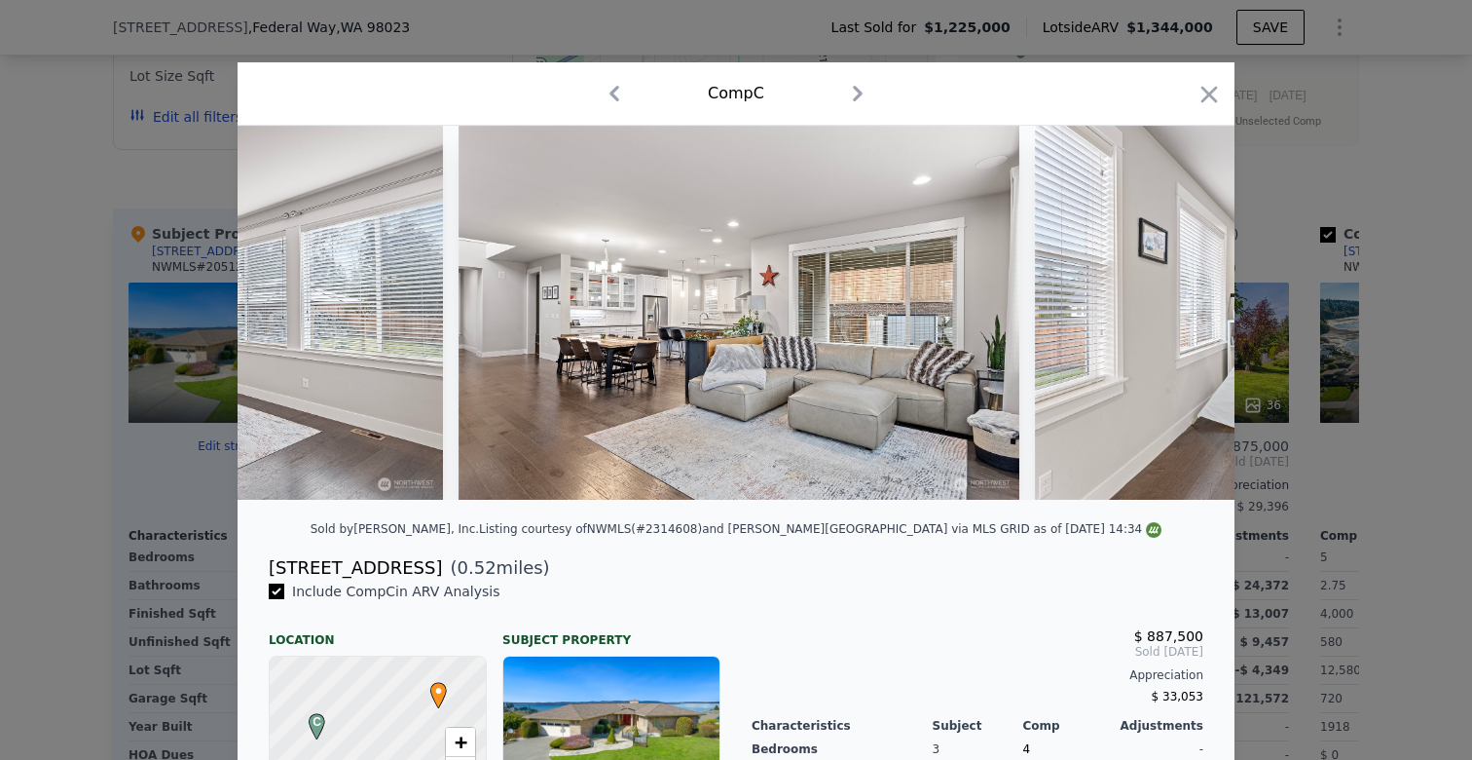
click at [1186, 313] on div at bounding box center [736, 313] width 997 height 374
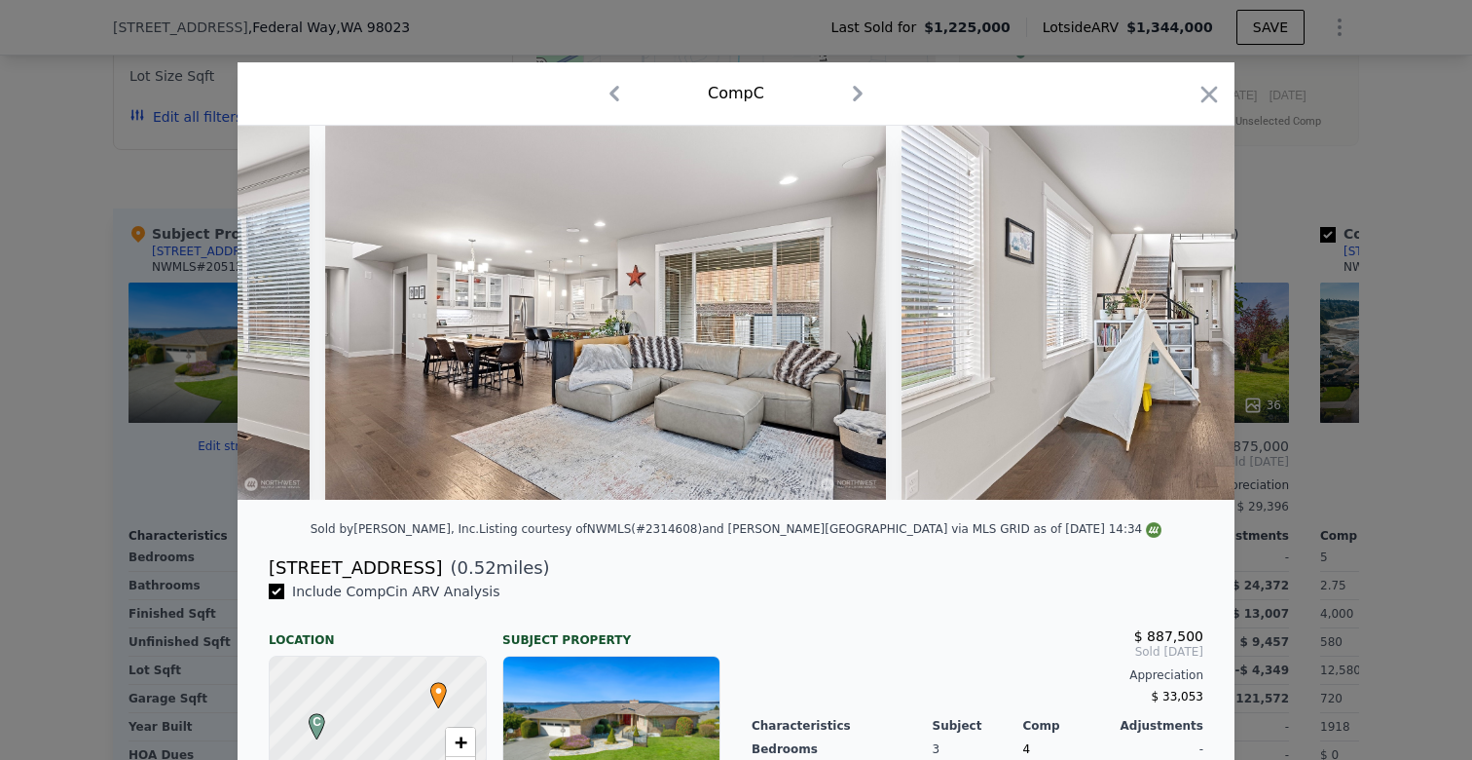
click at [1186, 313] on img at bounding box center [1182, 313] width 561 height 374
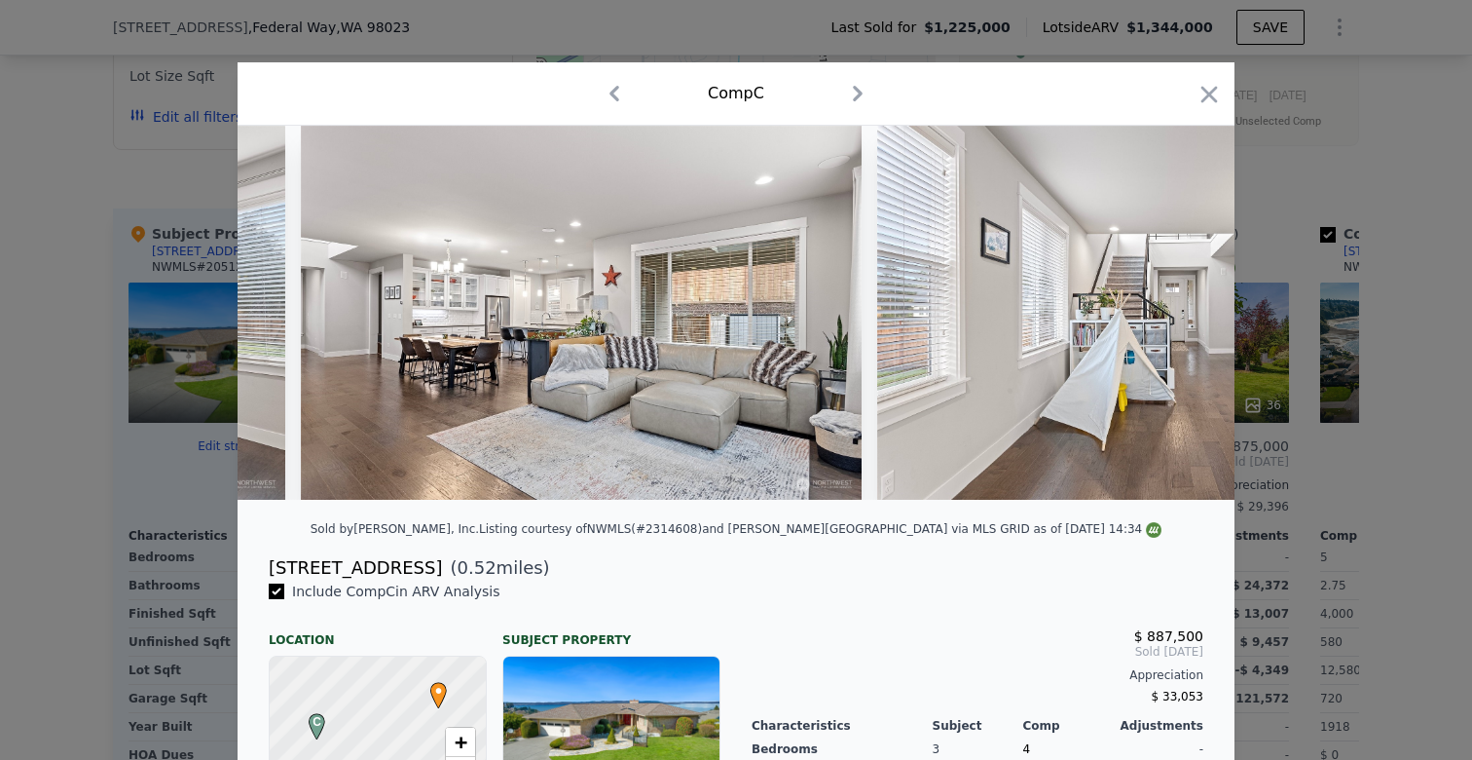
click at [1186, 313] on img at bounding box center [1157, 313] width 561 height 374
click at [1186, 313] on div at bounding box center [736, 313] width 997 height 374
click at [1186, 313] on icon at bounding box center [1184, 312] width 12 height 19
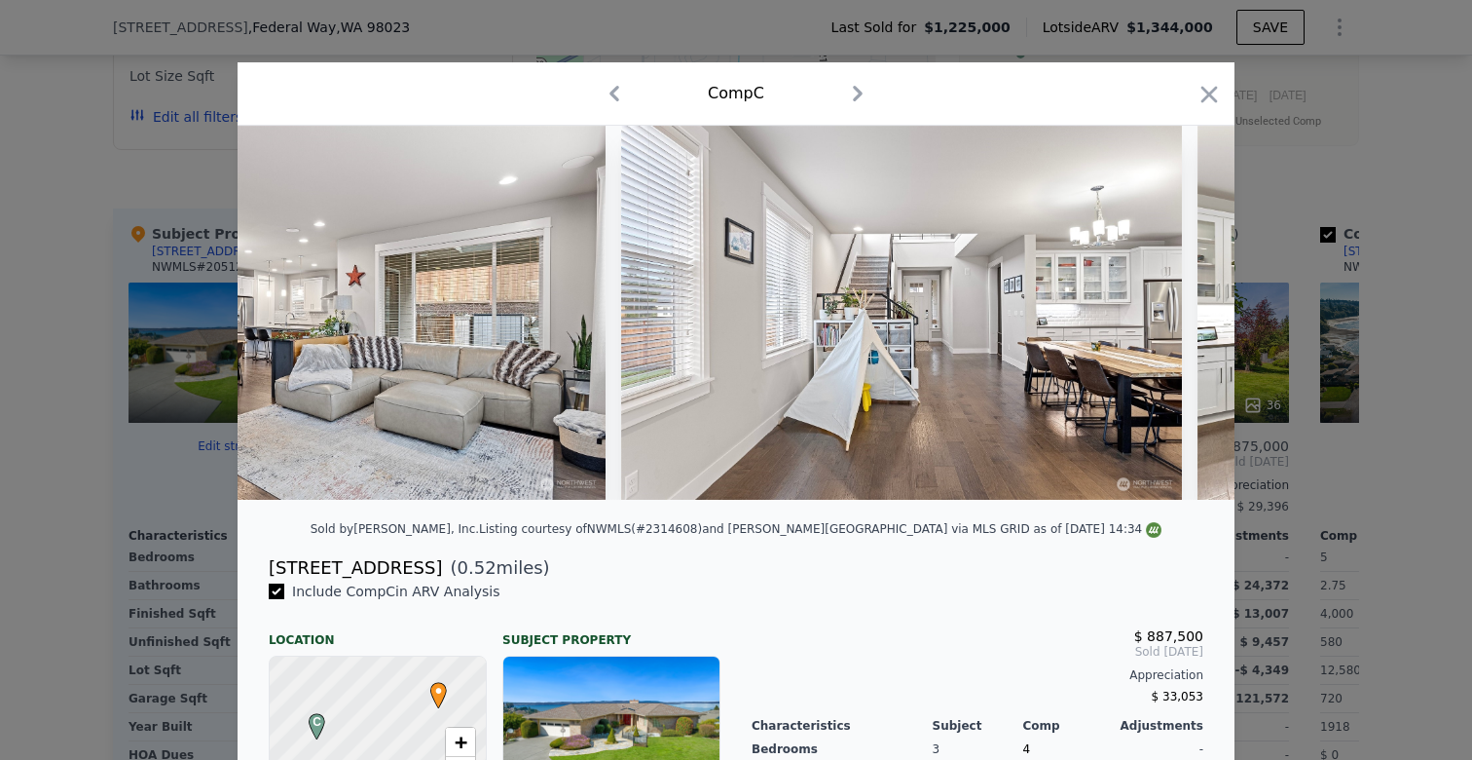
click at [1186, 313] on div at bounding box center [736, 313] width 997 height 374
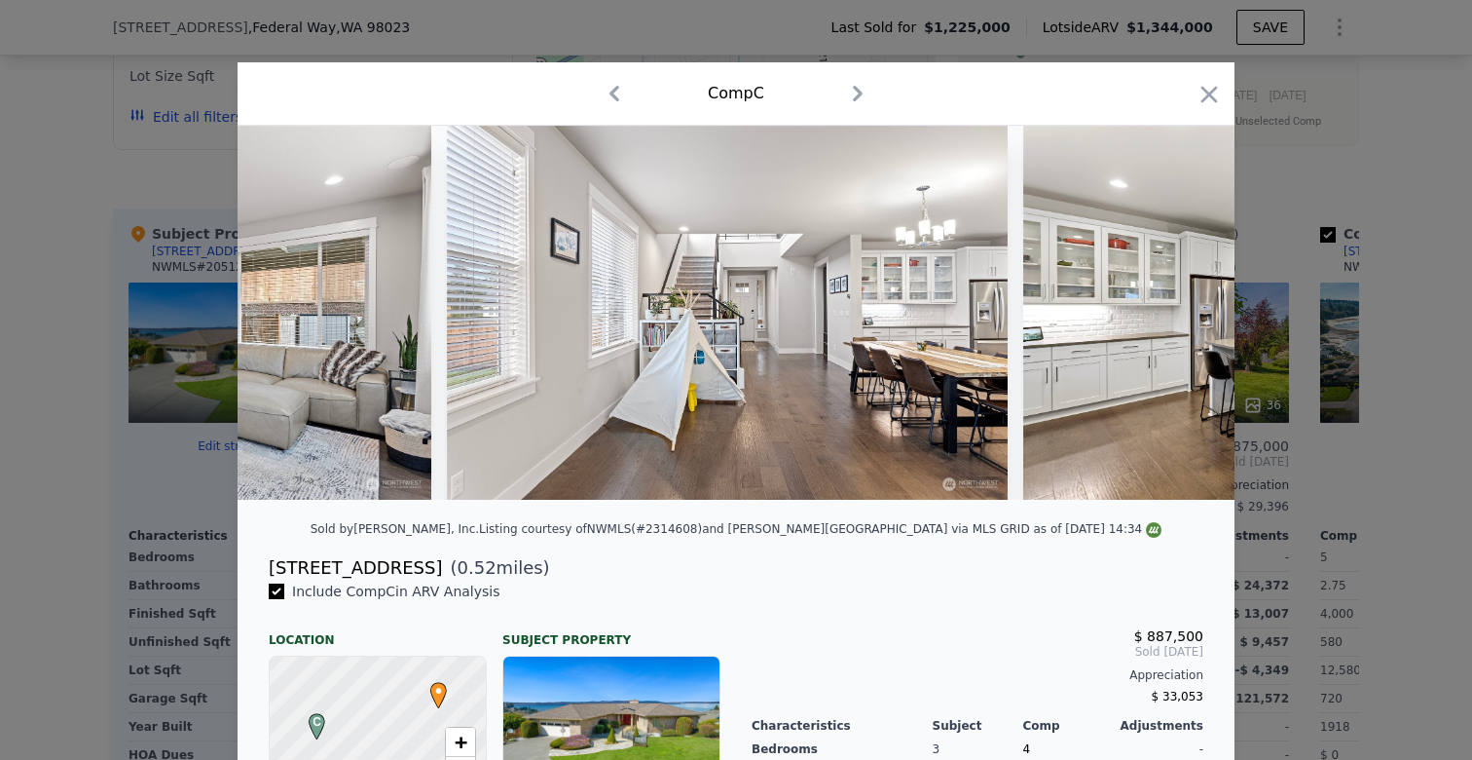
click at [1186, 313] on img at bounding box center [1303, 313] width 561 height 374
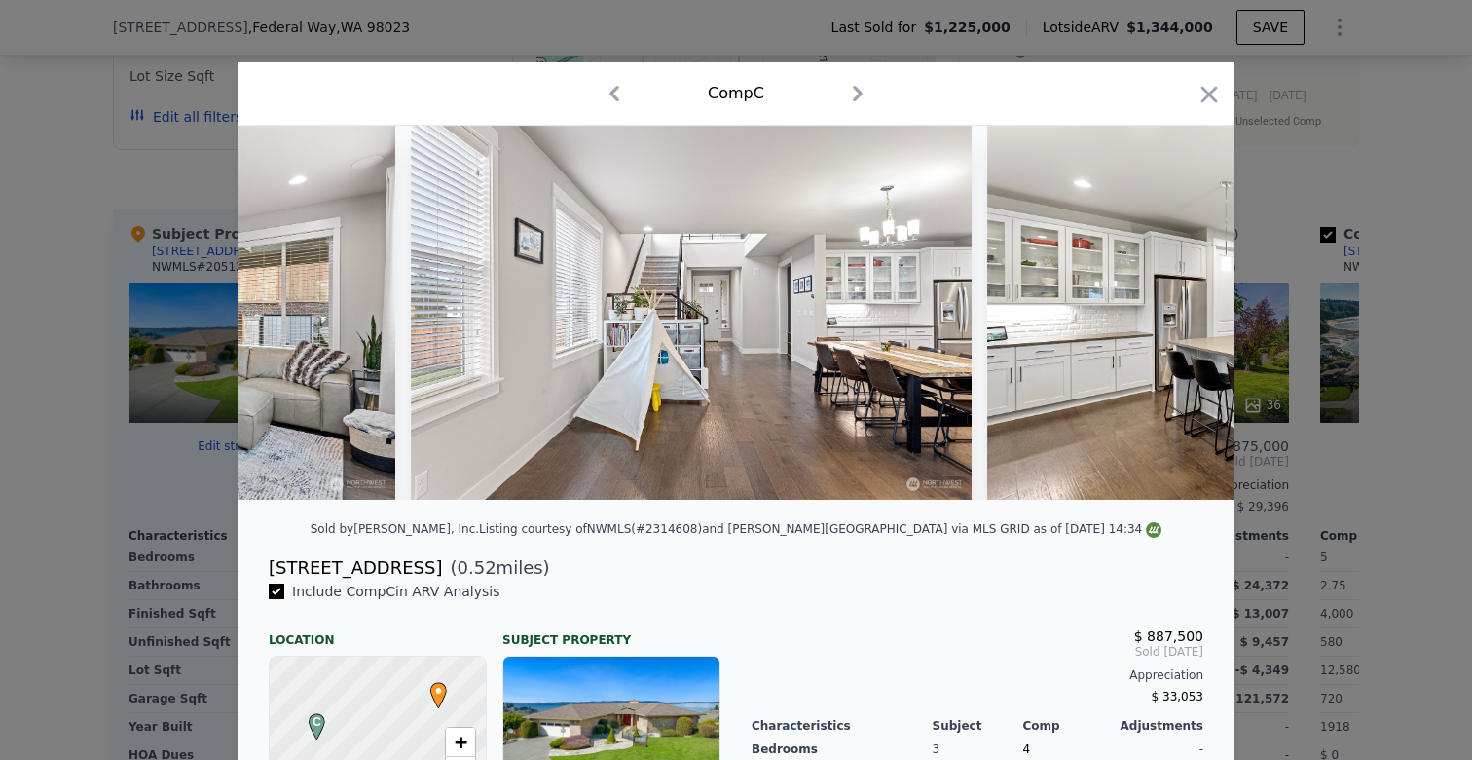
click at [1186, 313] on img at bounding box center [1267, 313] width 561 height 374
click at [1186, 313] on img at bounding box center [1266, 313] width 561 height 374
click at [1186, 313] on div at bounding box center [736, 313] width 997 height 374
click at [1186, 313] on icon at bounding box center [1184, 312] width 12 height 19
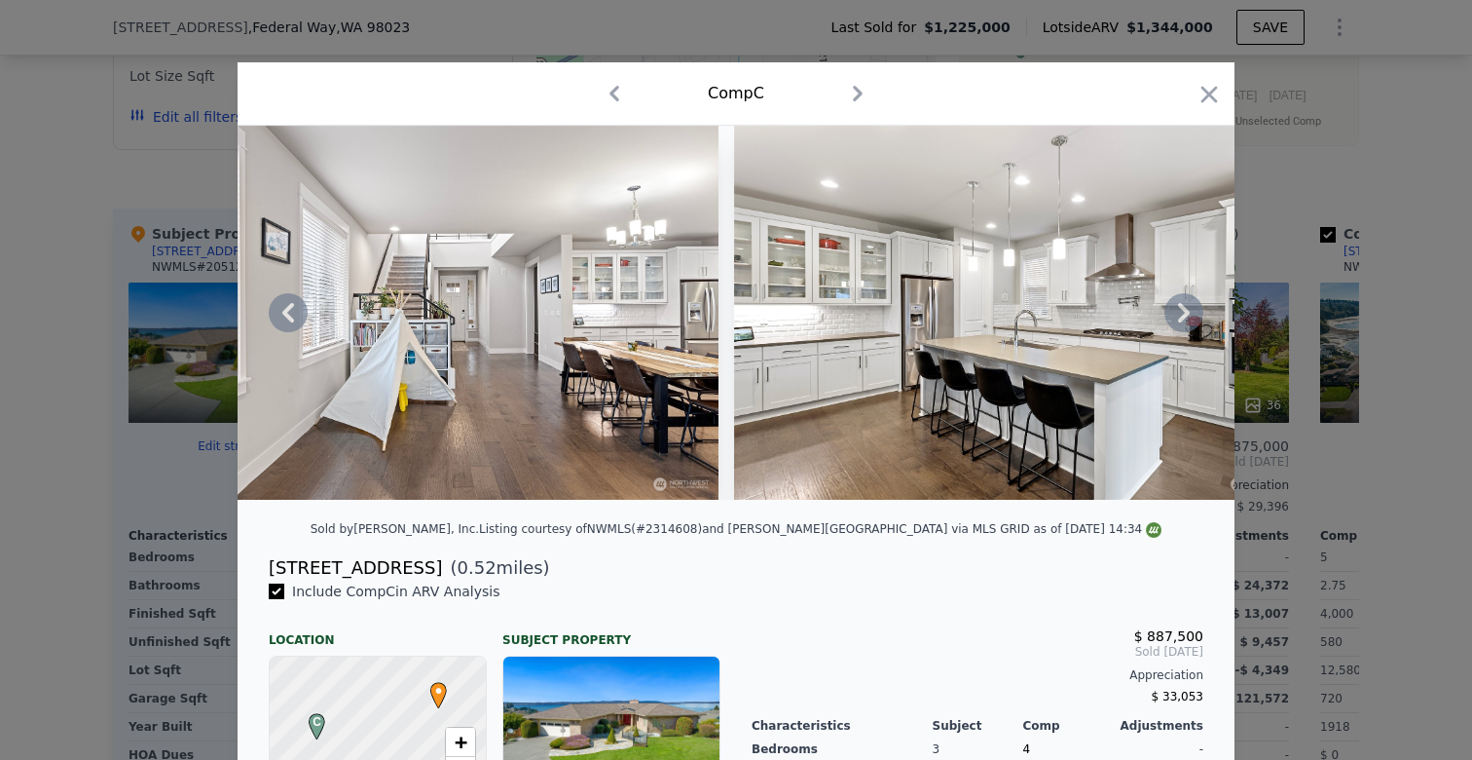
click at [1186, 313] on img at bounding box center [1014, 313] width 561 height 374
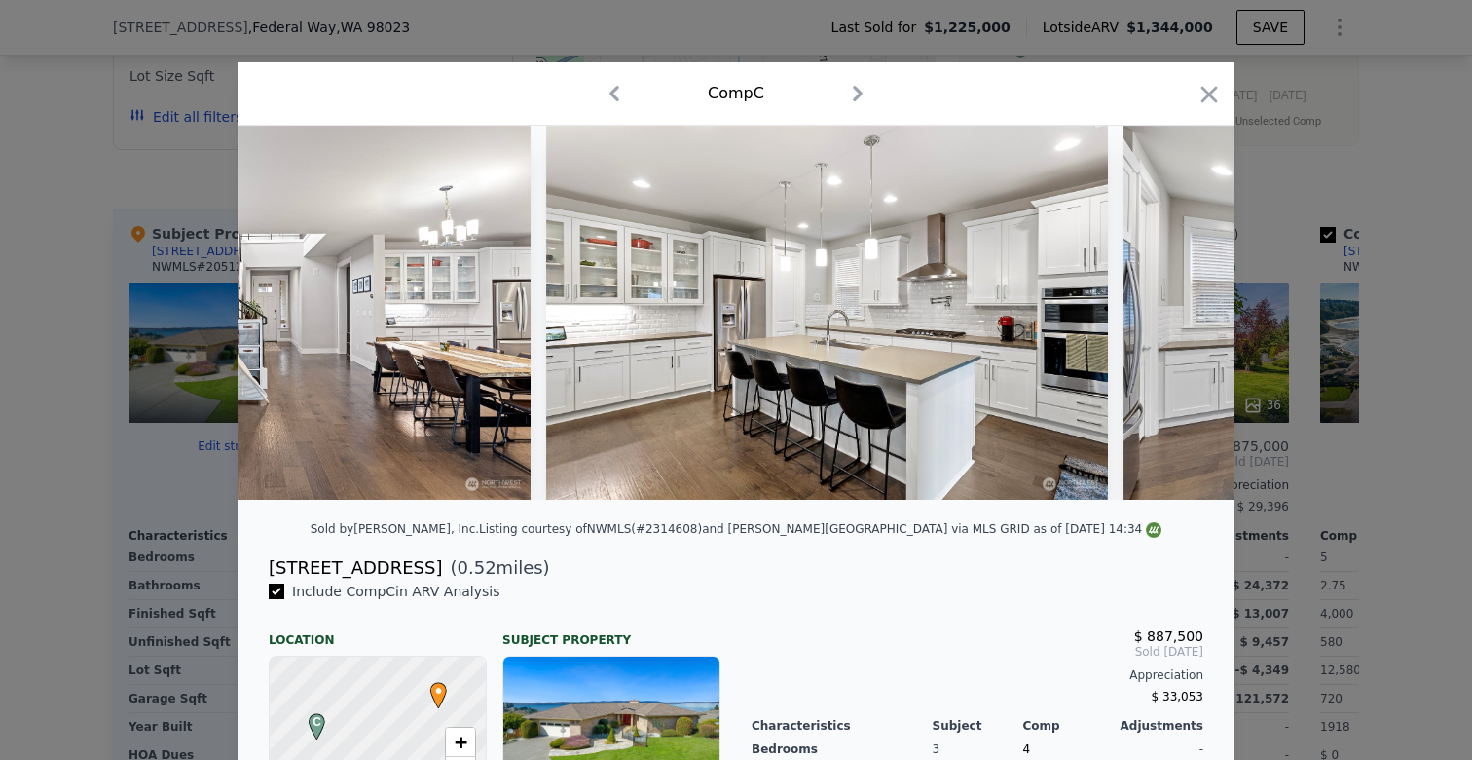
click at [1186, 313] on img at bounding box center [1404, 313] width 561 height 374
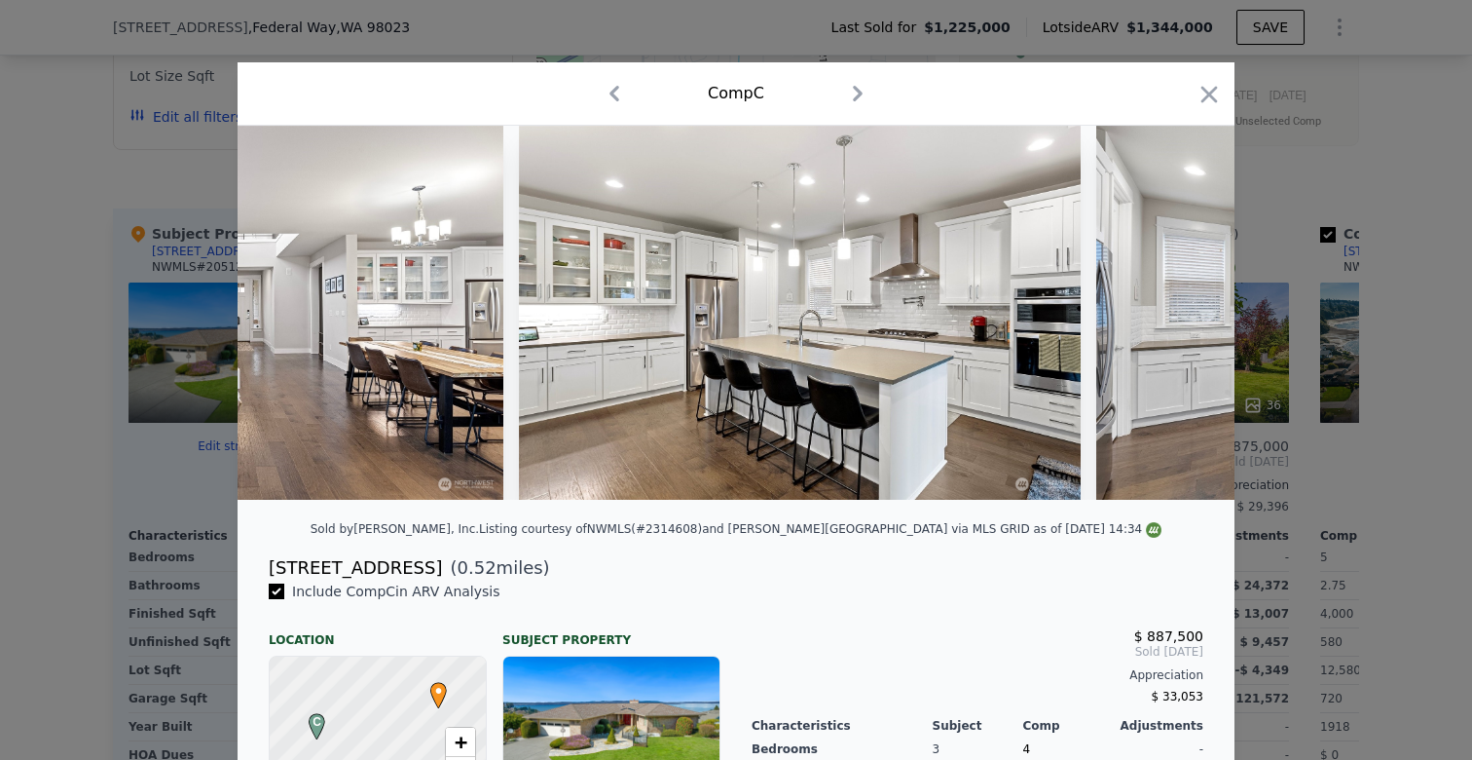
click at [1186, 313] on img at bounding box center [1376, 313] width 561 height 374
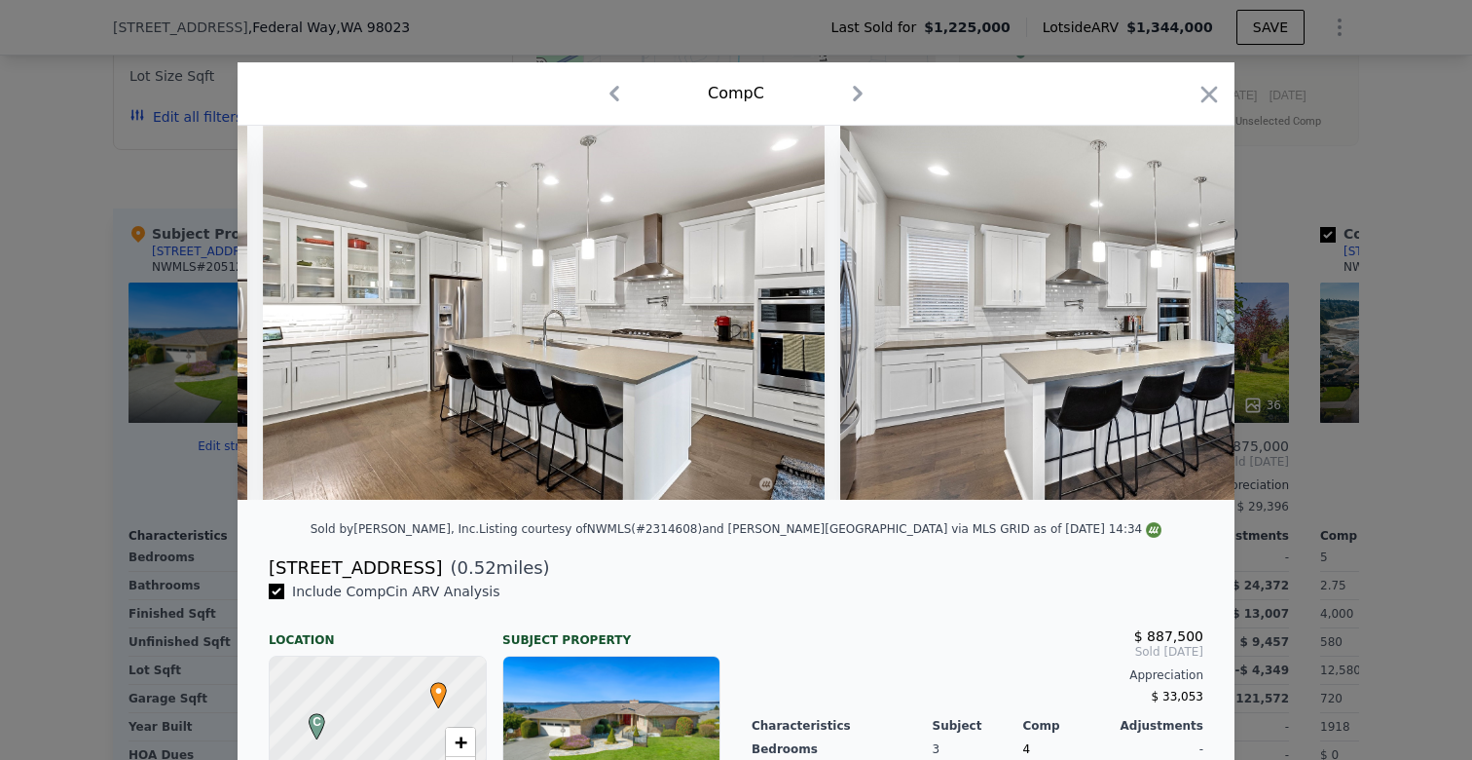
click at [1186, 313] on img at bounding box center [1120, 313] width 561 height 374
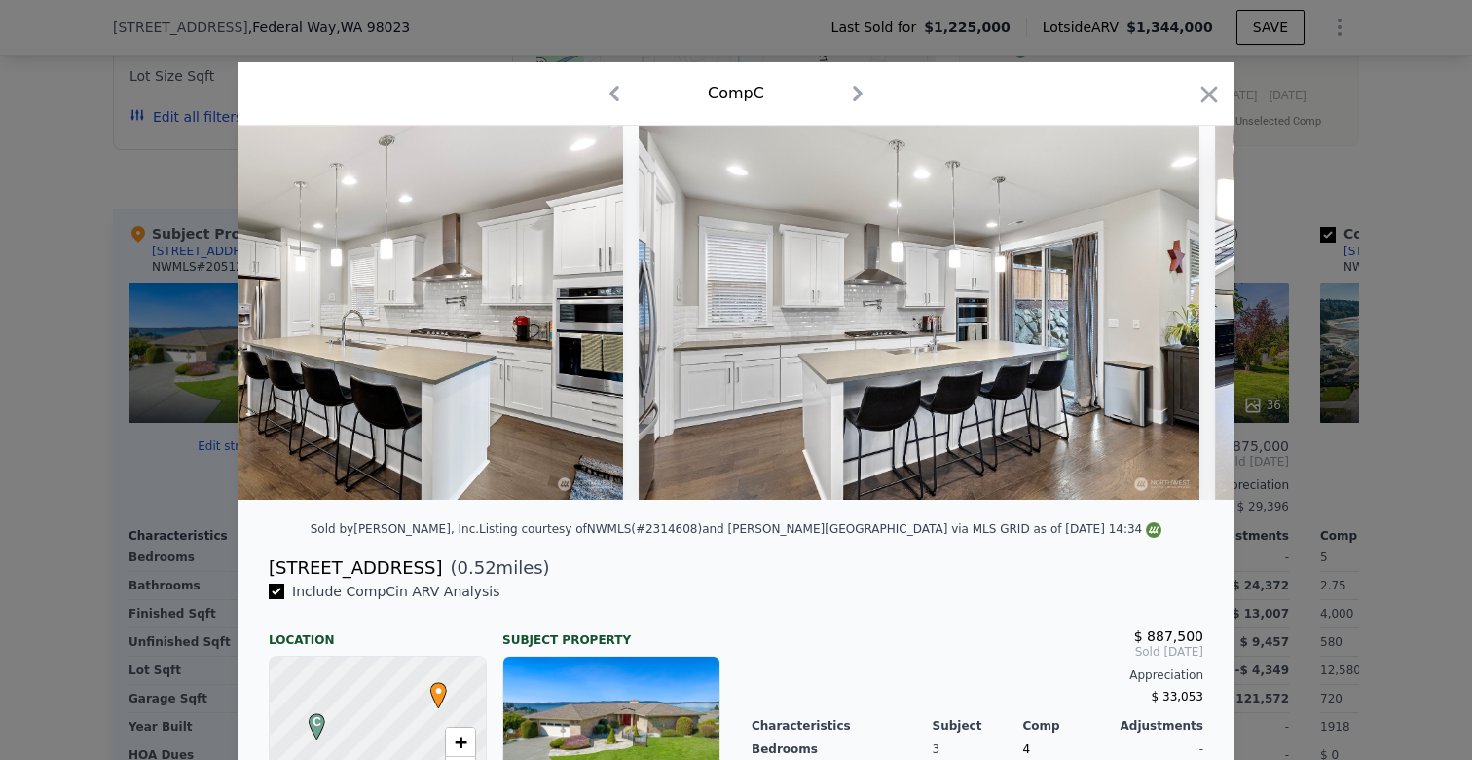
click at [1186, 313] on img at bounding box center [919, 313] width 561 height 374
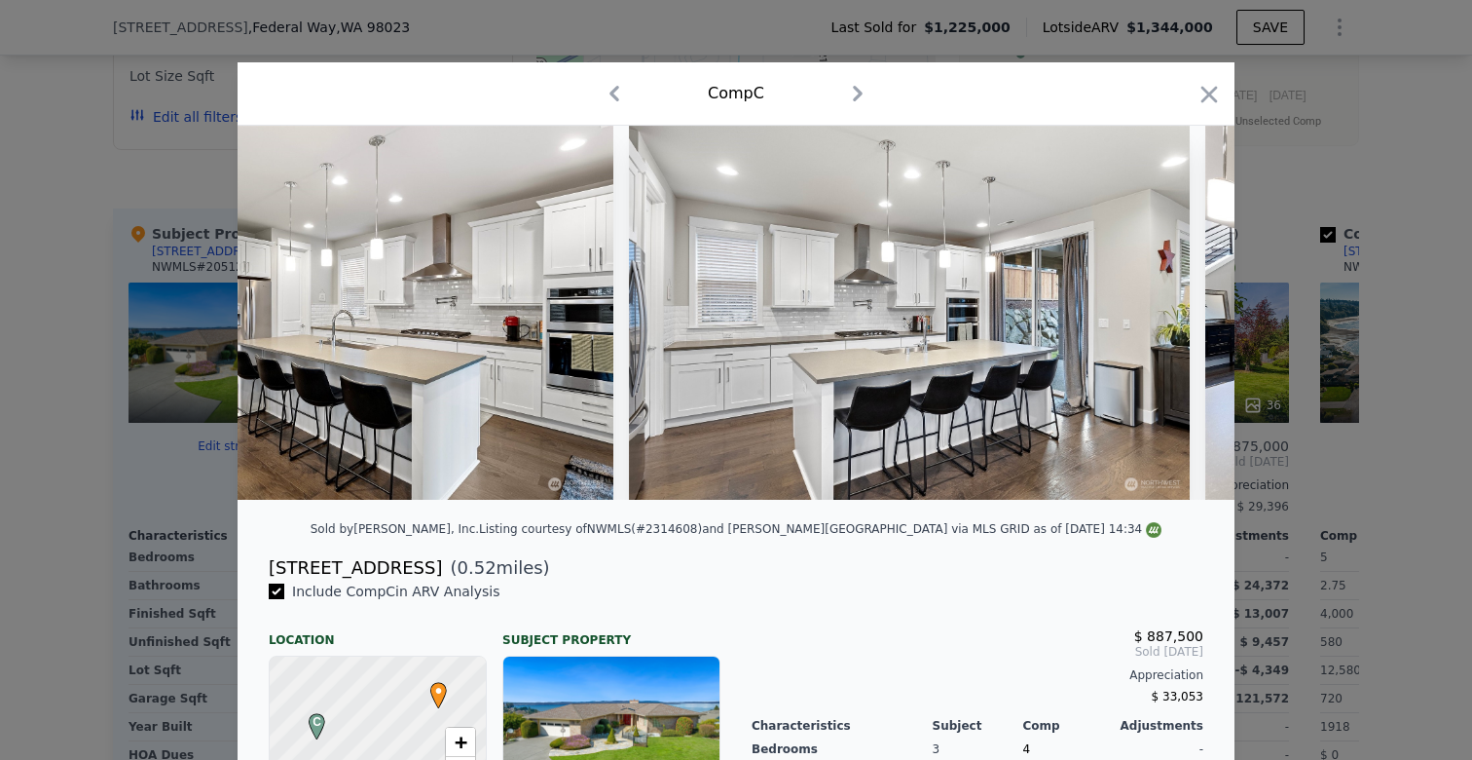
click at [1186, 313] on img at bounding box center [909, 313] width 561 height 374
click at [1186, 313] on icon at bounding box center [1184, 312] width 12 height 19
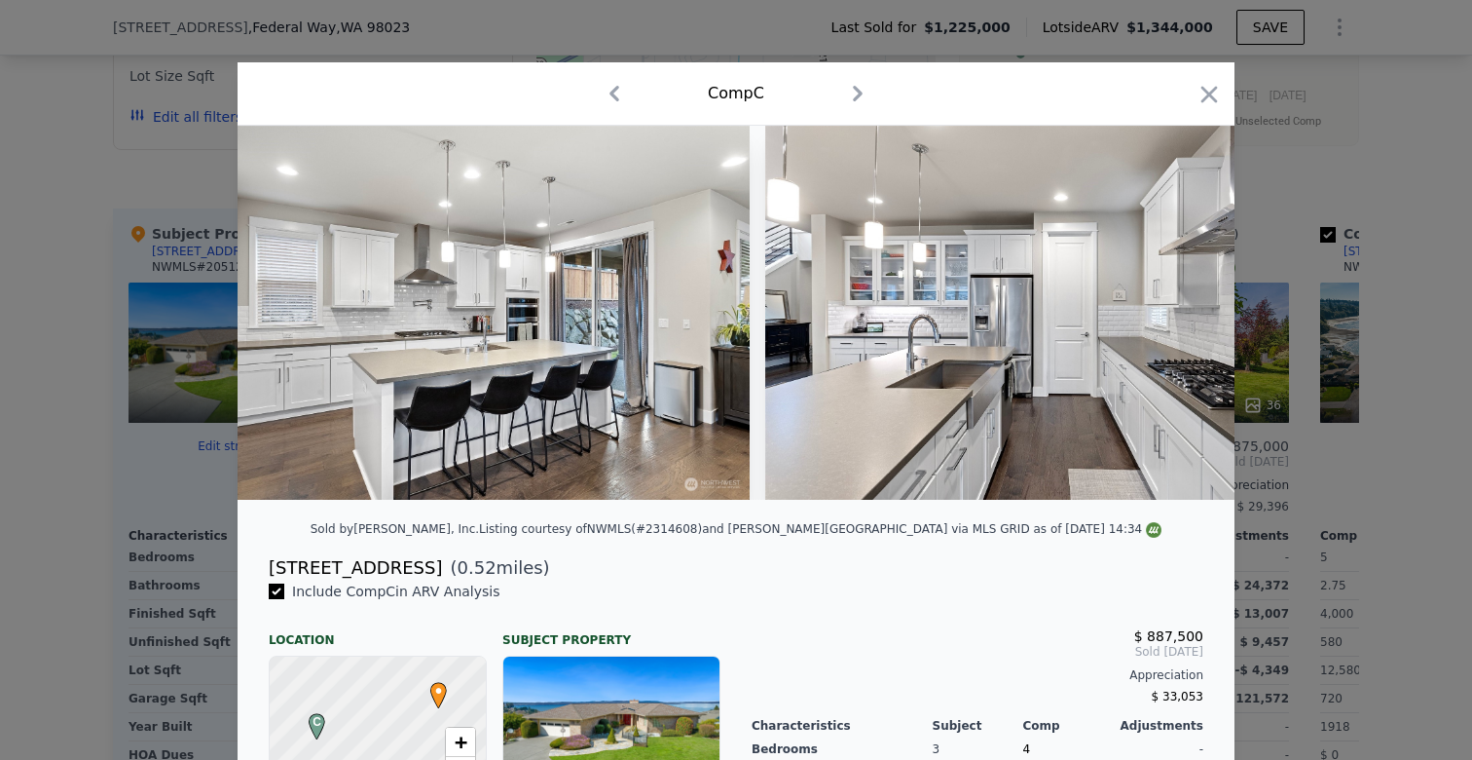
click at [1186, 313] on img at bounding box center [1045, 313] width 561 height 374
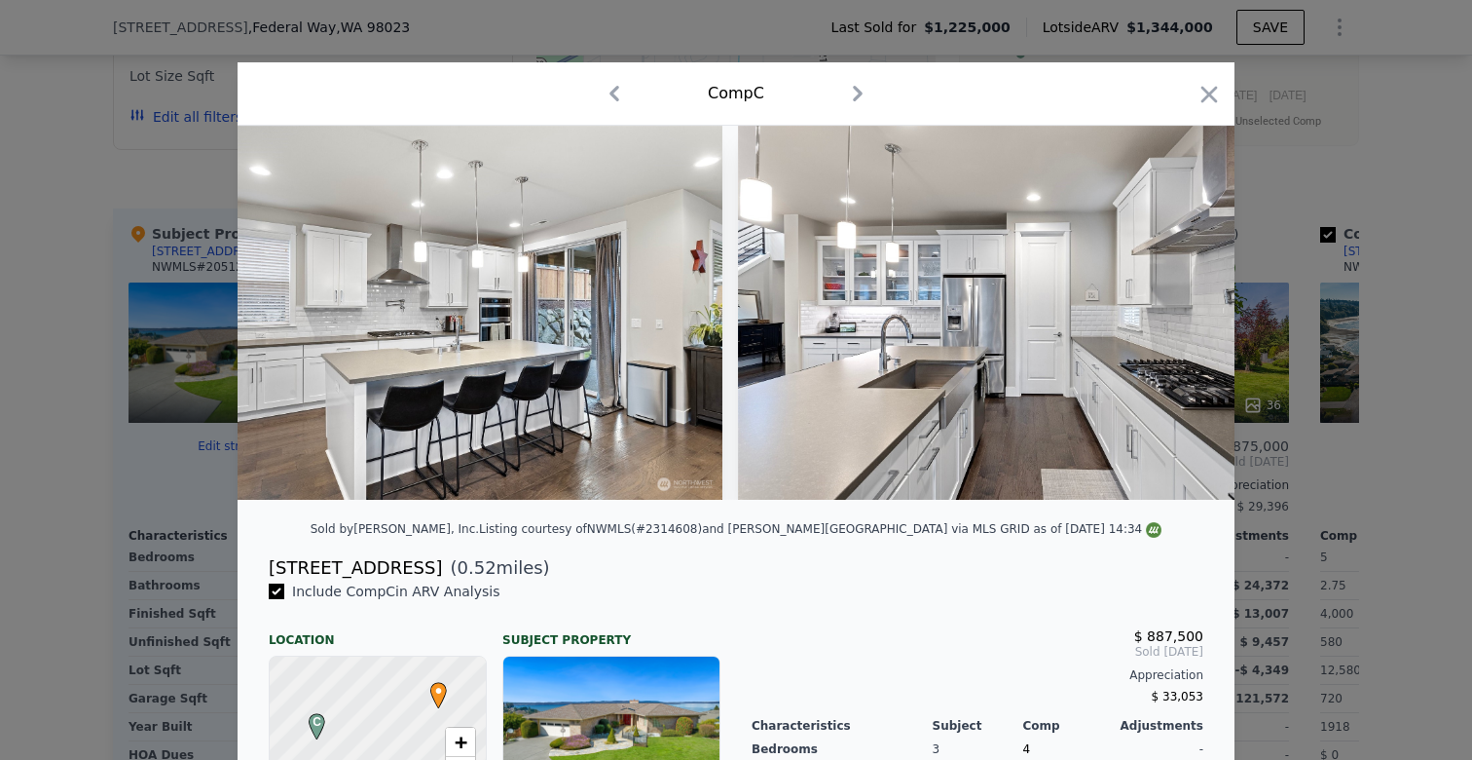
click at [1186, 313] on img at bounding box center [1018, 313] width 561 height 374
click at [1186, 313] on icon at bounding box center [1184, 312] width 12 height 19
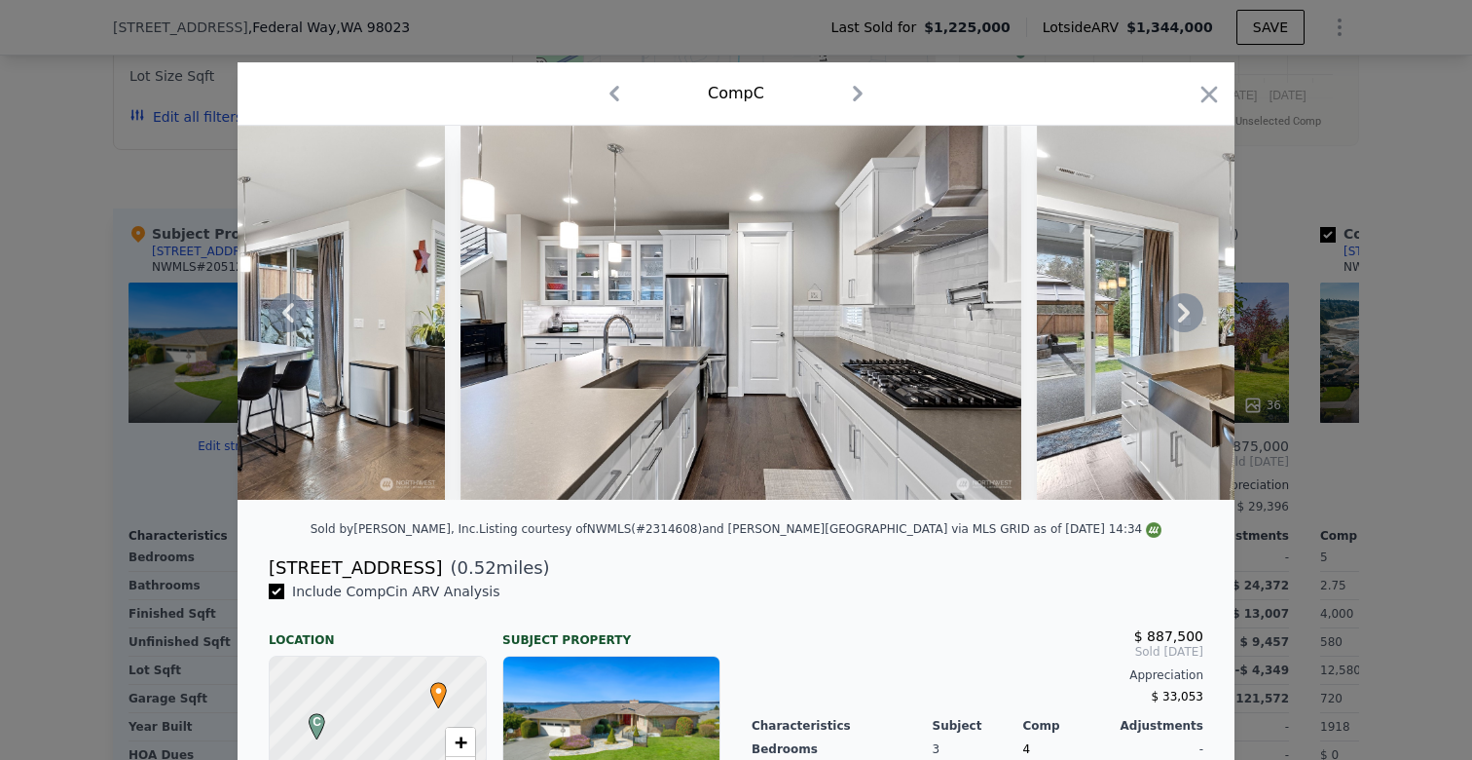
click at [1186, 313] on div at bounding box center [736, 313] width 997 height 374
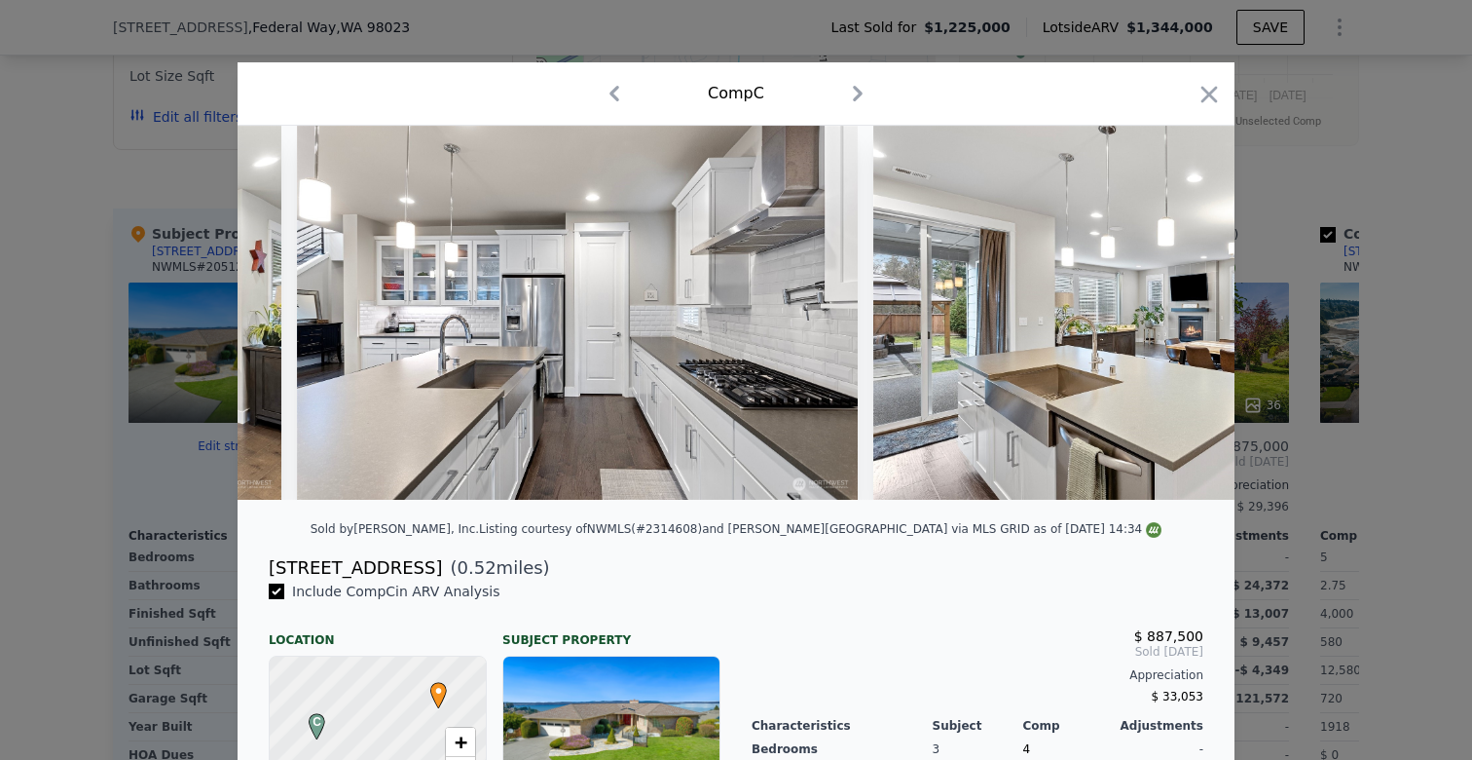
click at [1186, 313] on img at bounding box center [1153, 313] width 561 height 374
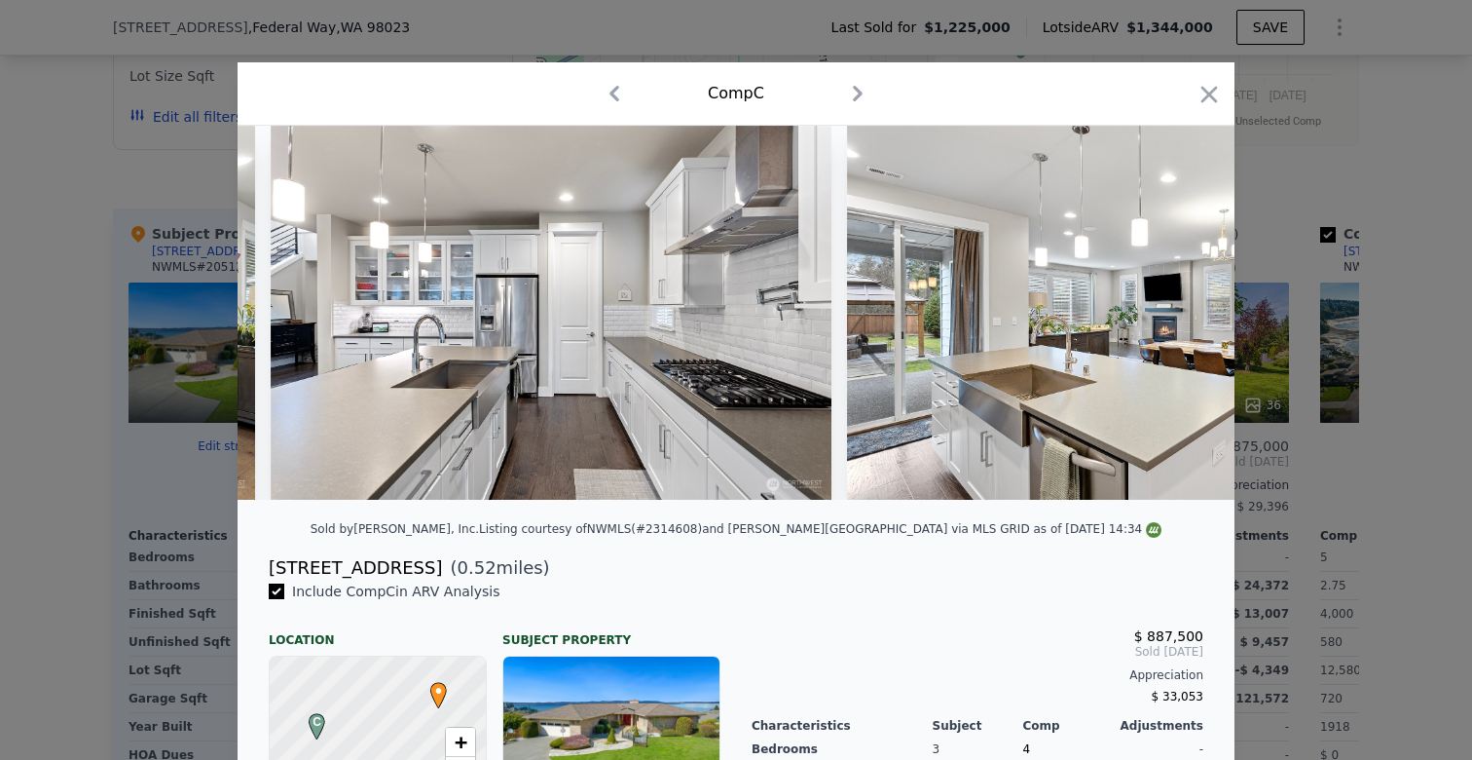
click at [1186, 313] on img at bounding box center [1127, 313] width 561 height 374
click at [1186, 313] on div at bounding box center [736, 313] width 997 height 374
click at [1186, 313] on icon at bounding box center [1184, 312] width 12 height 19
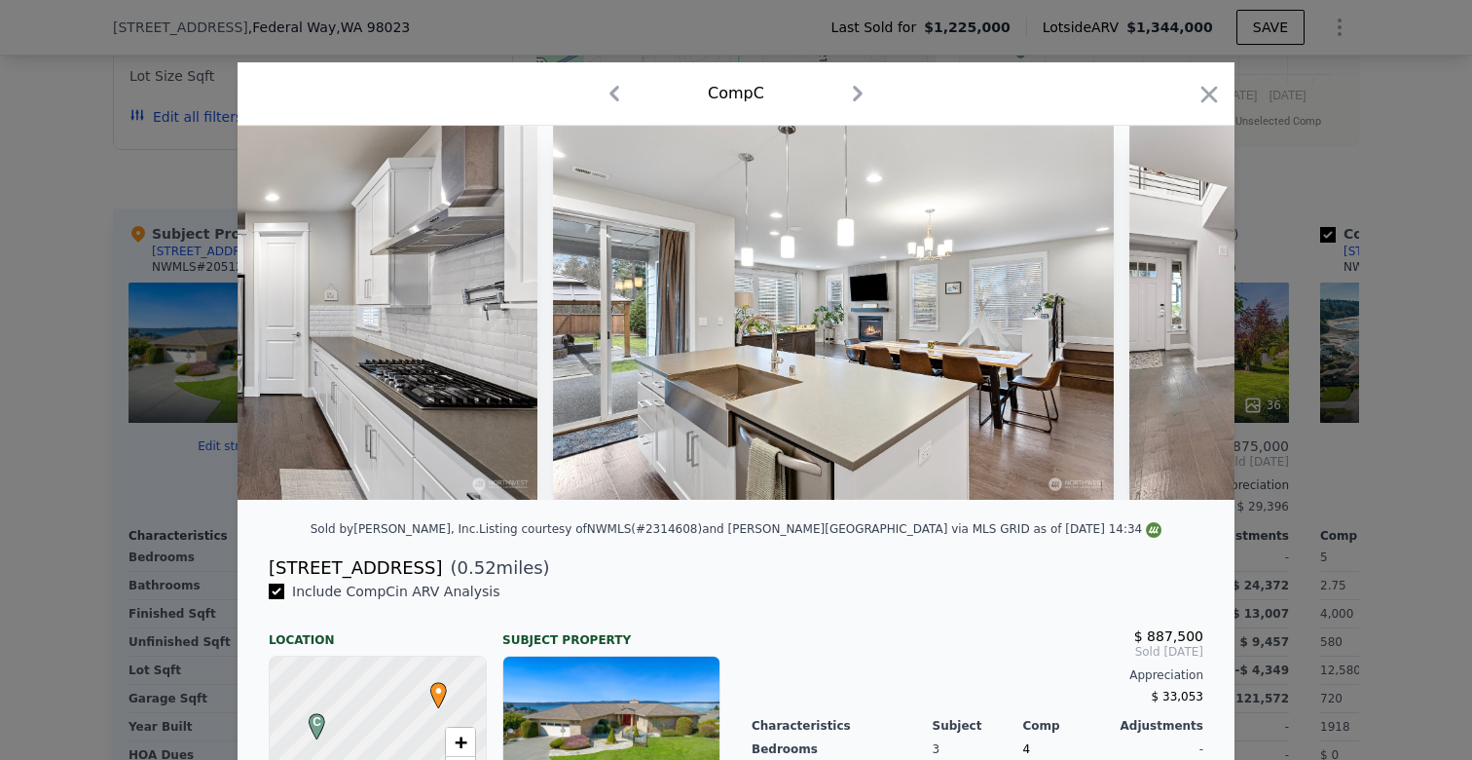
click at [1186, 313] on div at bounding box center [736, 313] width 997 height 374
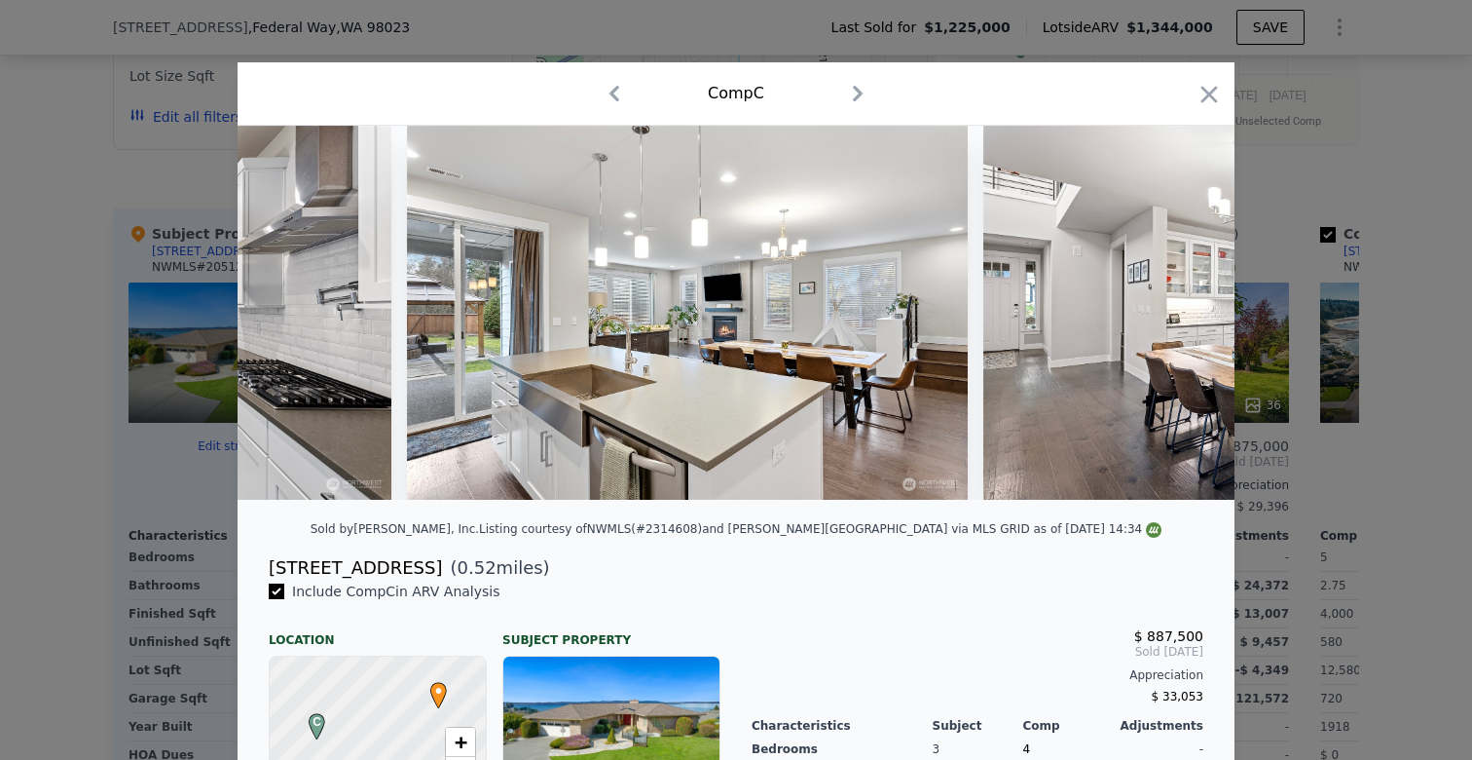
click at [1186, 313] on img at bounding box center [1264, 313] width 561 height 374
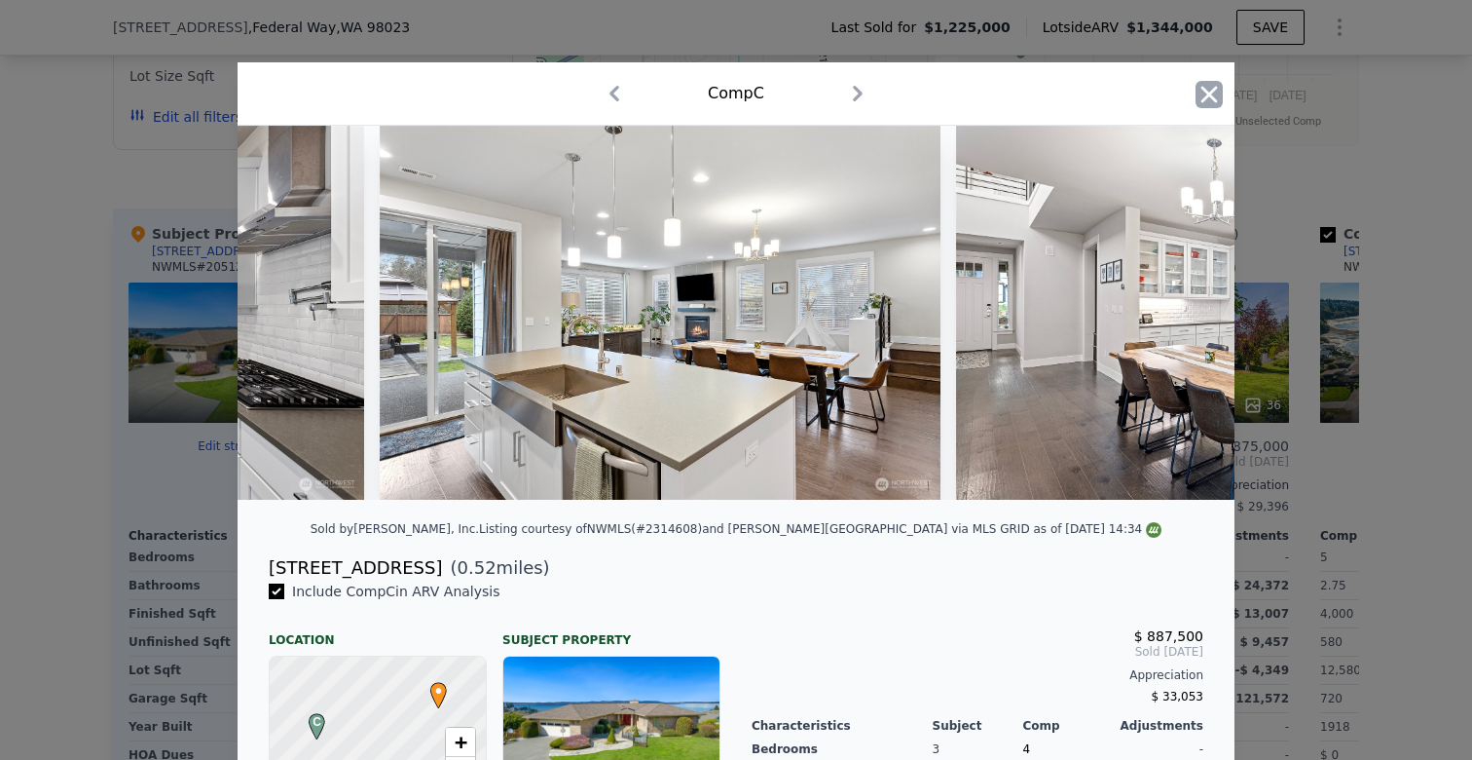
click at [1215, 86] on icon "button" at bounding box center [1210, 94] width 17 height 17
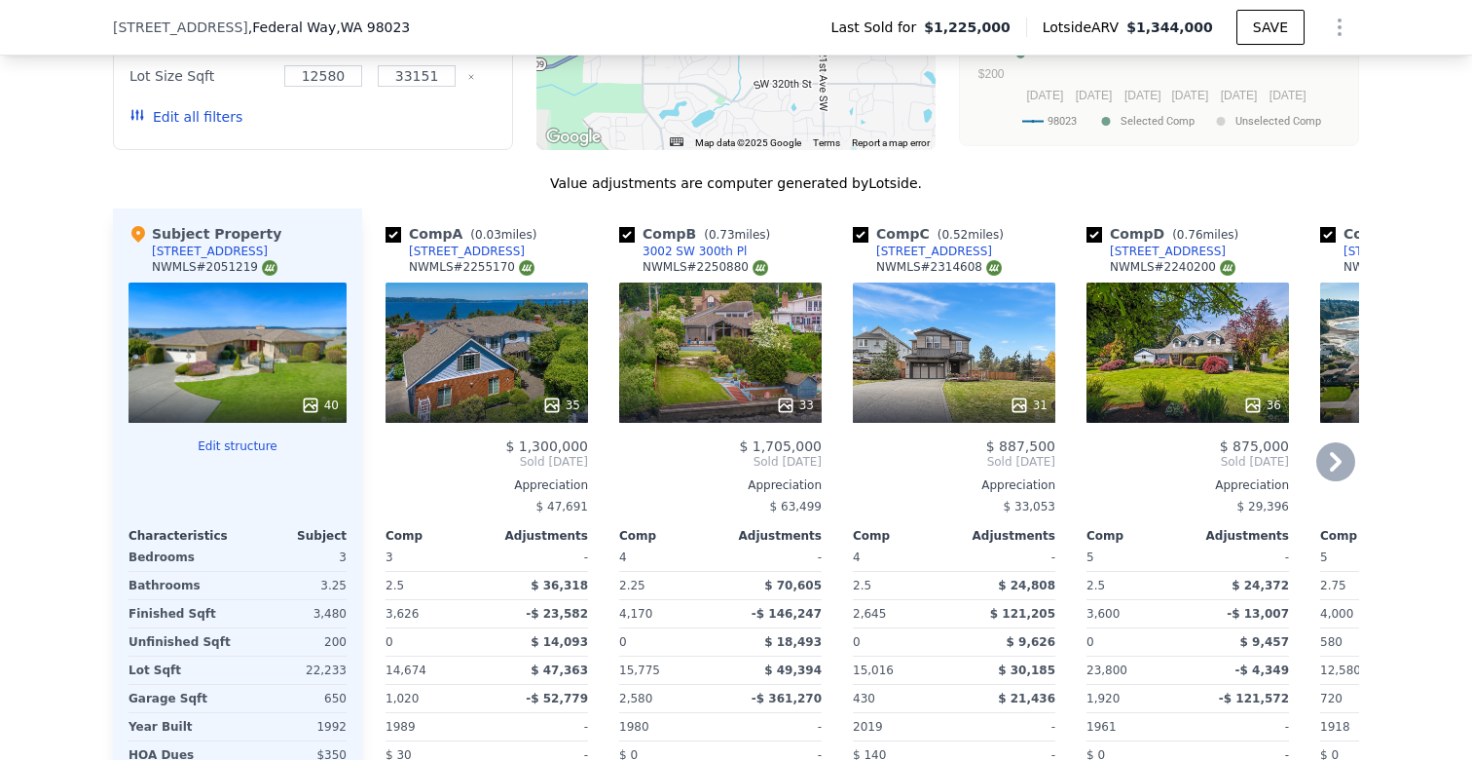
click at [1340, 442] on icon at bounding box center [1336, 461] width 39 height 39
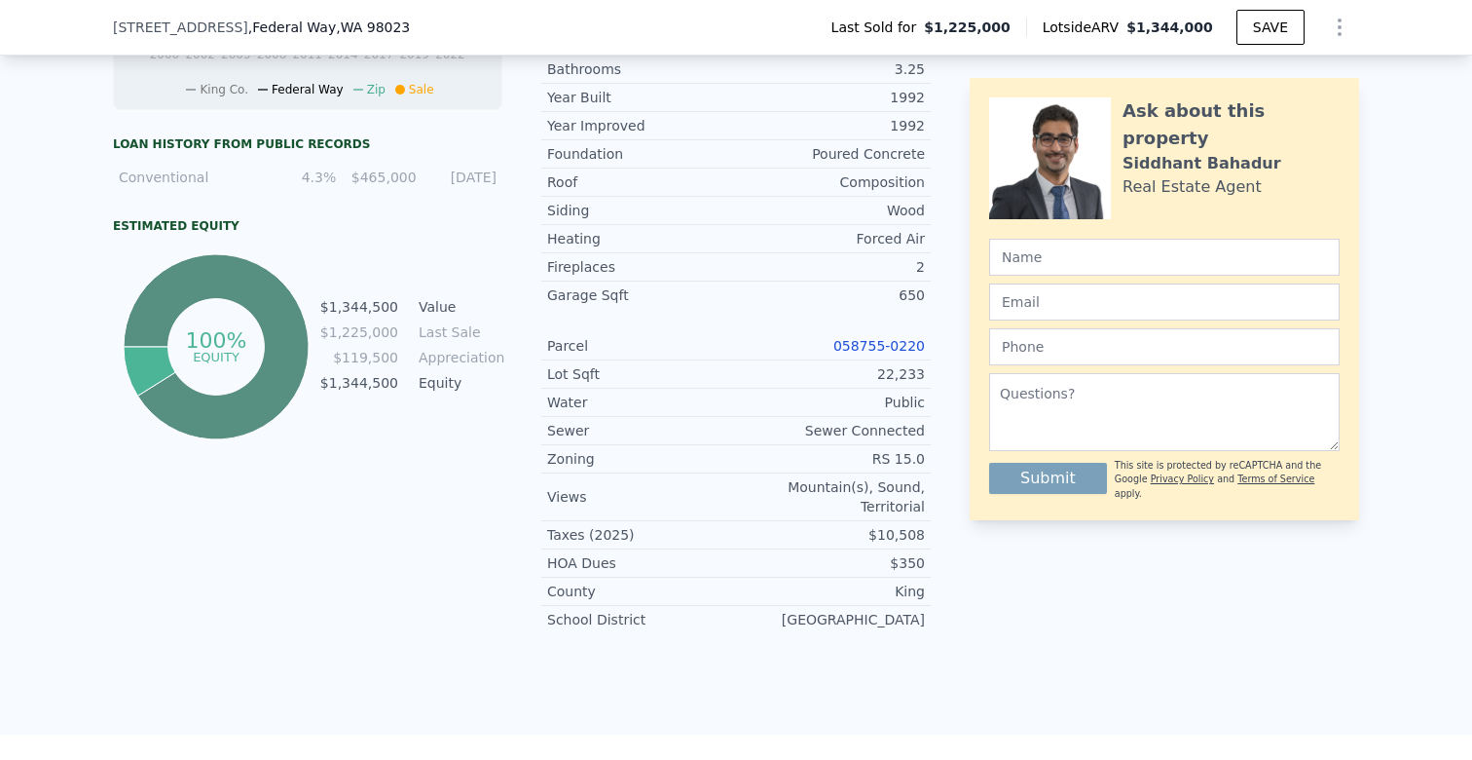
scroll to position [949, 0]
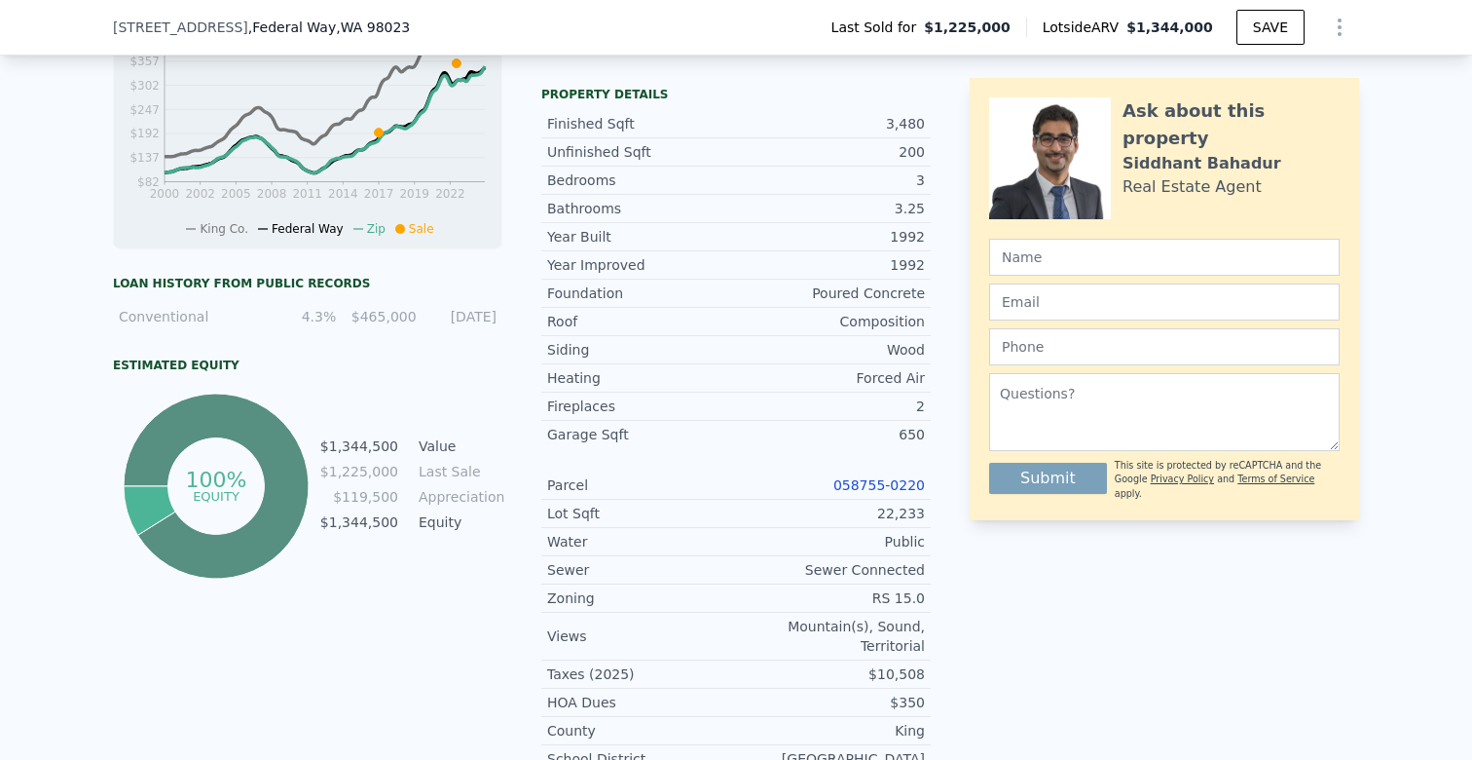
click at [528, 33] on div "[STREET_ADDRESS] Last Sold for $1,225,000 Lotside ARV $1,344,000 SAVE" at bounding box center [736, 27] width 1246 height 55
click at [417, 29] on div "[STREET_ADDRESS] Last Sold for $1,225,000 Lotside ARV $1,344,000 SAVE" at bounding box center [736, 27] width 1246 height 55
click at [377, 22] on span ", WA 98023" at bounding box center [373, 27] width 74 height 16
drag, startPoint x: 406, startPoint y: 25, endPoint x: 104, endPoint y: 31, distance: 301.9
click at [104, 31] on div "[STREET_ADDRESS] Last Sold for $1,225,000 Lotside ARV $1,344,000 SAVE" at bounding box center [736, 28] width 1472 height 56
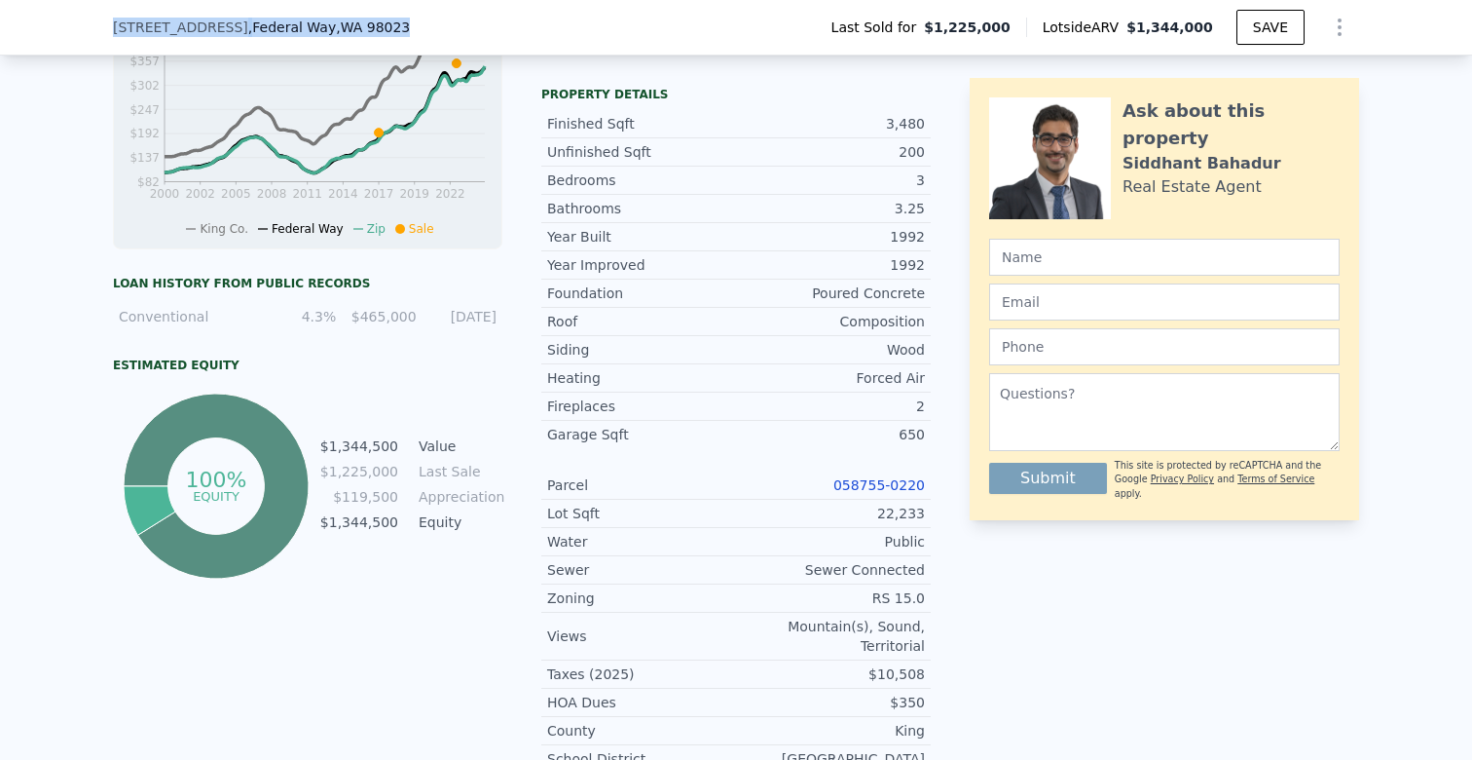
copy div "[STREET_ADDRESS]"
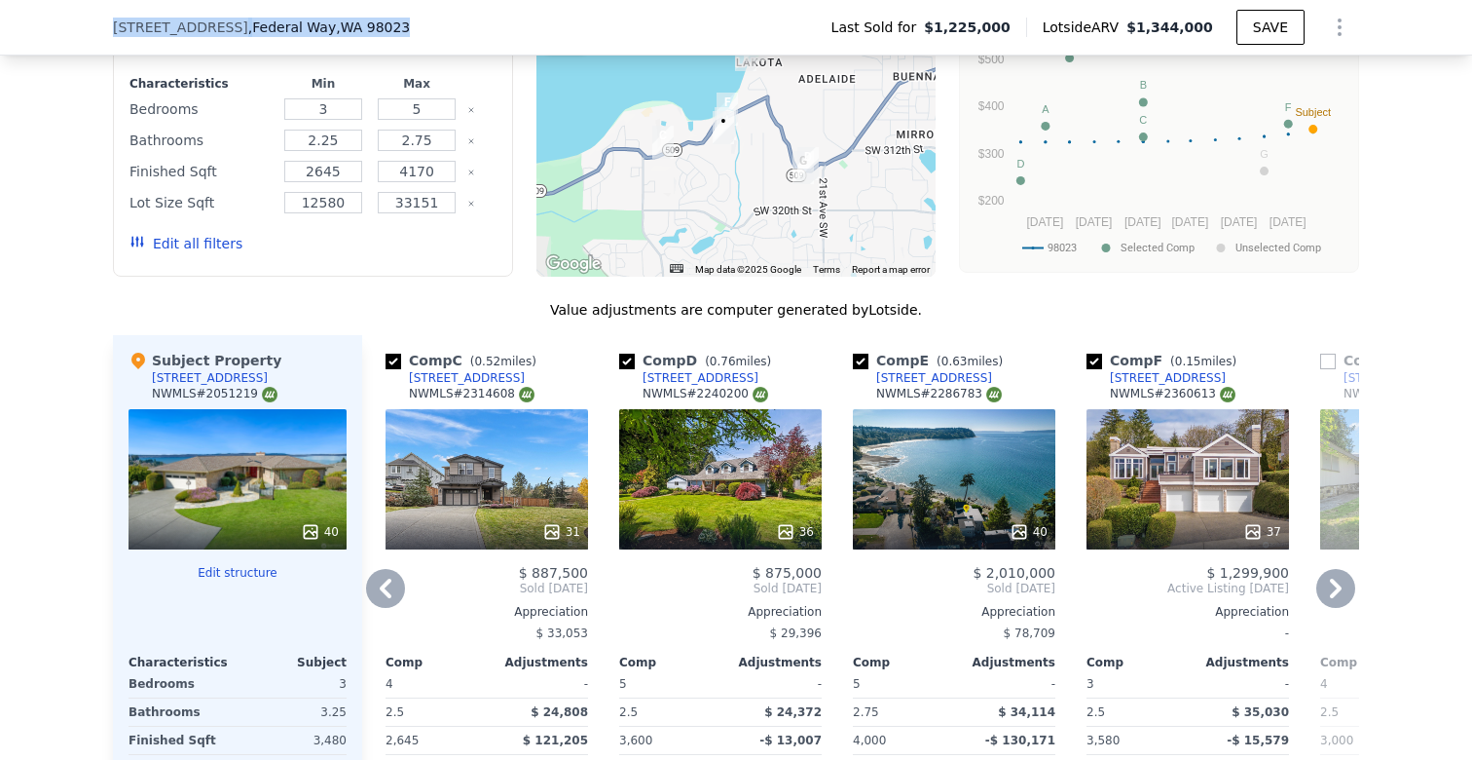
scroll to position [2062, 0]
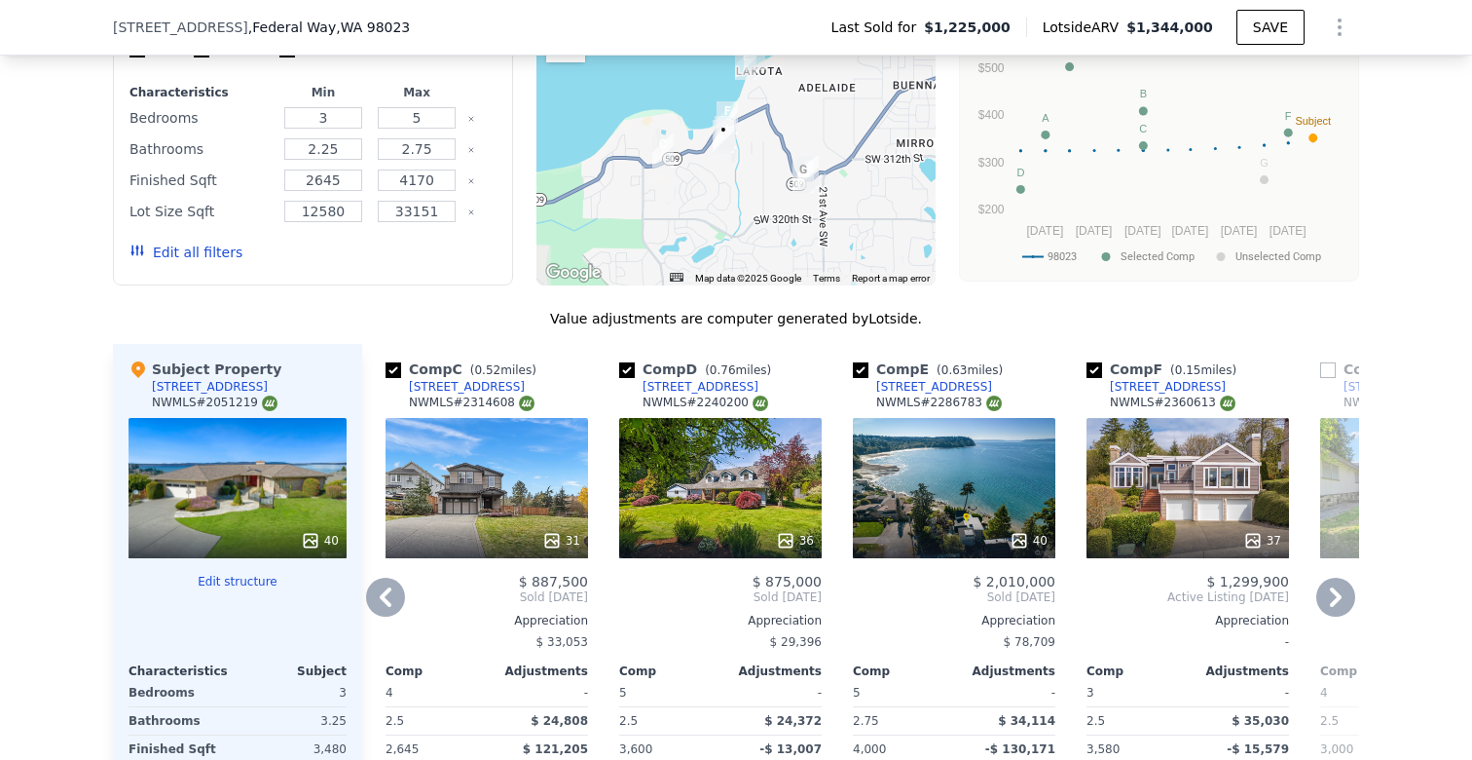
click at [382, 484] on div "Comp C ( 0.52 miles) [STREET_ADDRESS] # 2314608 31 $ 887,500 Sold [DATE] Apprec…" at bounding box center [487, 671] width 218 height 654
click at [387, 587] on icon at bounding box center [386, 596] width 12 height 19
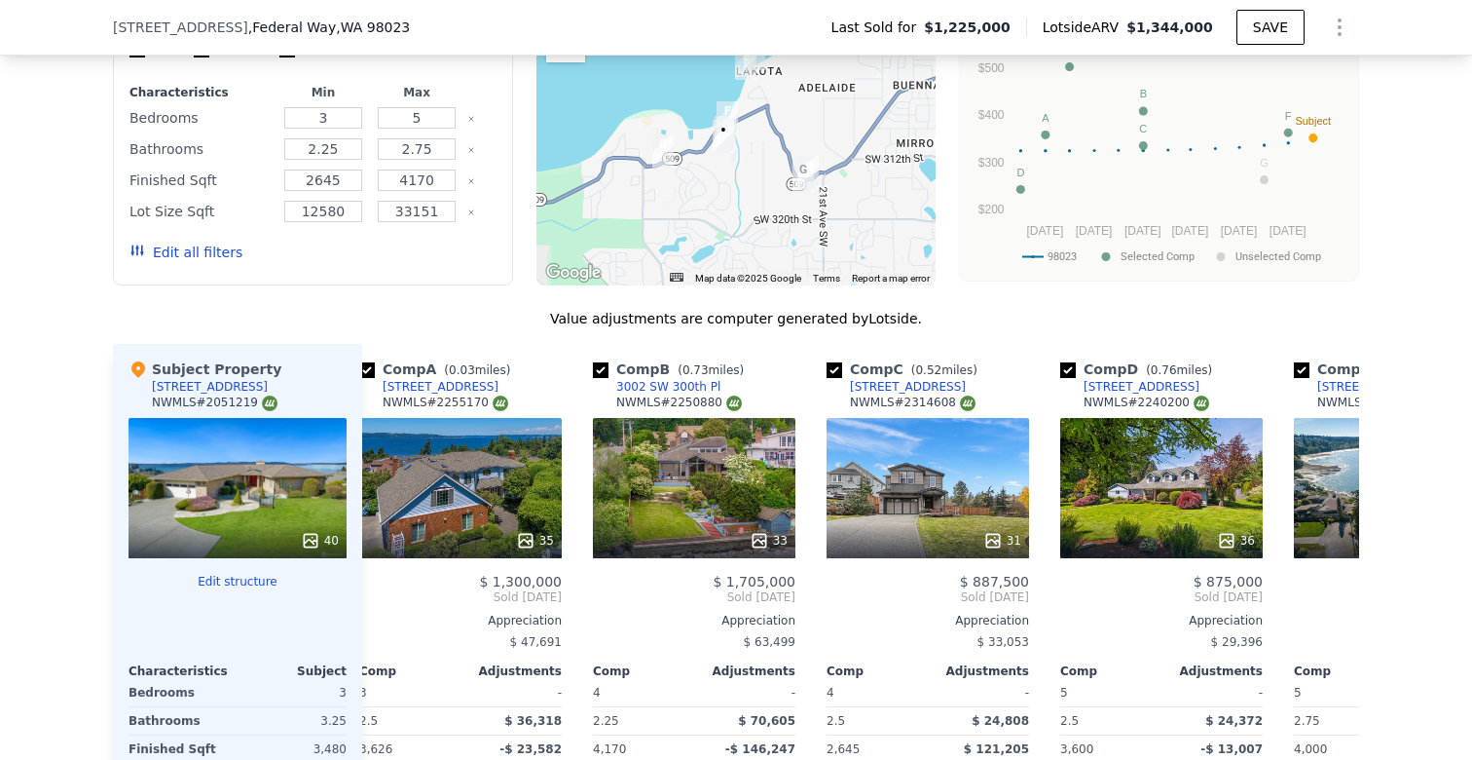
scroll to position [0, 0]
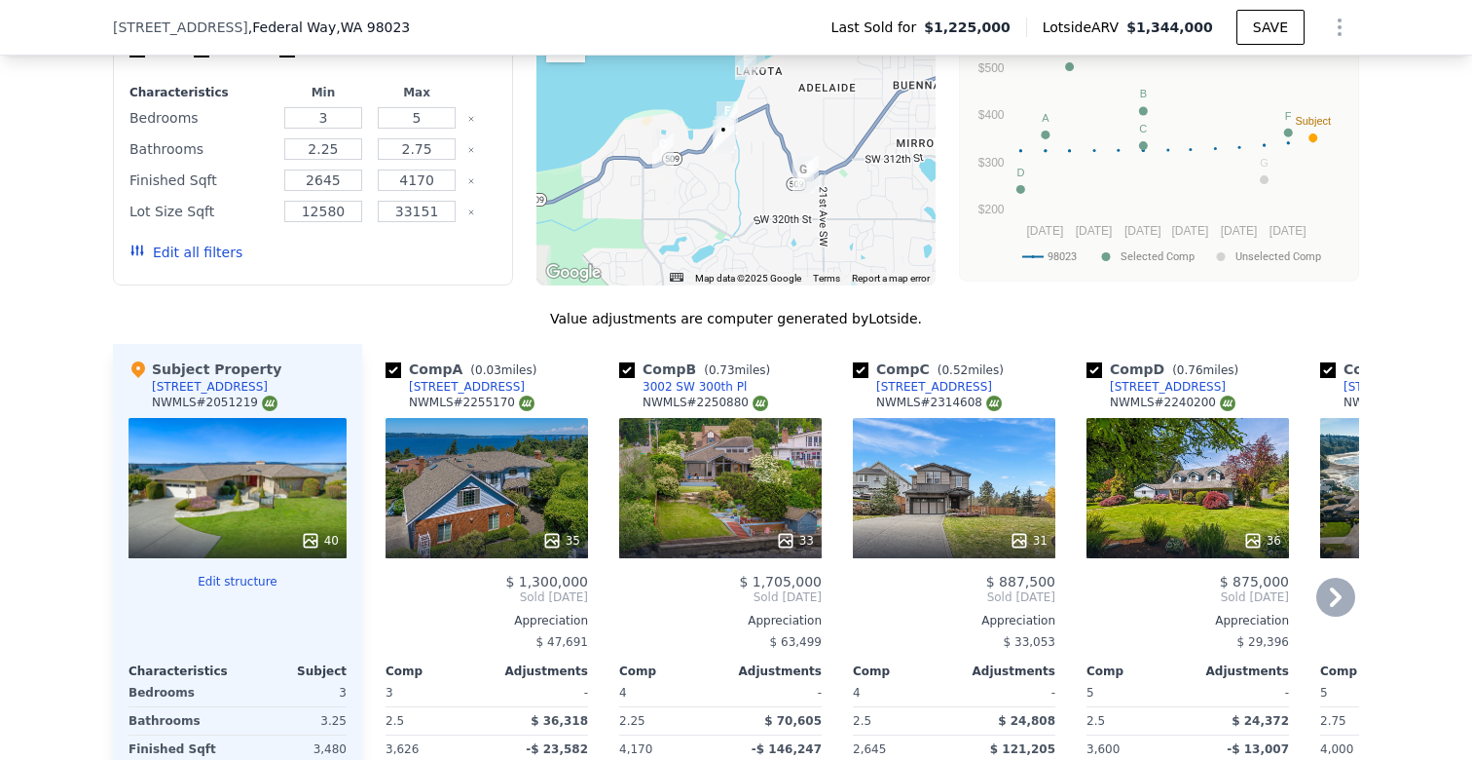
drag, startPoint x: 751, startPoint y: 316, endPoint x: 706, endPoint y: 316, distance: 44.8
click at [706, 394] on div "NWMLS # 2250880" at bounding box center [706, 402] width 126 height 17
drag, startPoint x: 699, startPoint y: 315, endPoint x: 749, endPoint y: 315, distance: 49.7
click at [749, 394] on div "NWMLS # 2250880" at bounding box center [706, 402] width 126 height 17
copy div "2250880"
